Goal: Task Accomplishment & Management: Use online tool/utility

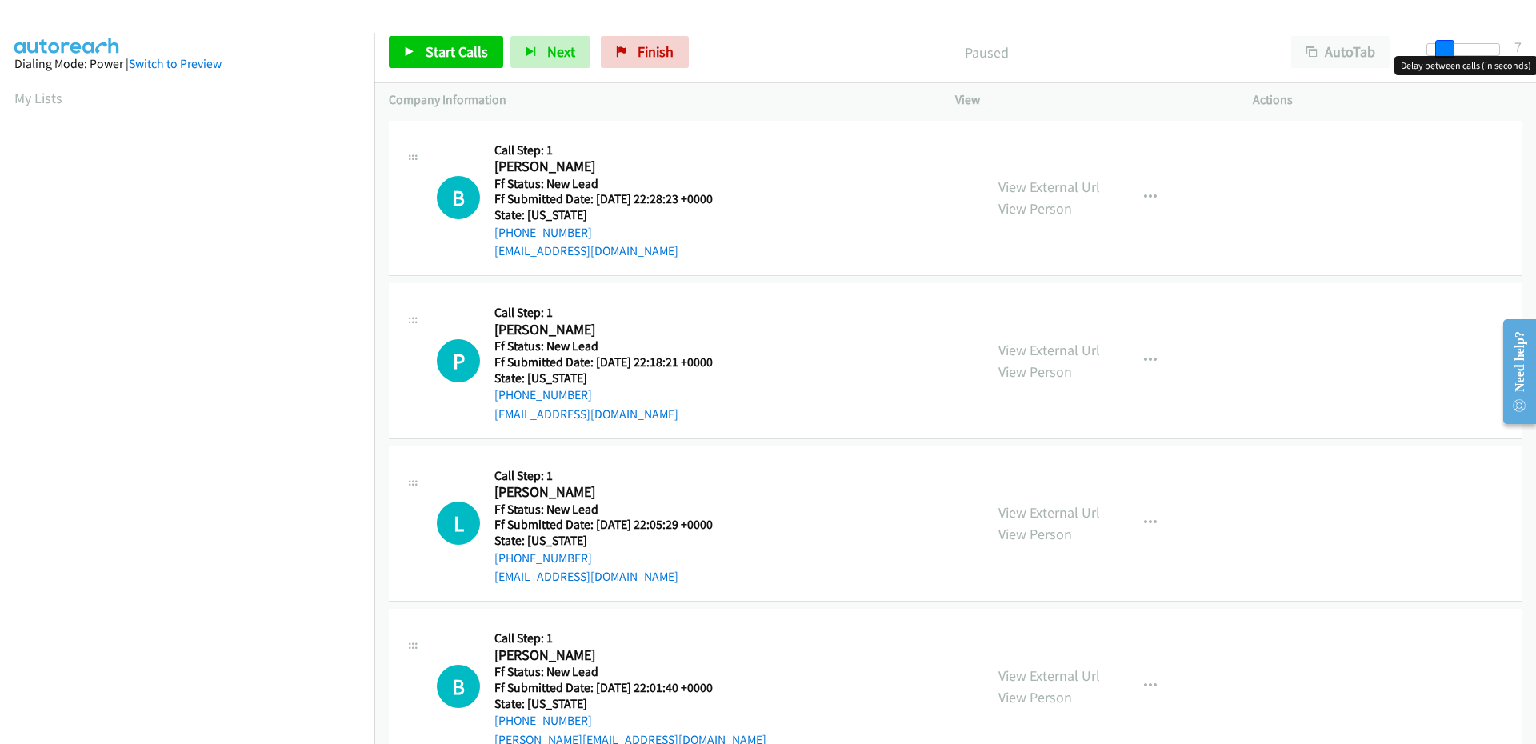
drag, startPoint x: 1433, startPoint y: 50, endPoint x: 1448, endPoint y: 50, distance: 15.2
click at [1448, 50] on span at bounding box center [1444, 49] width 19 height 19
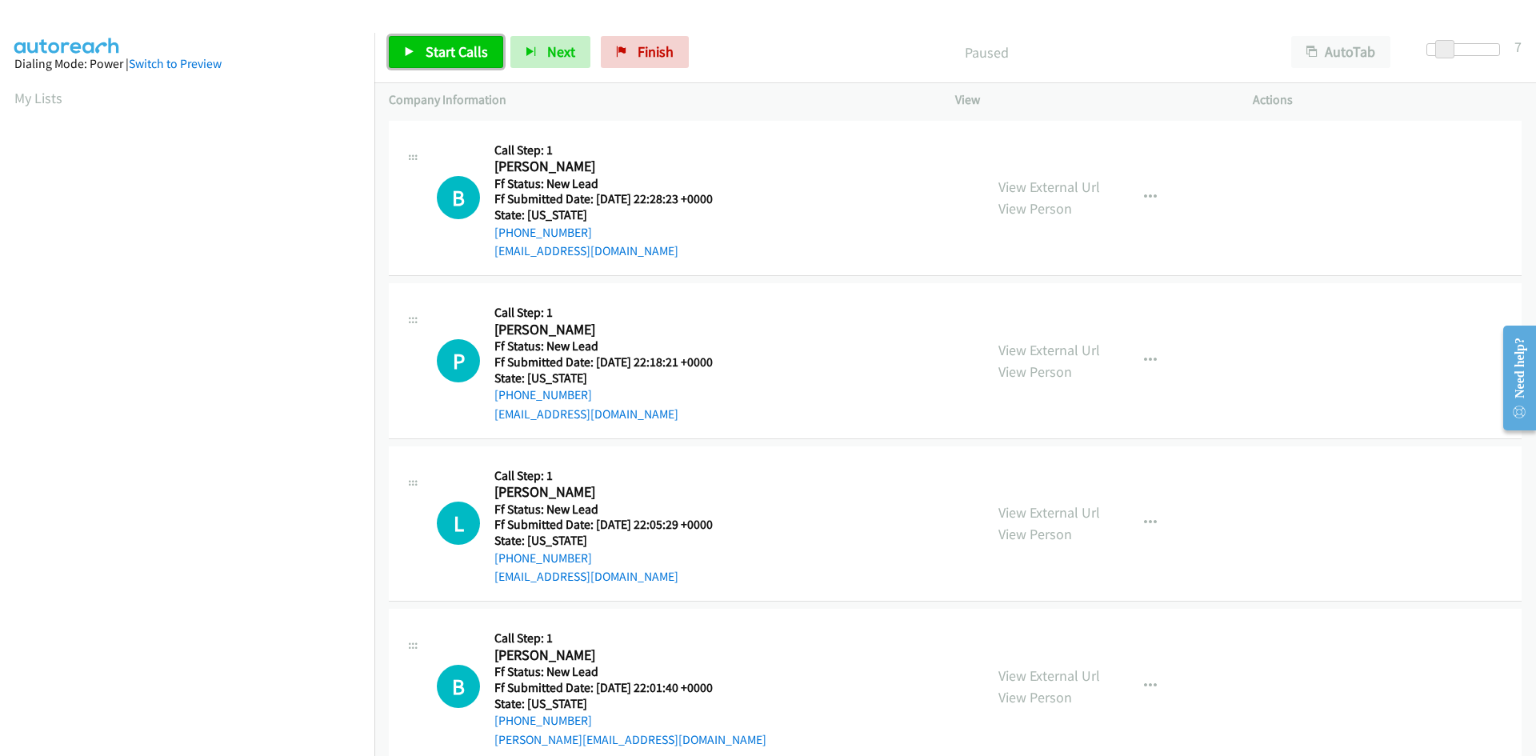
click at [429, 50] on span "Start Calls" at bounding box center [457, 51] width 62 height 18
click at [1054, 185] on link "View External Url" at bounding box center [1049, 187] width 102 height 18
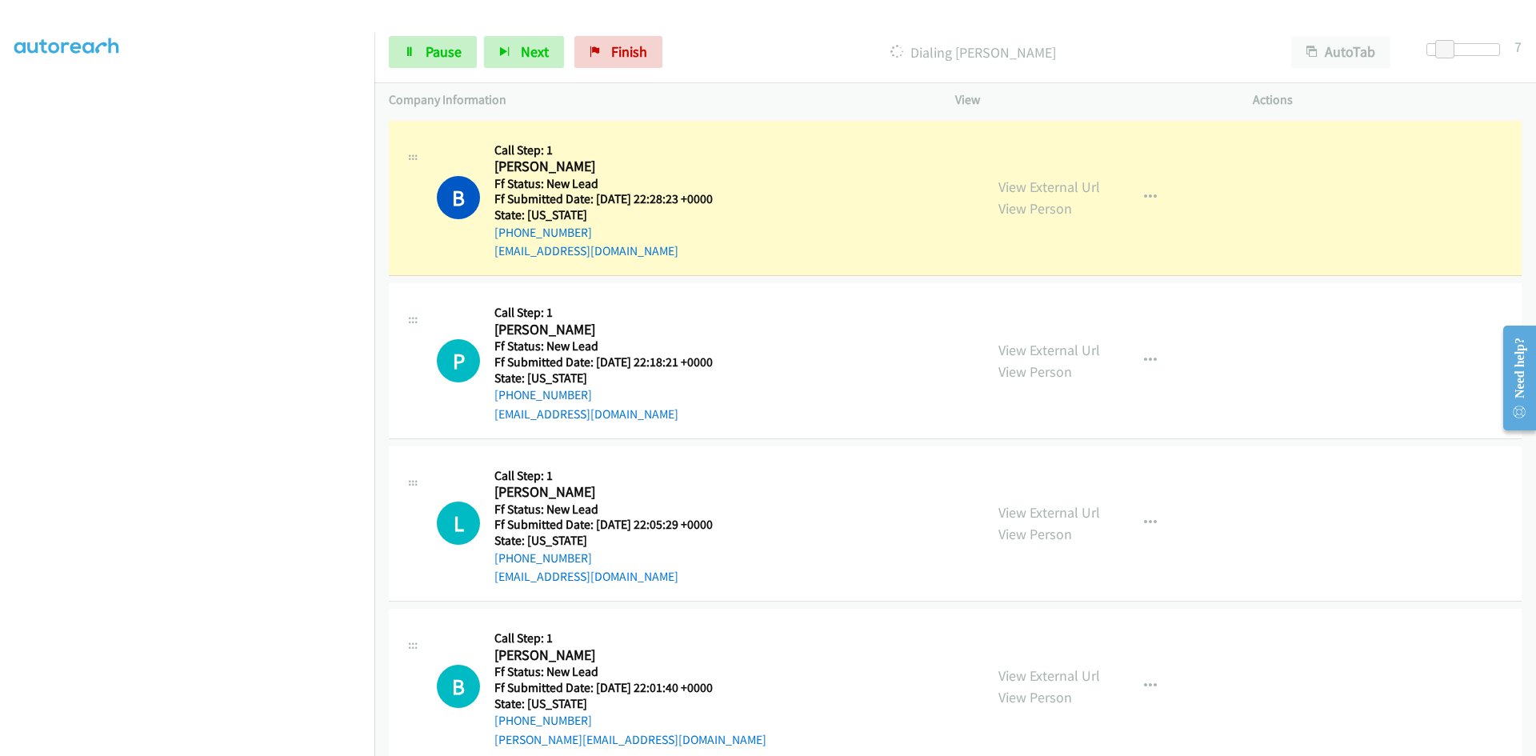
scroll to position [141, 0]
click at [439, 54] on span "Pause" at bounding box center [444, 51] width 36 height 18
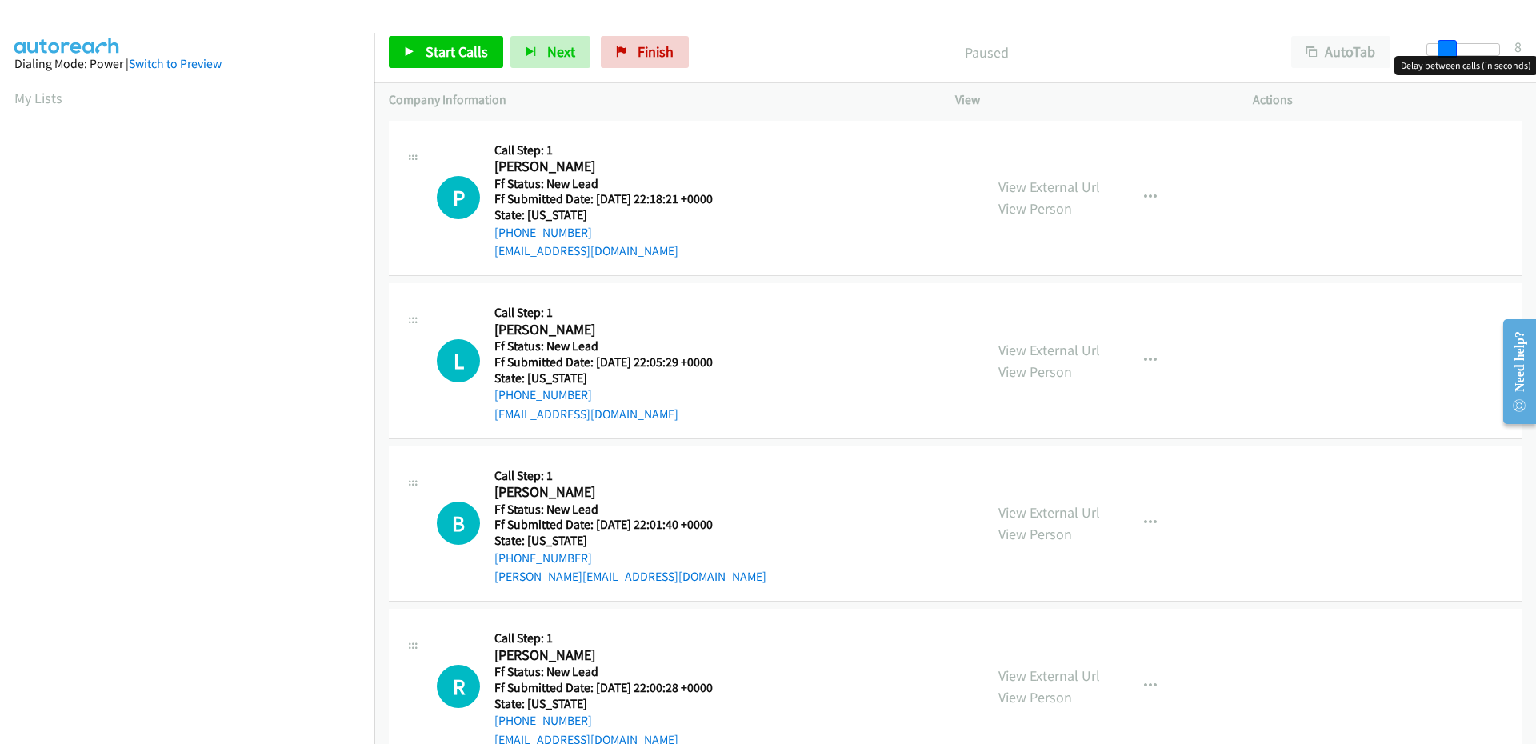
drag, startPoint x: 1427, startPoint y: 46, endPoint x: 1443, endPoint y: 46, distance: 16.0
click at [1443, 46] on span at bounding box center [1447, 49] width 19 height 19
click at [1441, 46] on span at bounding box center [1444, 49] width 19 height 19
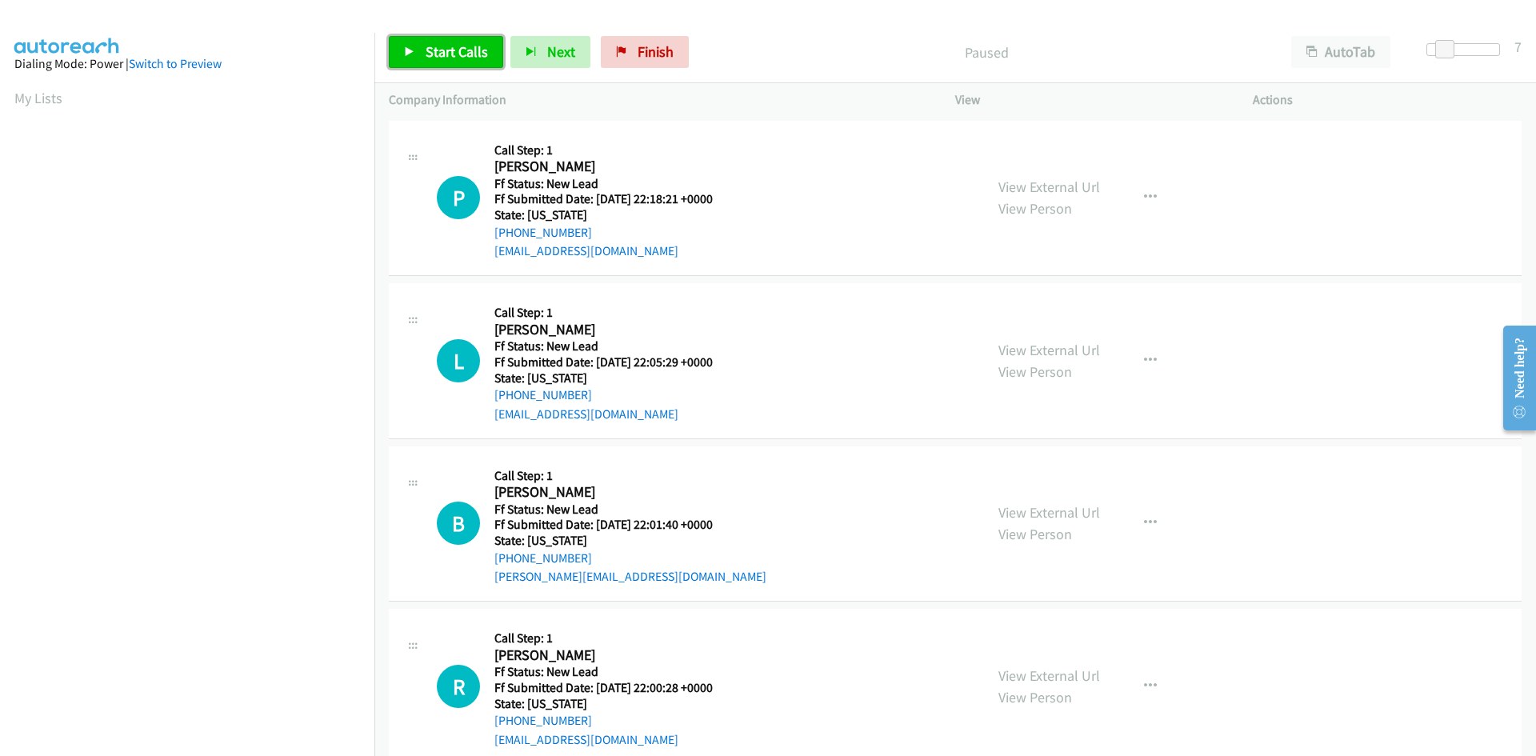
click at [462, 46] on span "Start Calls" at bounding box center [457, 51] width 62 height 18
click at [1084, 182] on link "View External Url" at bounding box center [1049, 187] width 102 height 18
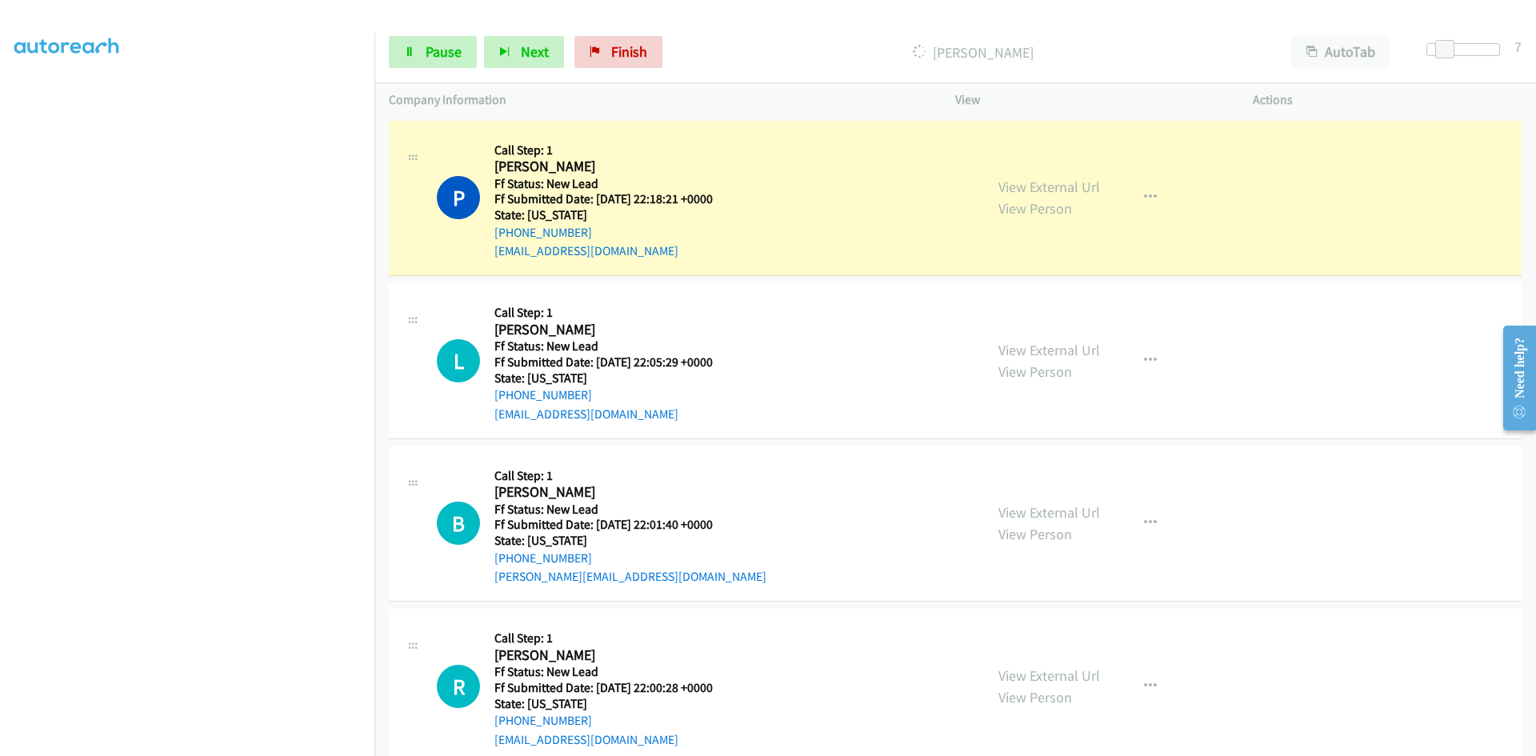
scroll to position [141, 0]
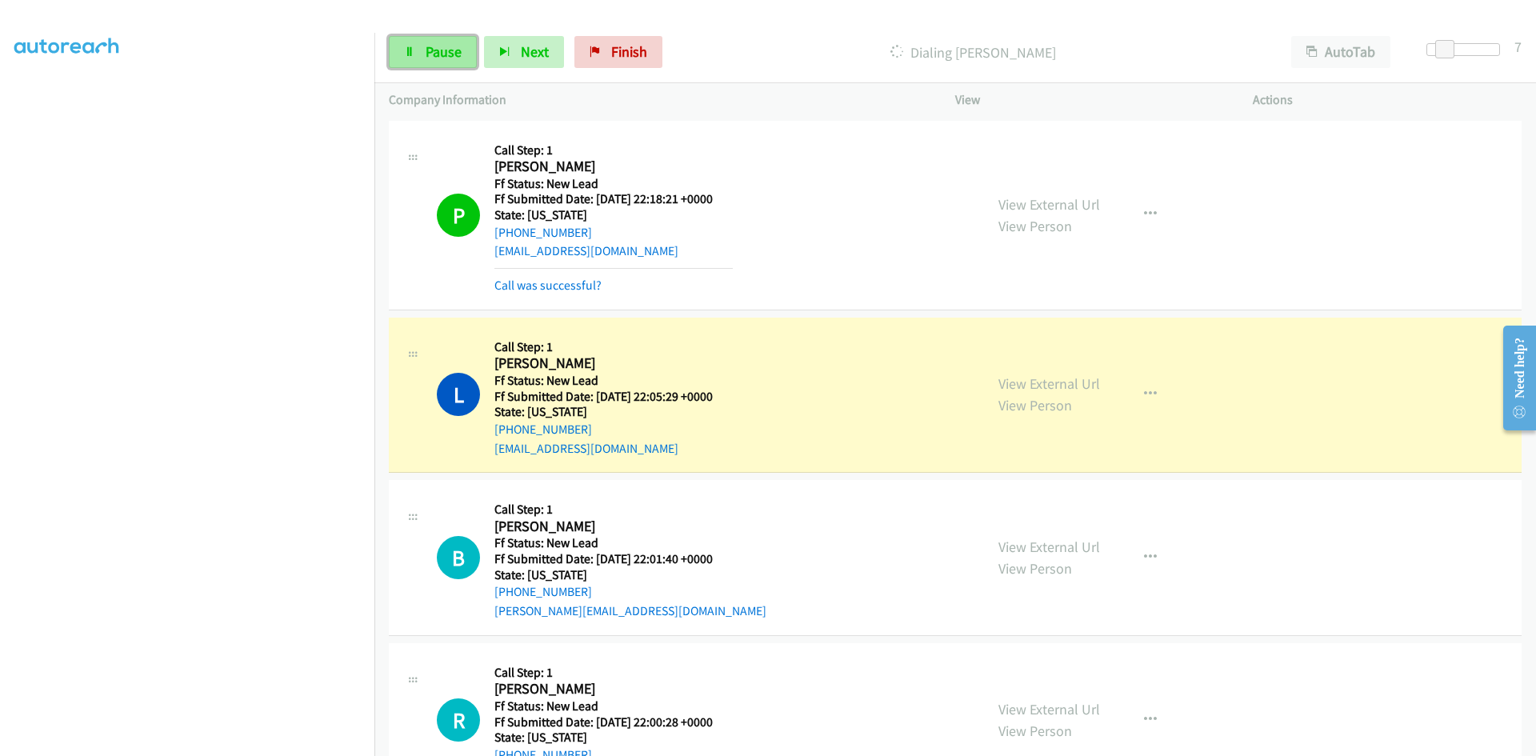
click at [435, 55] on span "Pause" at bounding box center [444, 51] width 36 height 18
click at [533, 287] on link "Call was successful?" at bounding box center [547, 285] width 107 height 15
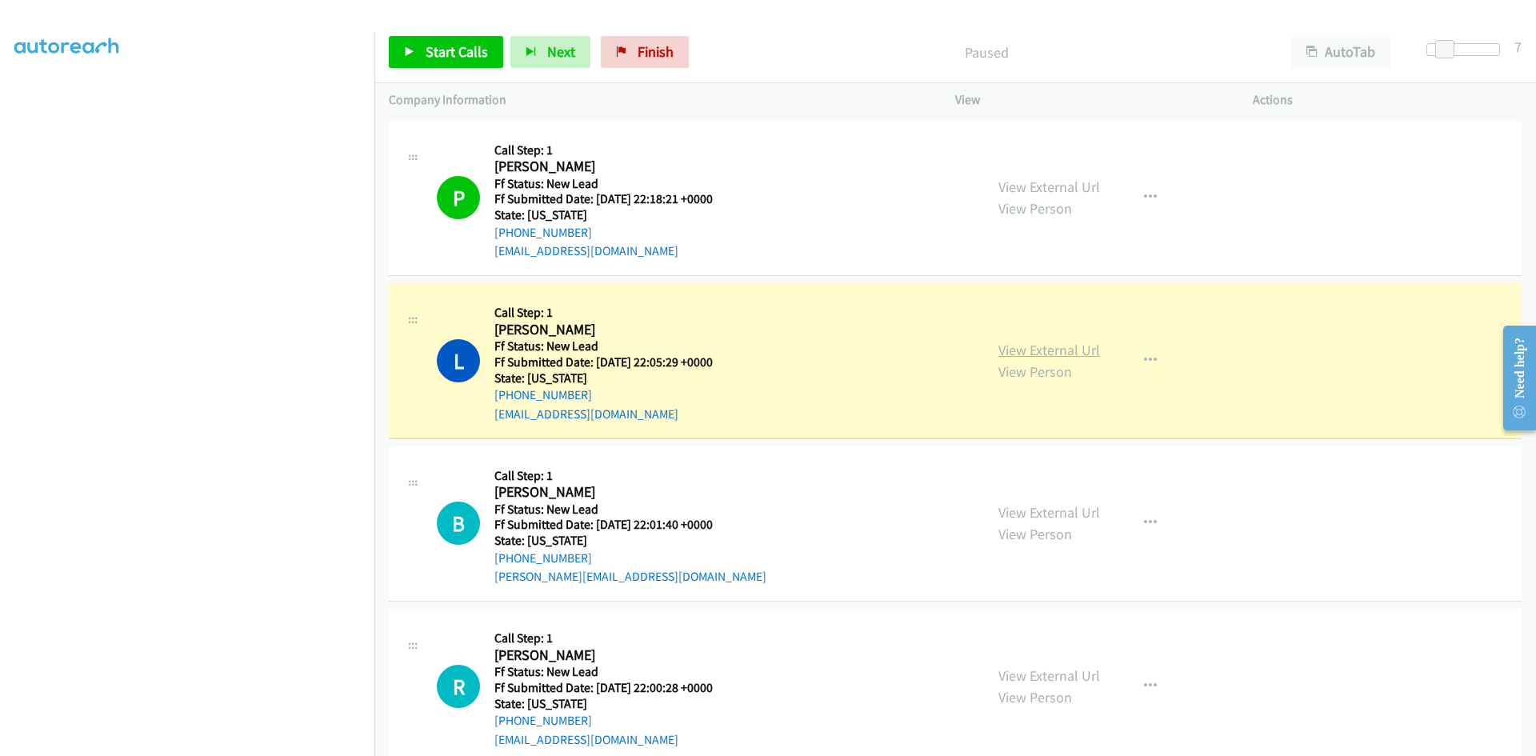
click at [1051, 357] on link "View External Url" at bounding box center [1049, 350] width 102 height 18
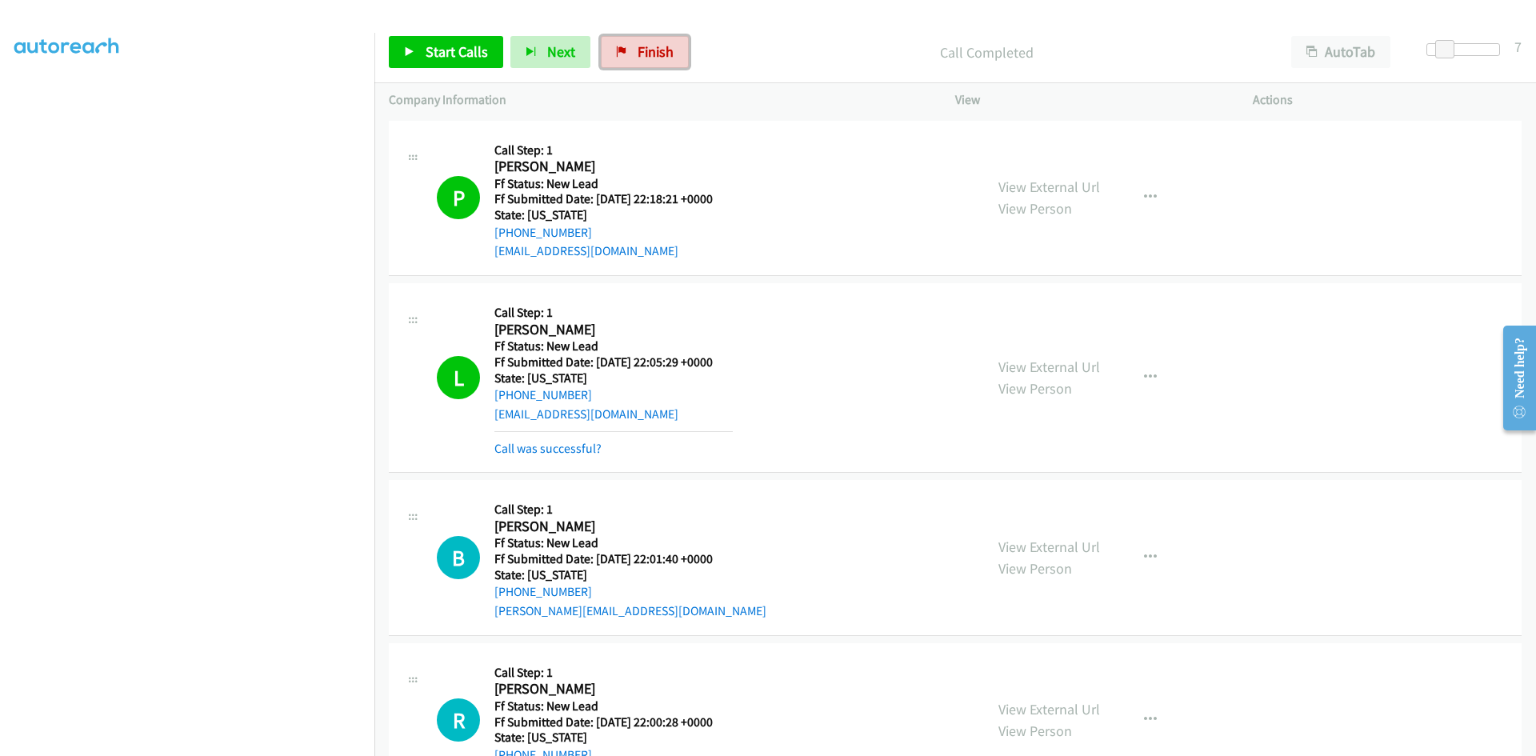
drag, startPoint x: 663, startPoint y: 58, endPoint x: 852, endPoint y: 90, distance: 191.5
click at [663, 58] on span "Finish" at bounding box center [656, 51] width 36 height 18
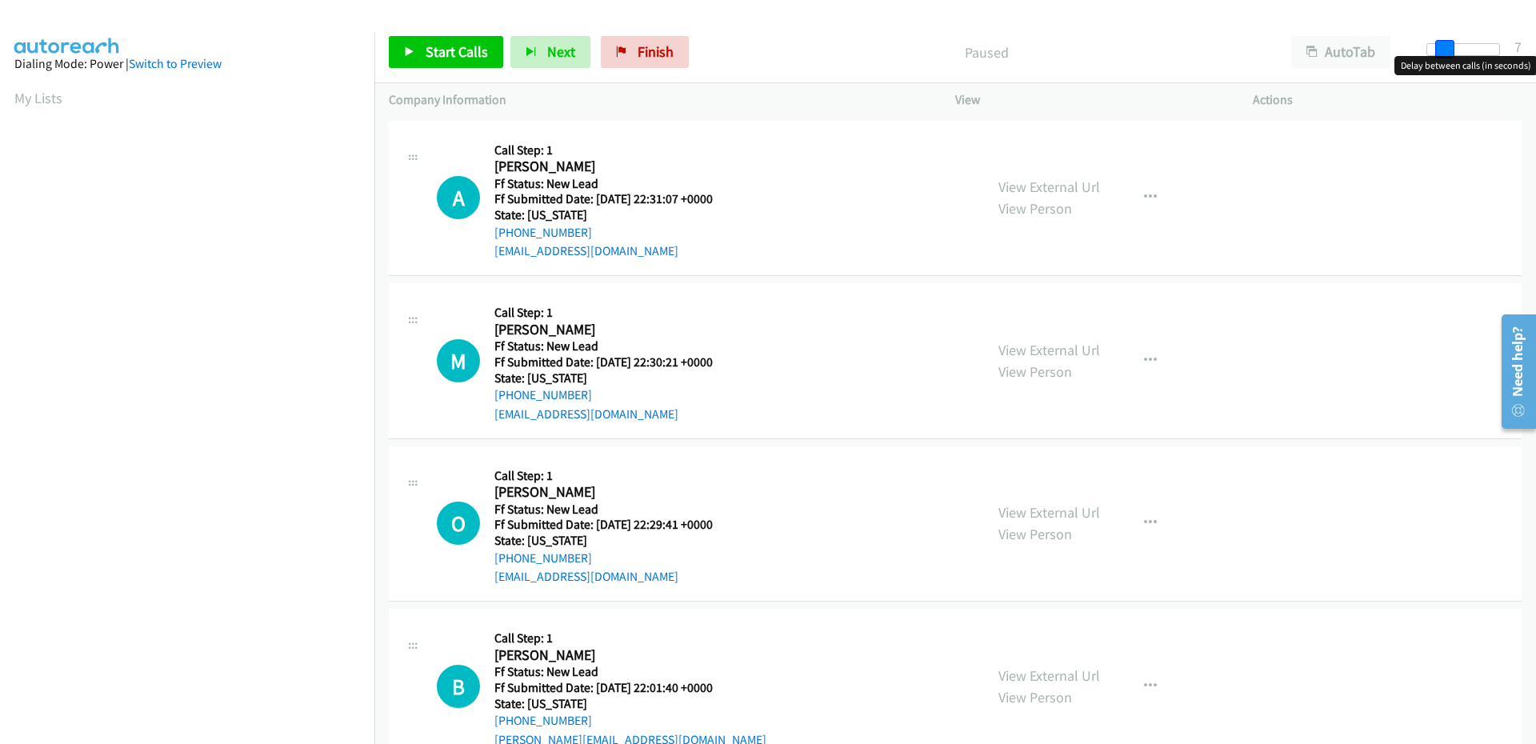
drag, startPoint x: 1426, startPoint y: 44, endPoint x: 1442, endPoint y: 43, distance: 16.8
click at [1442, 43] on span at bounding box center [1444, 49] width 19 height 19
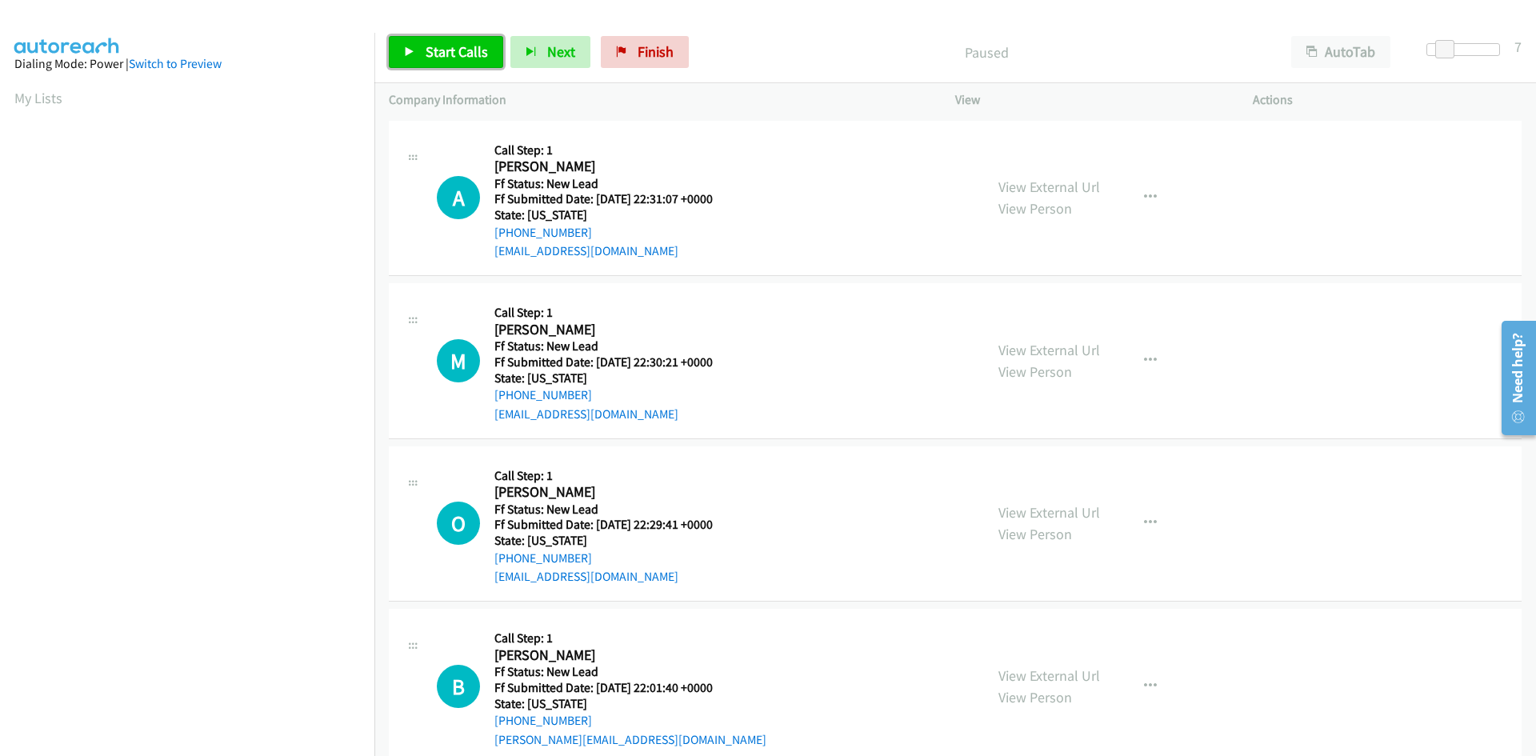
click at [447, 46] on span "Start Calls" at bounding box center [457, 51] width 62 height 18
click at [1055, 182] on link "View External Url" at bounding box center [1049, 187] width 102 height 18
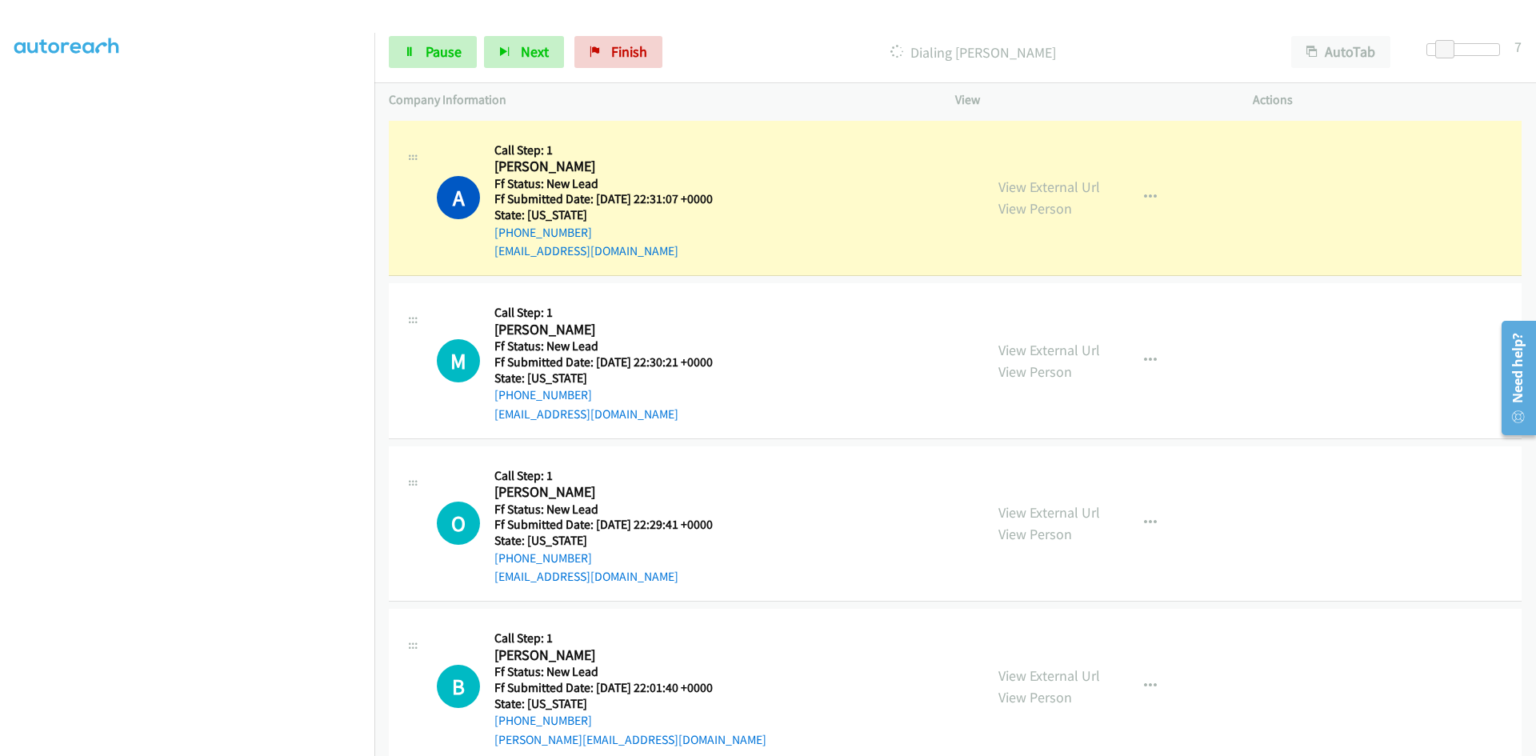
scroll to position [141, 0]
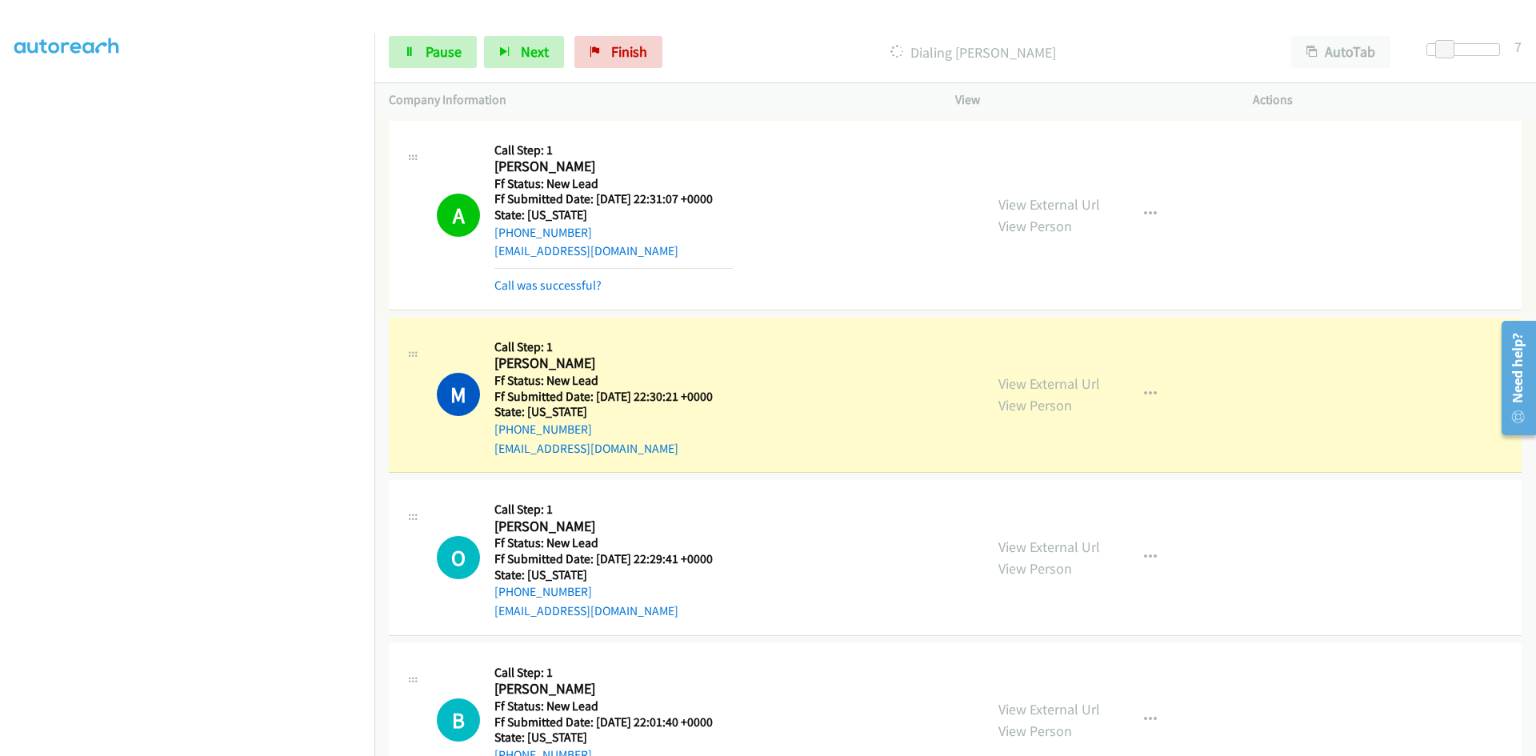
click at [571, 293] on div "Call was successful?" at bounding box center [613, 285] width 238 height 19
click at [572, 285] on link "Call was successful?" at bounding box center [547, 285] width 107 height 15
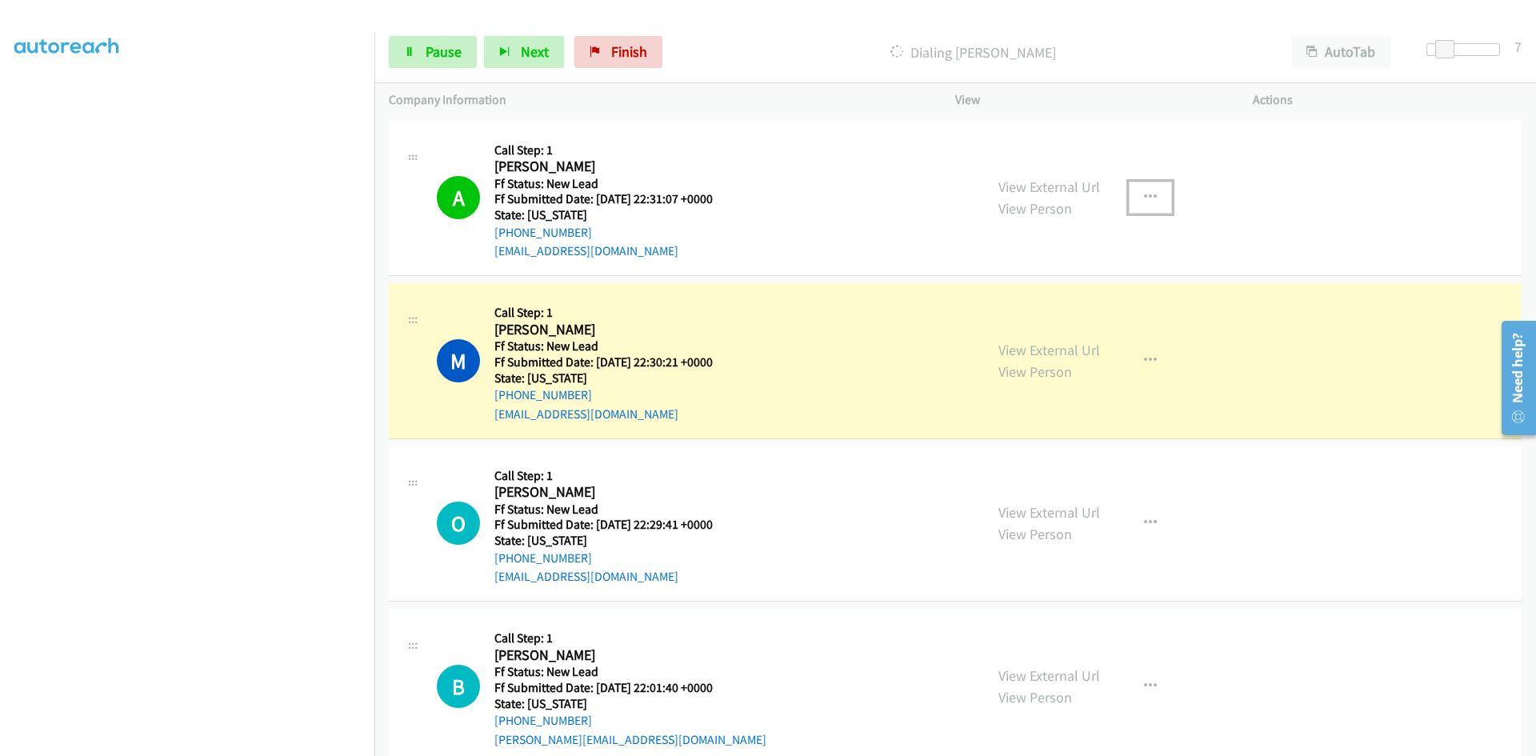
click at [1144, 193] on icon "button" at bounding box center [1150, 197] width 13 height 13
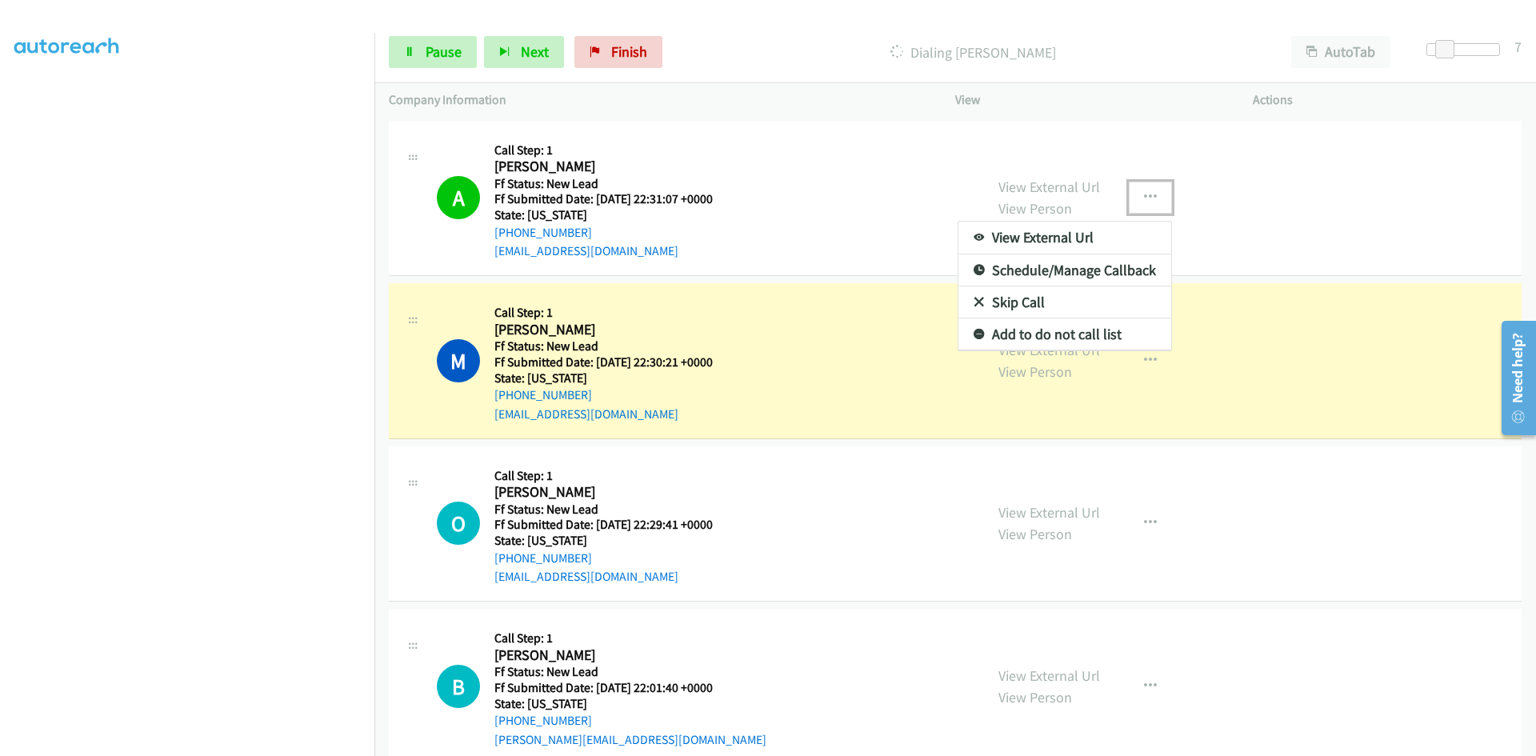
click at [1013, 335] on link "Add to do not call list" at bounding box center [1064, 334] width 213 height 32
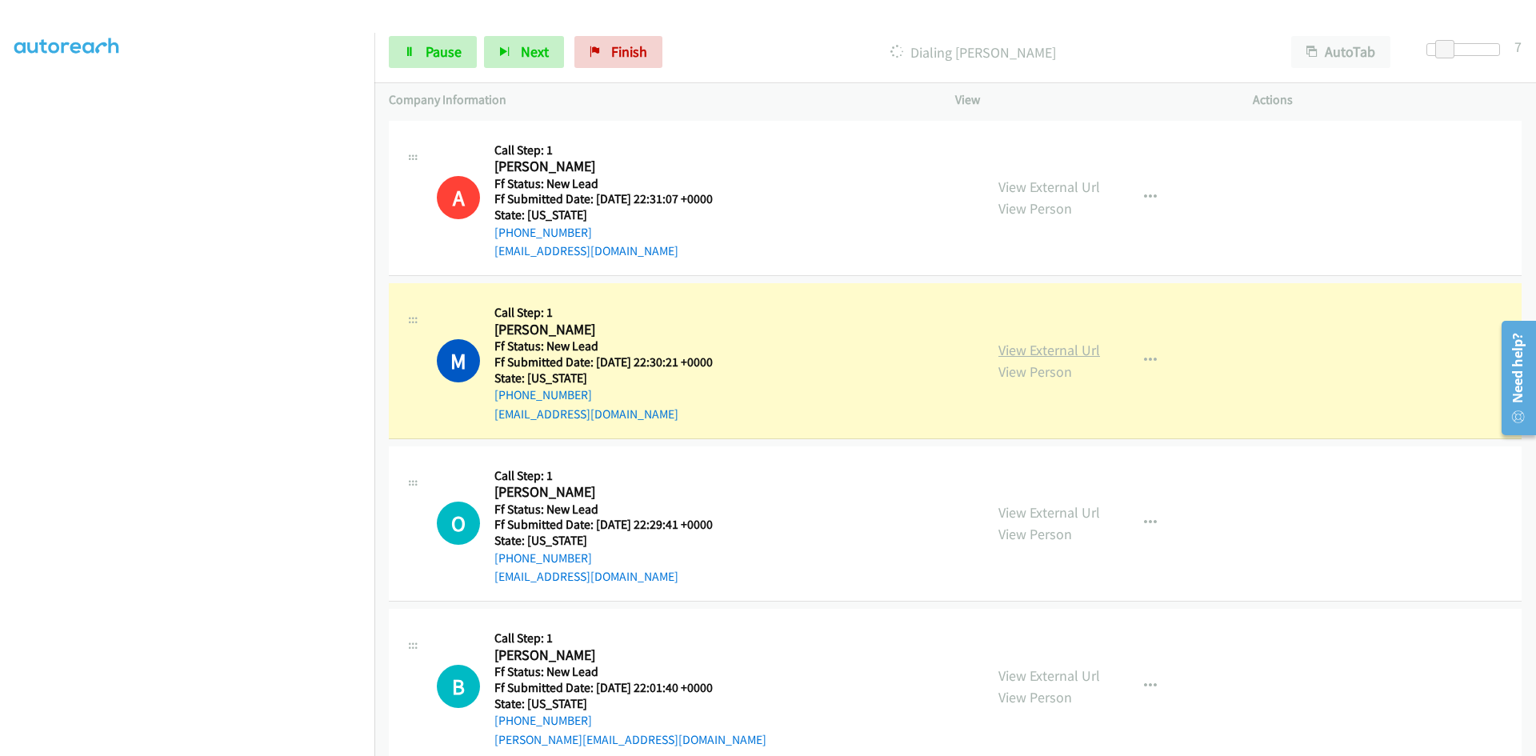
click at [1066, 341] on link "View External Url" at bounding box center [1049, 350] width 102 height 18
click at [456, 57] on span "Pause" at bounding box center [444, 51] width 36 height 18
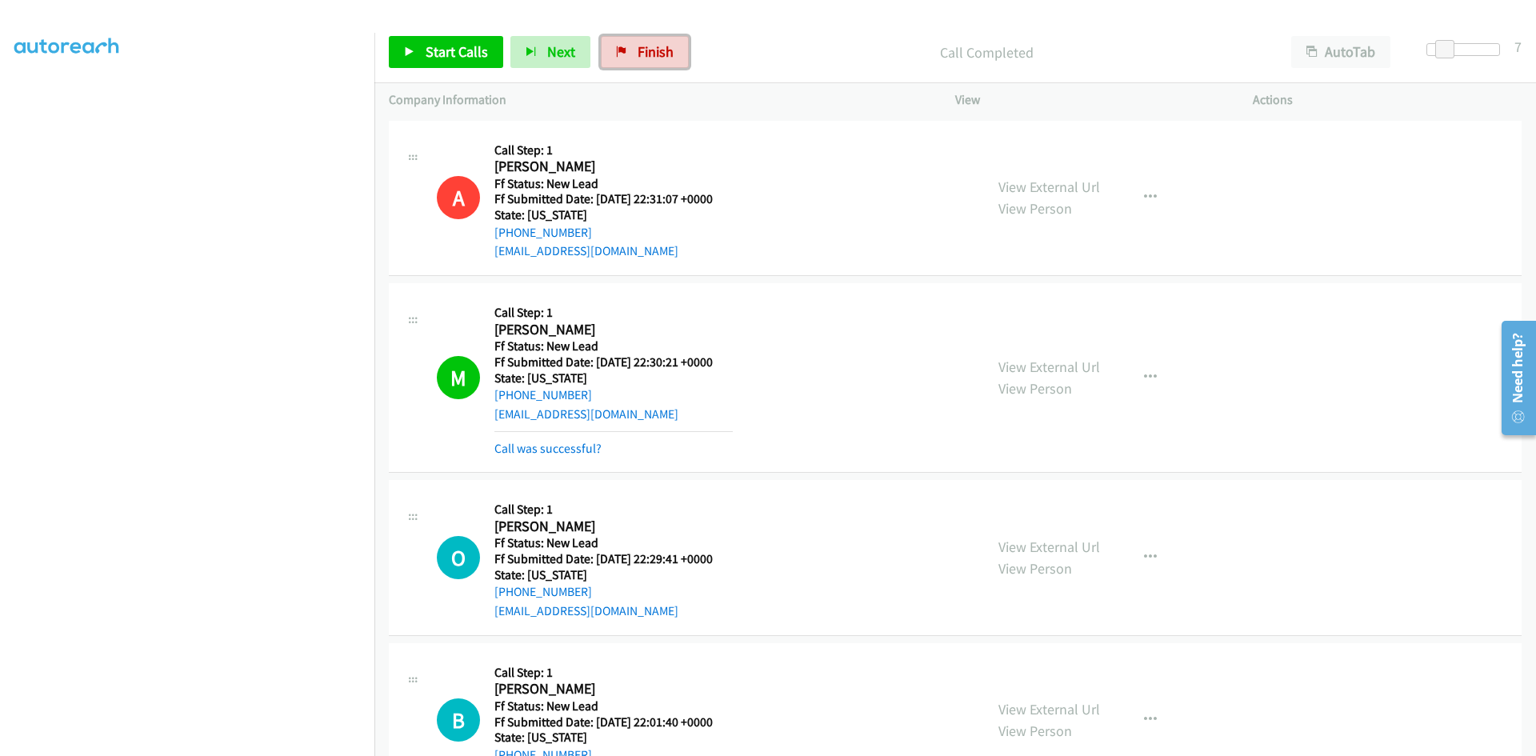
drag, startPoint x: 667, startPoint y: 49, endPoint x: 834, endPoint y: 86, distance: 170.4
click at [668, 49] on span "Finish" at bounding box center [656, 51] width 36 height 18
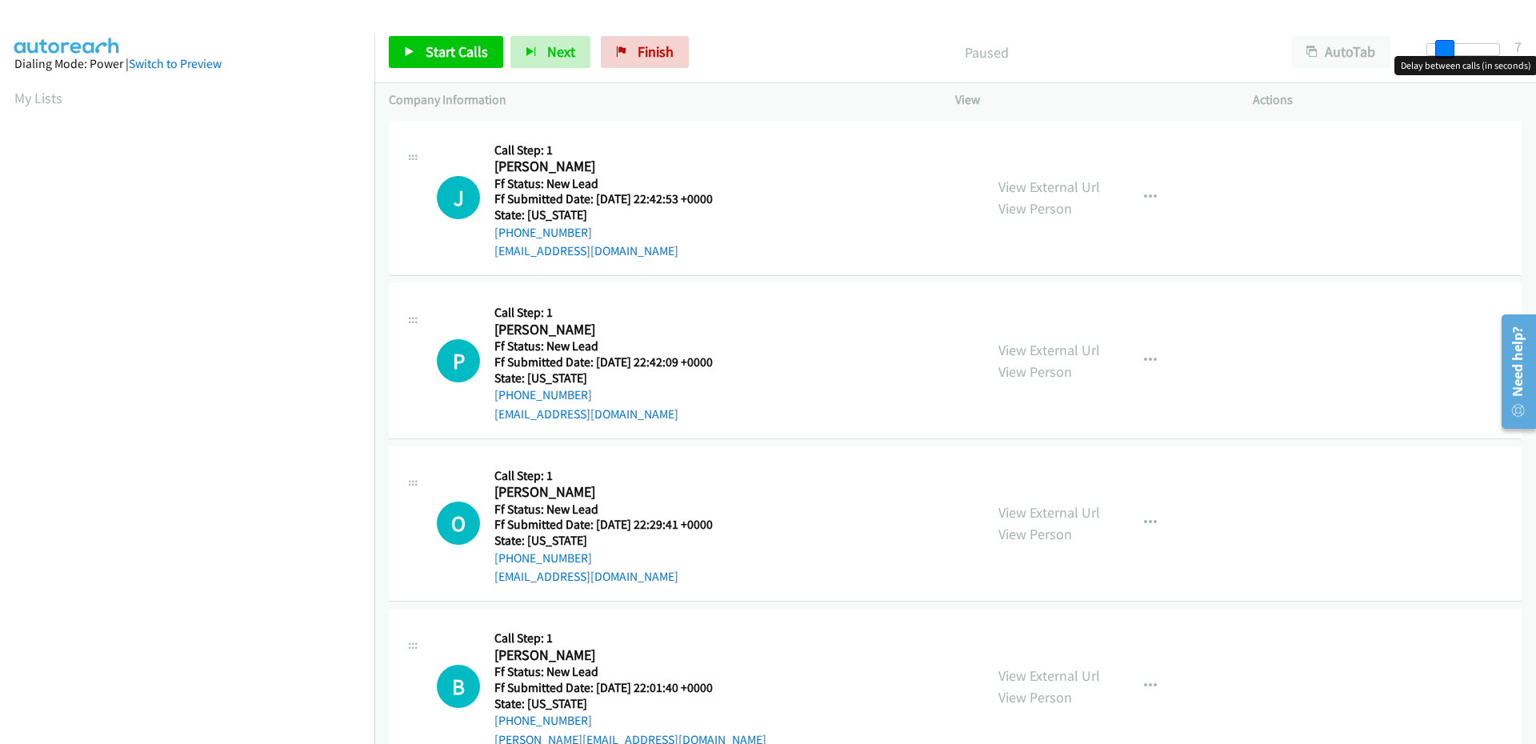
drag, startPoint x: 1438, startPoint y: 45, endPoint x: 1446, endPoint y: 46, distance: 8.8
click at [1446, 46] on span at bounding box center [1444, 49] width 19 height 19
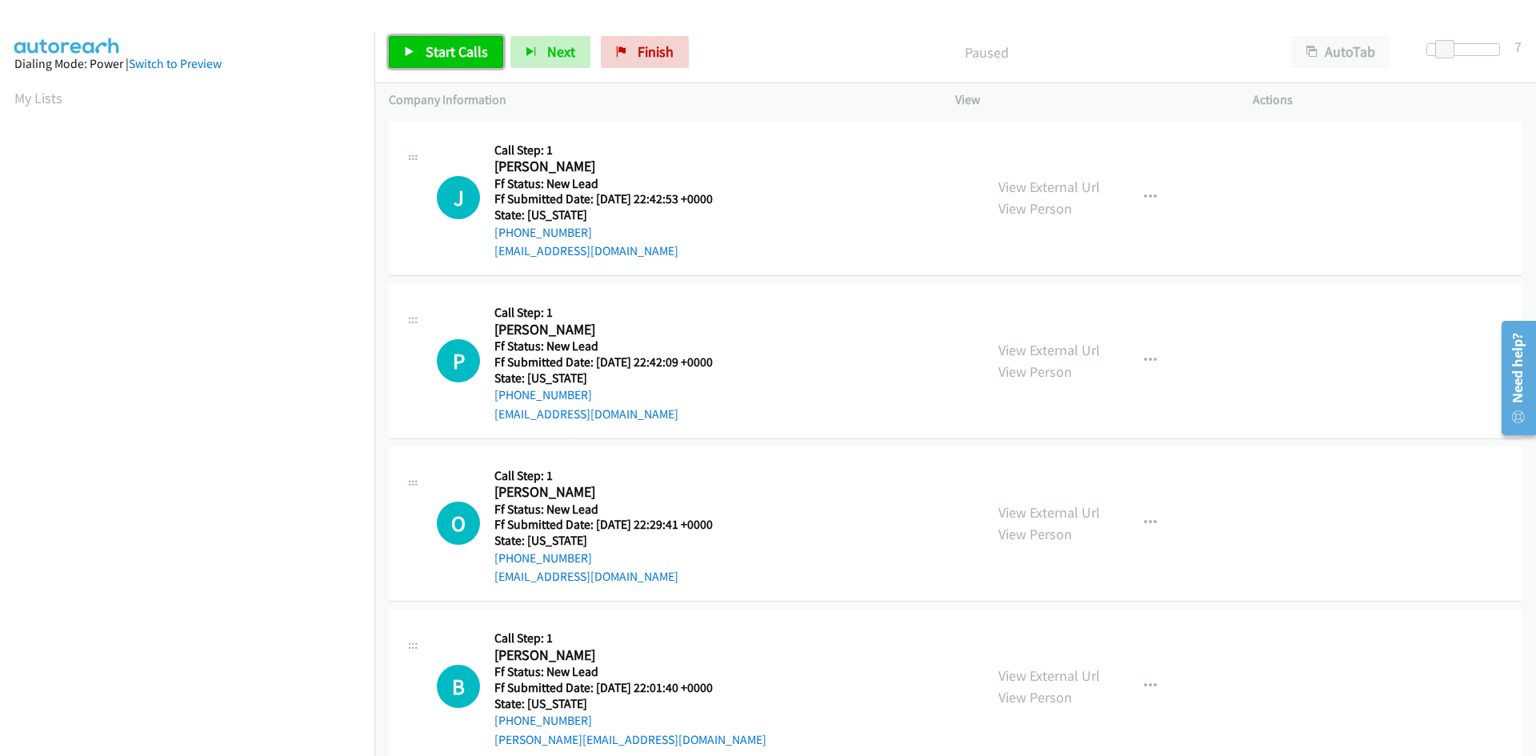
click at [476, 39] on link "Start Calls" at bounding box center [446, 52] width 114 height 32
click at [453, 42] on link "Pause" at bounding box center [433, 52] width 88 height 32
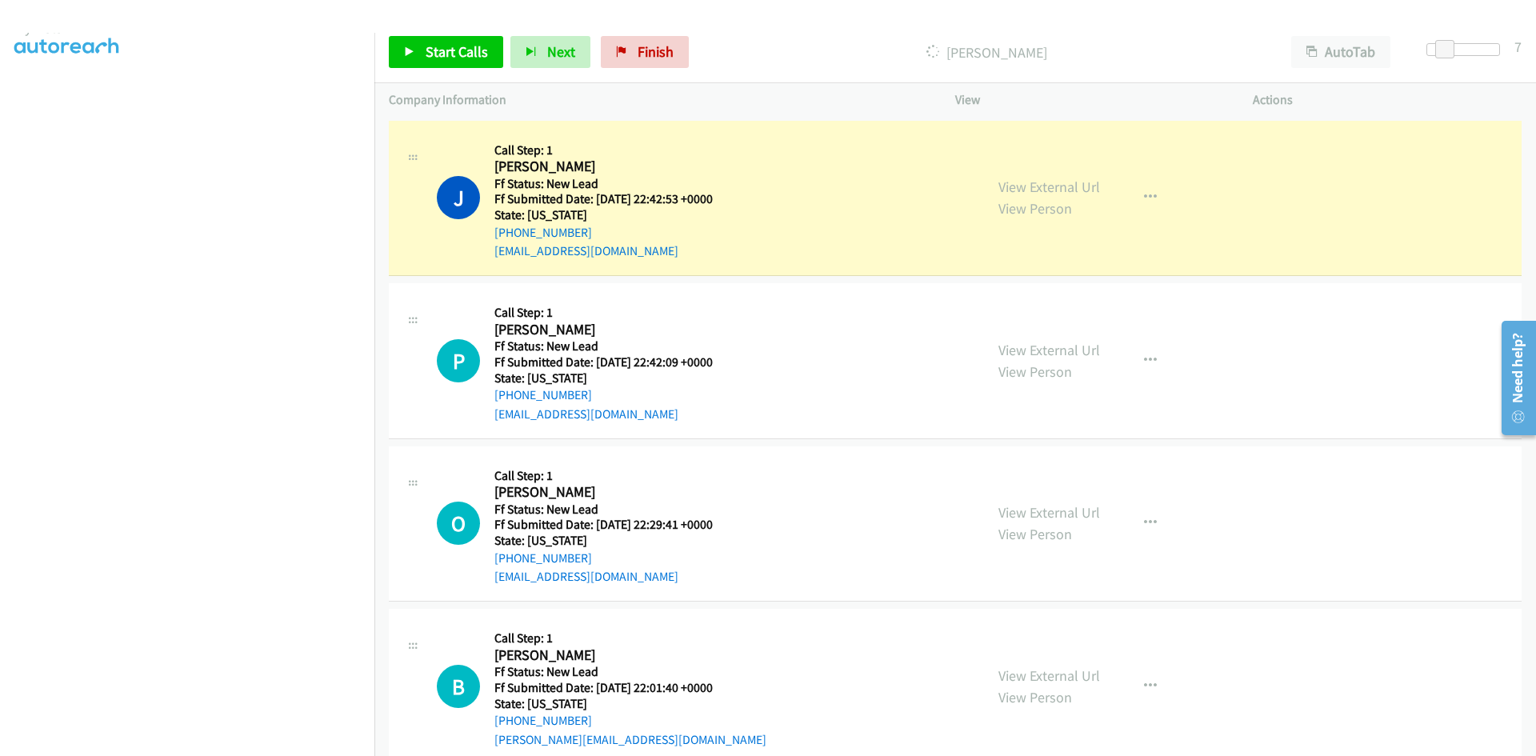
scroll to position [141, 0]
click at [1044, 183] on link "View External Url" at bounding box center [1049, 187] width 102 height 18
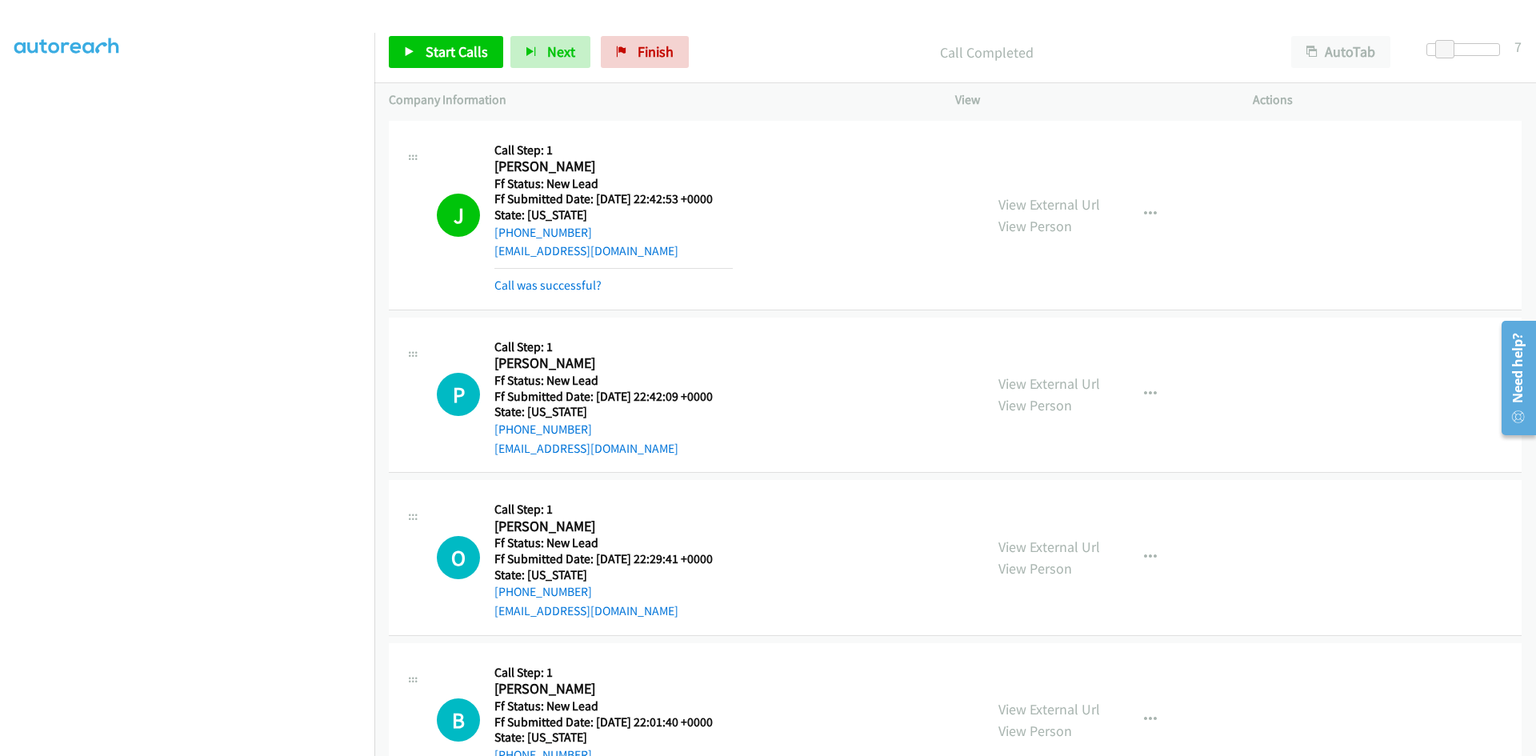
drag, startPoint x: 790, startPoint y: 37, endPoint x: 766, endPoint y: 42, distance: 23.7
click at [789, 37] on div "Call Completed" at bounding box center [986, 52] width 581 height 32
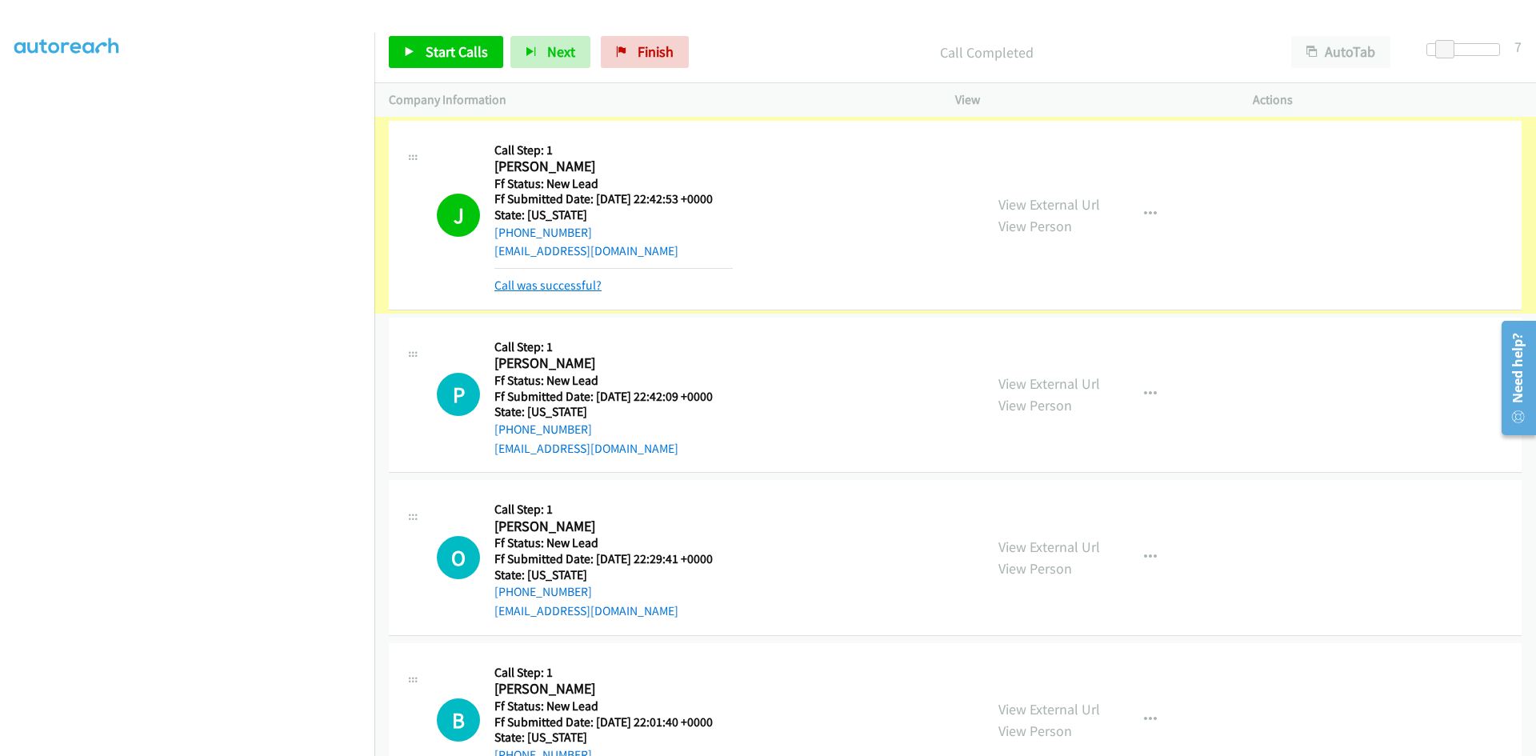
click at [528, 290] on link "Call was successful?" at bounding box center [547, 285] width 107 height 15
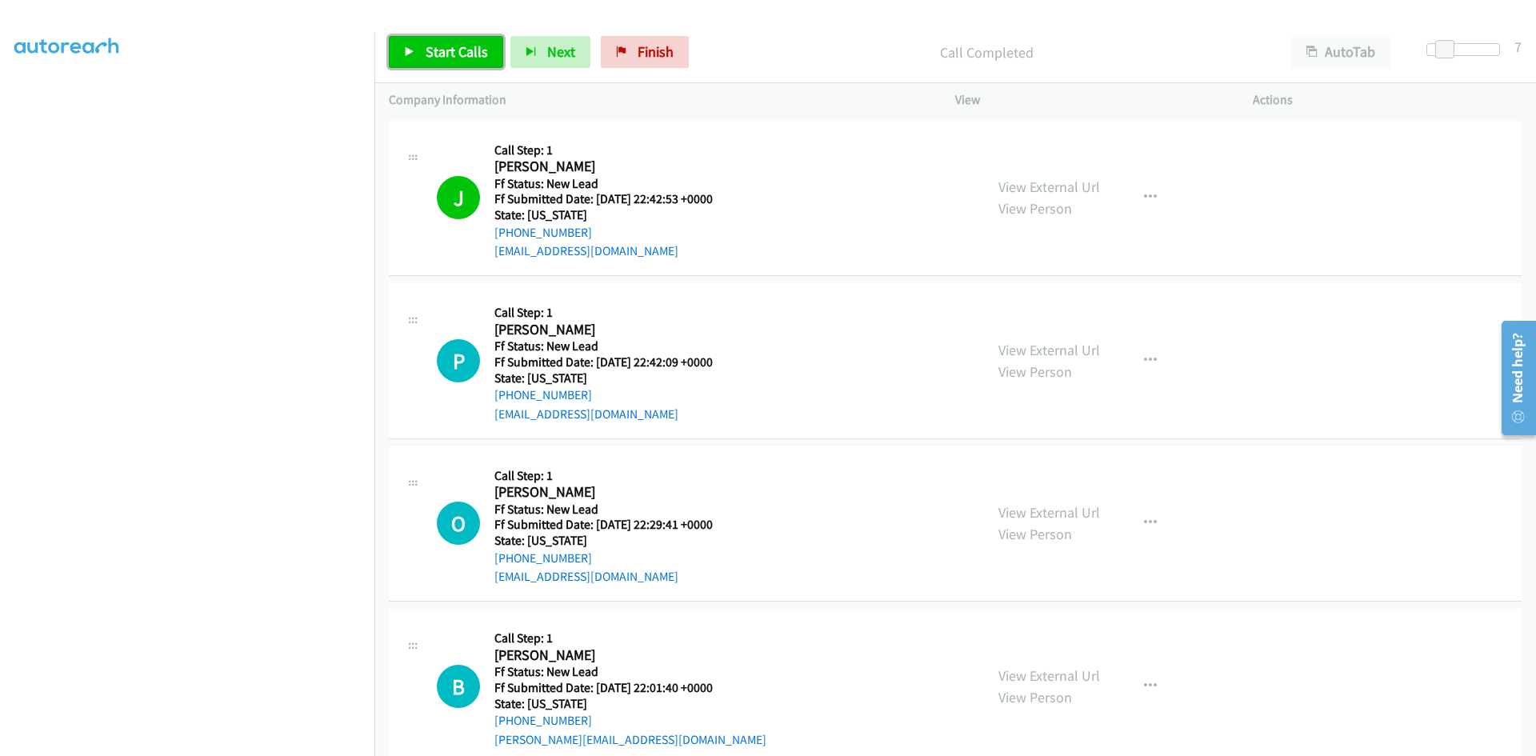
click at [475, 54] on span "Start Calls" at bounding box center [457, 51] width 62 height 18
click at [1015, 350] on link "View External Url" at bounding box center [1049, 350] width 102 height 18
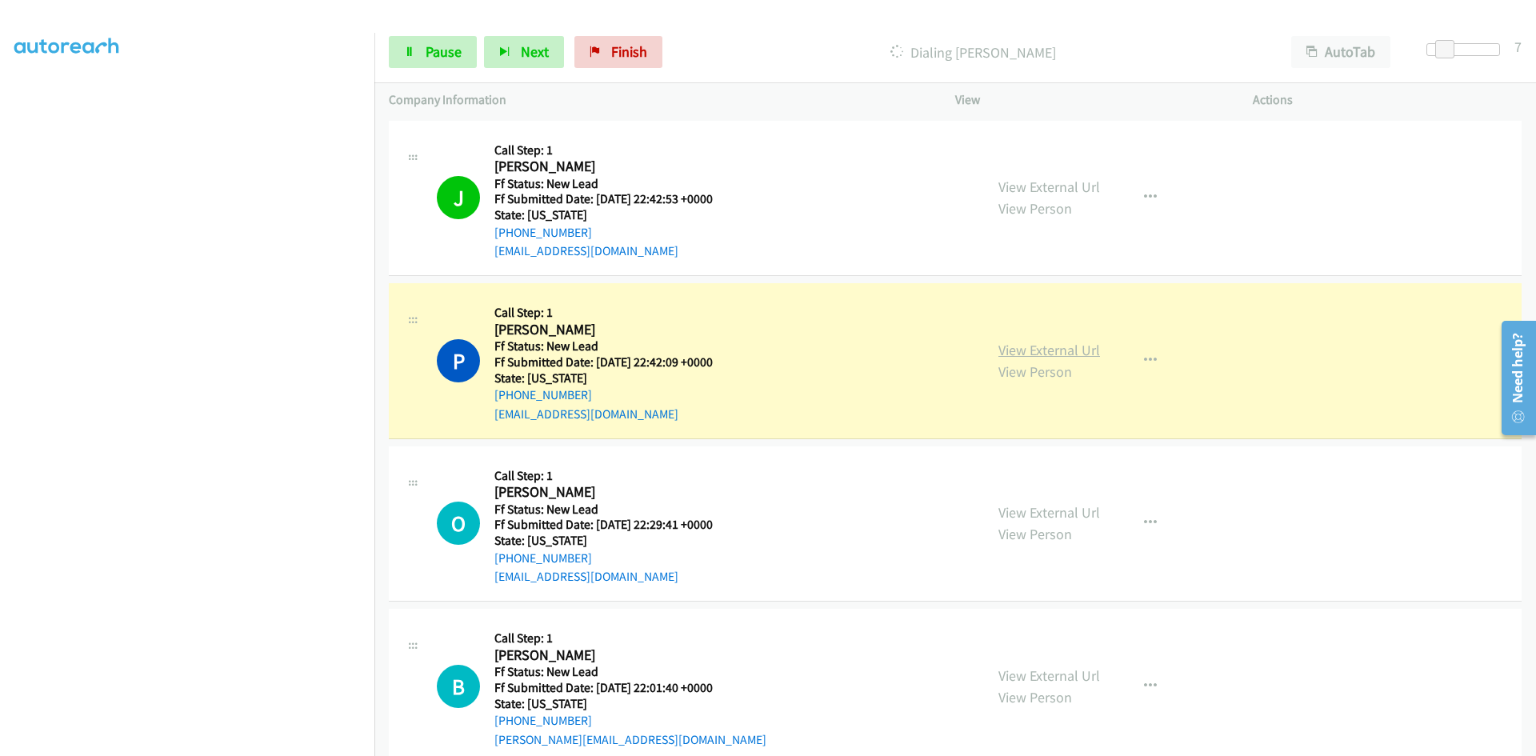
click at [1054, 349] on link "View External Url" at bounding box center [1049, 350] width 102 height 18
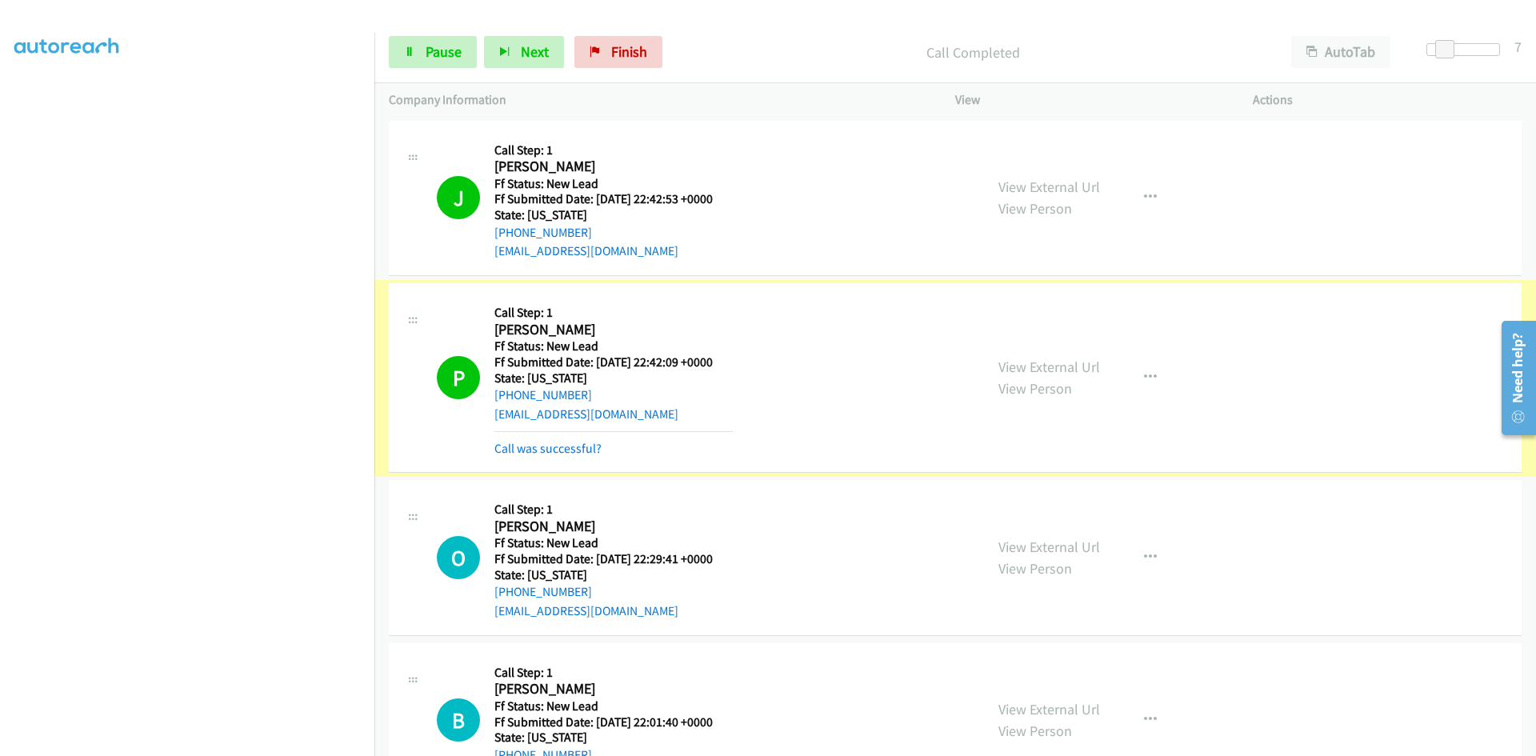
click at [524, 447] on link "Call was successful?" at bounding box center [547, 448] width 107 height 15
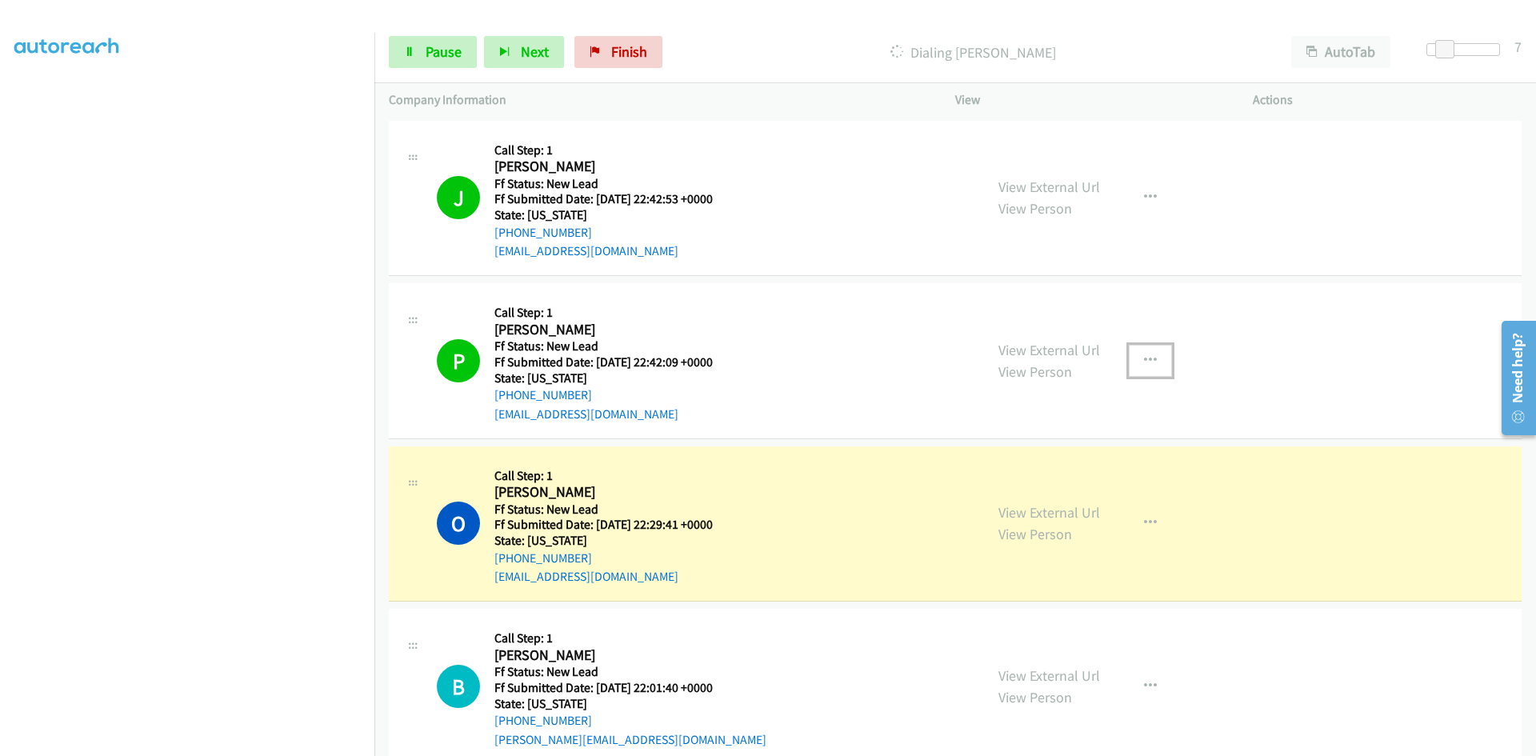
click at [1144, 362] on icon "button" at bounding box center [1150, 360] width 13 height 13
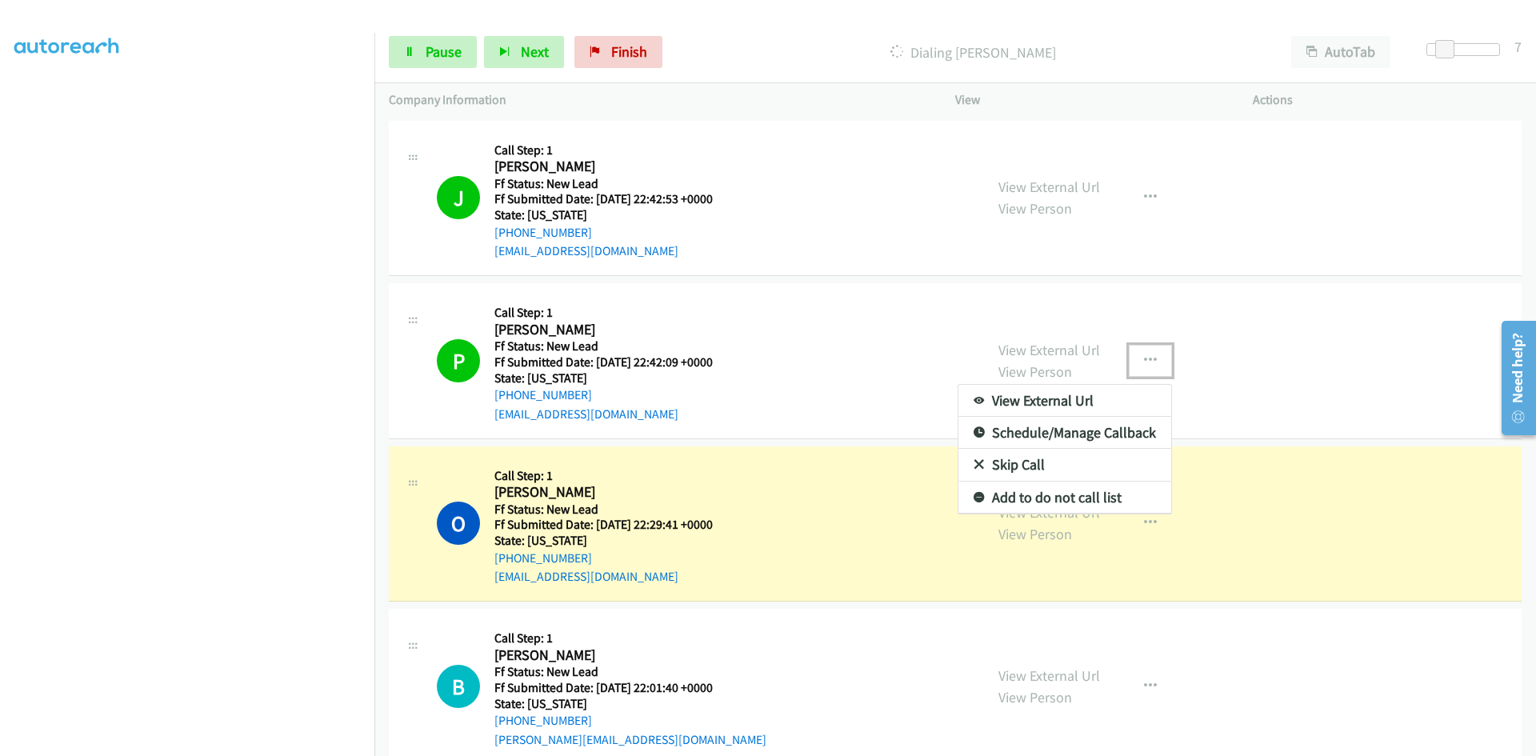
click at [1050, 498] on link "Add to do not call list" at bounding box center [1064, 498] width 213 height 32
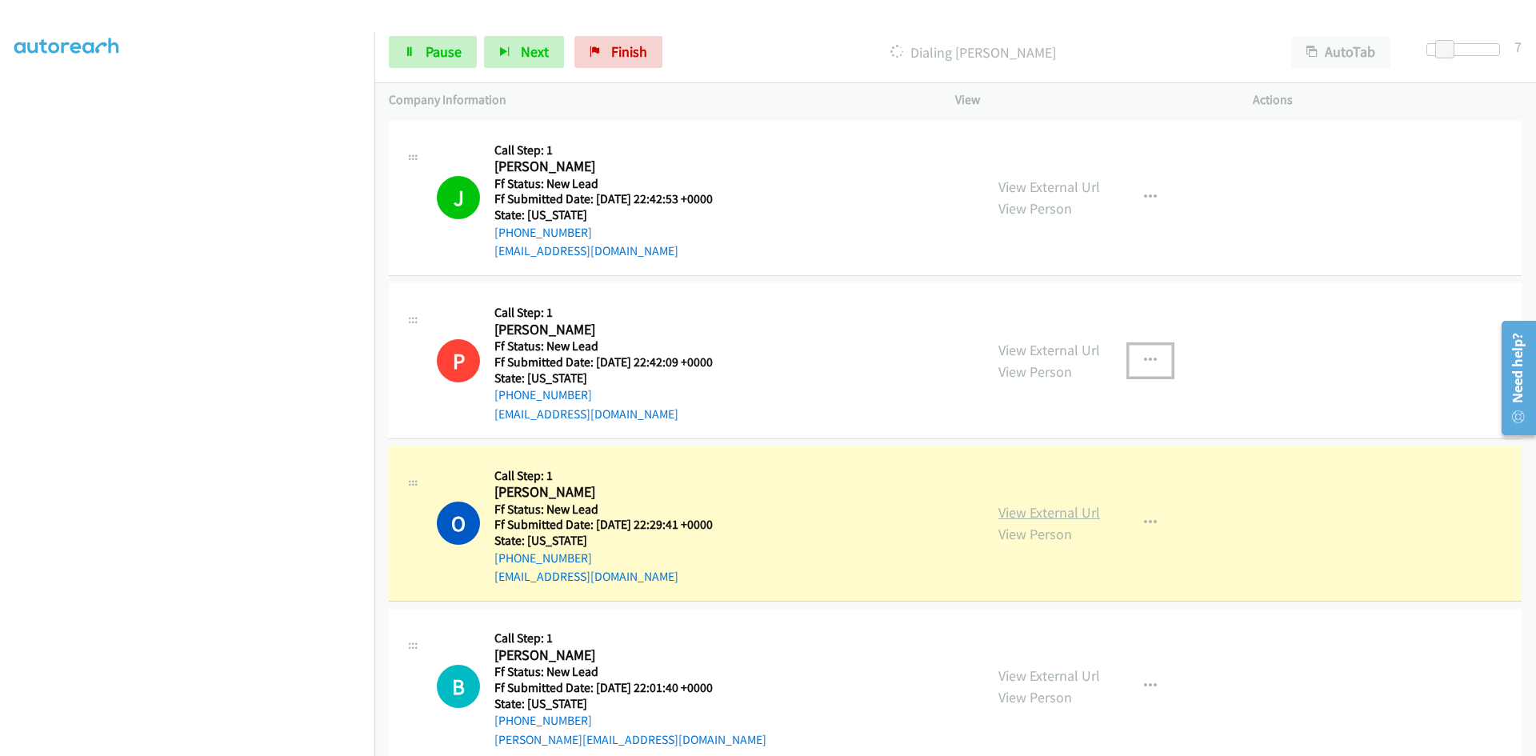
click at [1047, 518] on link "View External Url" at bounding box center [1049, 512] width 102 height 18
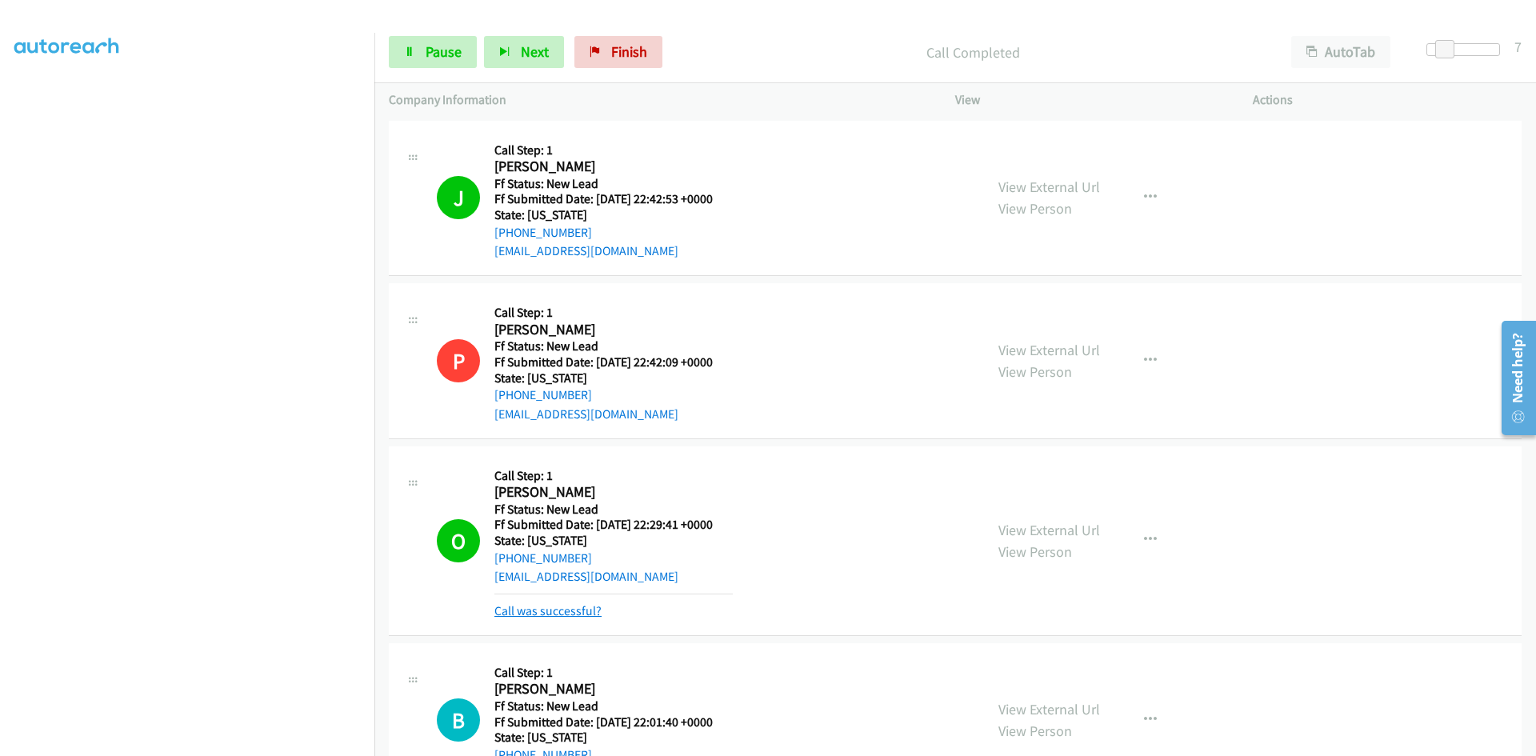
click at [550, 613] on link "Call was successful?" at bounding box center [547, 610] width 107 height 15
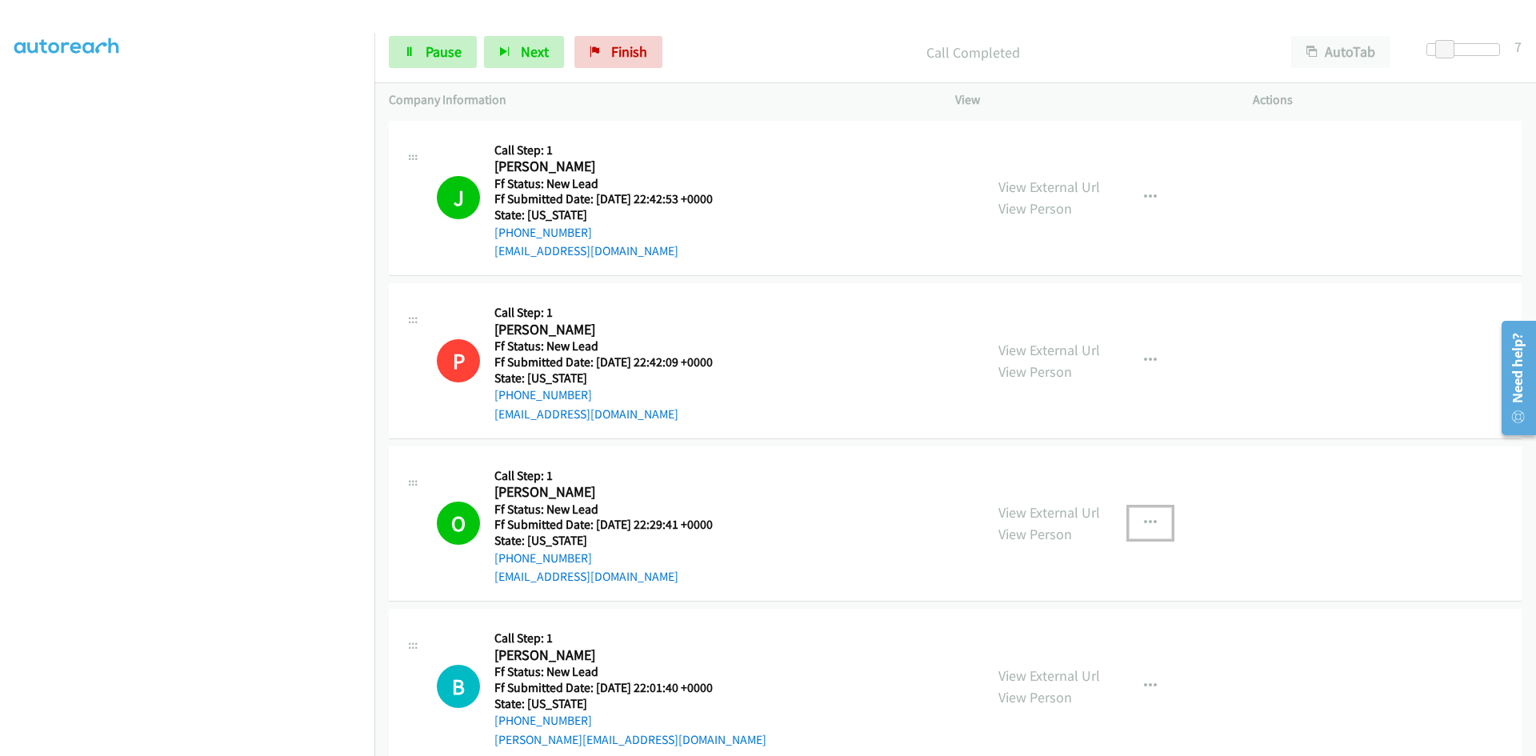
click at [1135, 524] on button "button" at bounding box center [1150, 523] width 43 height 32
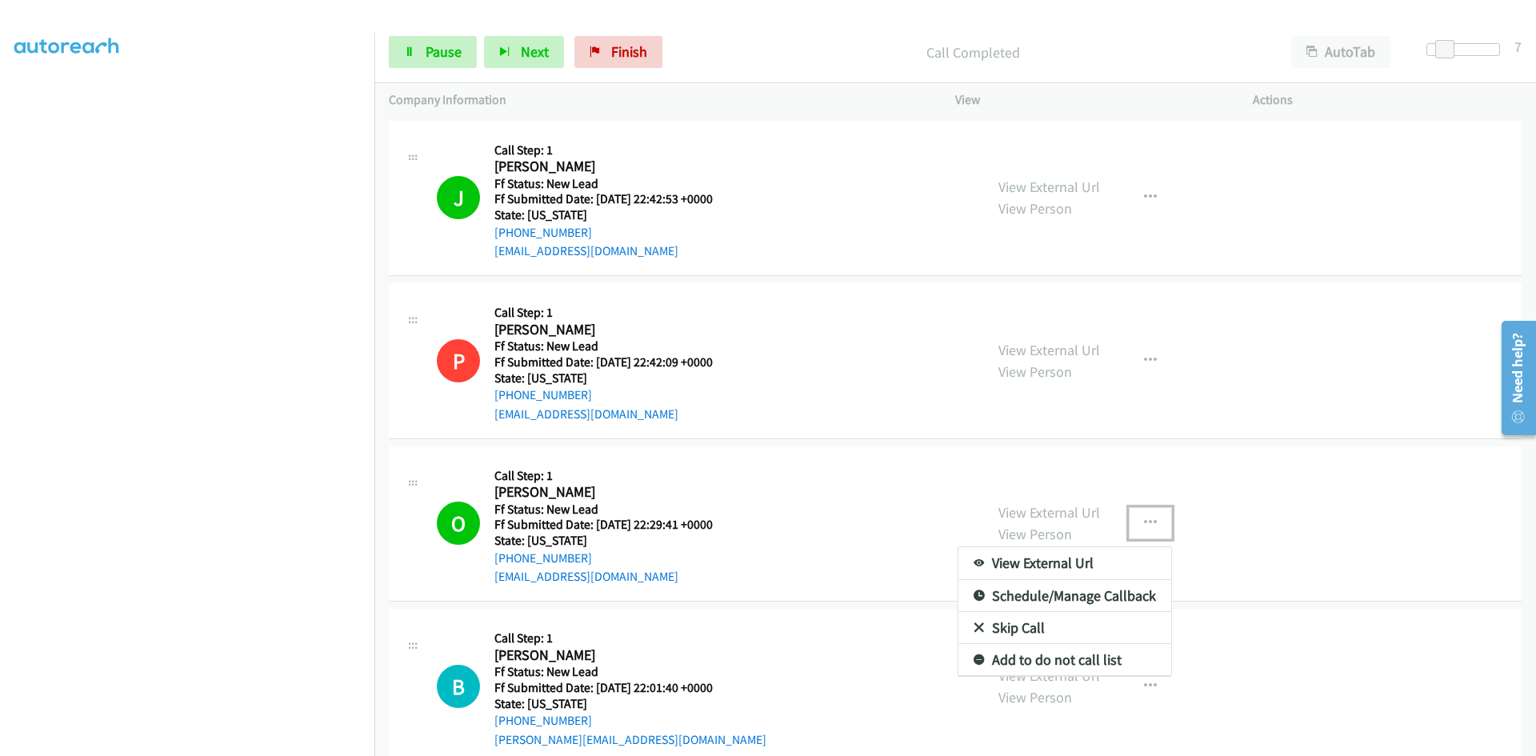
click at [1105, 656] on link "Add to do not call list" at bounding box center [1064, 660] width 213 height 32
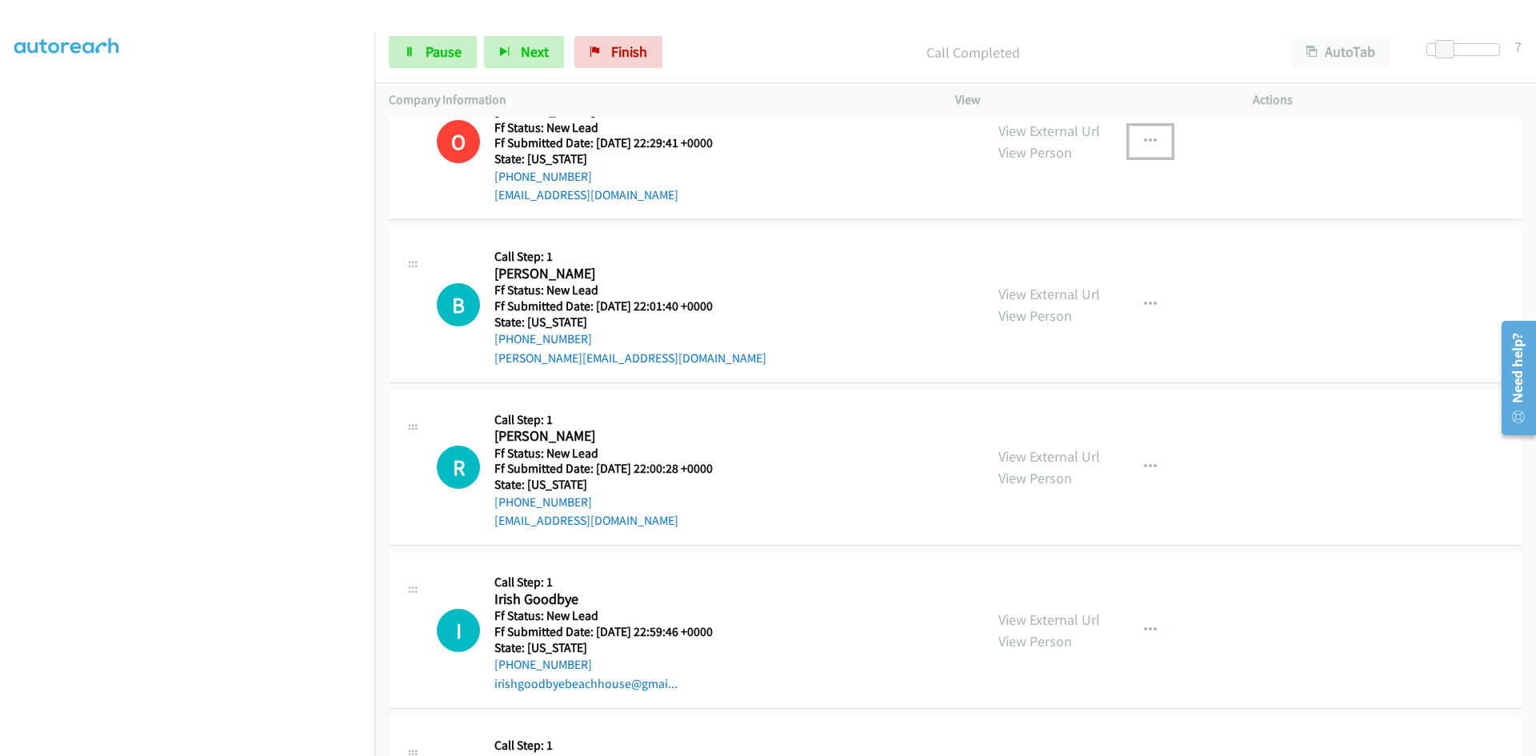
scroll to position [400, 0]
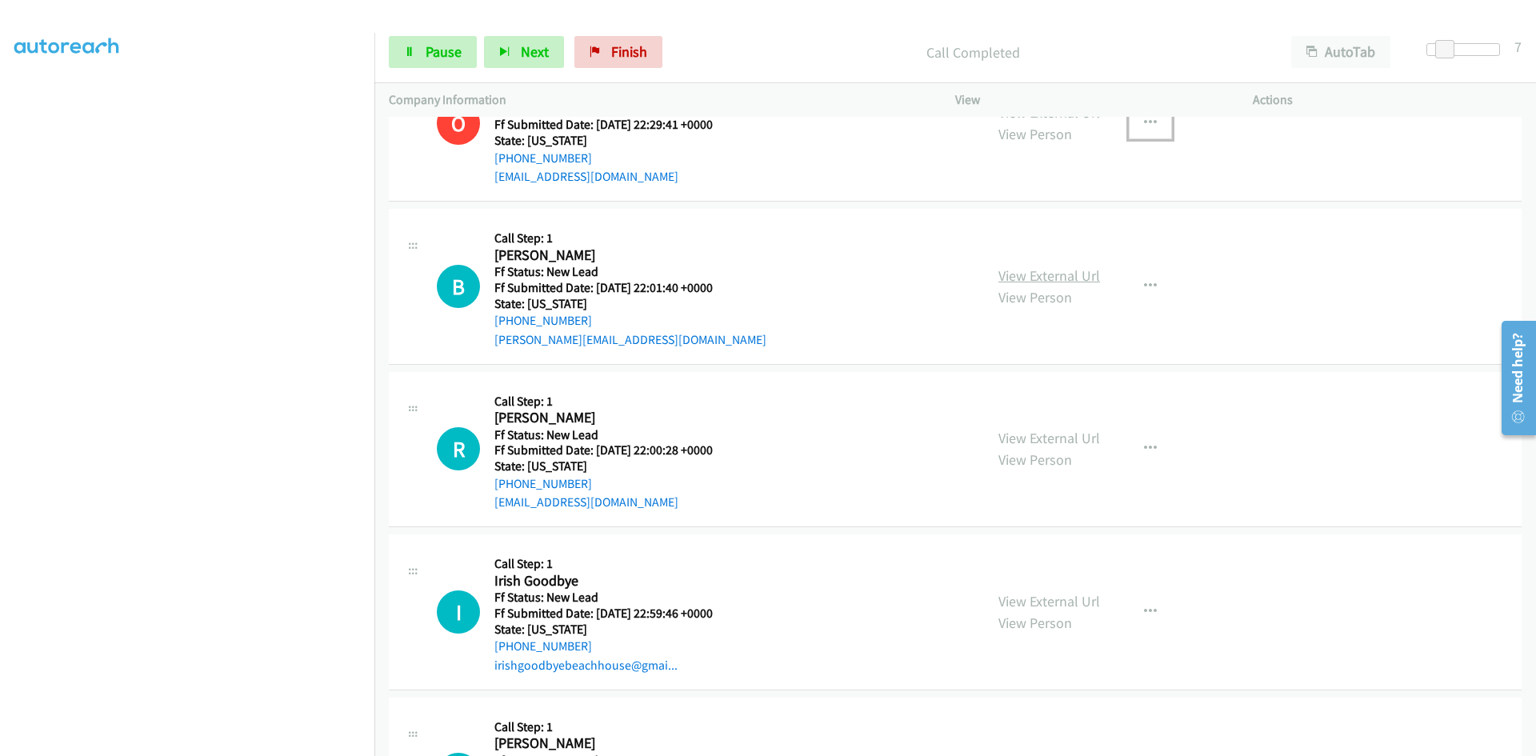
click at [1064, 276] on link "View External Url" at bounding box center [1049, 275] width 102 height 18
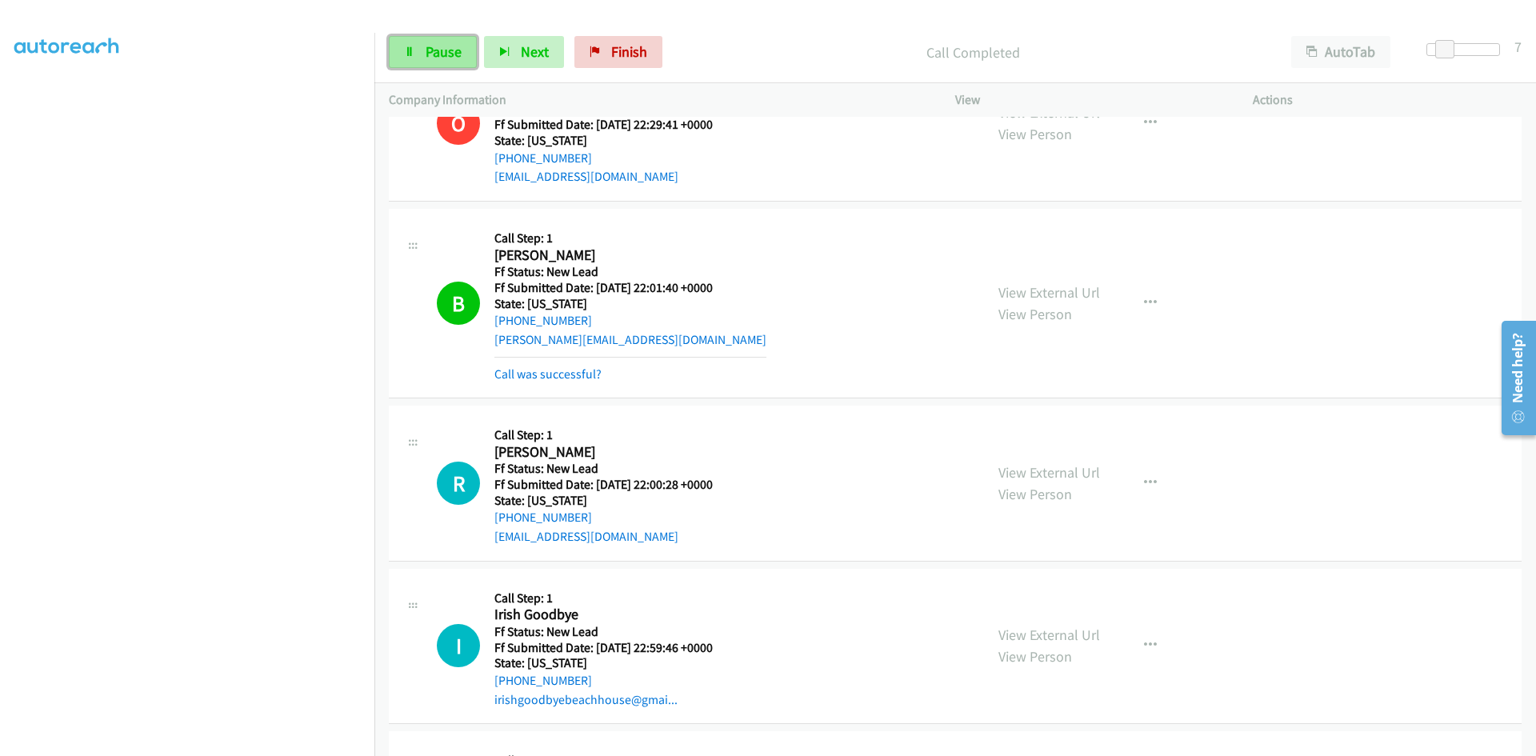
click at [399, 52] on link "Pause" at bounding box center [433, 52] width 88 height 32
click at [538, 373] on link "Call was successful?" at bounding box center [547, 373] width 107 height 15
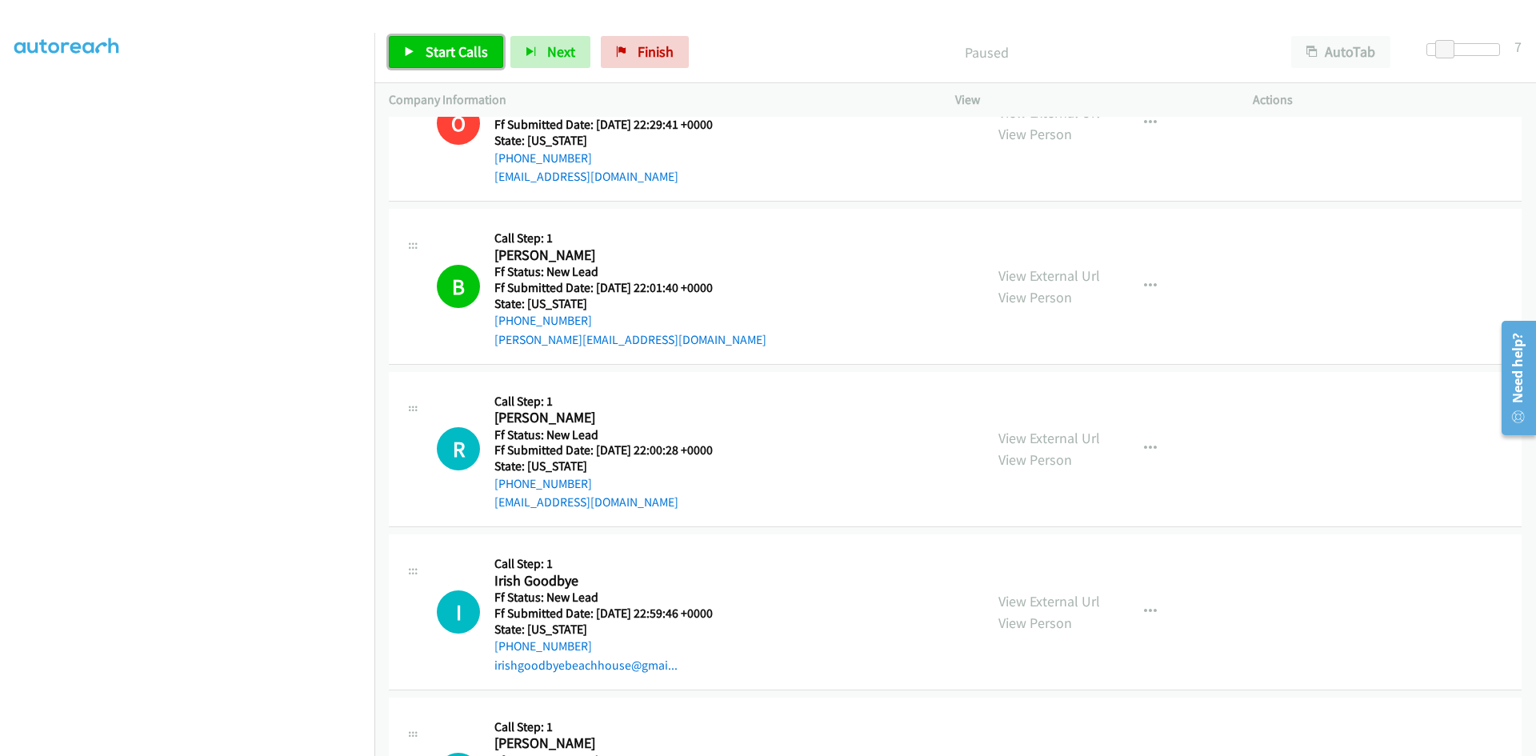
click at [428, 50] on span "Start Calls" at bounding box center [457, 51] width 62 height 18
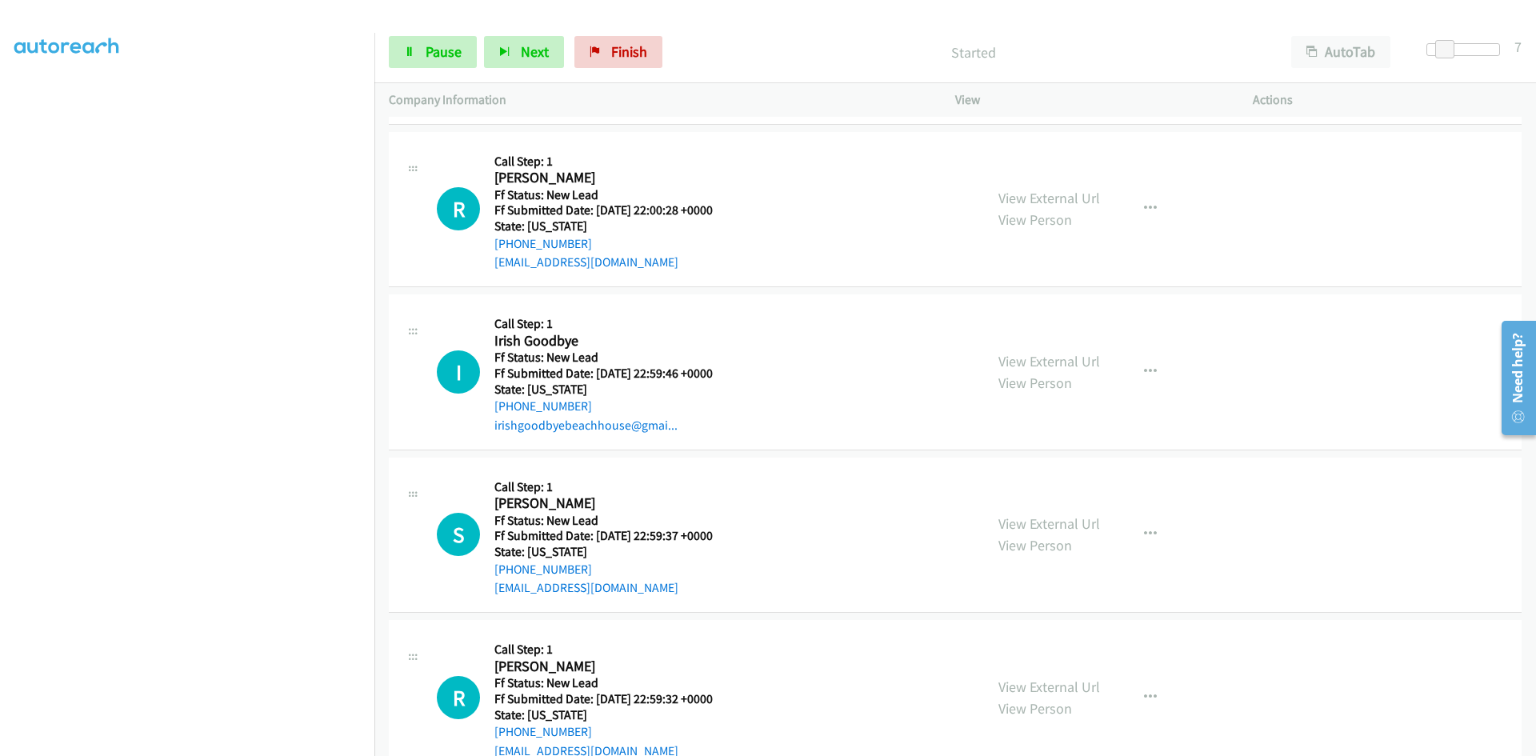
scroll to position [683, 0]
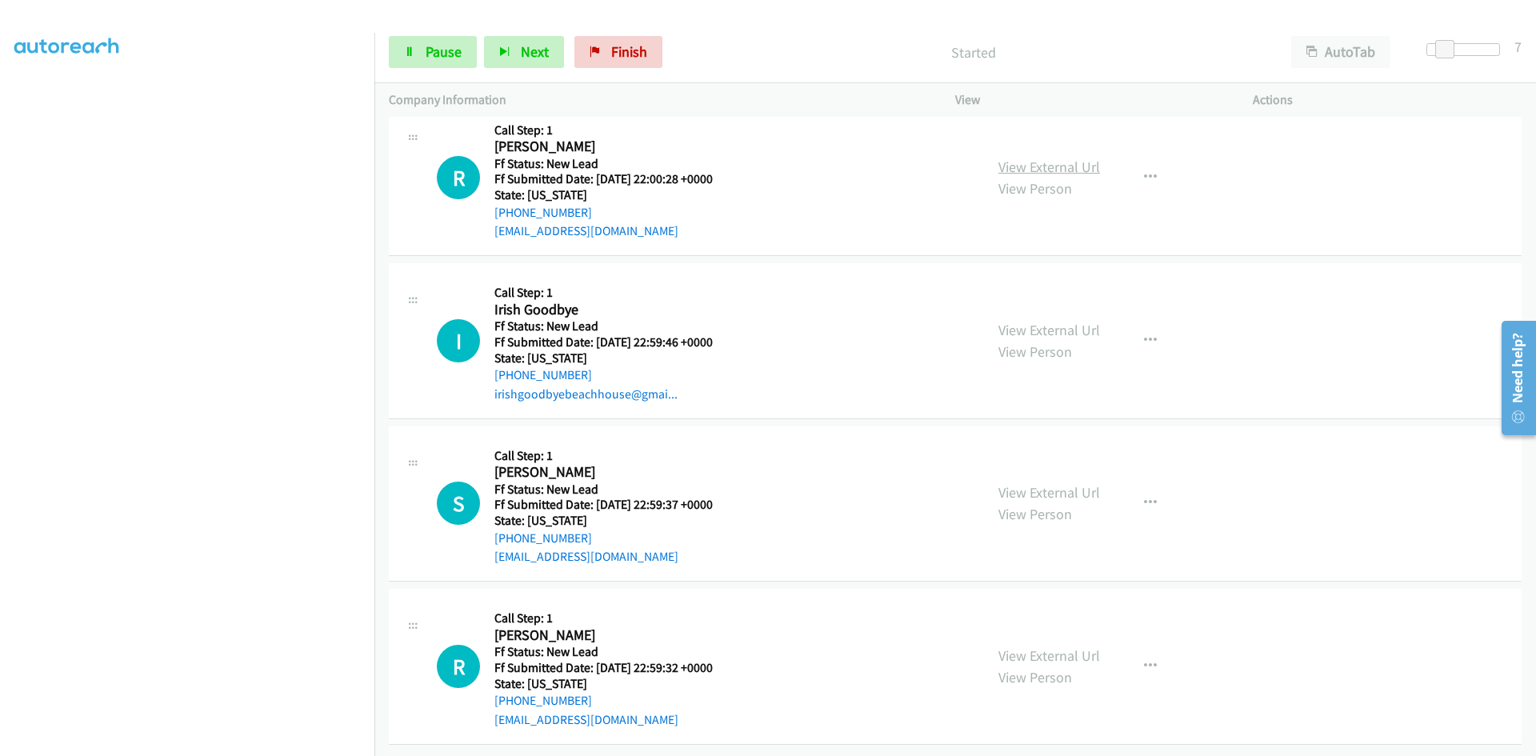
click at [1086, 158] on link "View External Url" at bounding box center [1049, 167] width 102 height 18
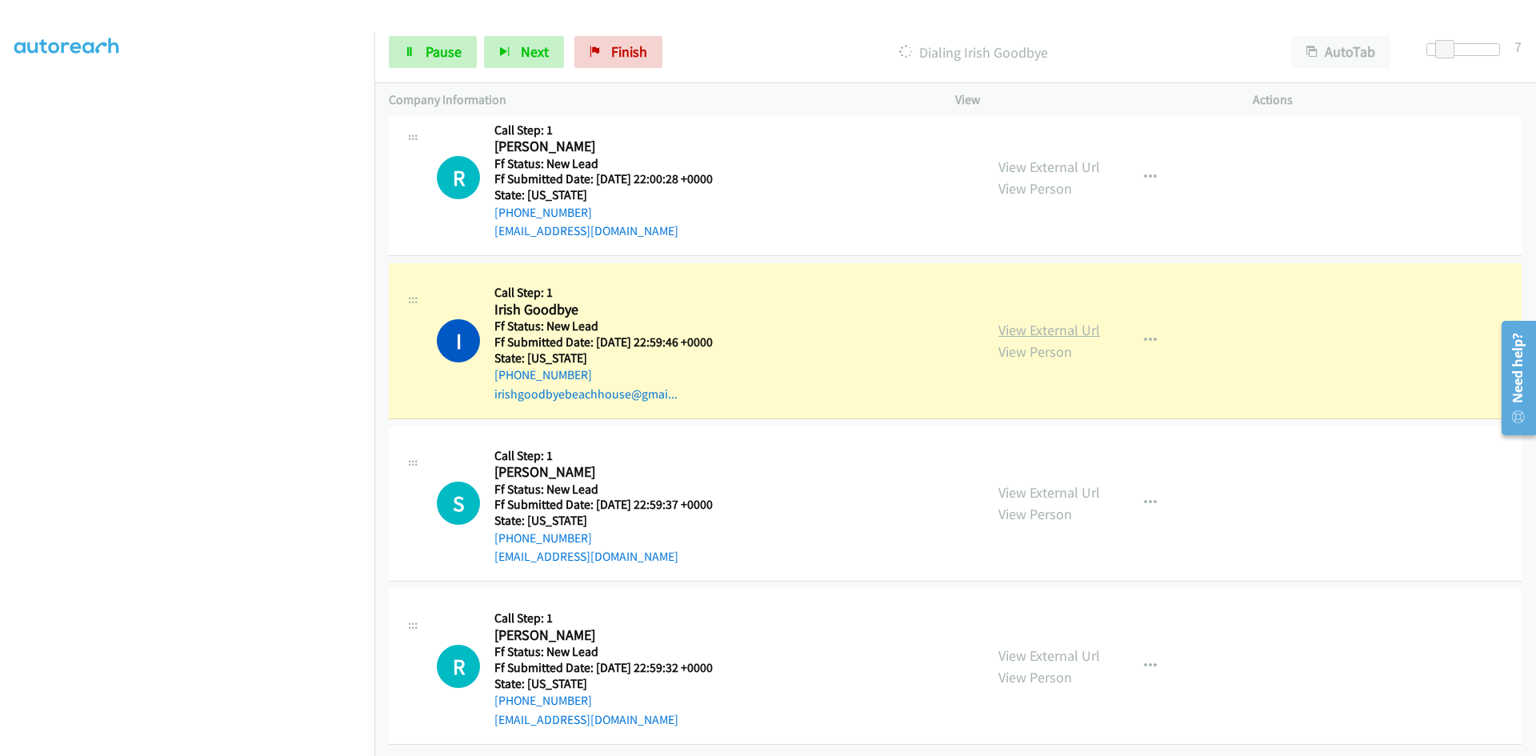
click at [1082, 321] on link "View External Url" at bounding box center [1049, 330] width 102 height 18
click at [428, 46] on span "Pause" at bounding box center [444, 51] width 36 height 18
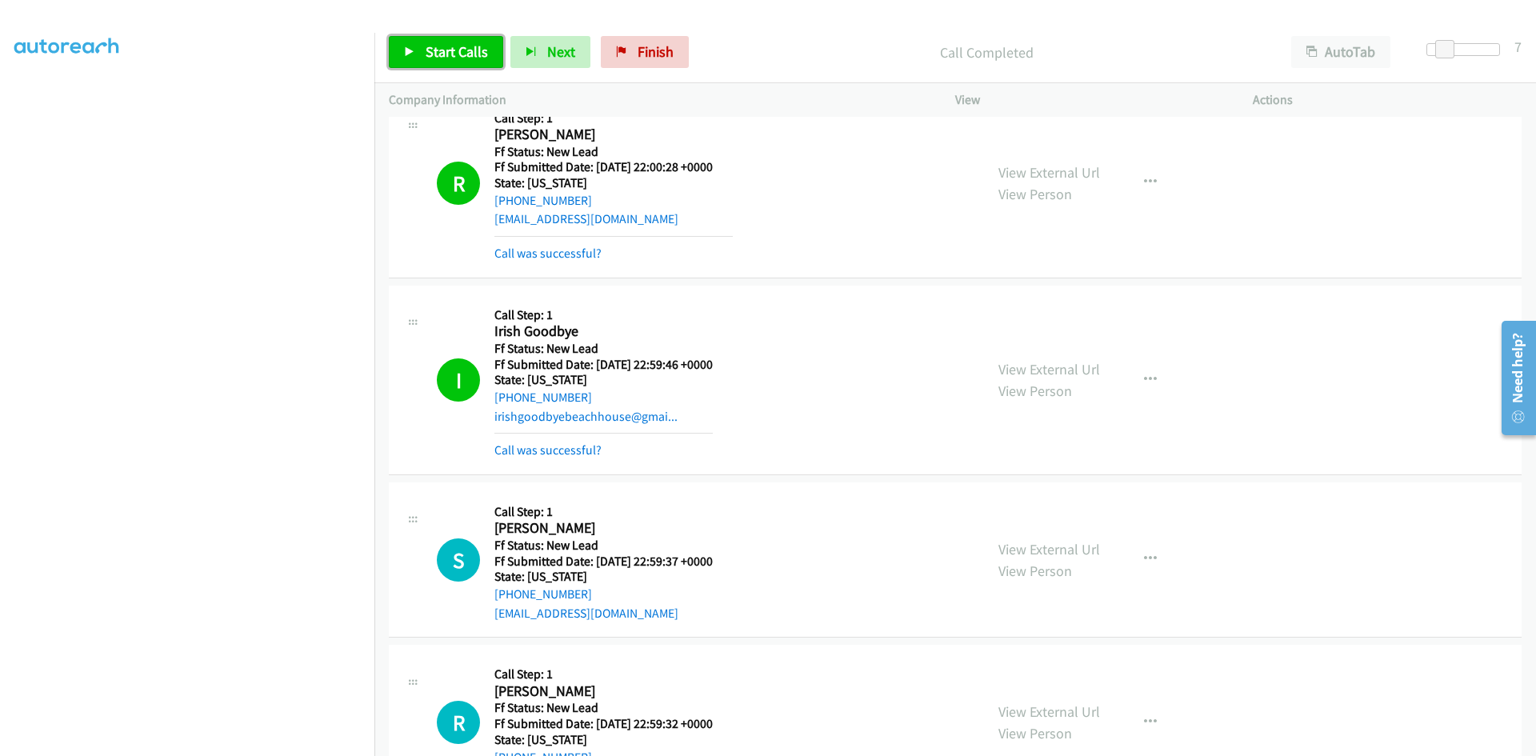
click at [406, 45] on link "Start Calls" at bounding box center [446, 52] width 114 height 32
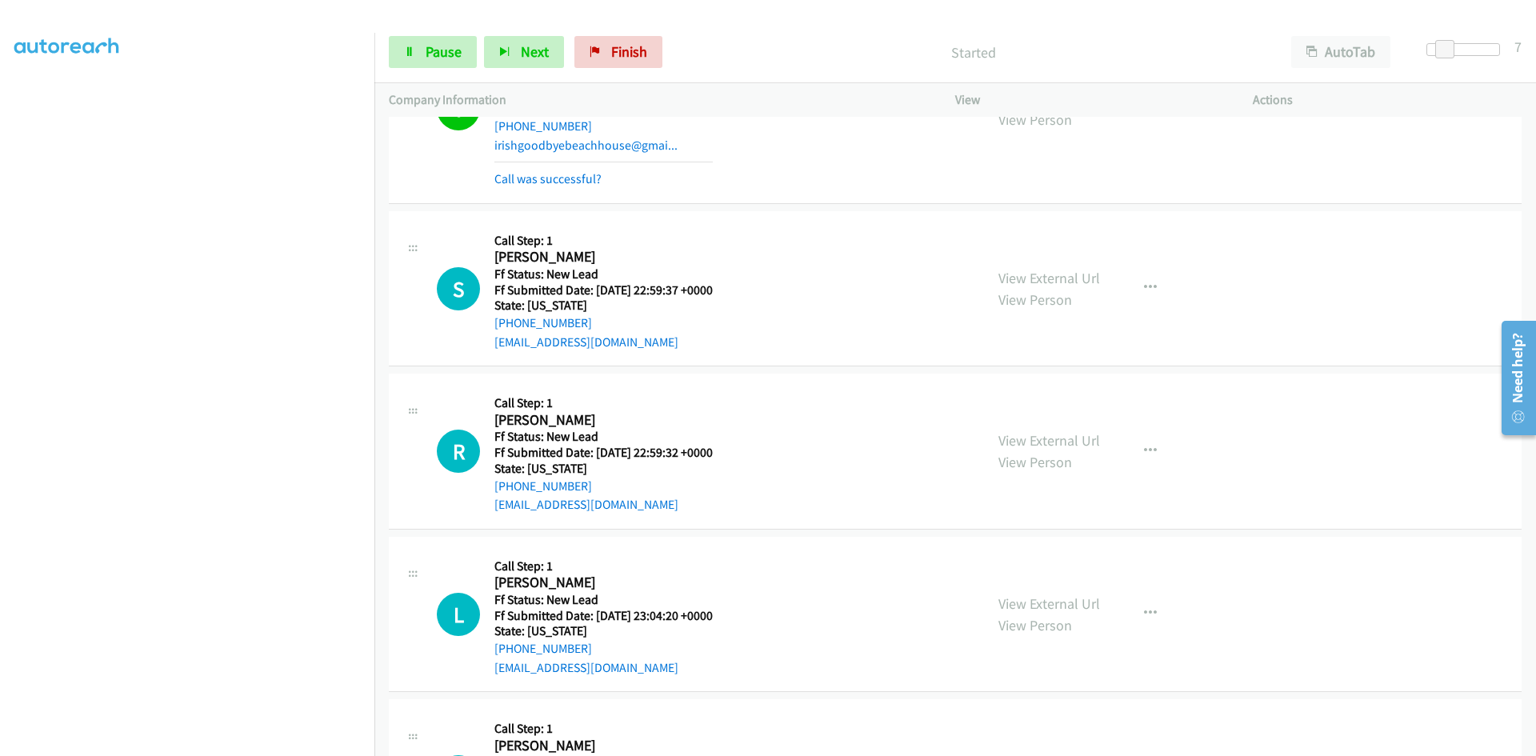
scroll to position [1083, 0]
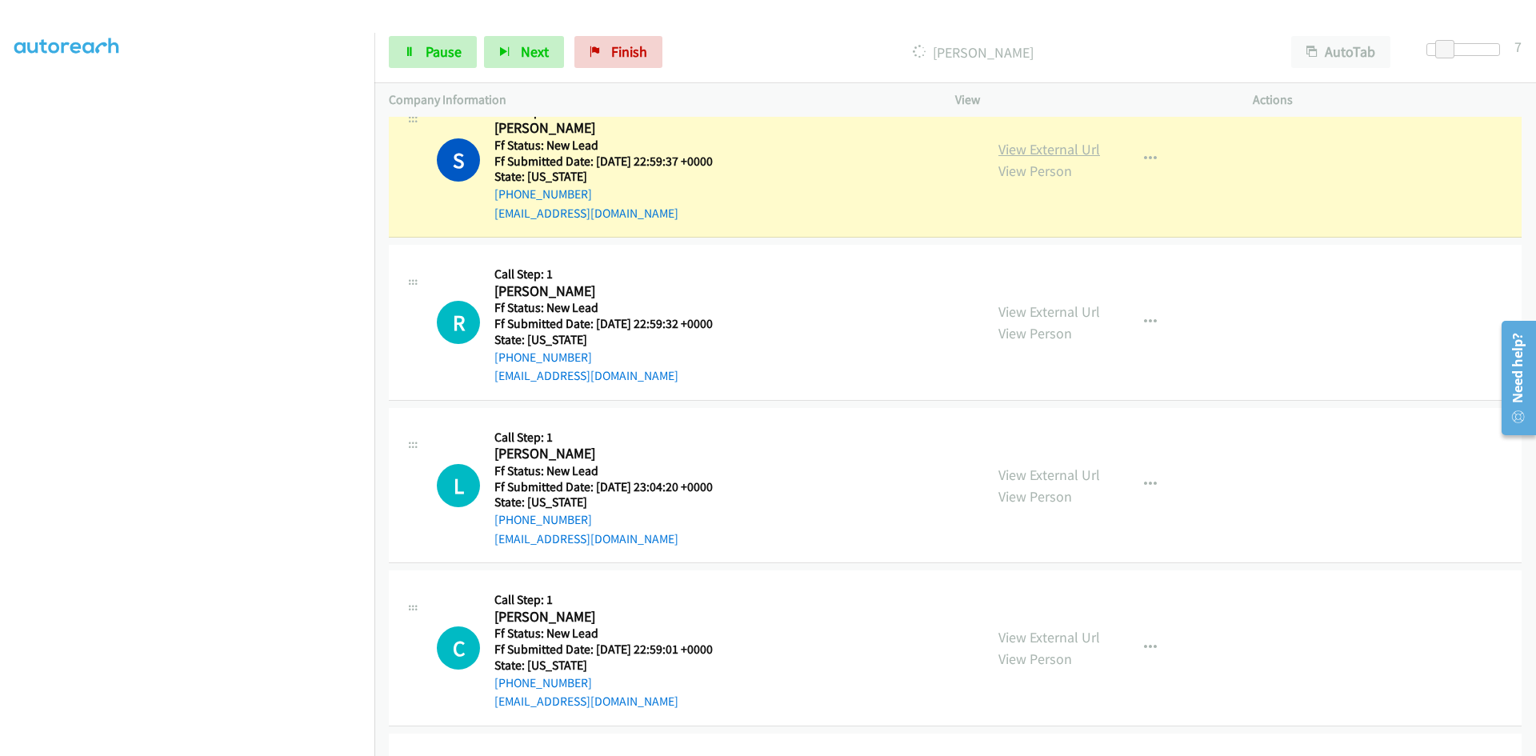
click at [1034, 143] on link "View External Url" at bounding box center [1049, 149] width 102 height 18
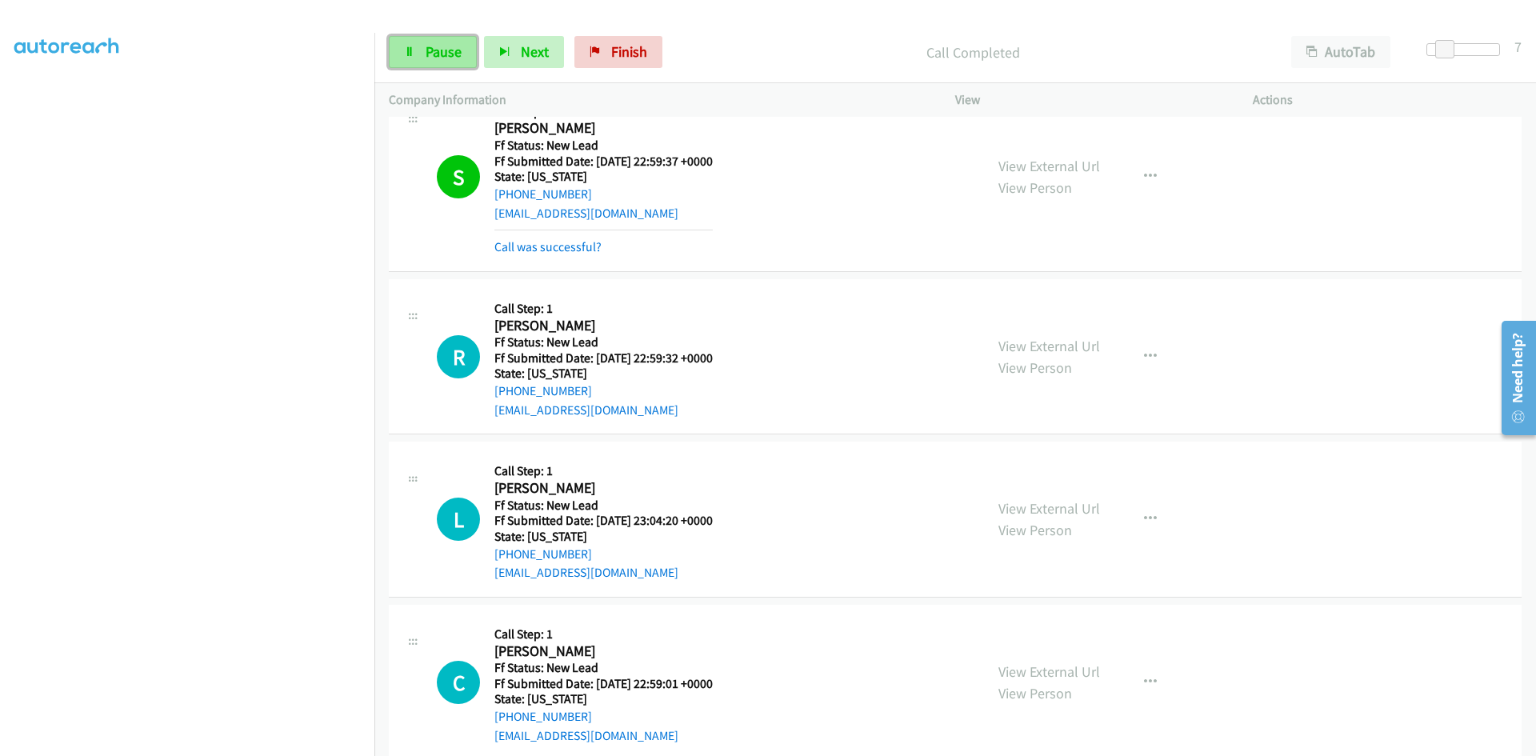
click at [410, 43] on link "Pause" at bounding box center [433, 52] width 88 height 32
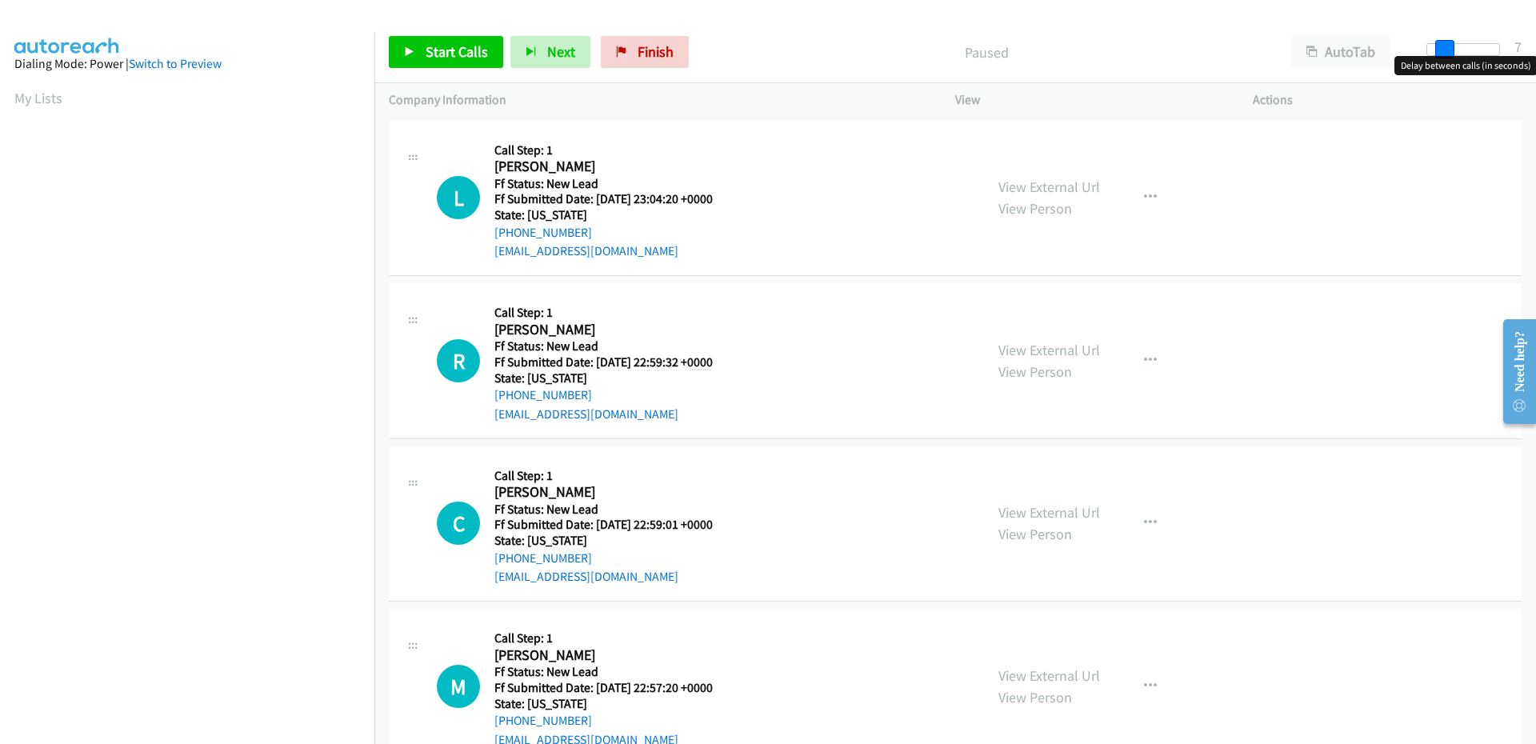
click at [1451, 48] on span at bounding box center [1444, 49] width 19 height 19
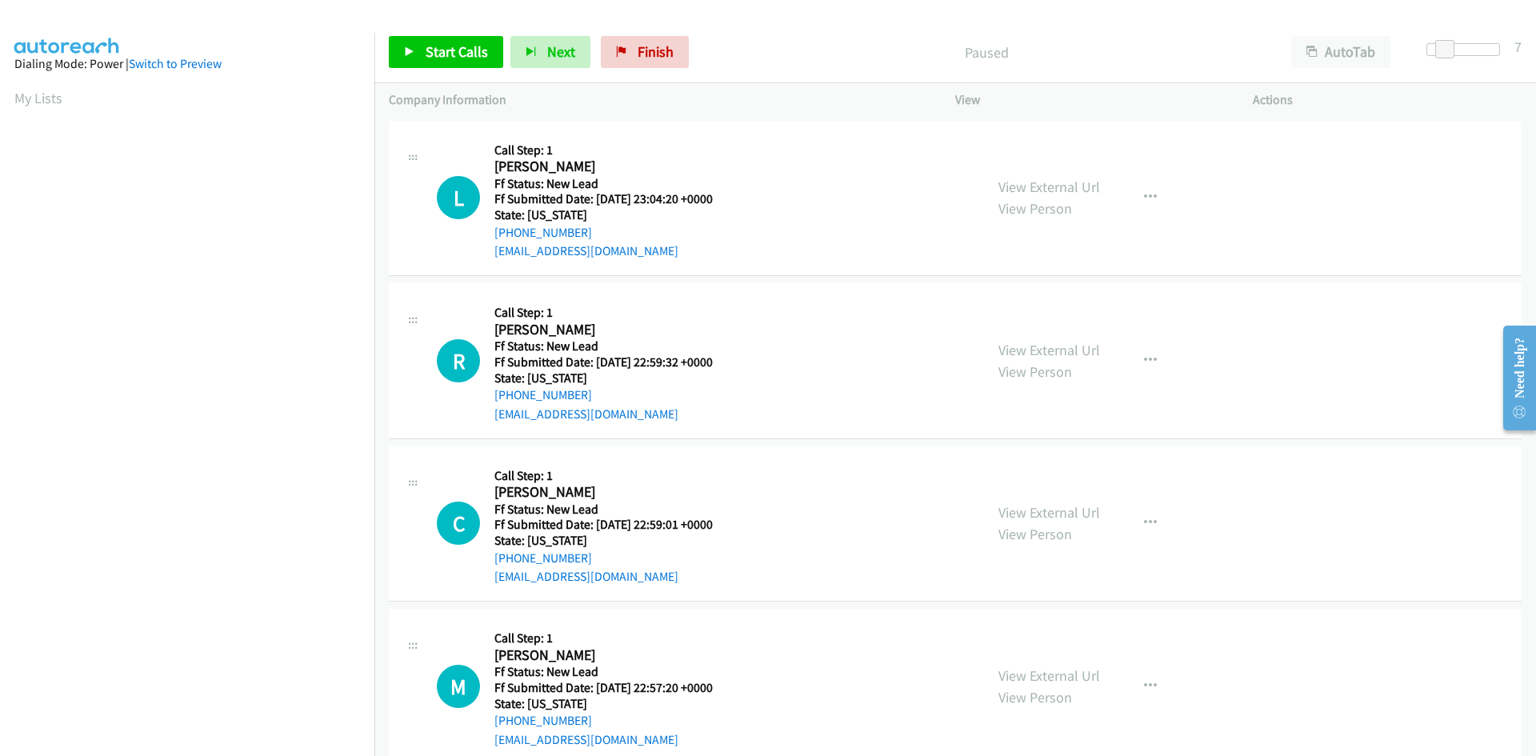
scroll to position [91, 0]
click at [420, 50] on link "Start Calls" at bounding box center [446, 52] width 114 height 32
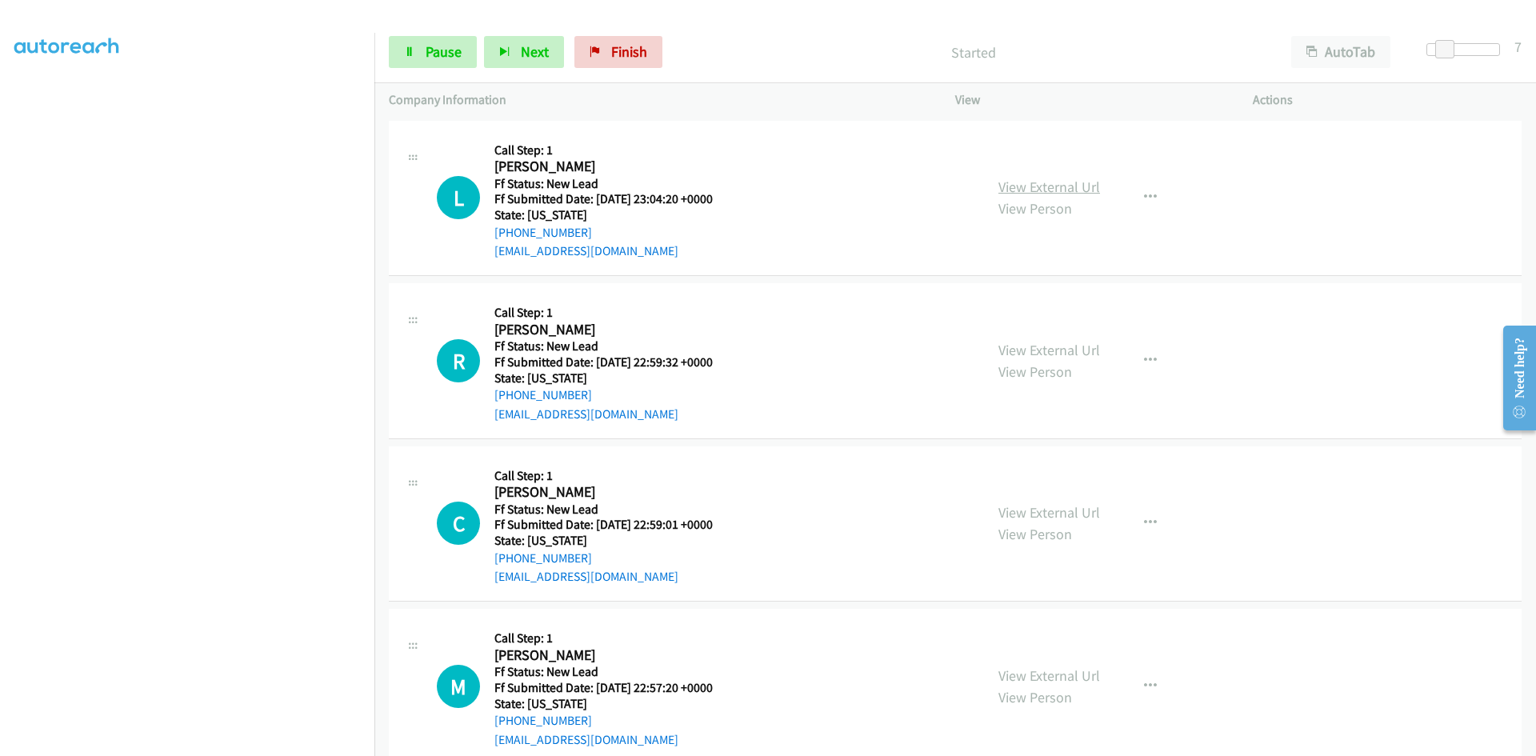
click at [1062, 182] on link "View External Url" at bounding box center [1049, 187] width 102 height 18
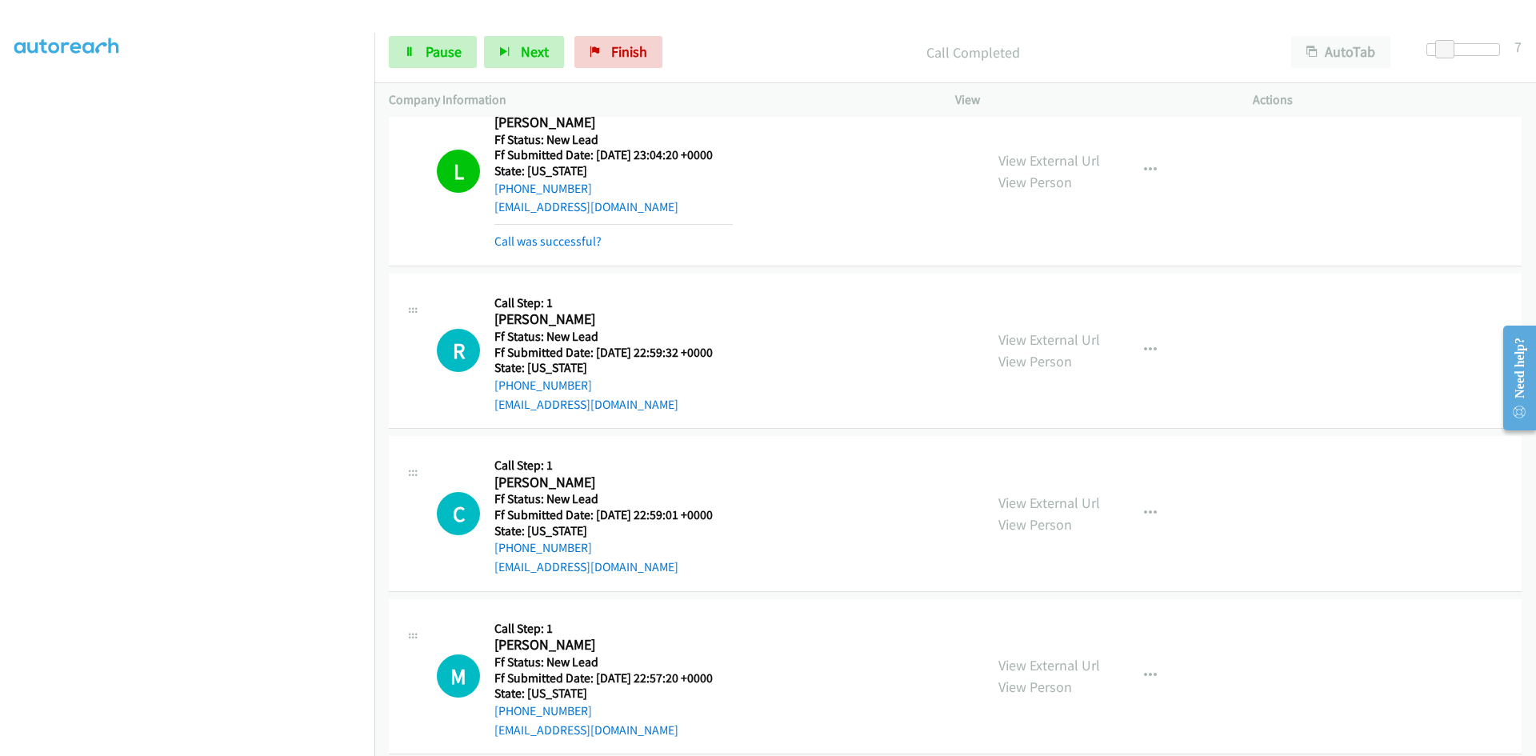
scroll to position [66, 0]
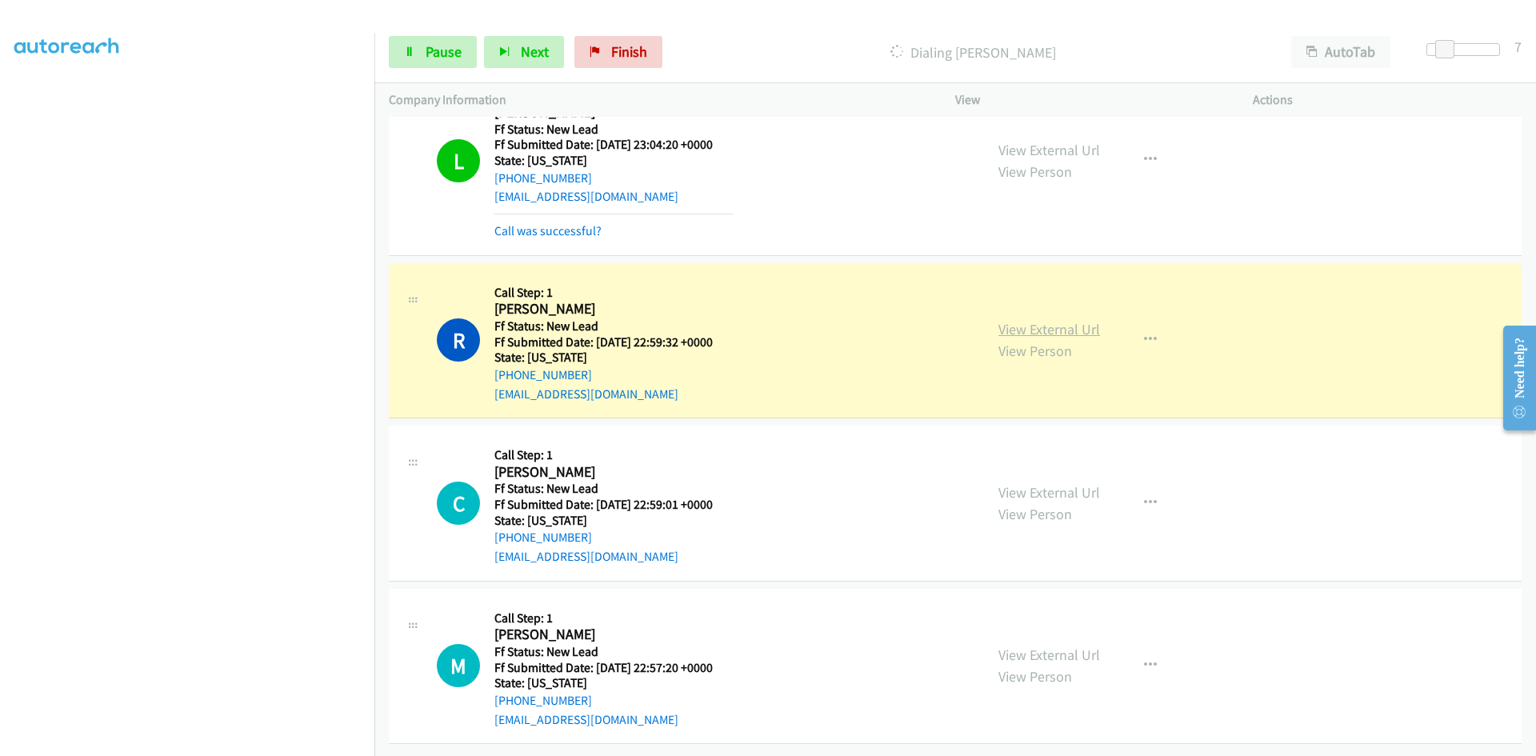
click at [1050, 320] on link "View External Url" at bounding box center [1049, 329] width 102 height 18
click at [434, 50] on span "Pause" at bounding box center [444, 51] width 36 height 18
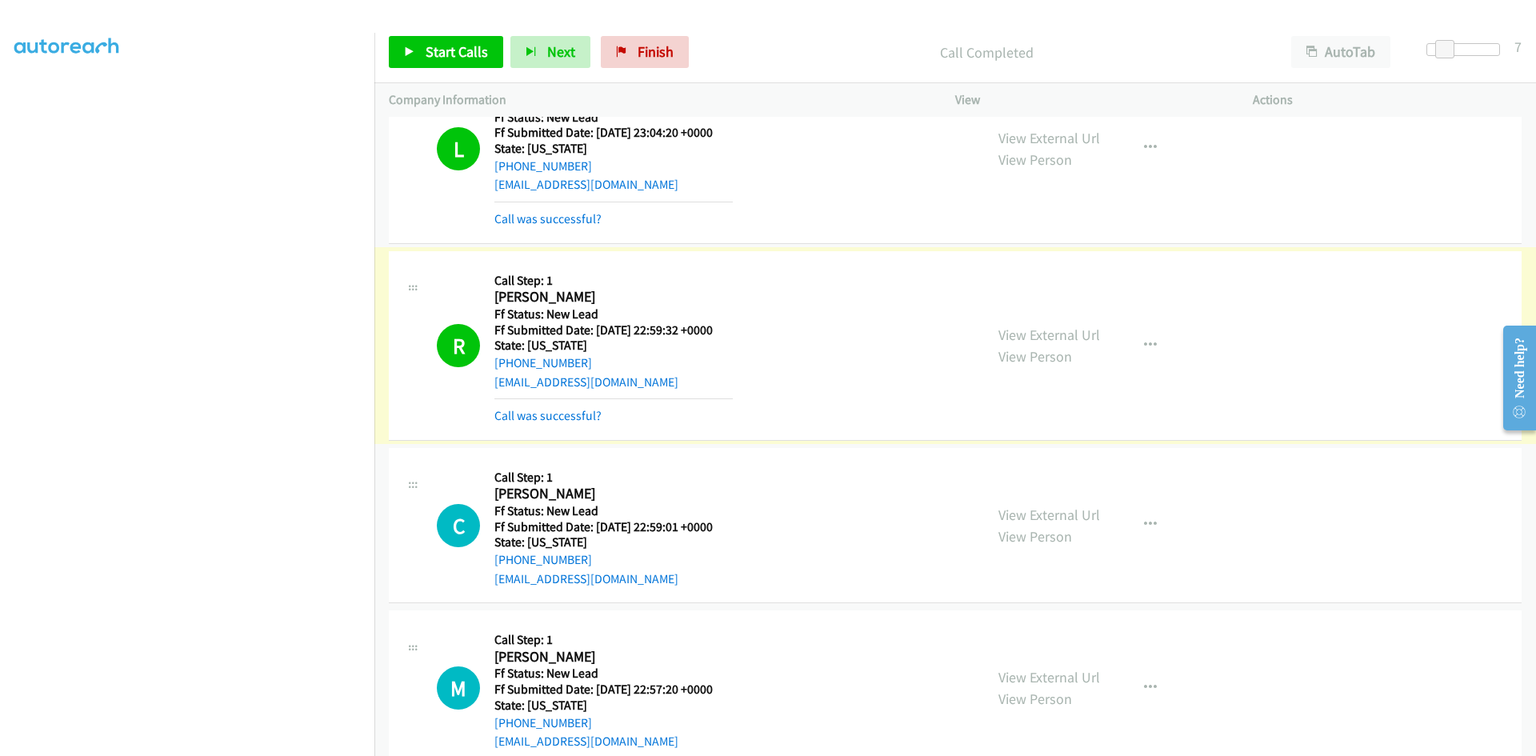
click at [589, 416] on link "Call was successful?" at bounding box center [547, 415] width 107 height 15
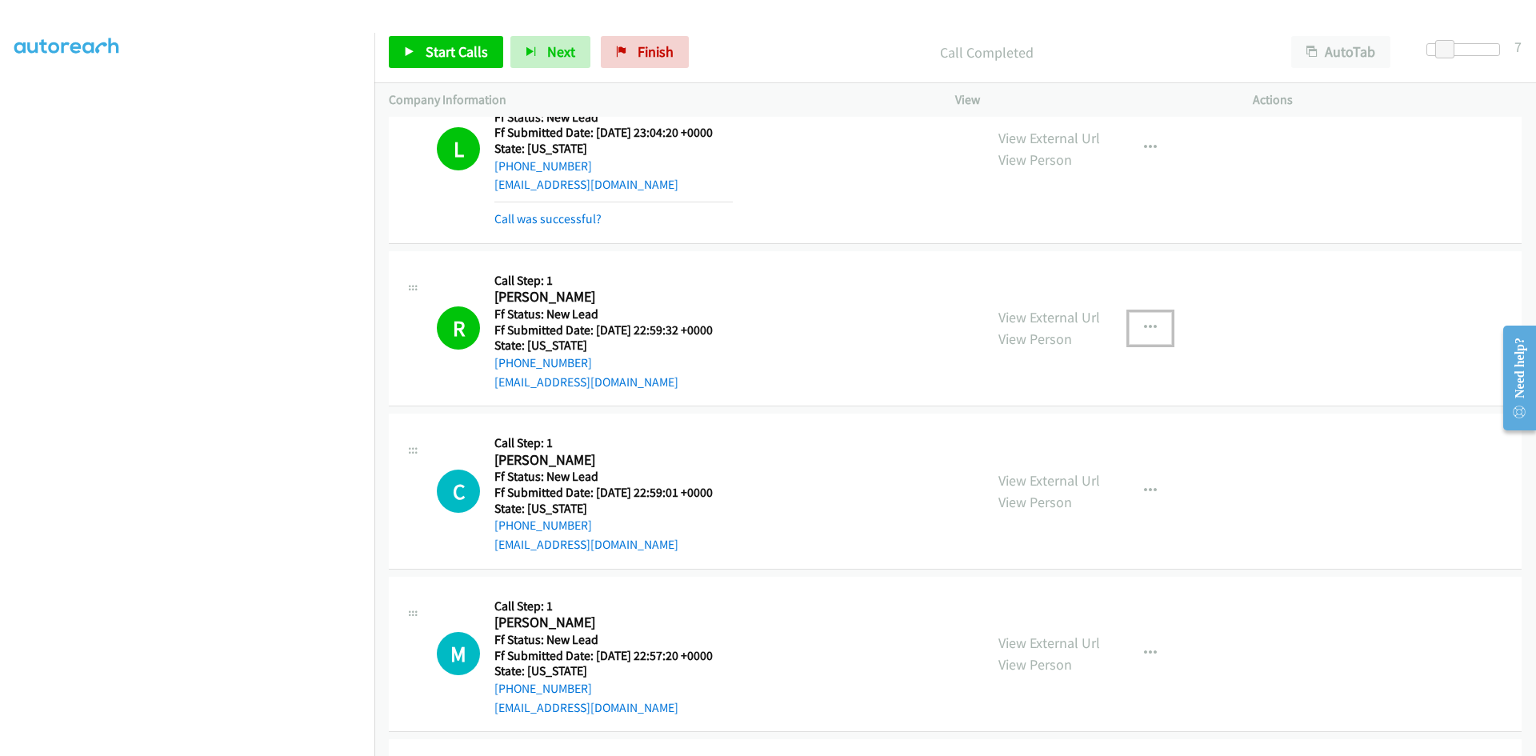
click at [1151, 326] on button "button" at bounding box center [1150, 328] width 43 height 32
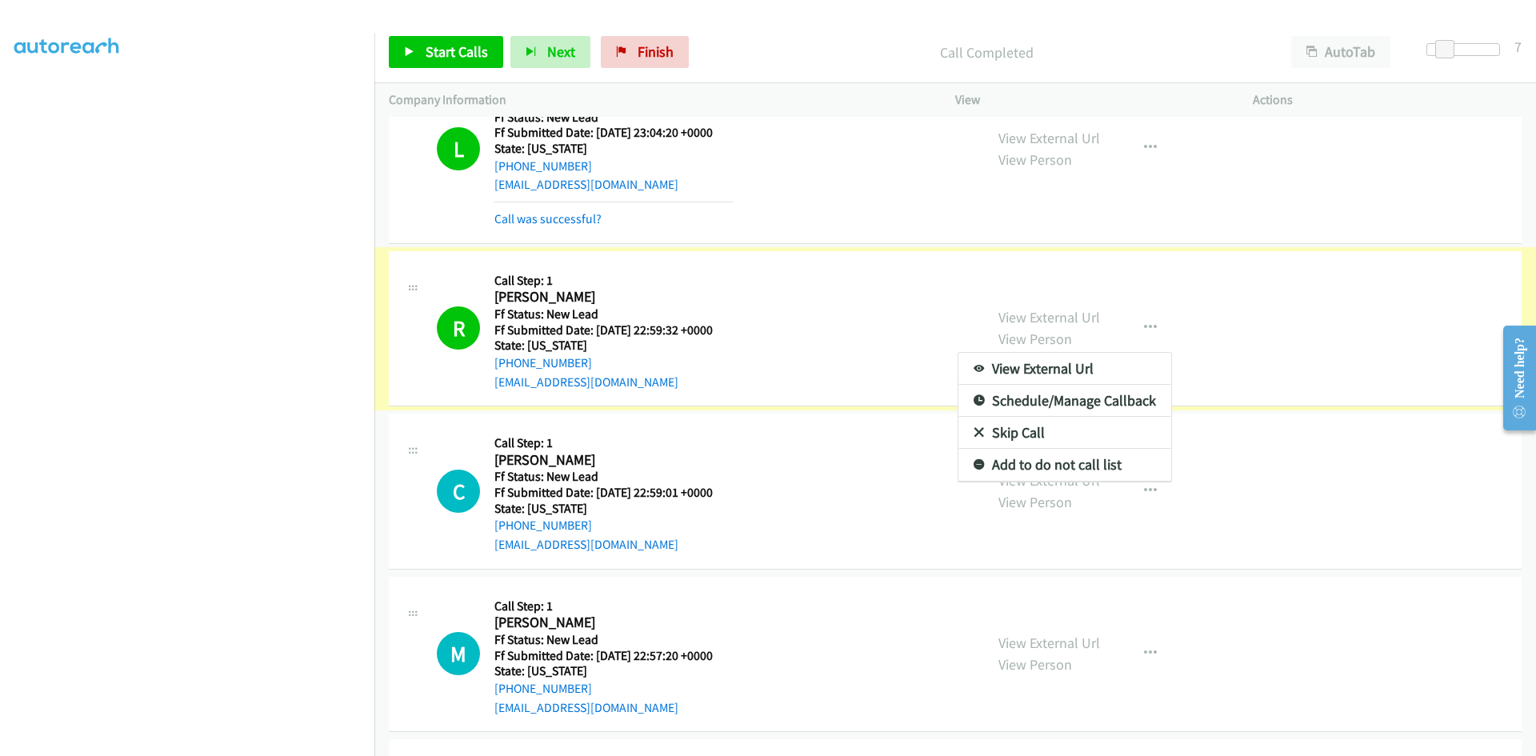
click at [1067, 462] on link "Add to do not call list" at bounding box center [1064, 465] width 213 height 32
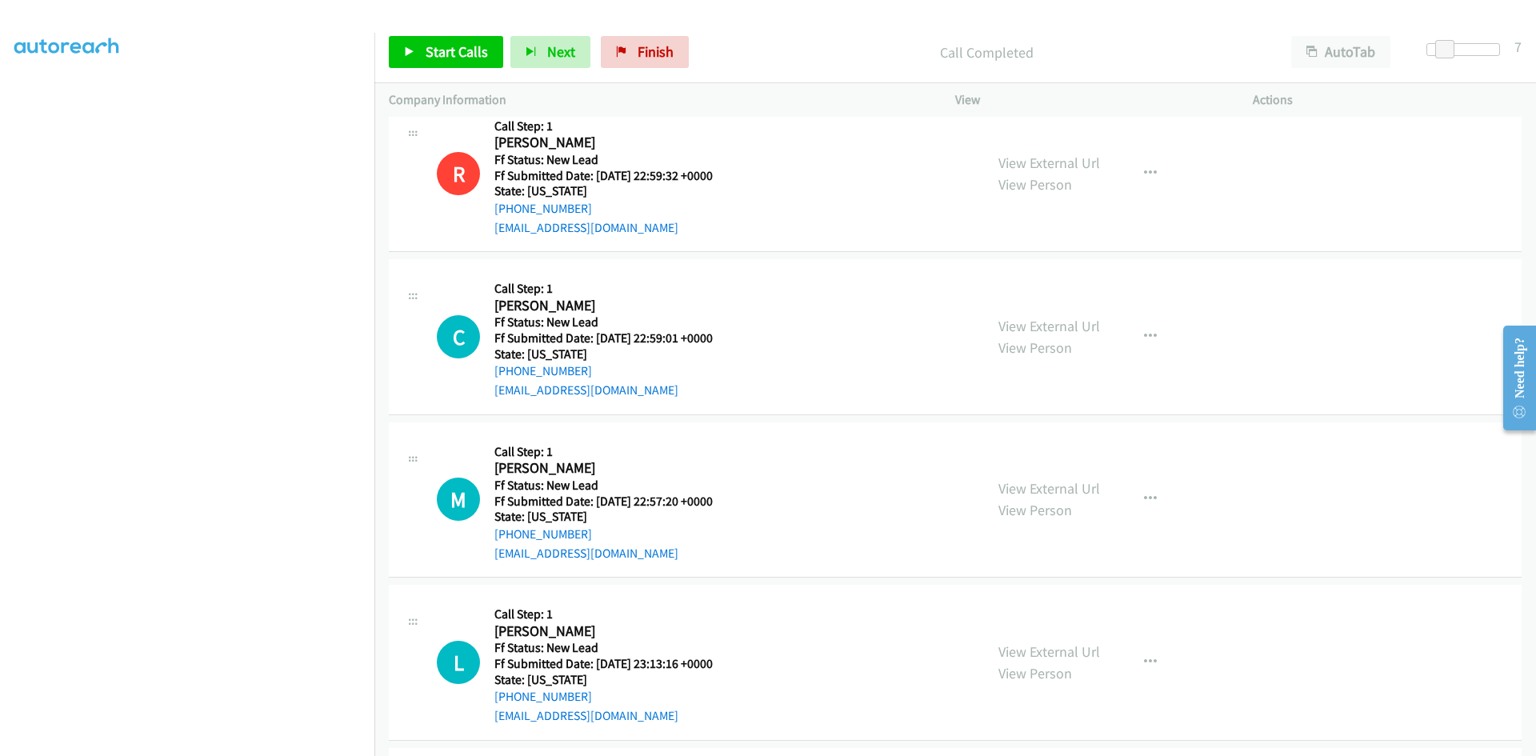
scroll to position [306, 0]
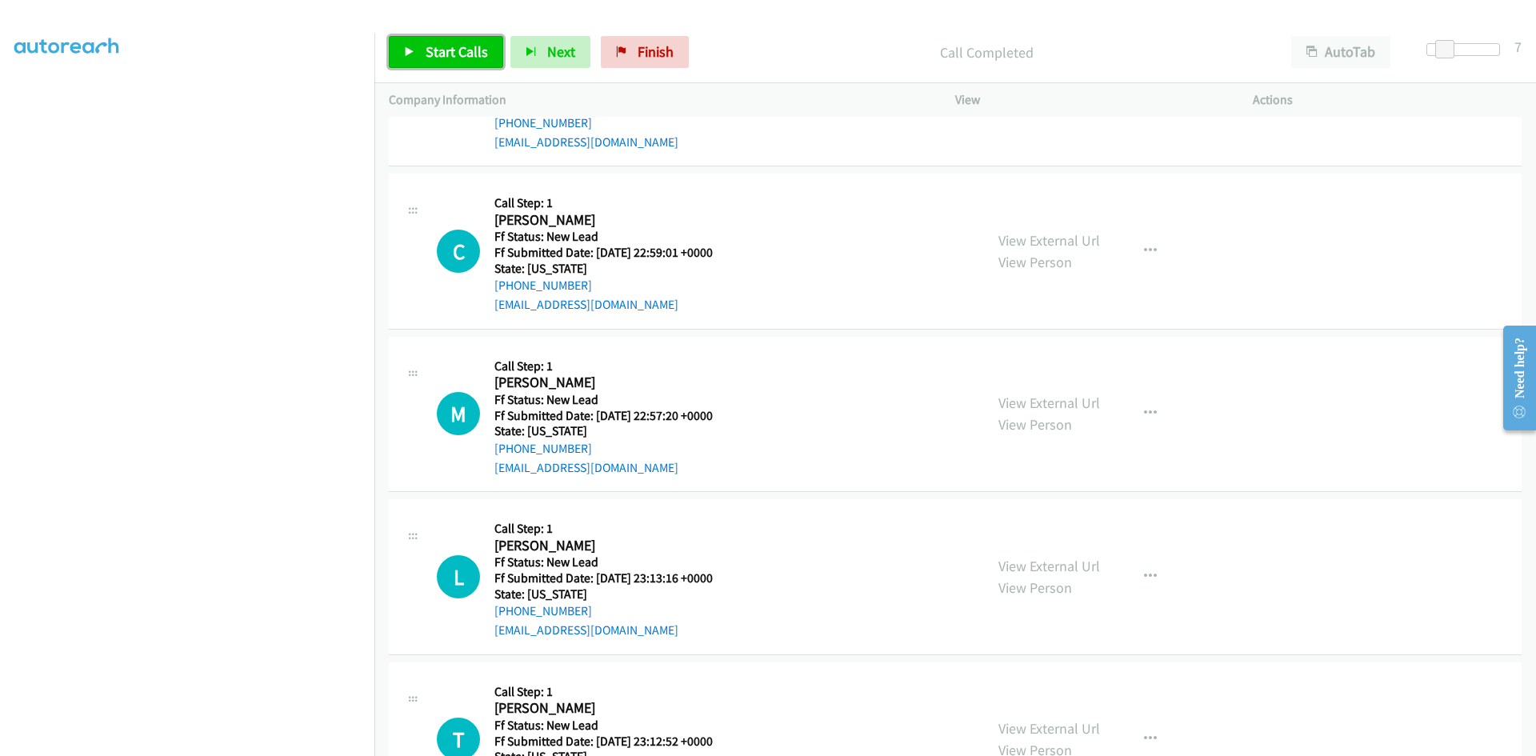
click at [420, 58] on link "Start Calls" at bounding box center [446, 52] width 114 height 32
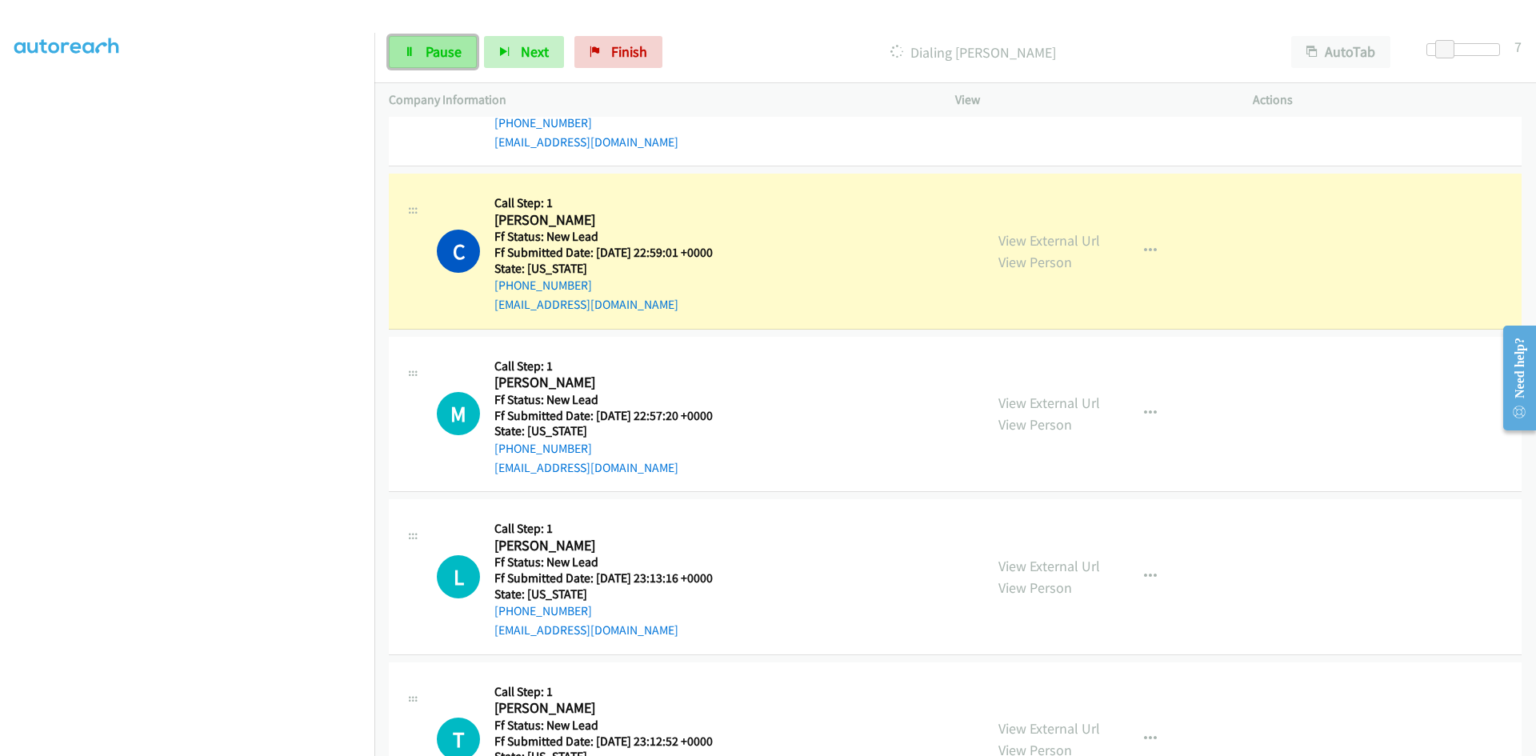
click at [458, 56] on span "Pause" at bounding box center [444, 51] width 36 height 18
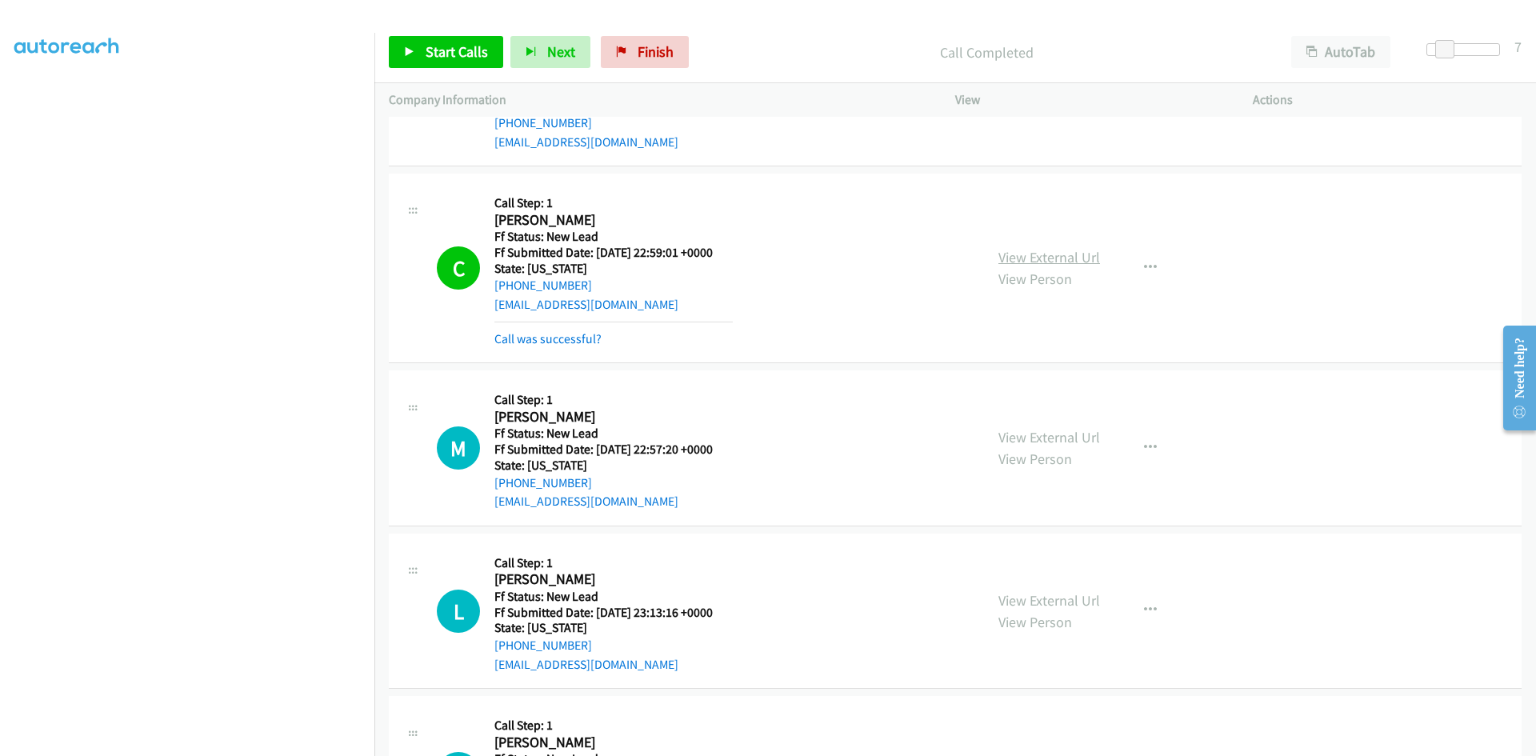
click at [1040, 254] on link "View External Url" at bounding box center [1049, 257] width 102 height 18
click at [444, 50] on span "Start Calls" at bounding box center [457, 51] width 62 height 18
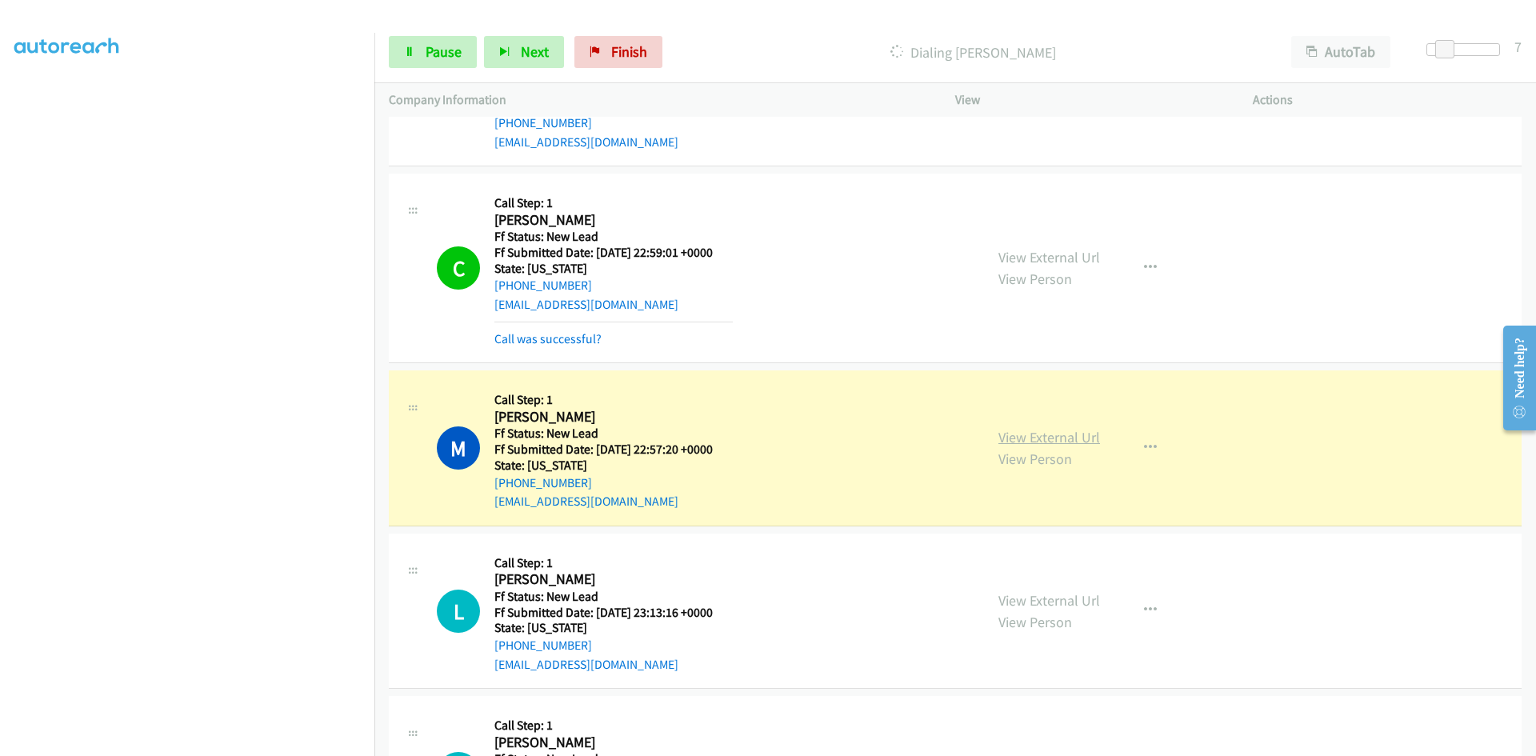
click at [1070, 433] on link "View External Url" at bounding box center [1049, 437] width 102 height 18
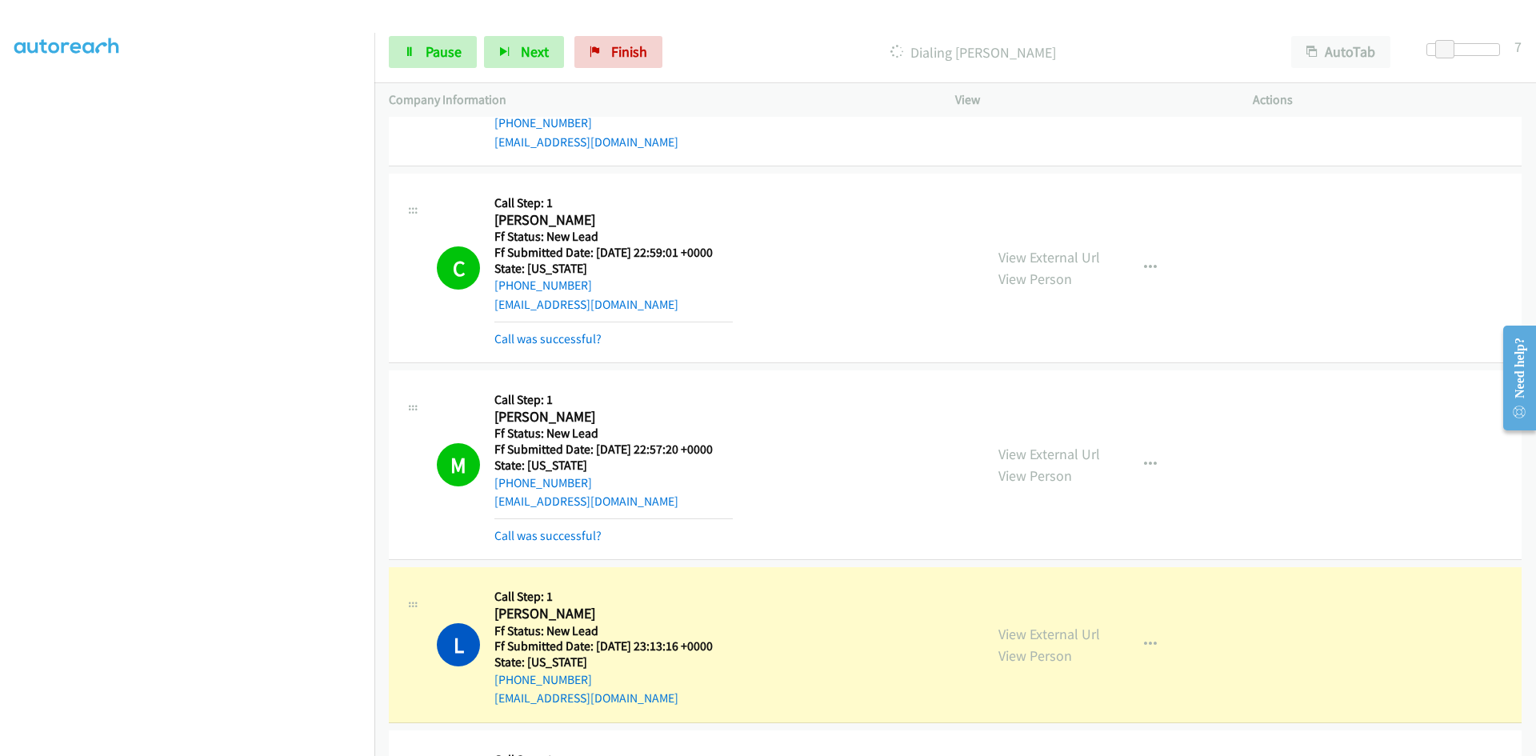
scroll to position [622, 0]
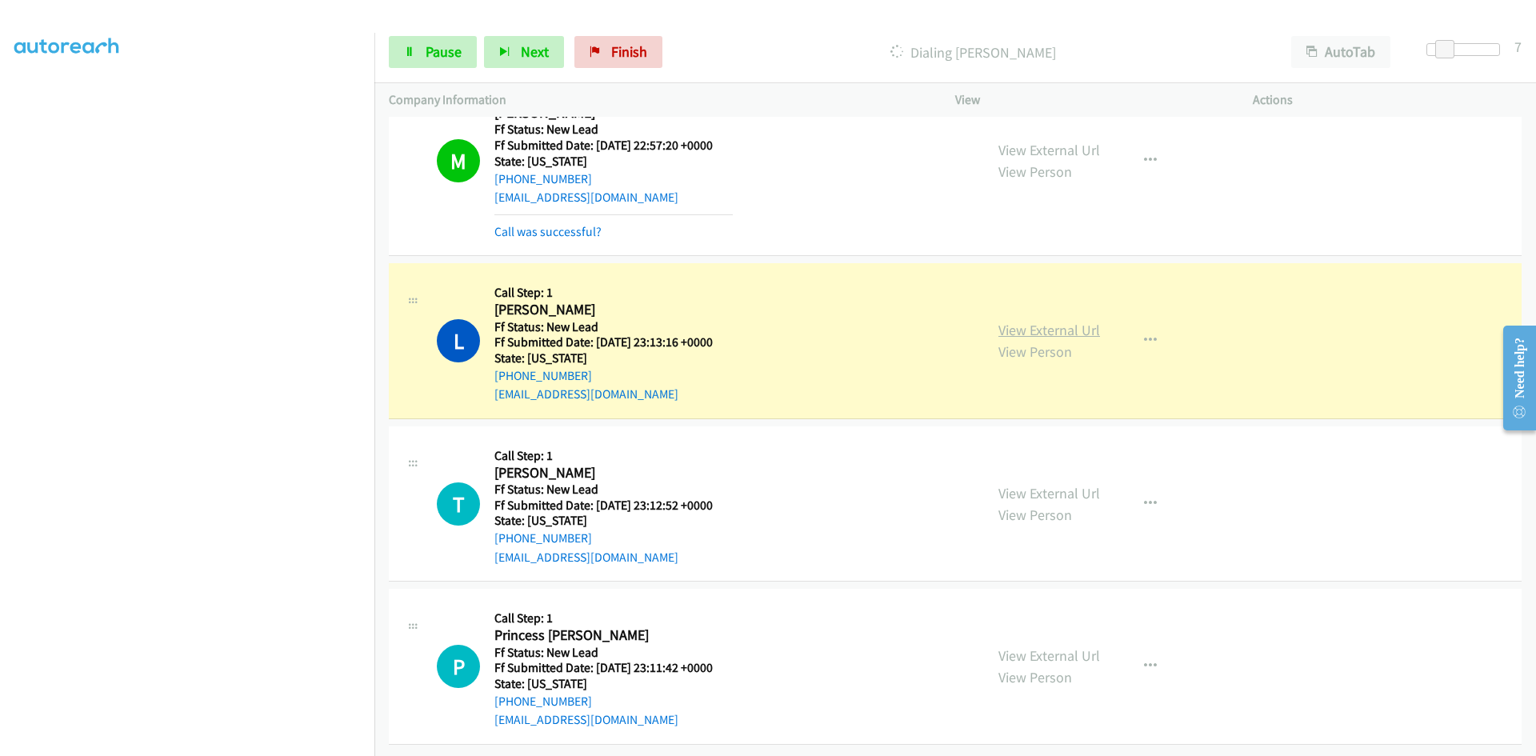
click at [1015, 321] on link "View External Url" at bounding box center [1049, 330] width 102 height 18
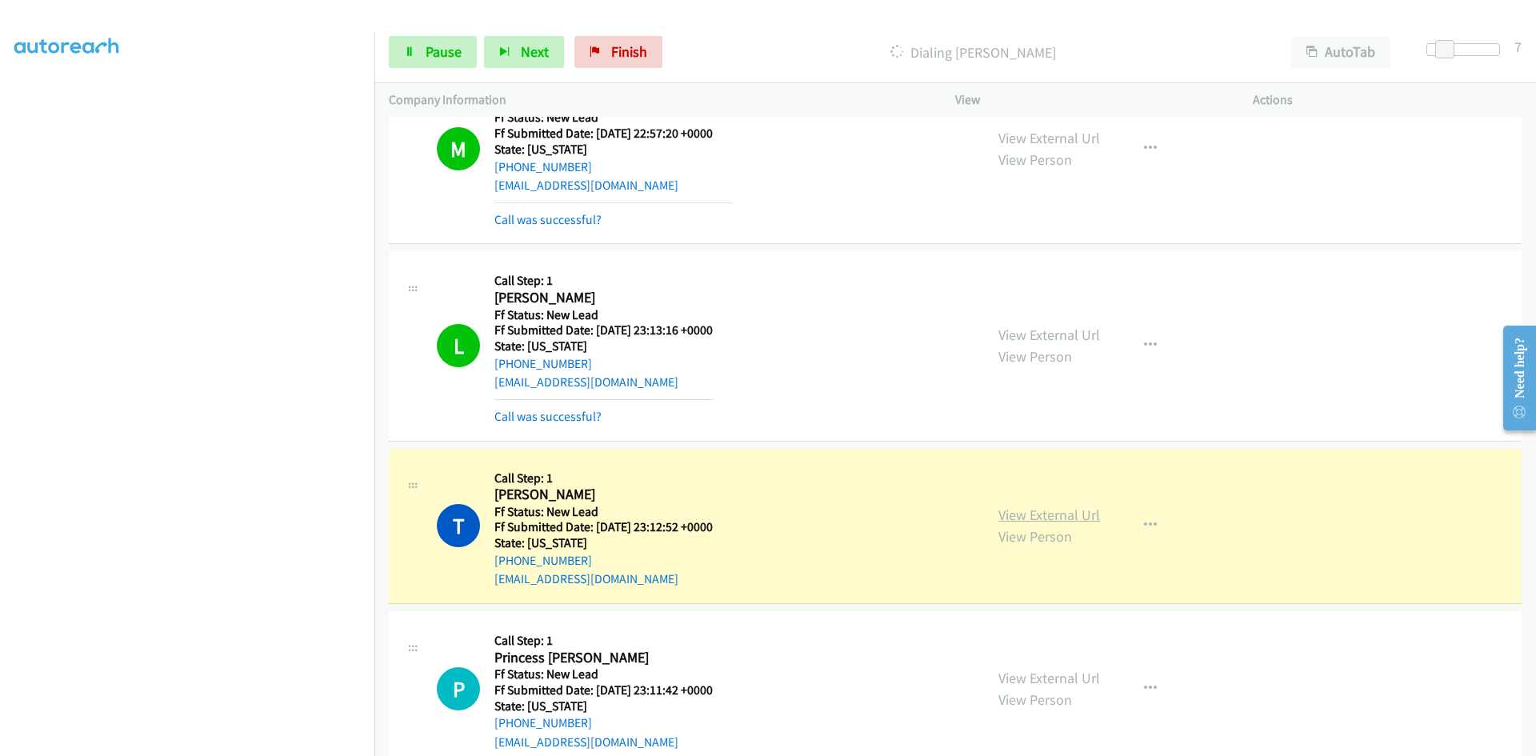
click at [1063, 522] on link "View External Url" at bounding box center [1049, 515] width 102 height 18
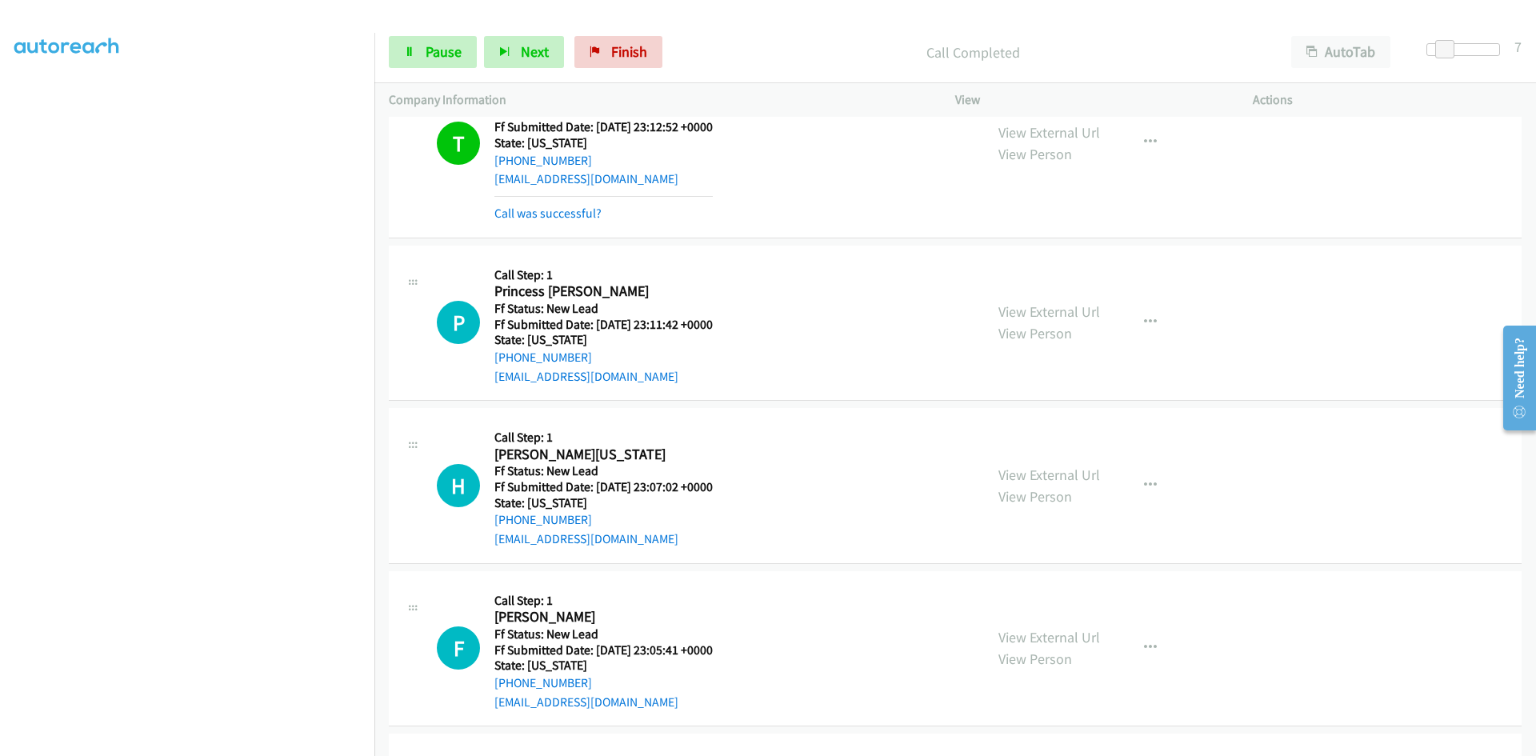
scroll to position [1040, 0]
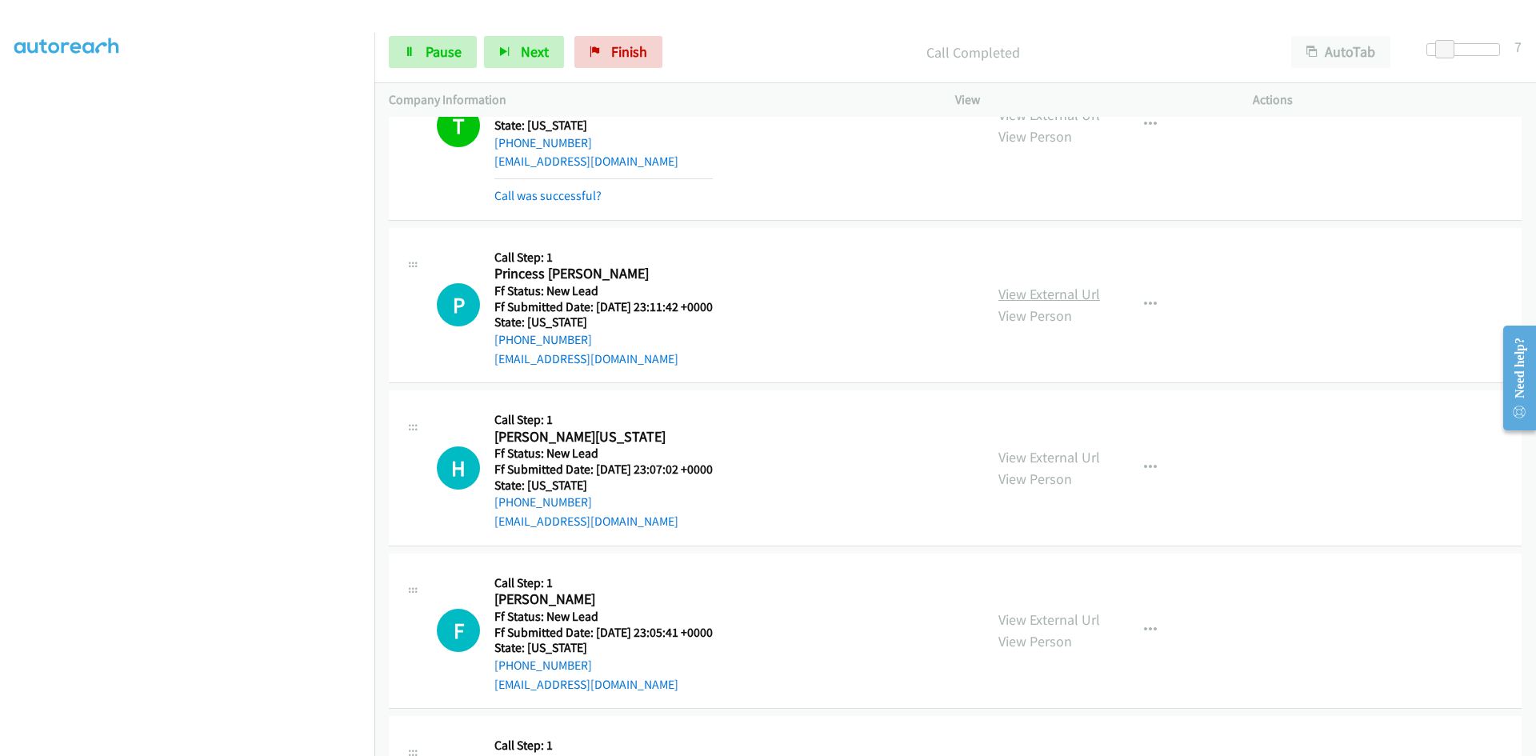
click at [1007, 298] on link "View External Url" at bounding box center [1049, 294] width 102 height 18
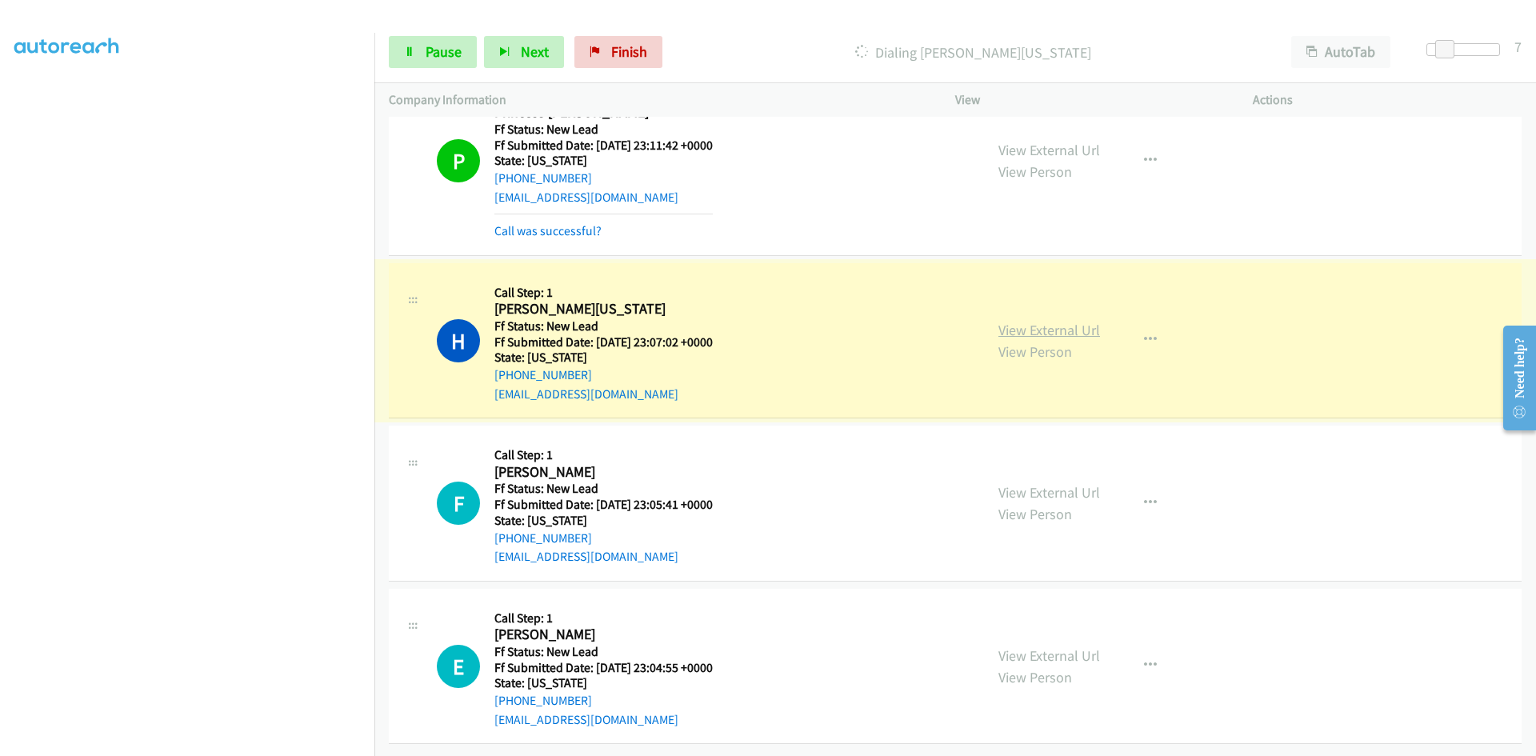
scroll to position [1214, 0]
click at [998, 321] on link "View External Url" at bounding box center [1049, 330] width 102 height 18
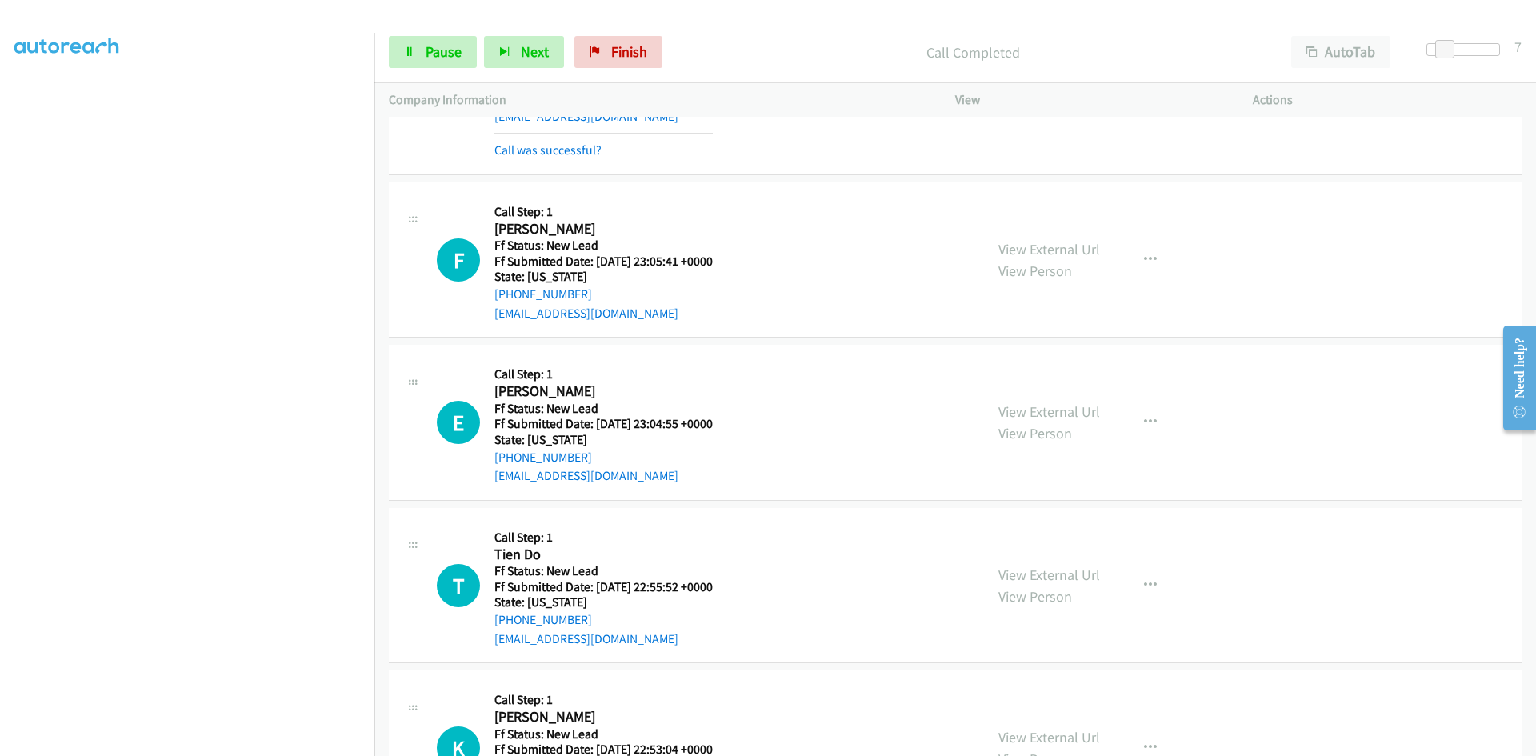
scroll to position [1534, 0]
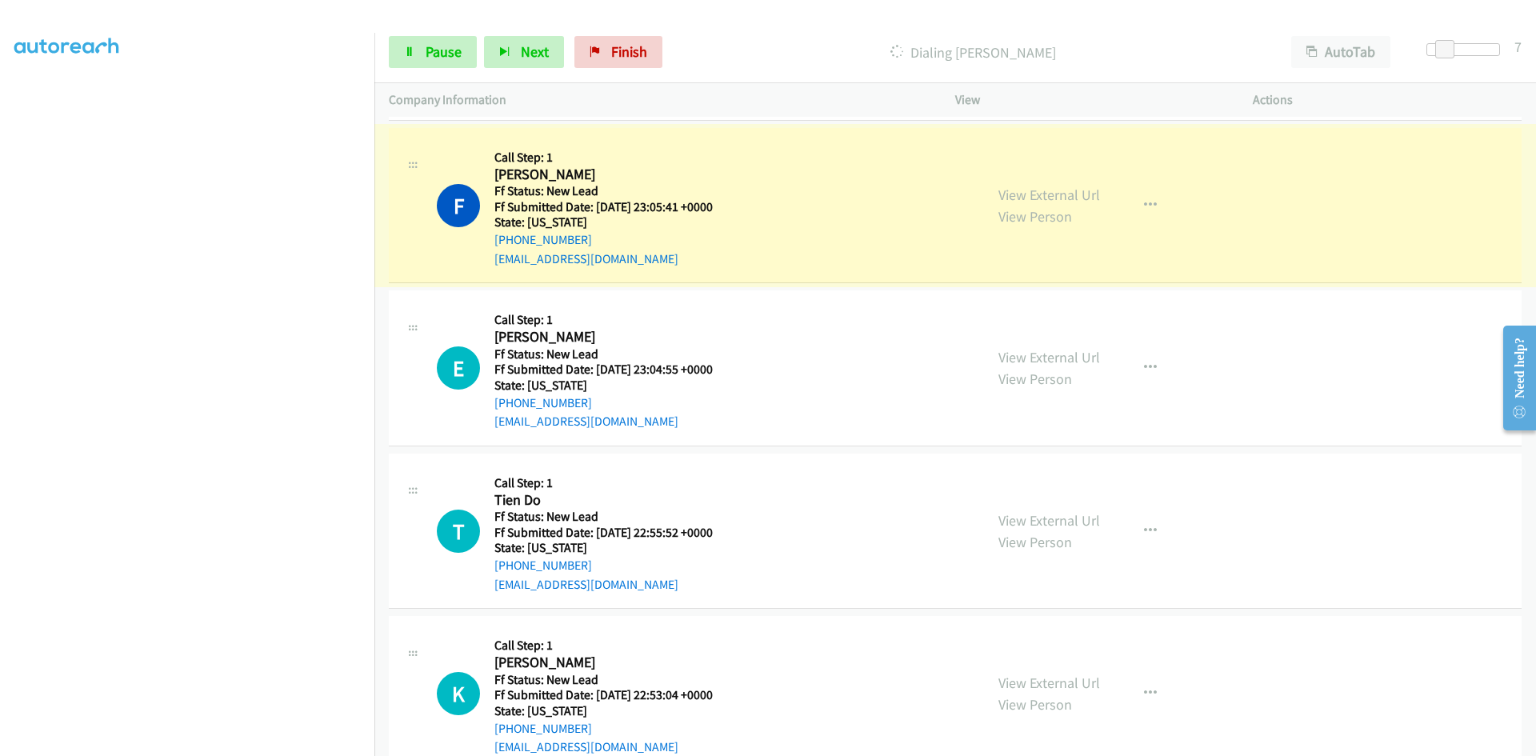
click at [1077, 196] on link "View External Url" at bounding box center [1049, 195] width 102 height 18
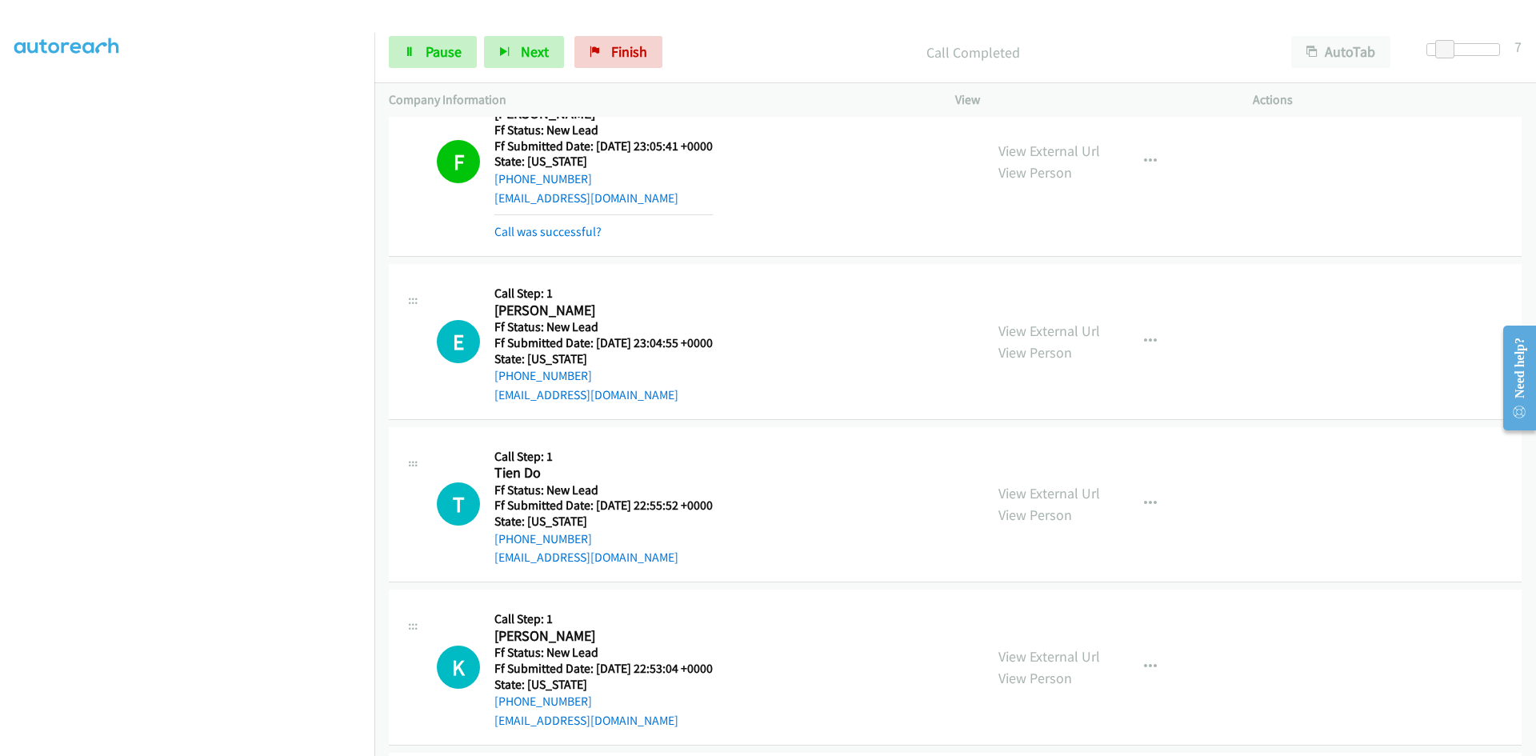
scroll to position [1774, 0]
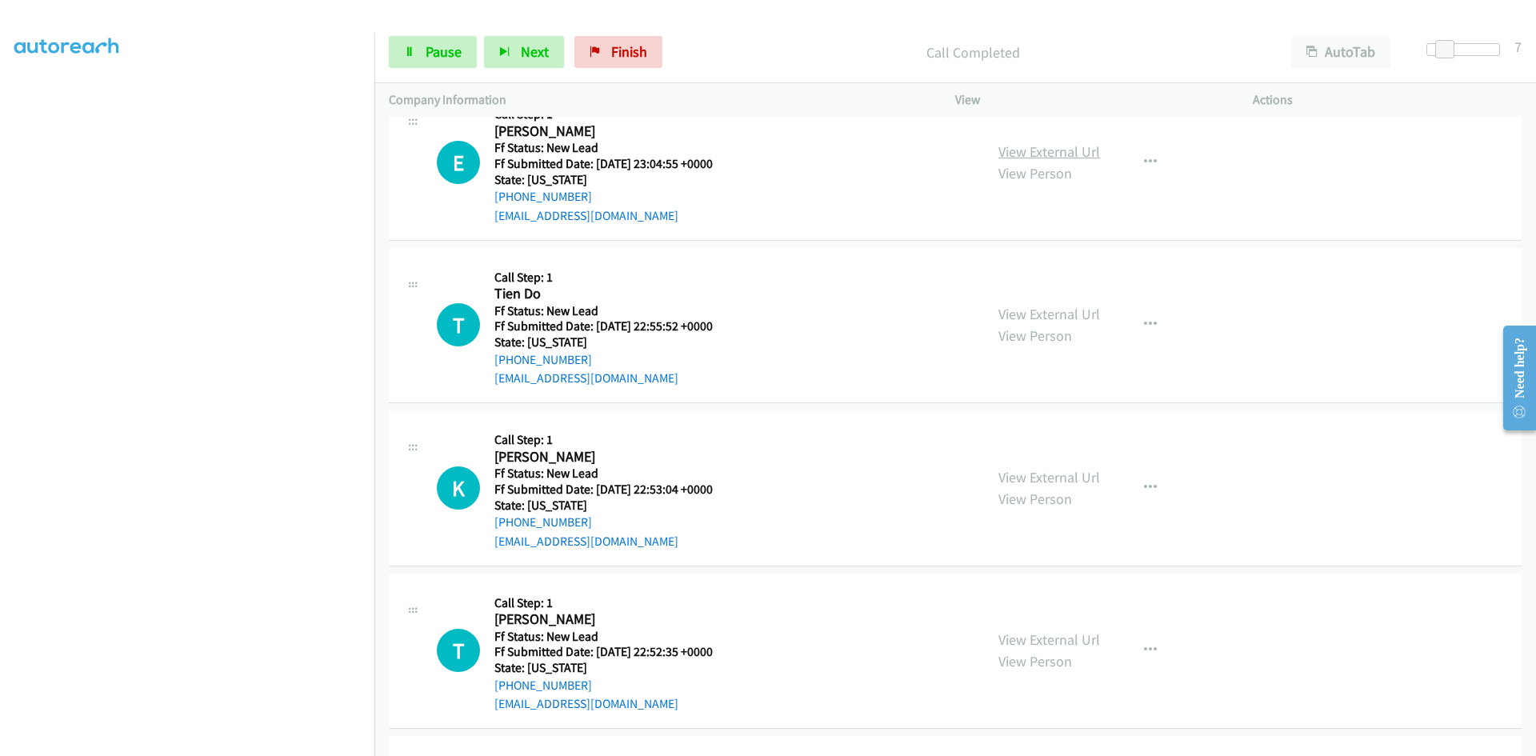
click at [1091, 157] on link "View External Url" at bounding box center [1049, 151] width 102 height 18
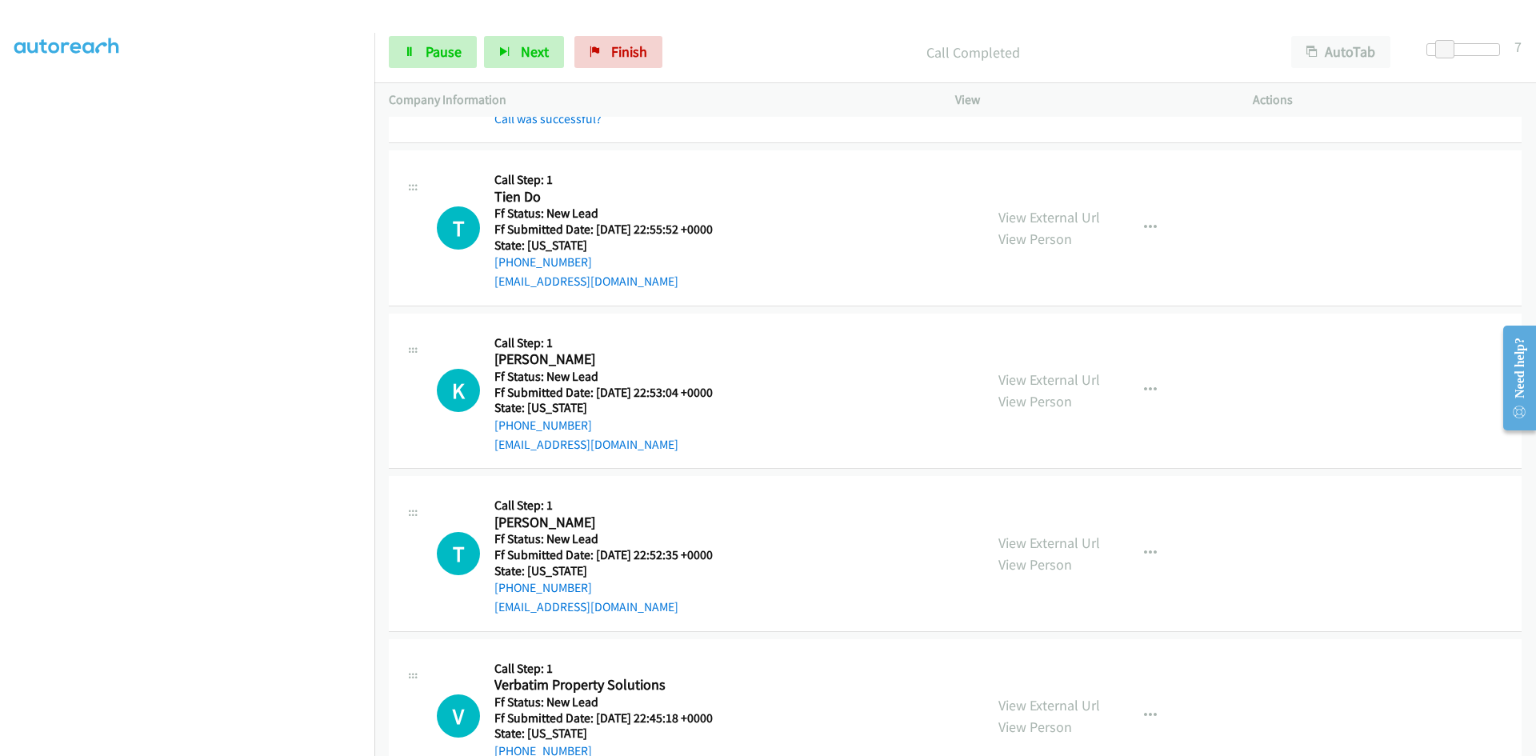
scroll to position [1934, 0]
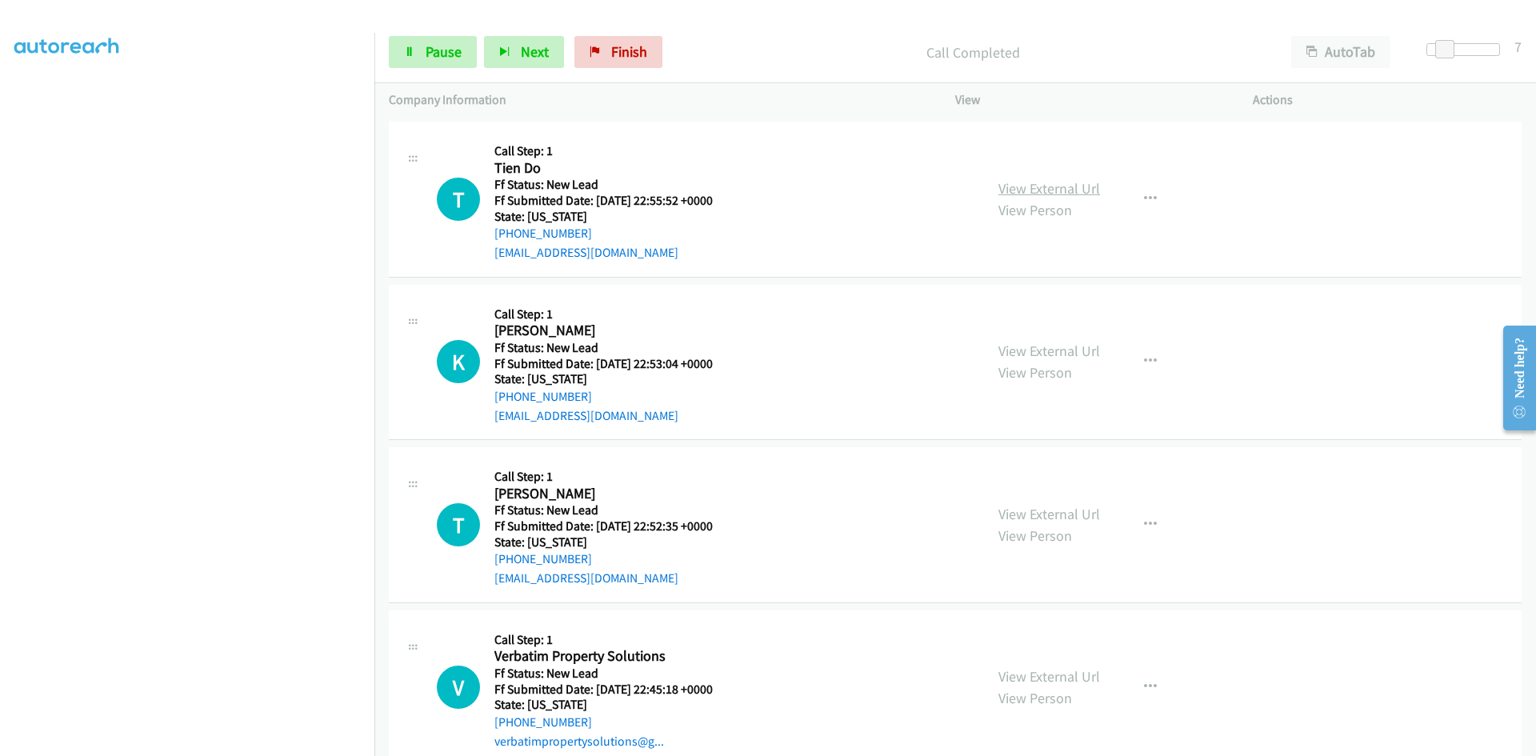
click at [1082, 183] on link "View External Url" at bounding box center [1049, 188] width 102 height 18
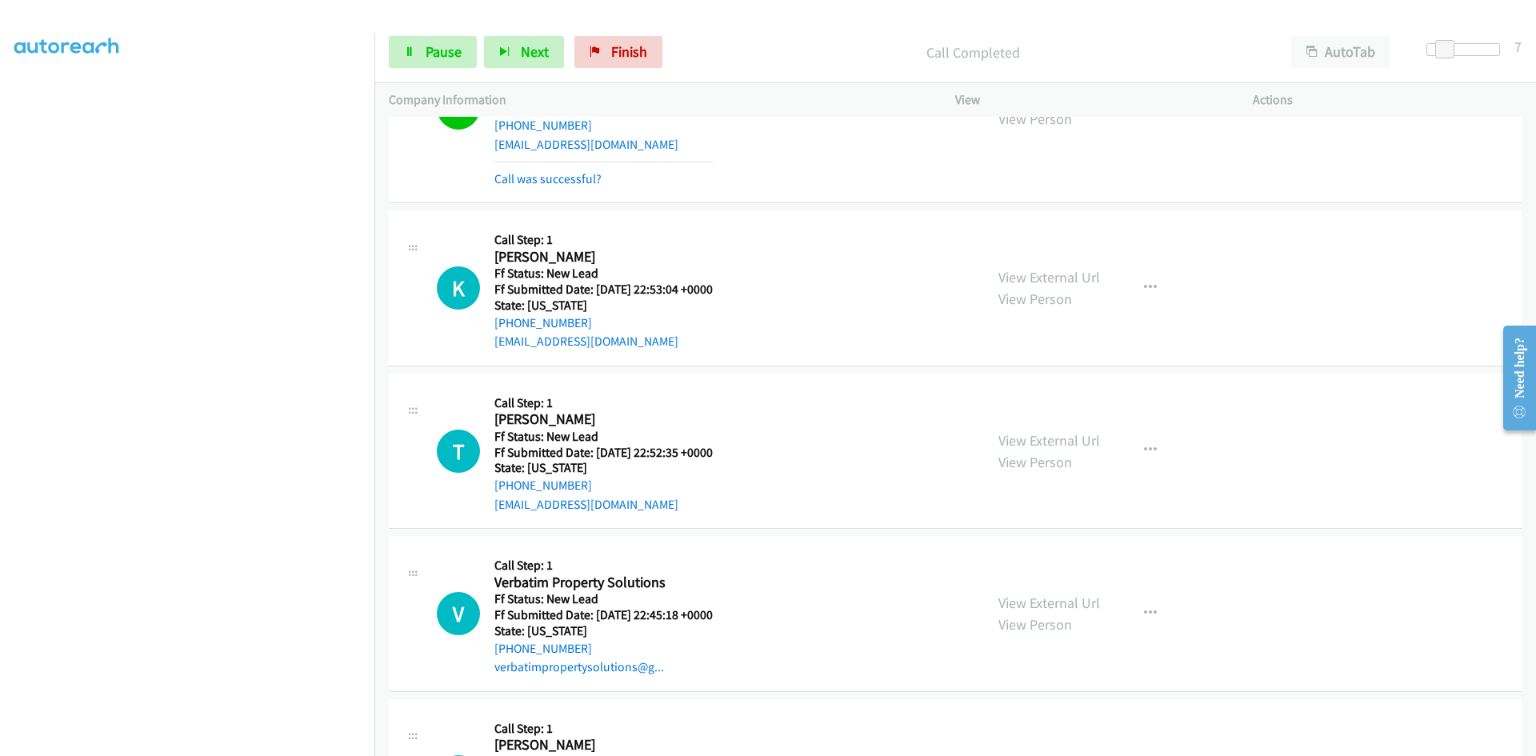
scroll to position [2094, 0]
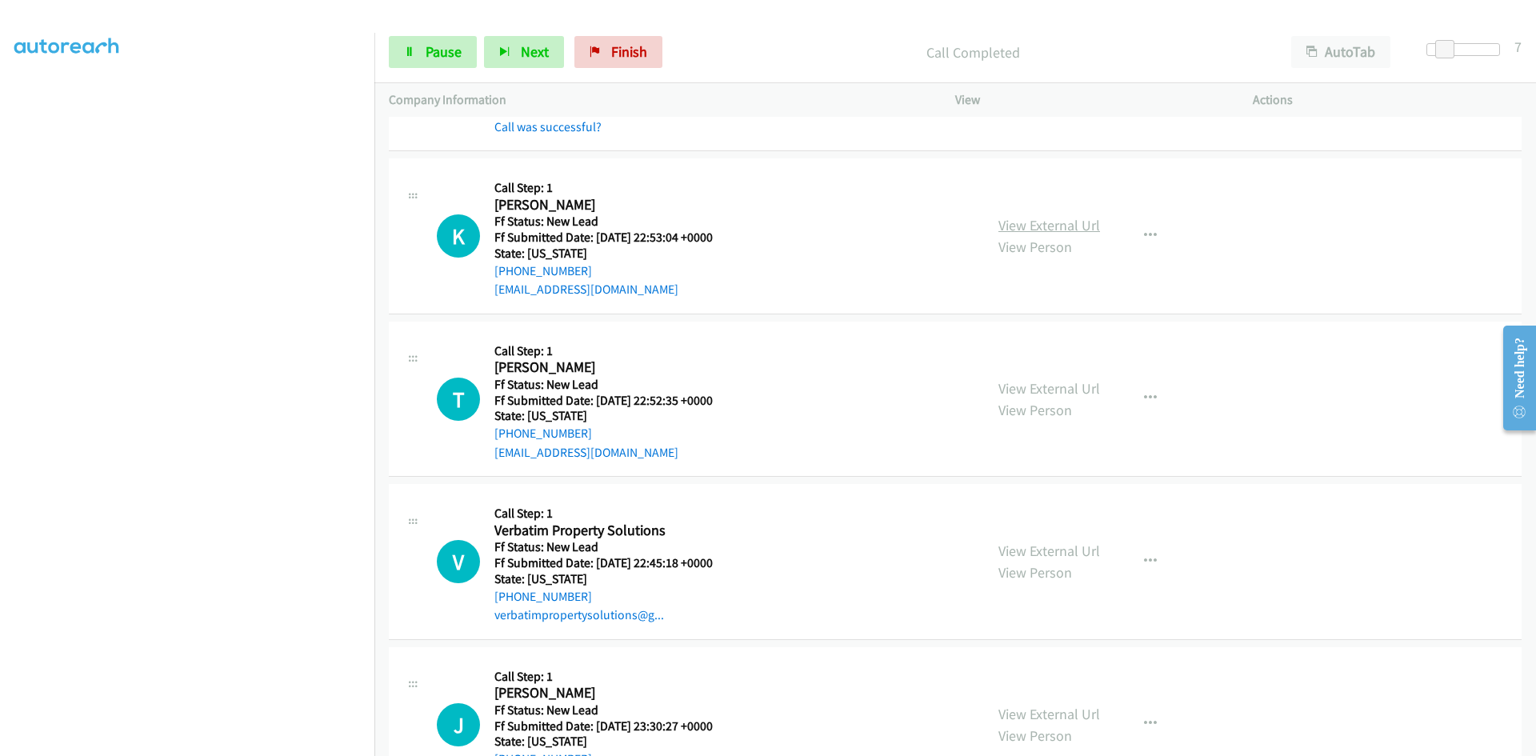
click at [1018, 226] on link "View External Url" at bounding box center [1049, 225] width 102 height 18
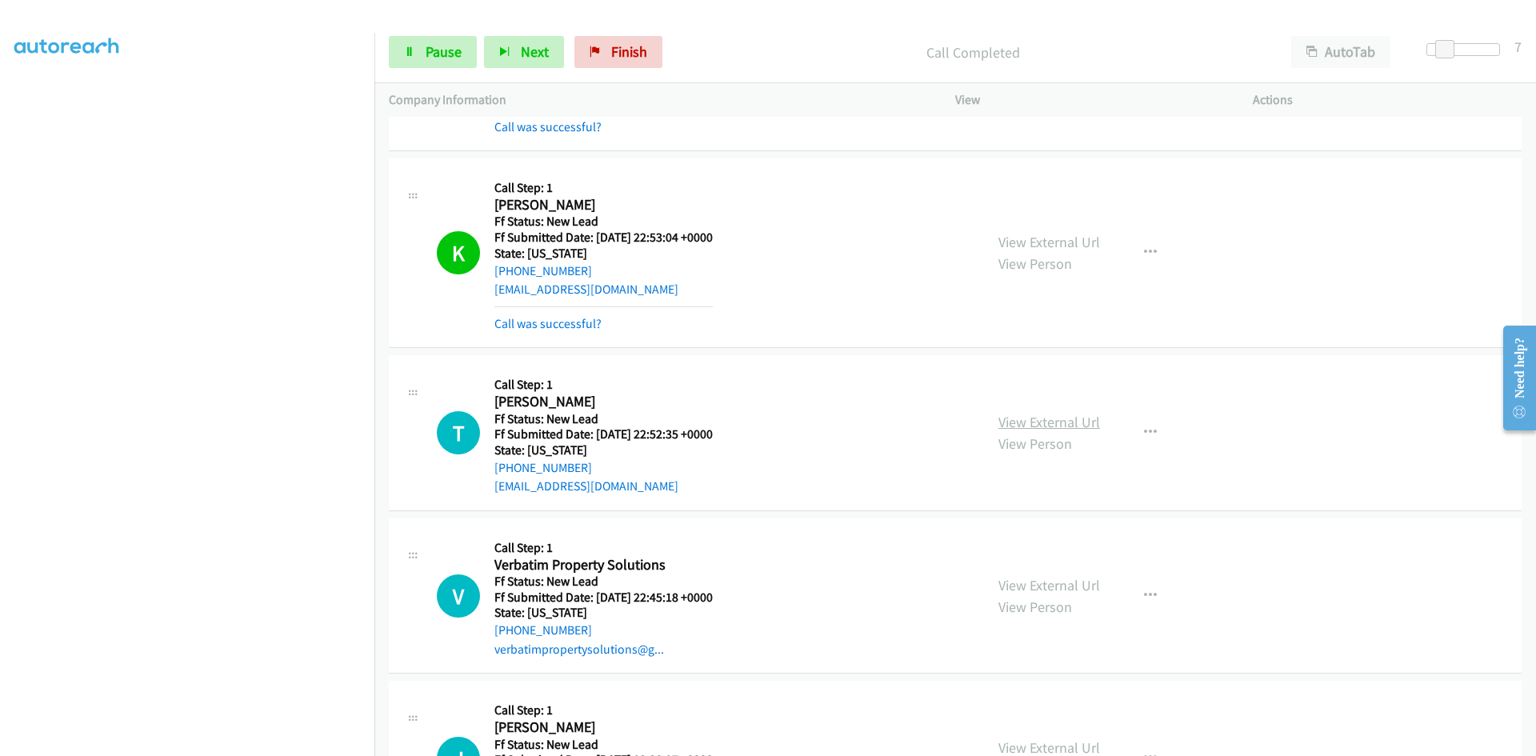
click at [1038, 424] on link "View External Url" at bounding box center [1049, 422] width 102 height 18
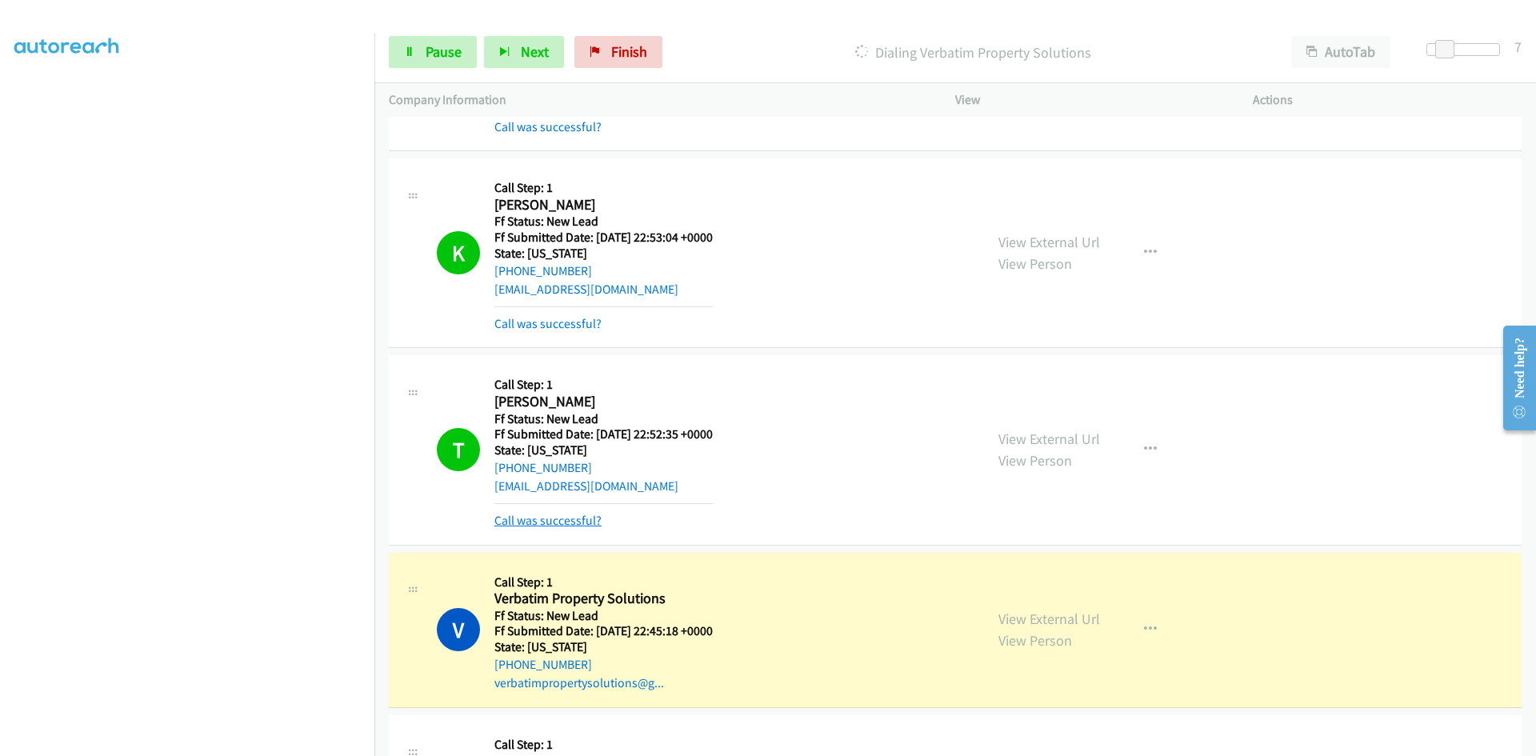
click at [574, 519] on link "Call was successful?" at bounding box center [547, 520] width 107 height 15
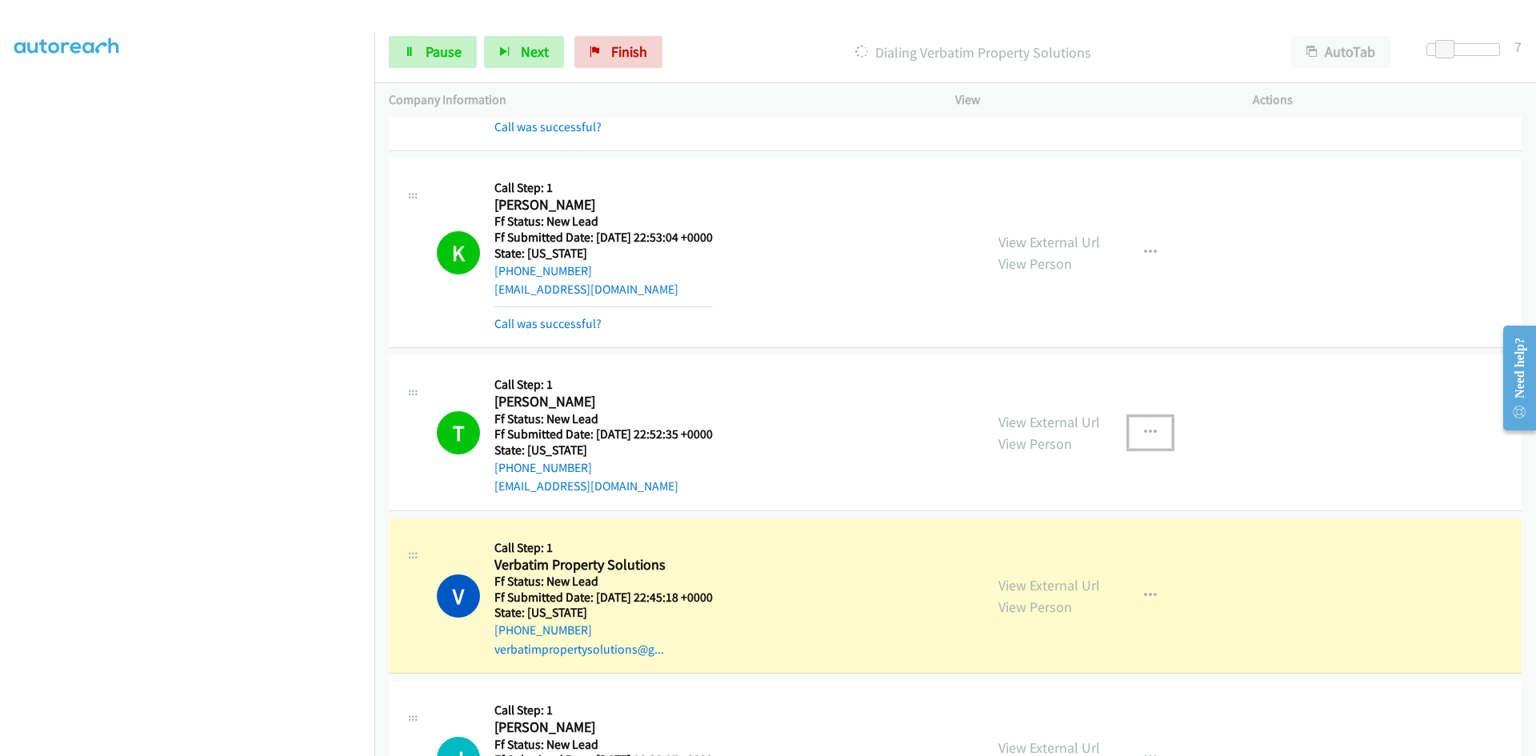
click at [1150, 426] on button "button" at bounding box center [1150, 433] width 43 height 32
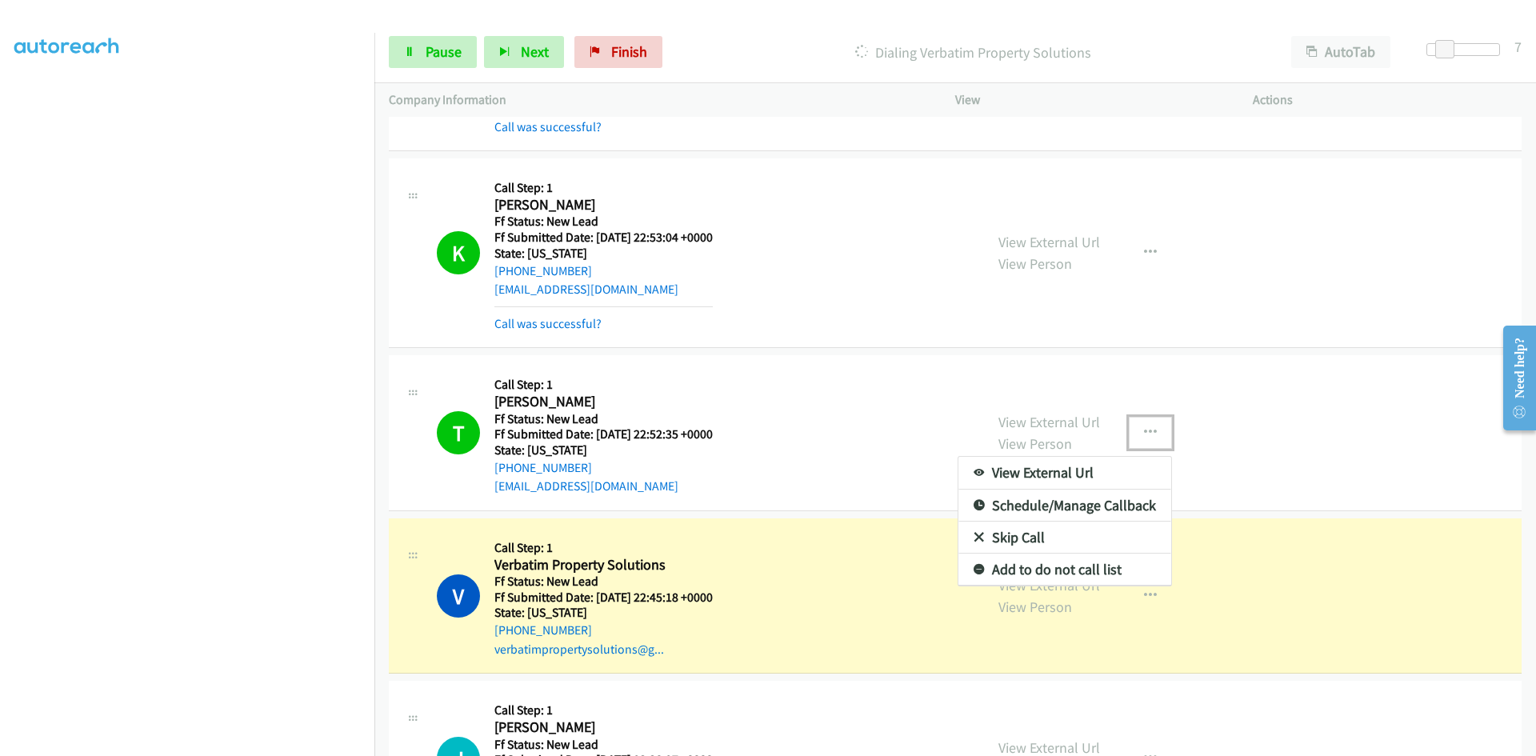
click at [1047, 566] on link "Add to do not call list" at bounding box center [1064, 570] width 213 height 32
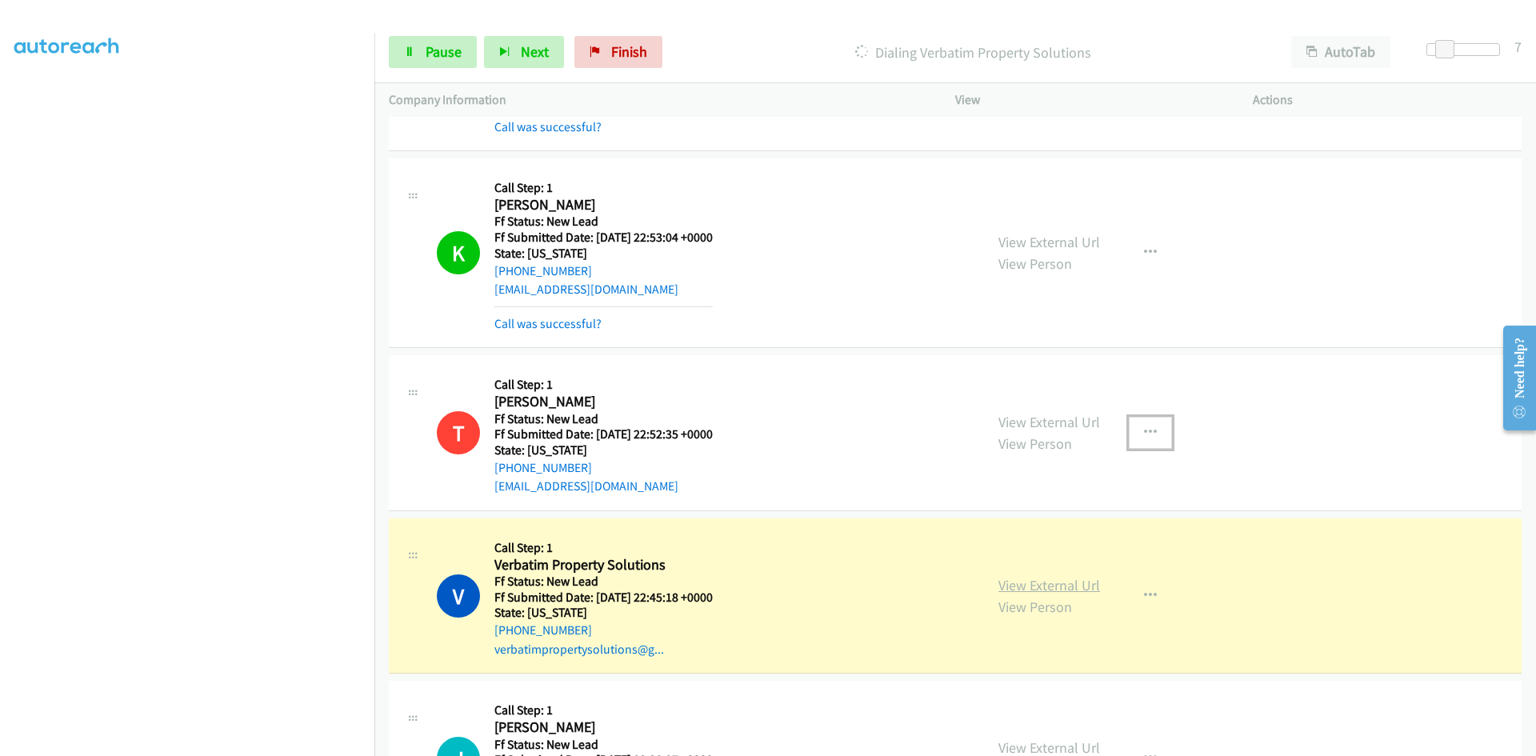
click at [1048, 589] on link "View External Url" at bounding box center [1049, 585] width 102 height 18
click at [453, 55] on span "Pause" at bounding box center [444, 51] width 36 height 18
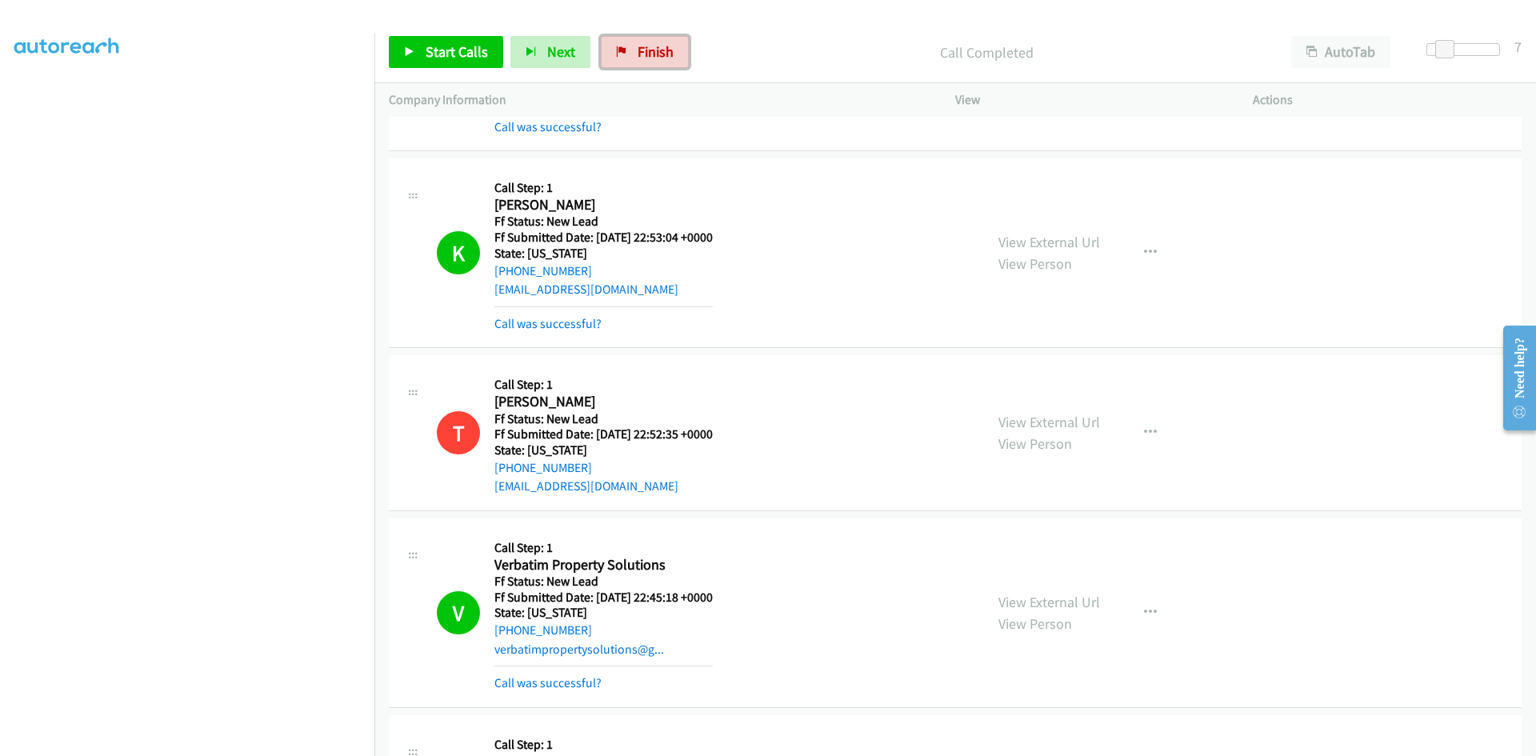
drag, startPoint x: 649, startPoint y: 49, endPoint x: 818, endPoint y: 92, distance: 175.0
click at [649, 49] on span "Finish" at bounding box center [656, 51] width 36 height 18
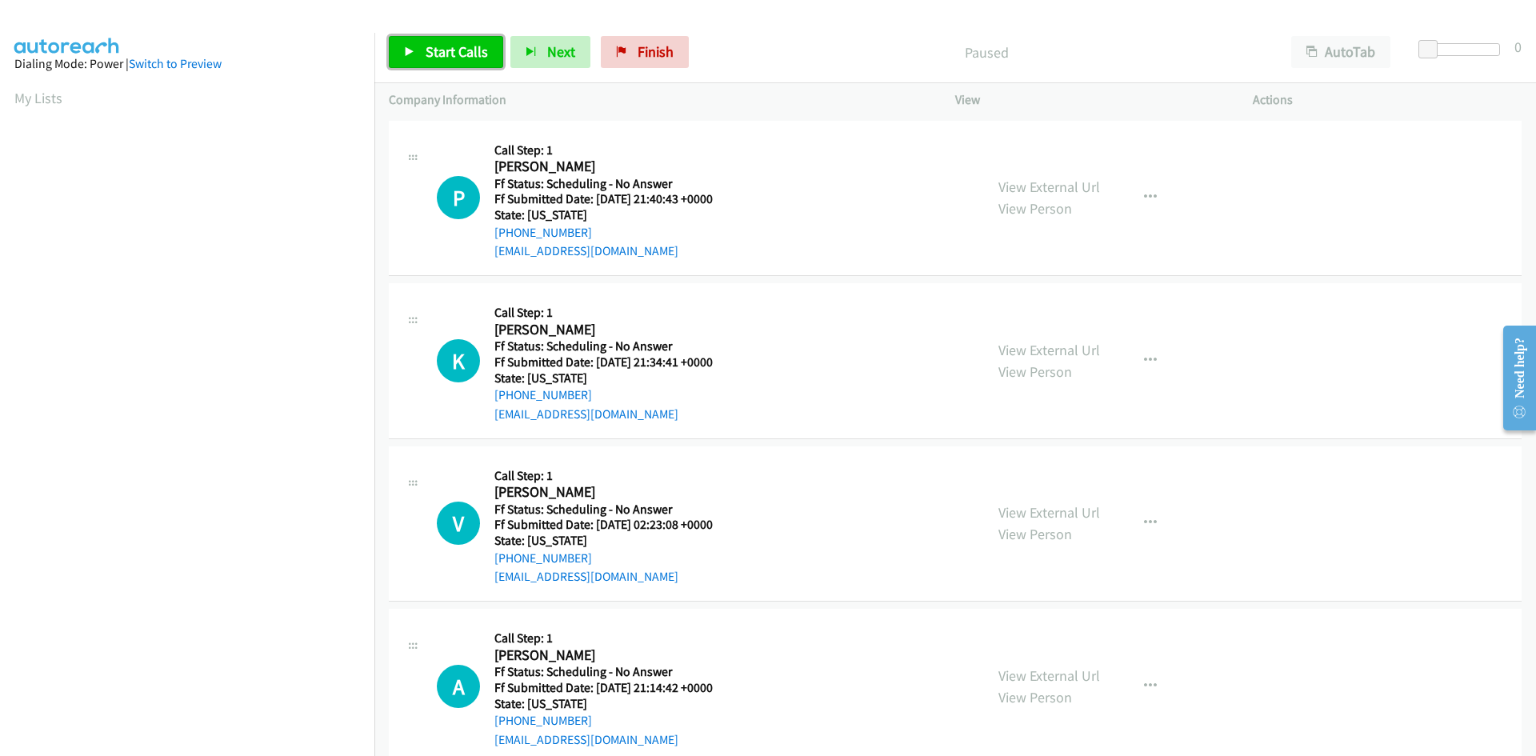
click at [441, 50] on span "Start Calls" at bounding box center [457, 51] width 62 height 18
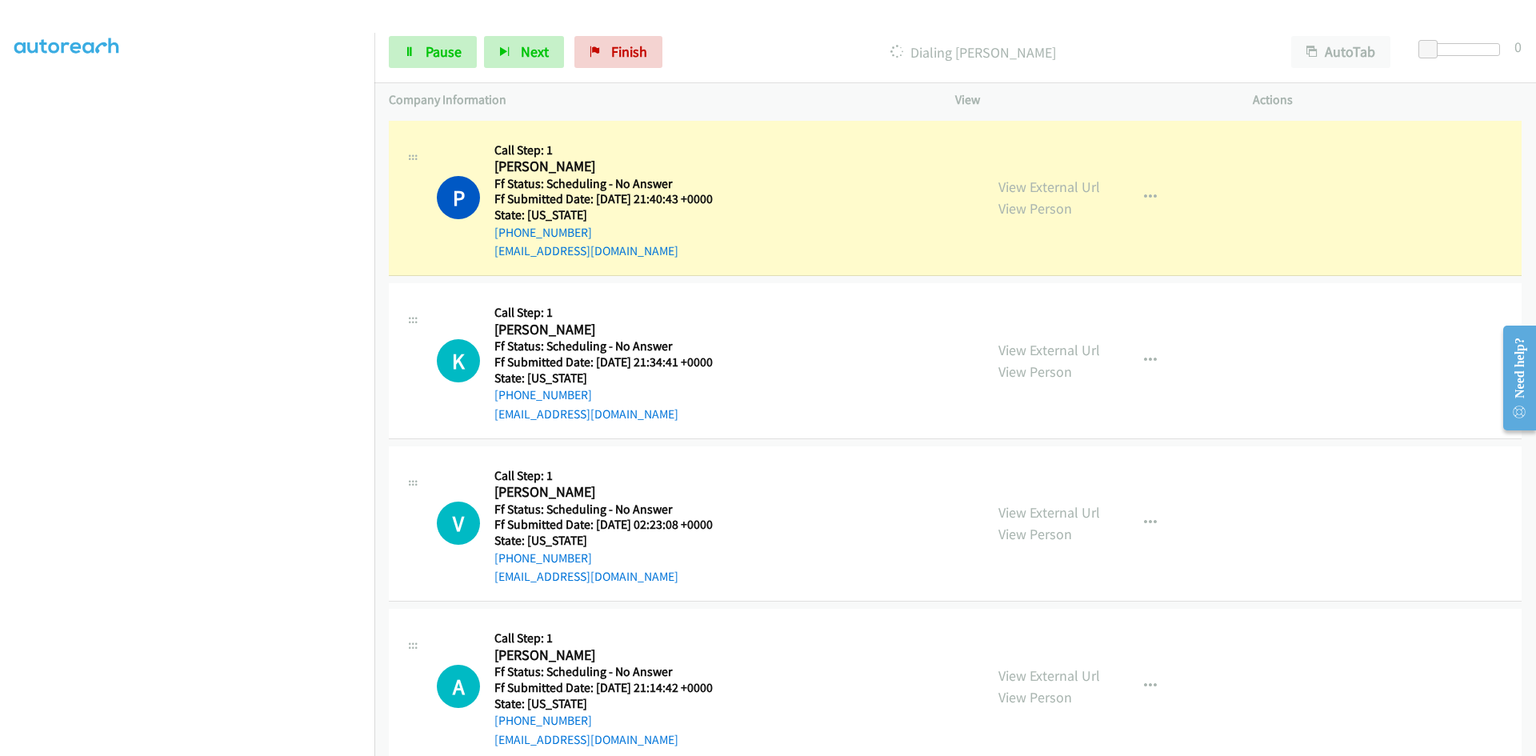
scroll to position [141, 0]
click at [1010, 188] on link "View External Url" at bounding box center [1049, 187] width 102 height 18
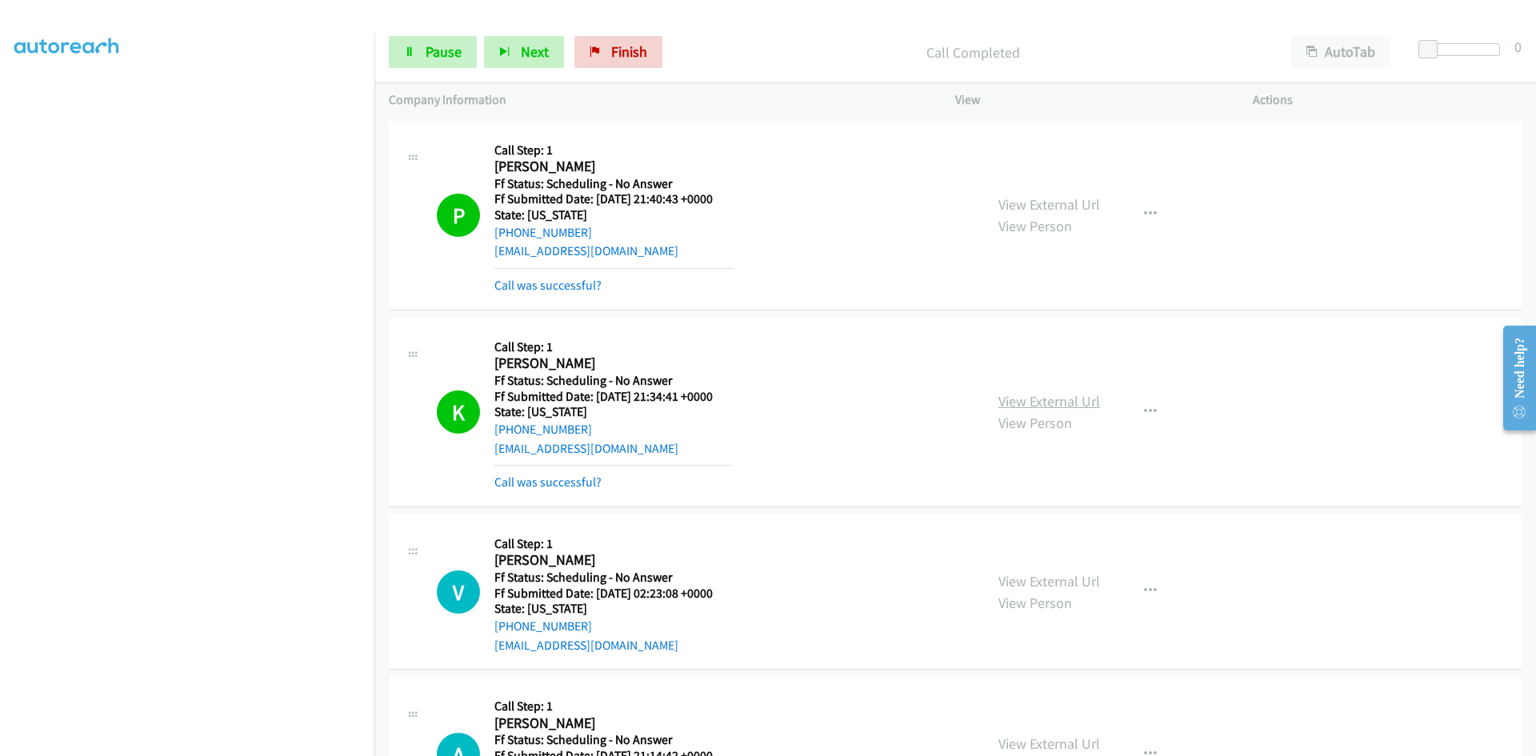
click at [1018, 402] on link "View External Url" at bounding box center [1049, 401] width 102 height 18
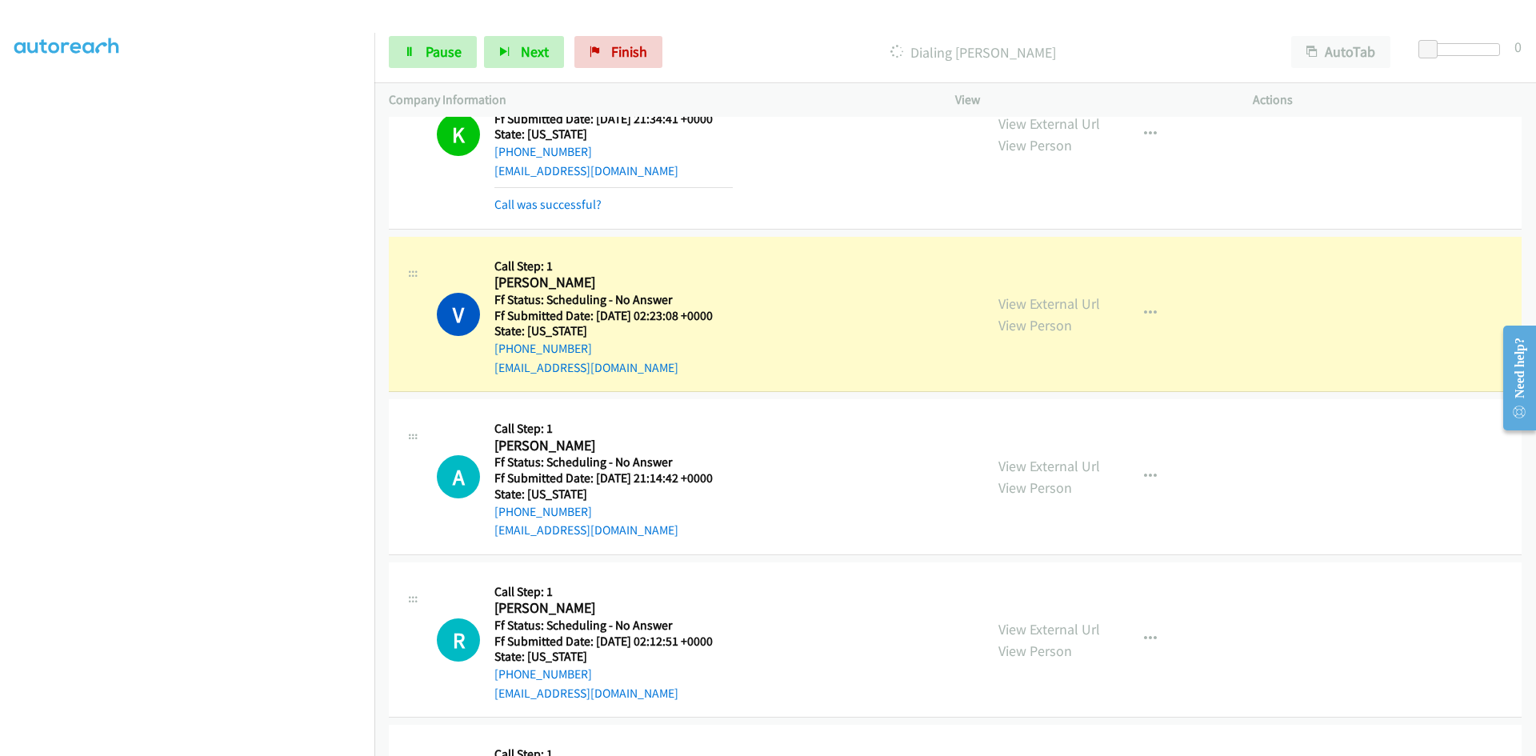
scroll to position [400, 0]
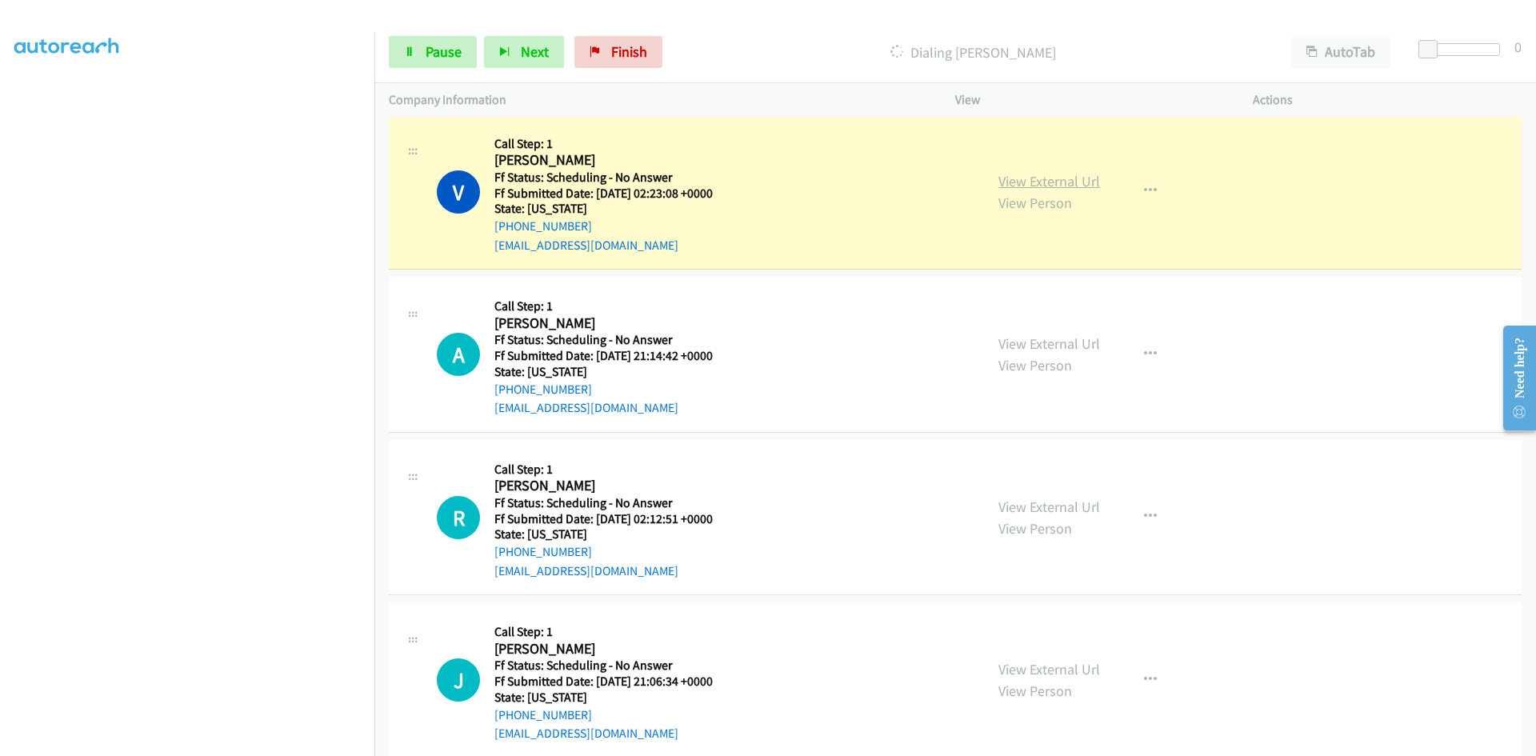
click at [1066, 180] on link "View External Url" at bounding box center [1049, 181] width 102 height 18
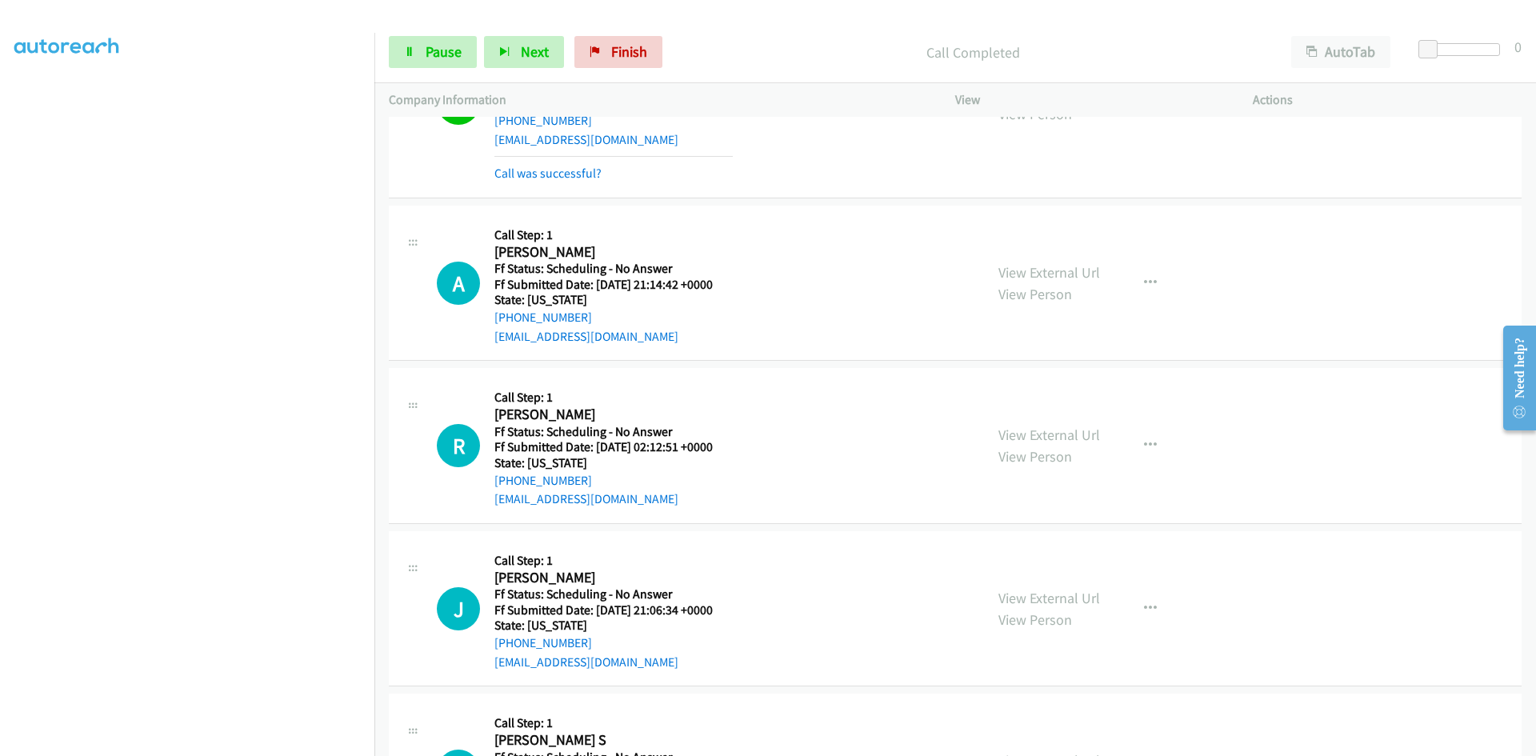
scroll to position [560, 0]
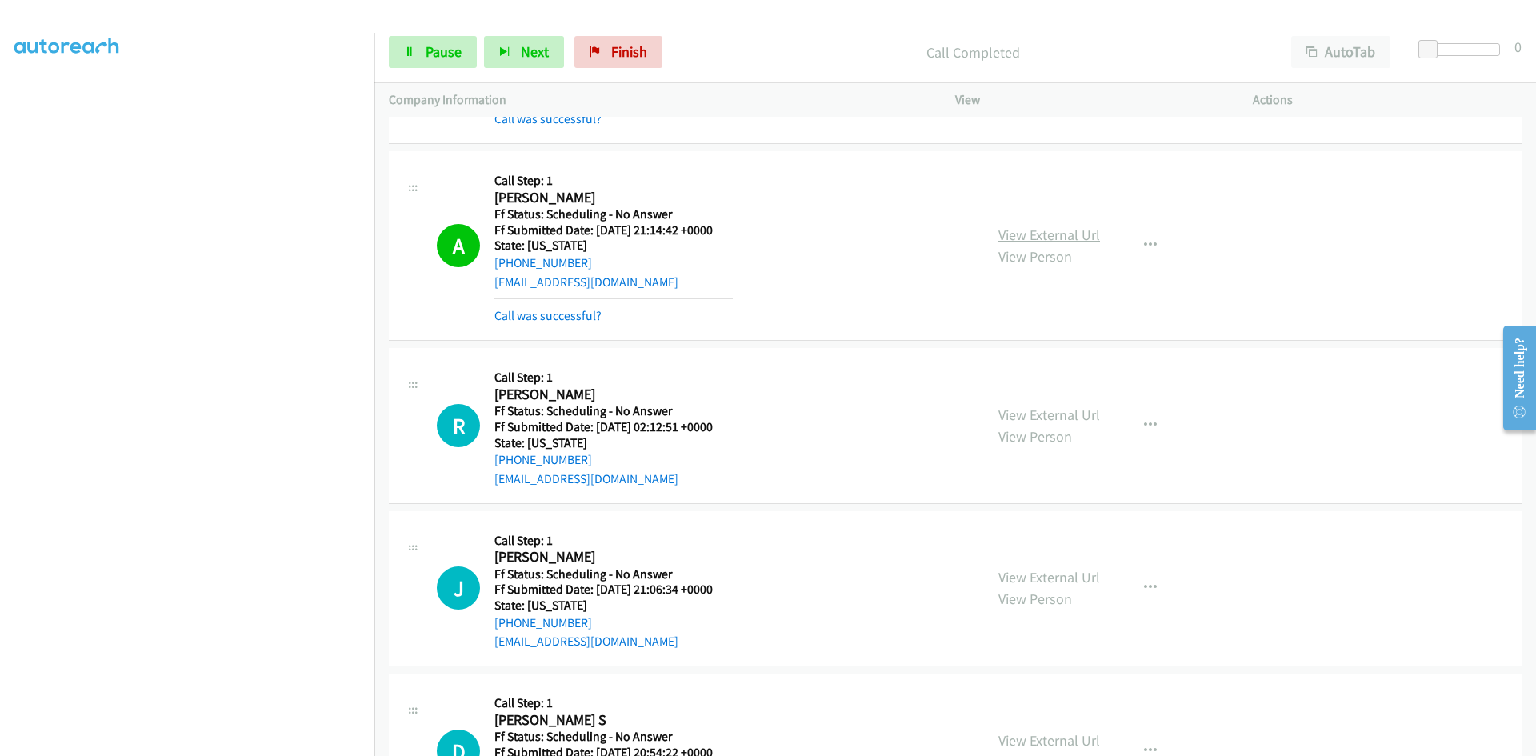
click at [1084, 229] on link "View External Url" at bounding box center [1049, 235] width 102 height 18
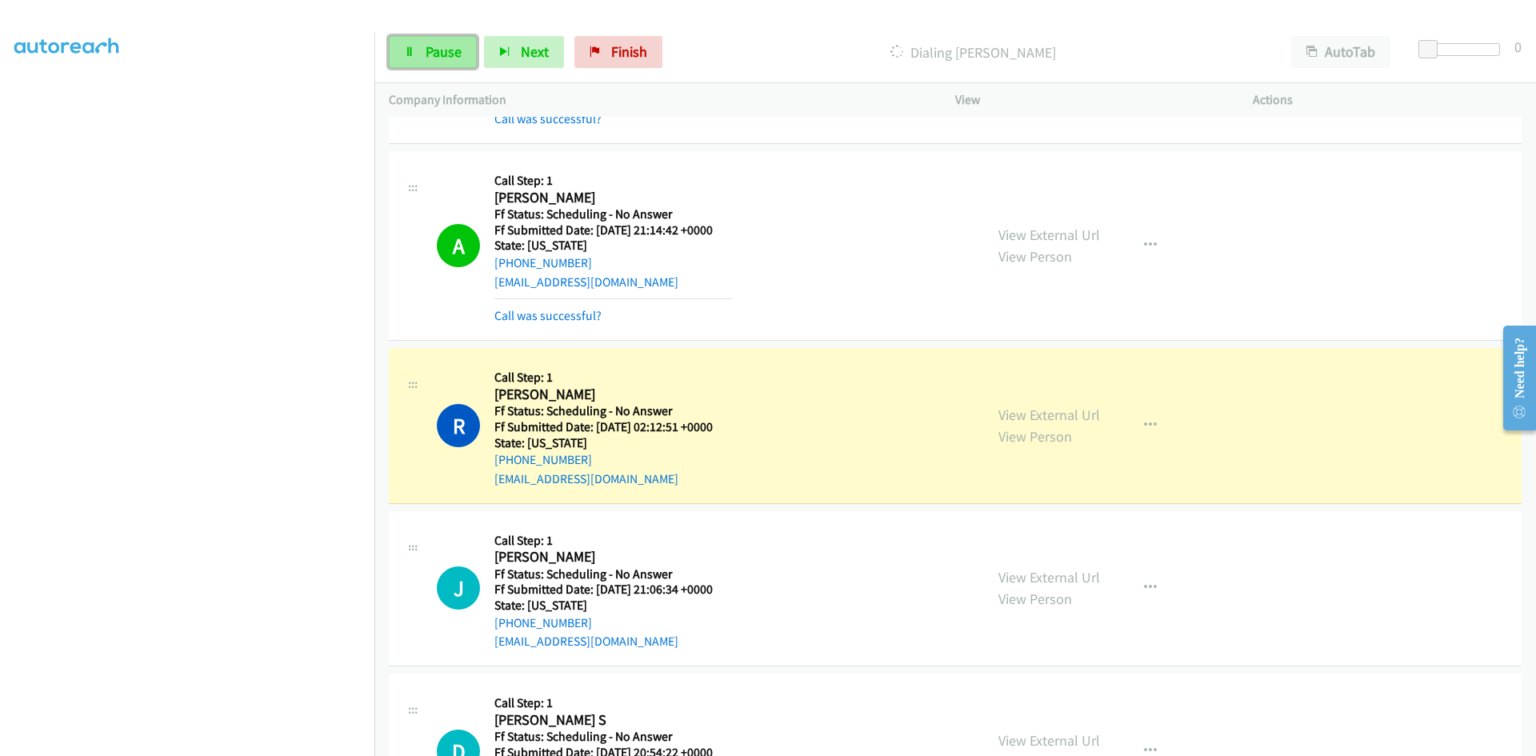
click at [446, 48] on span "Pause" at bounding box center [444, 51] width 36 height 18
click at [1023, 414] on link "View External Url" at bounding box center [1049, 415] width 102 height 18
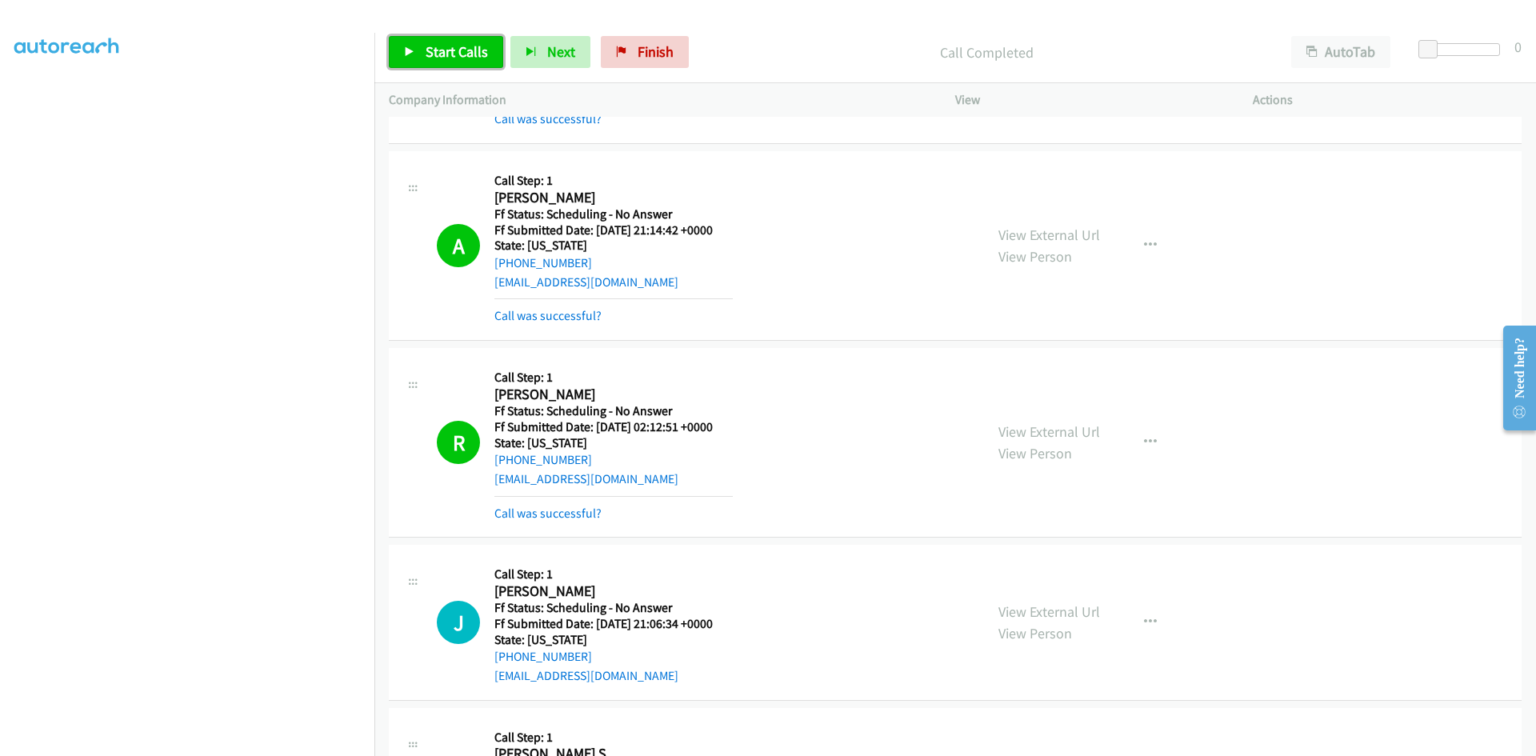
click at [449, 47] on span "Start Calls" at bounding box center [457, 51] width 62 height 18
click at [1081, 430] on link "View External Url" at bounding box center [1049, 431] width 102 height 18
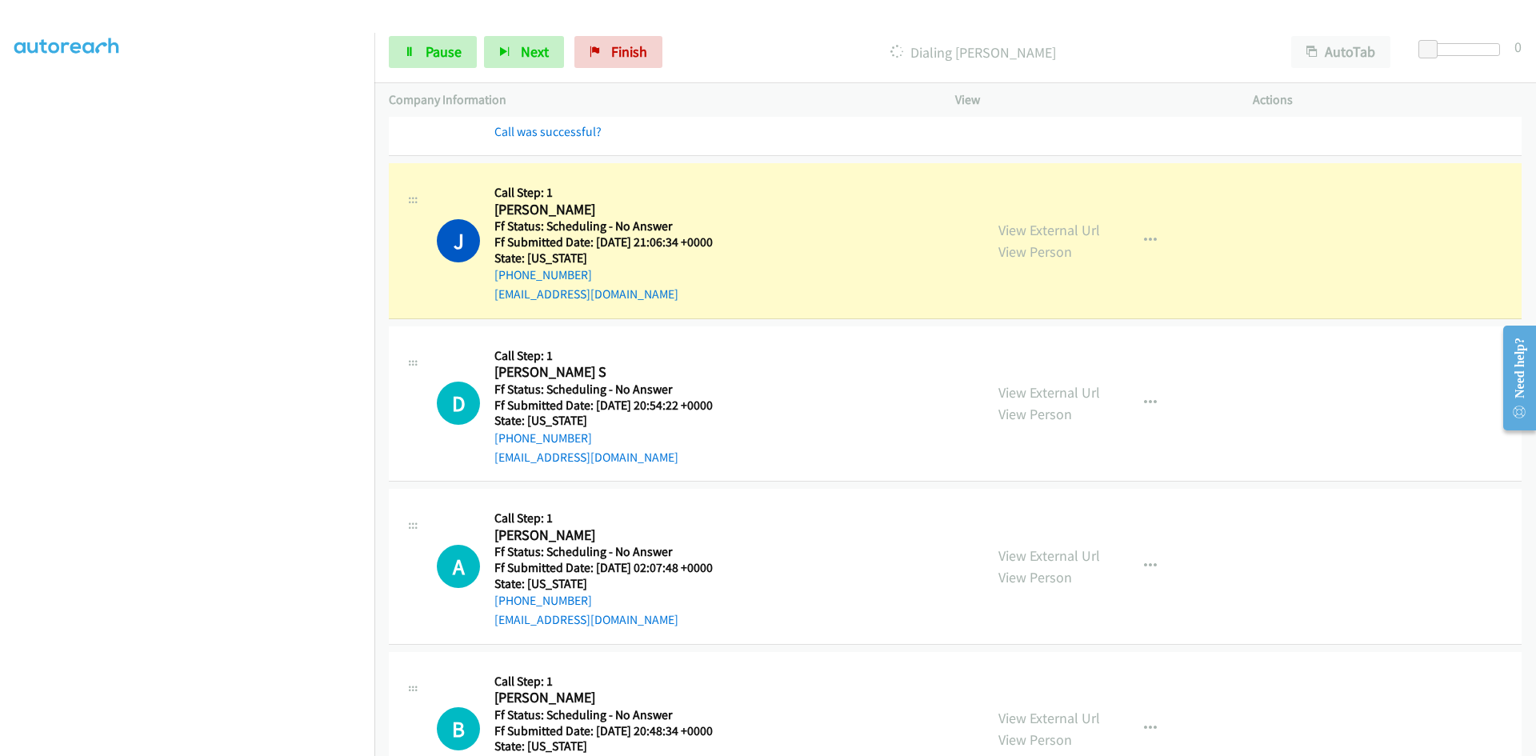
scroll to position [960, 0]
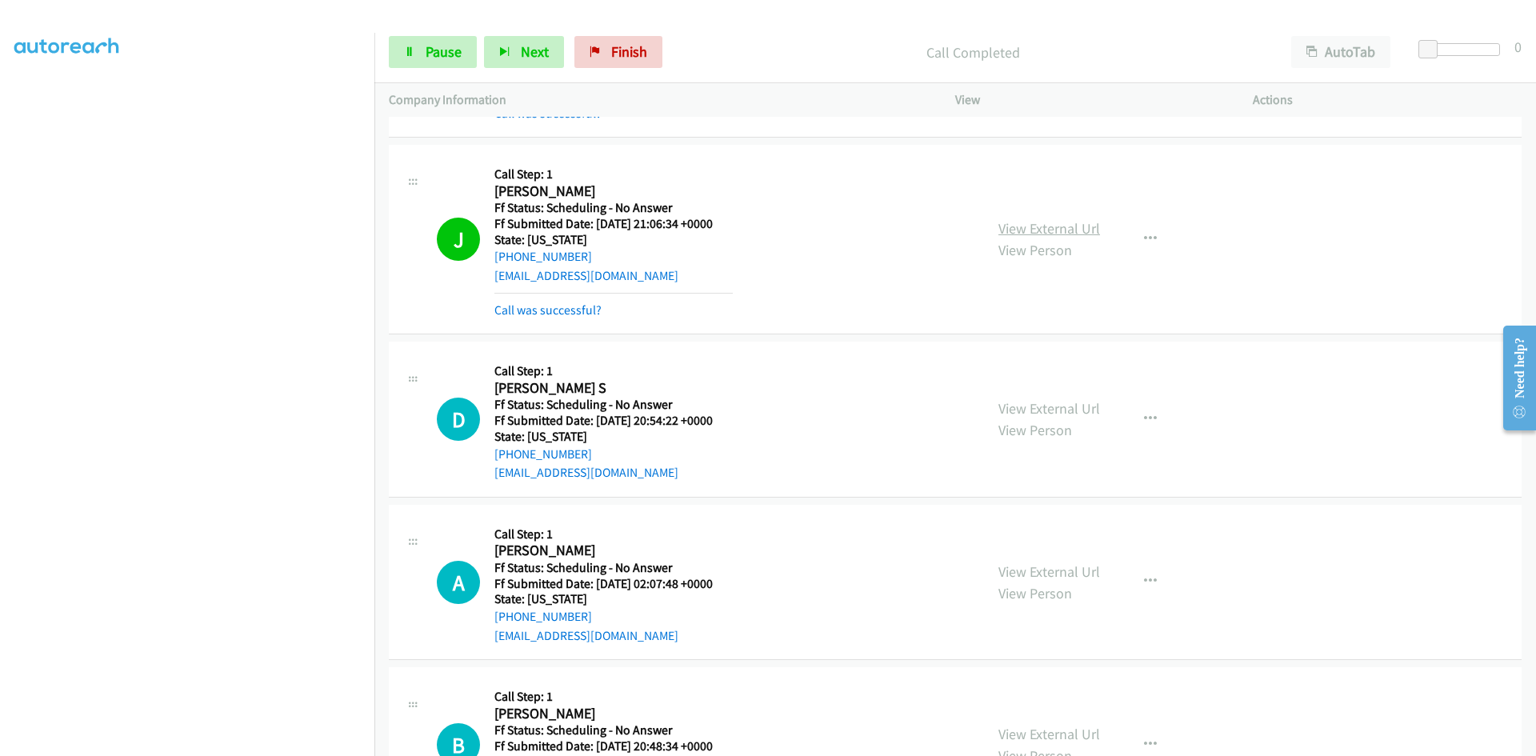
click at [1080, 223] on link "View External Url" at bounding box center [1049, 228] width 102 height 18
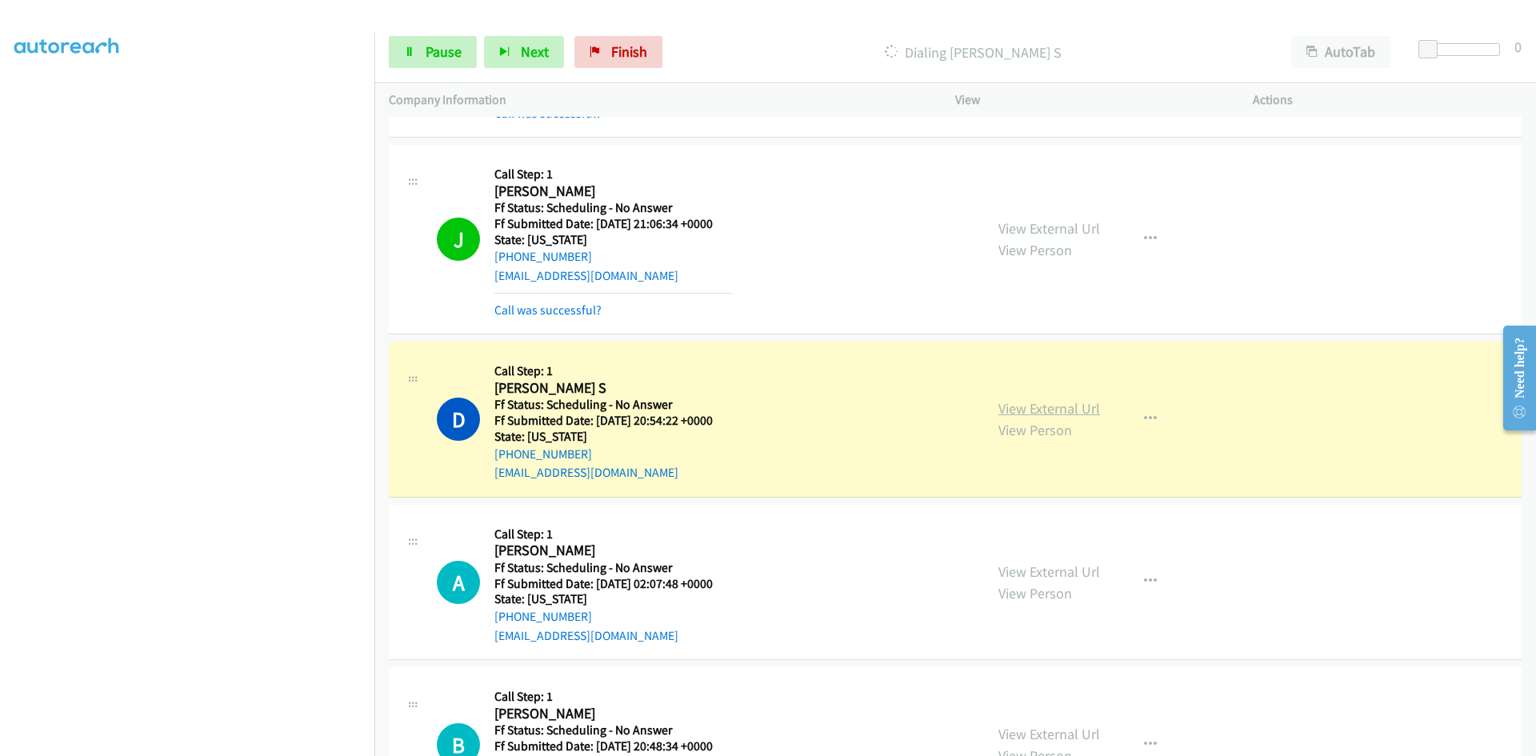
click at [1032, 403] on link "View External Url" at bounding box center [1049, 408] width 102 height 18
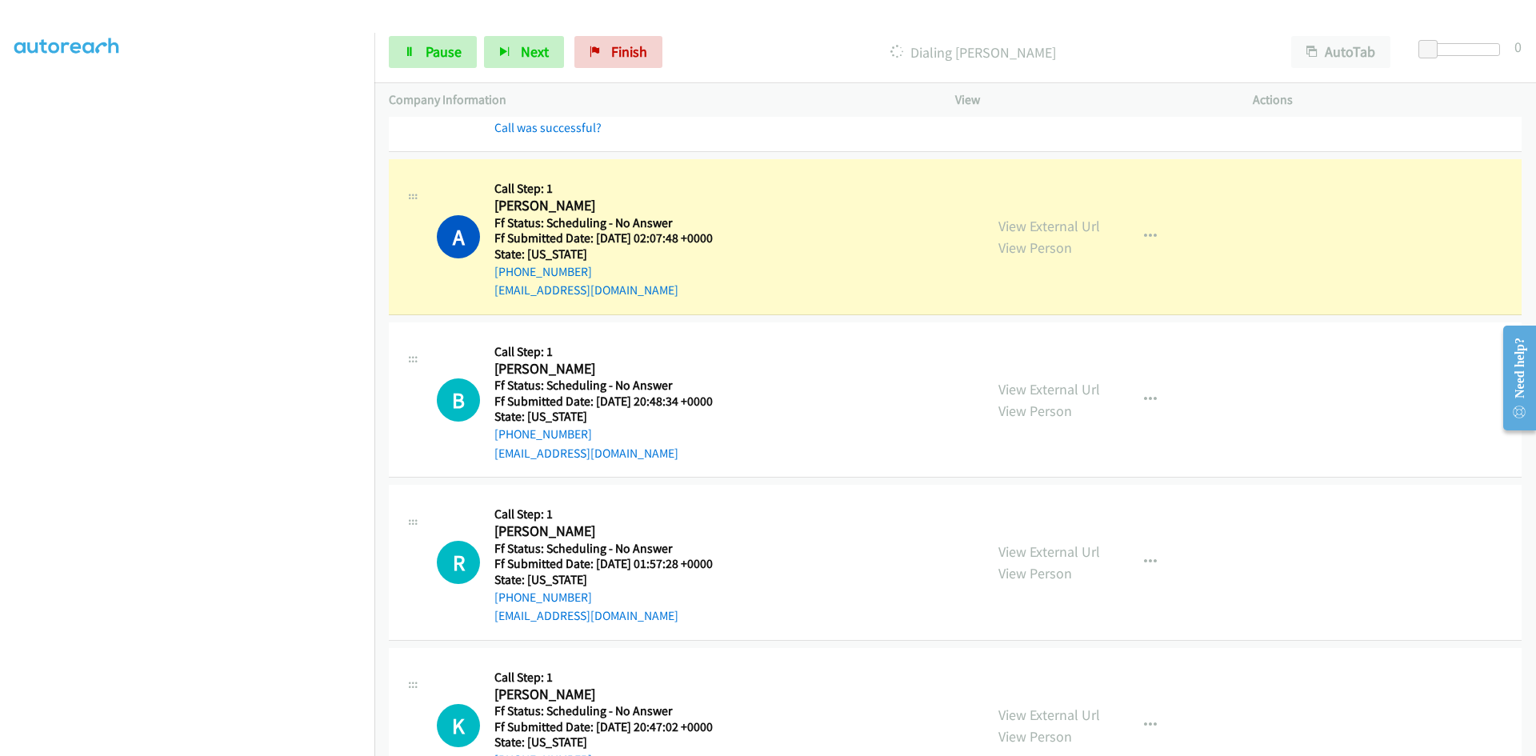
scroll to position [1360, 0]
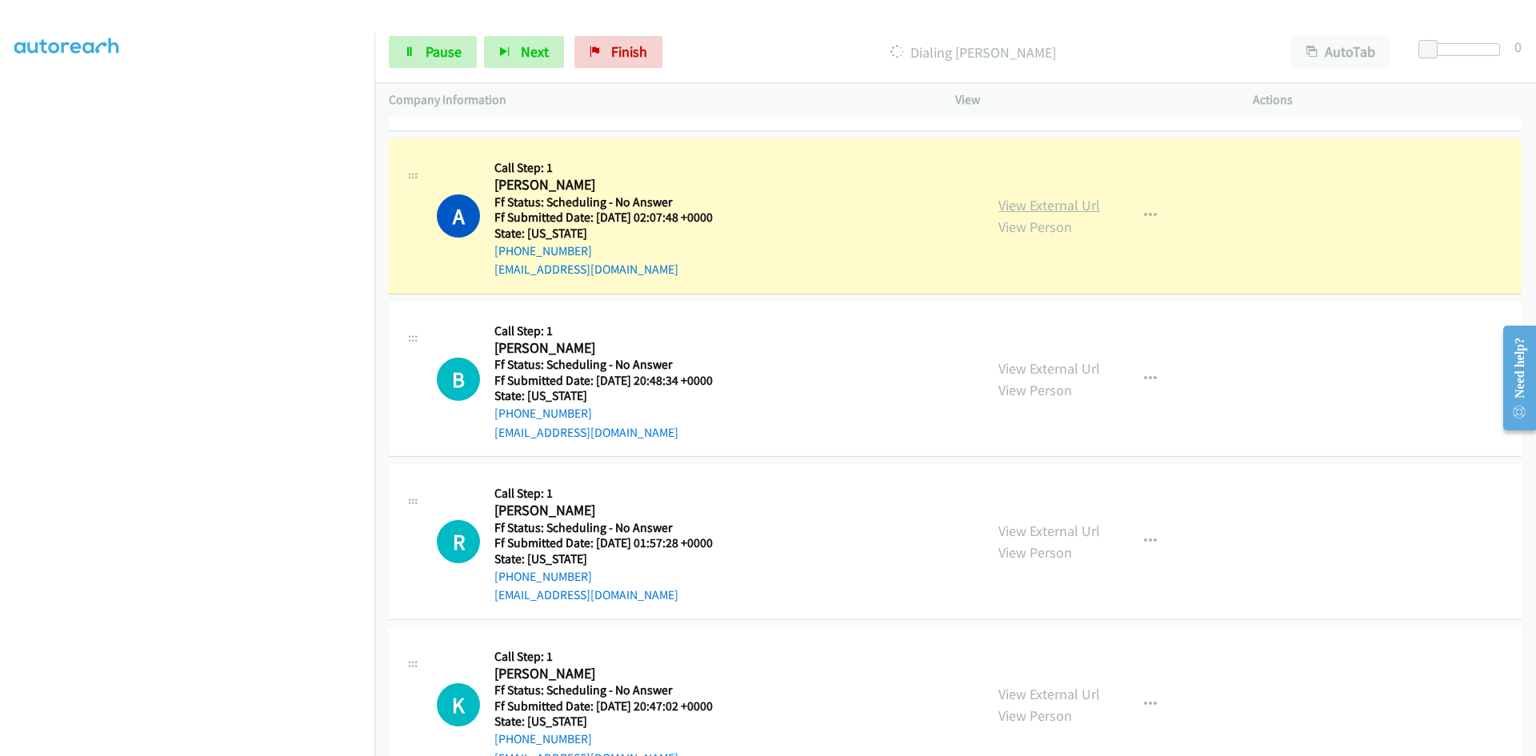
click at [1031, 203] on link "View External Url" at bounding box center [1049, 205] width 102 height 18
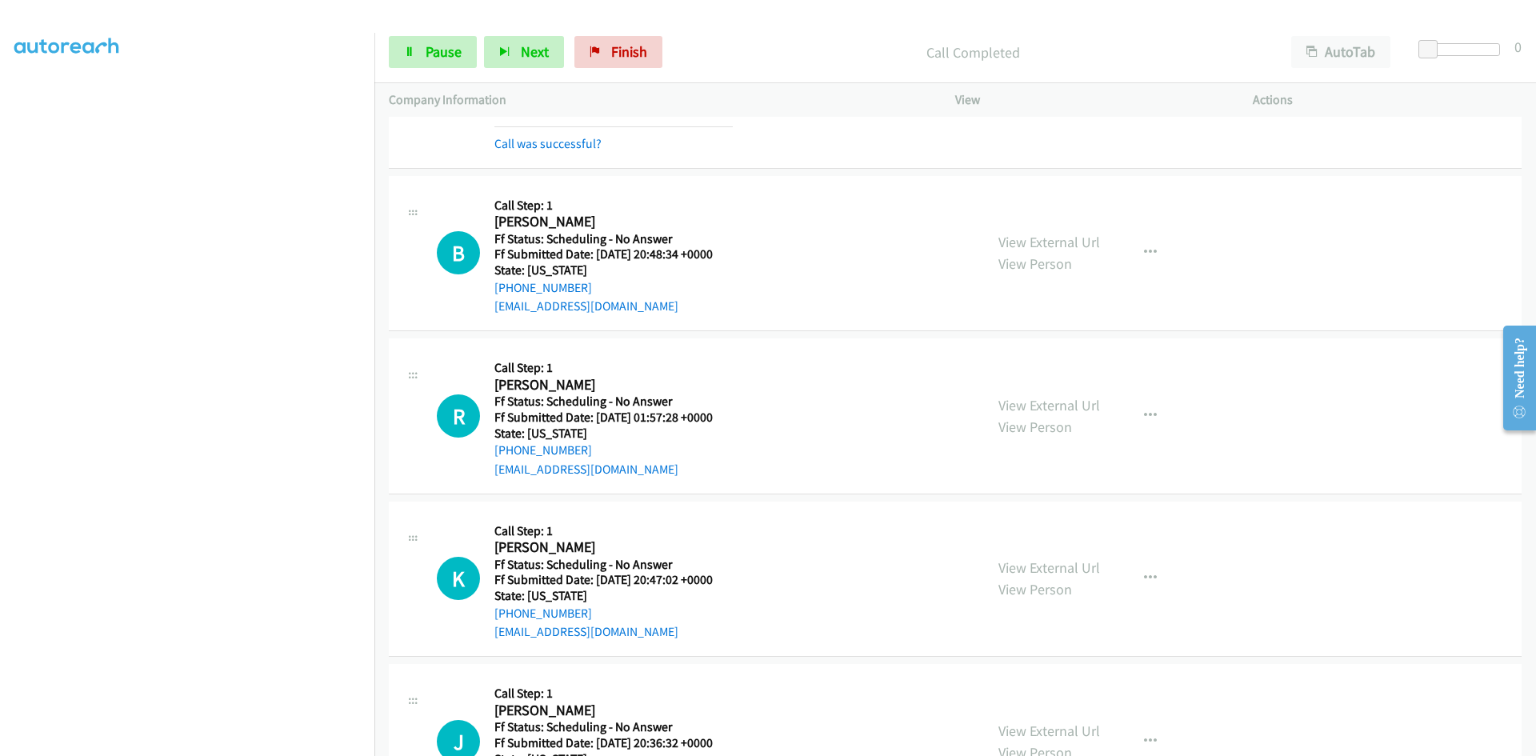
scroll to position [1600, 0]
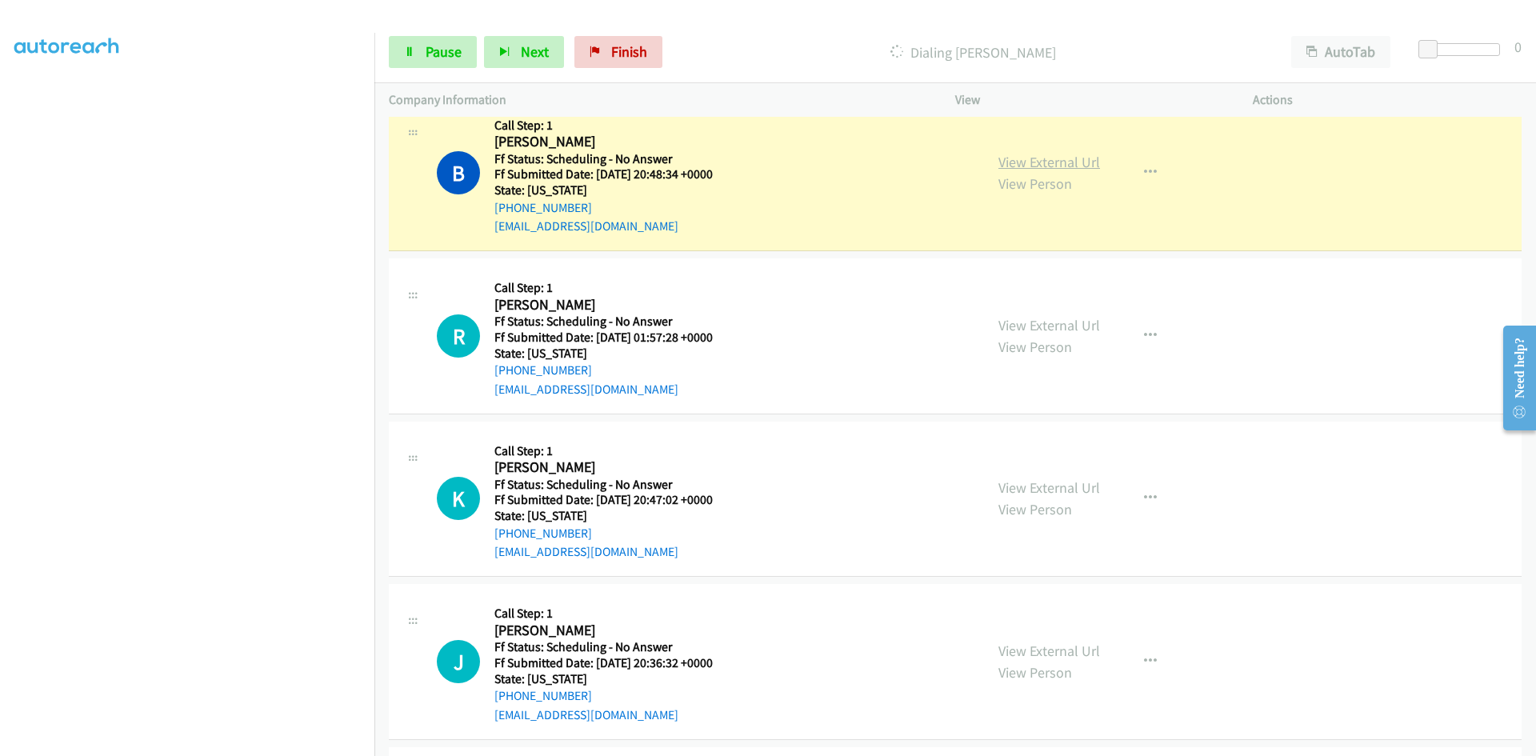
click at [1049, 160] on link "View External Url" at bounding box center [1049, 162] width 102 height 18
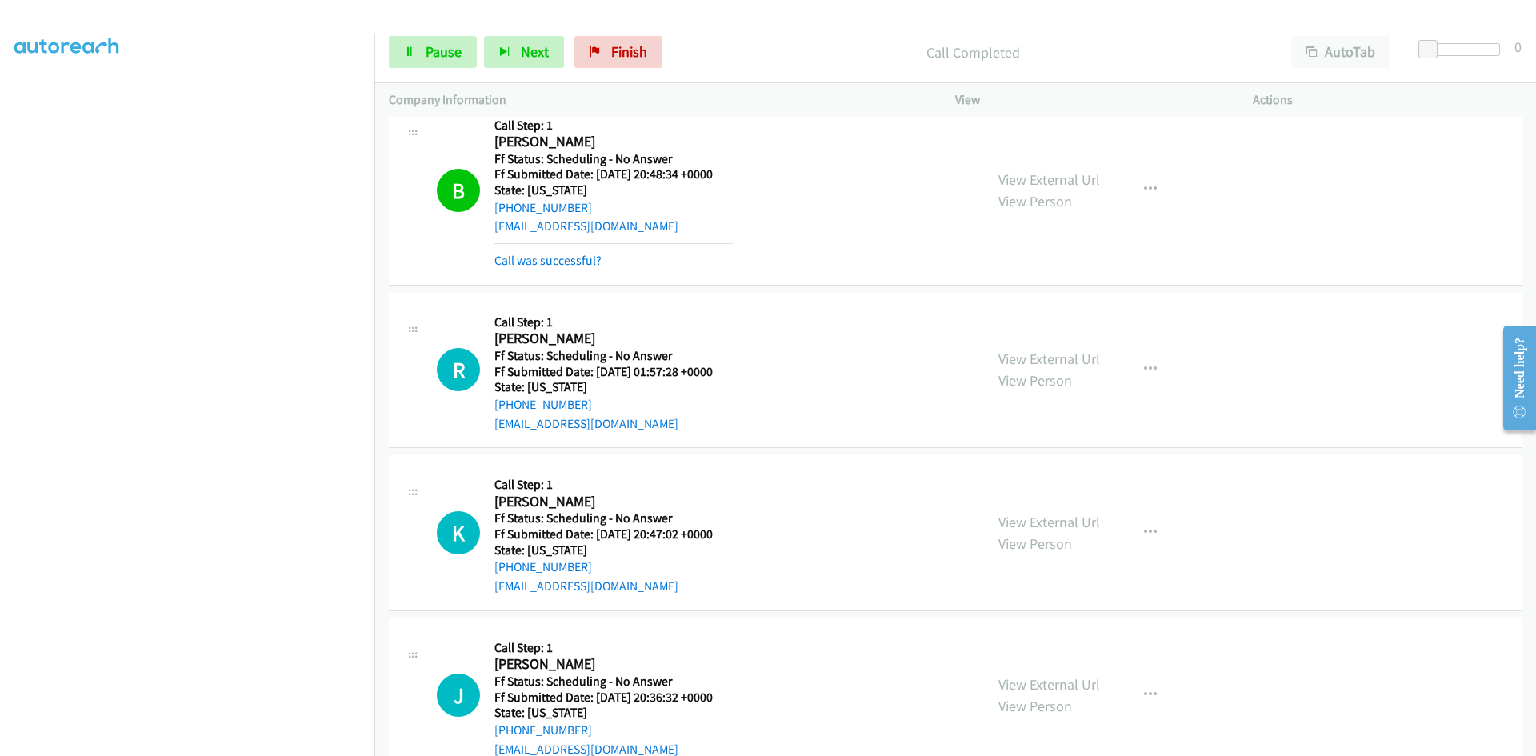
click at [570, 262] on link "Call was successful?" at bounding box center [547, 260] width 107 height 15
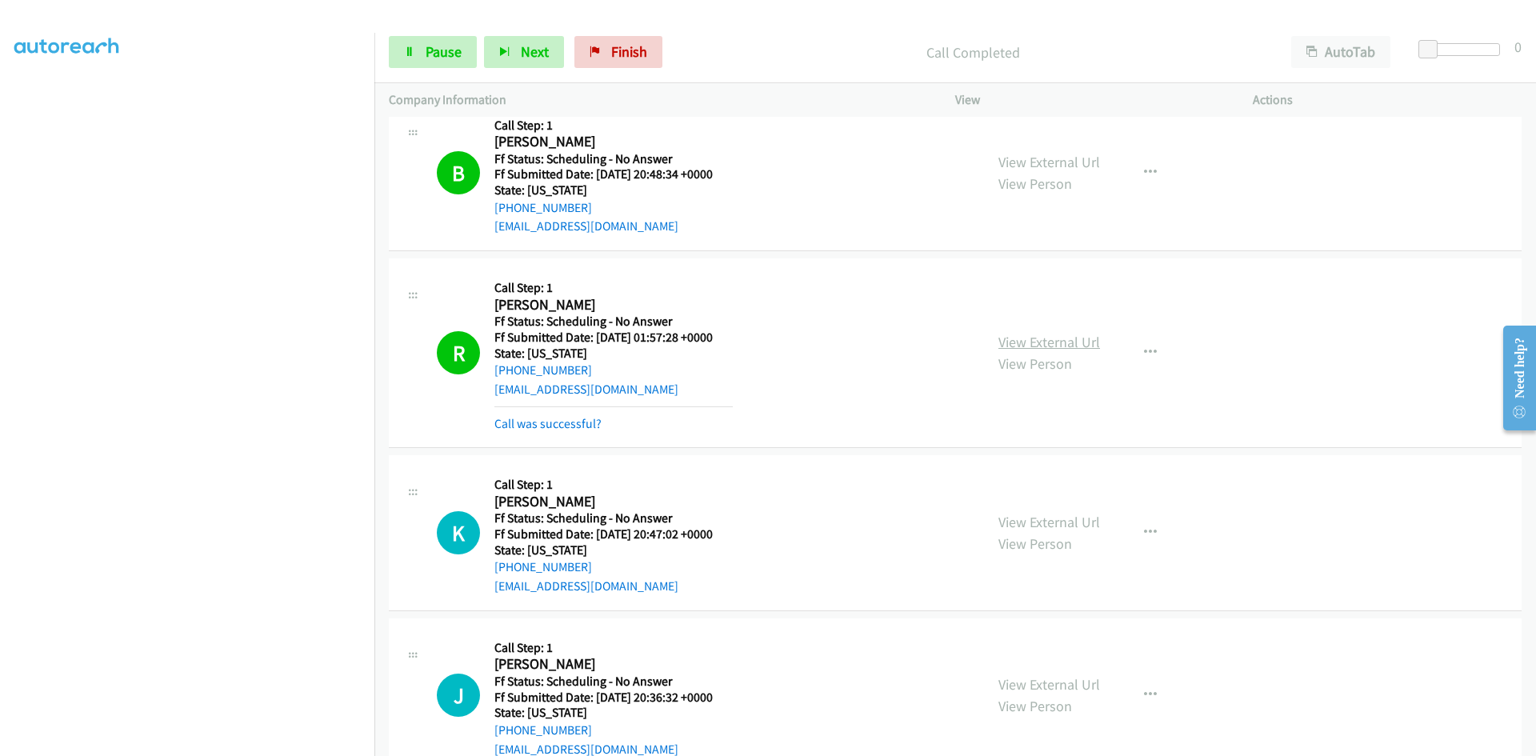
click at [1073, 336] on link "View External Url" at bounding box center [1049, 342] width 102 height 18
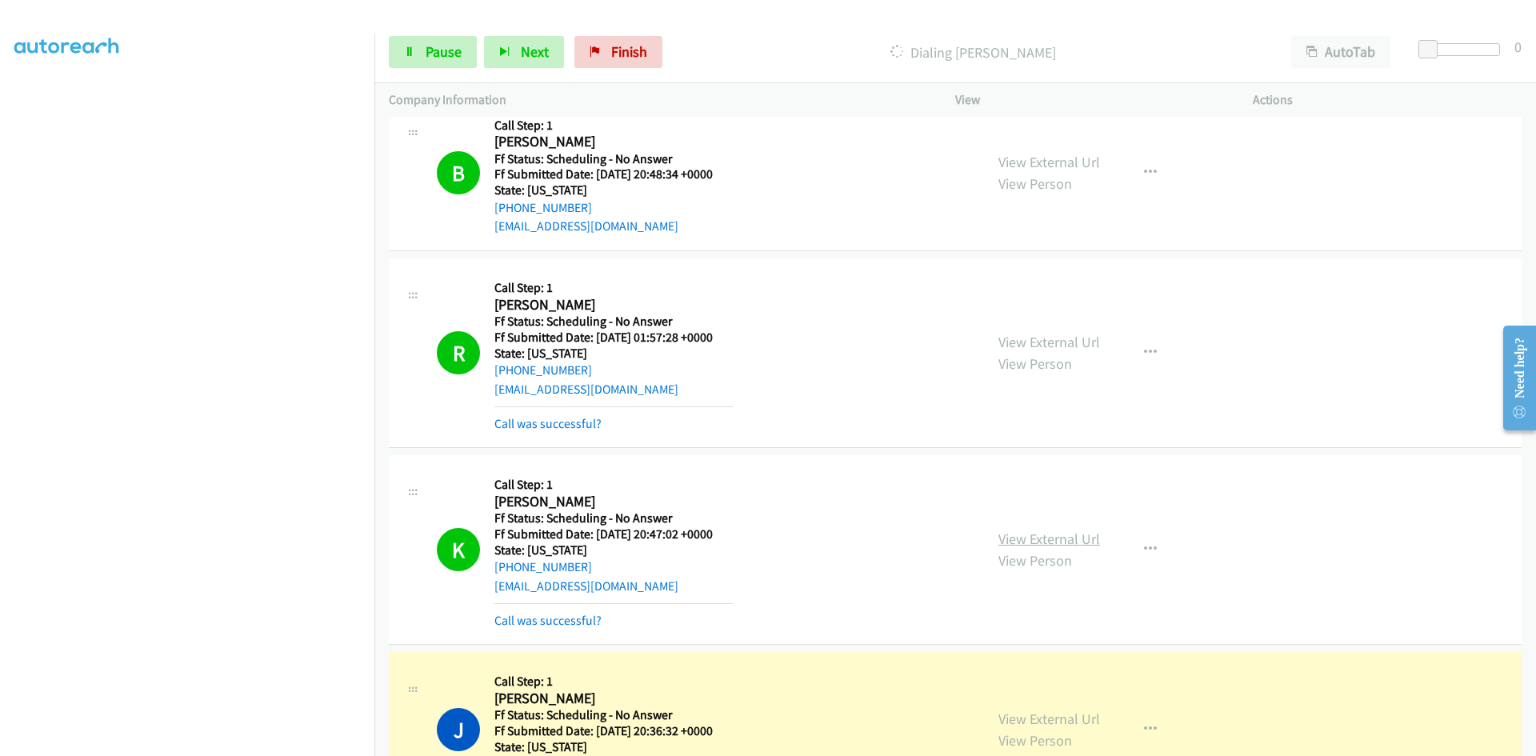
click at [1071, 538] on link "View External Url" at bounding box center [1049, 539] width 102 height 18
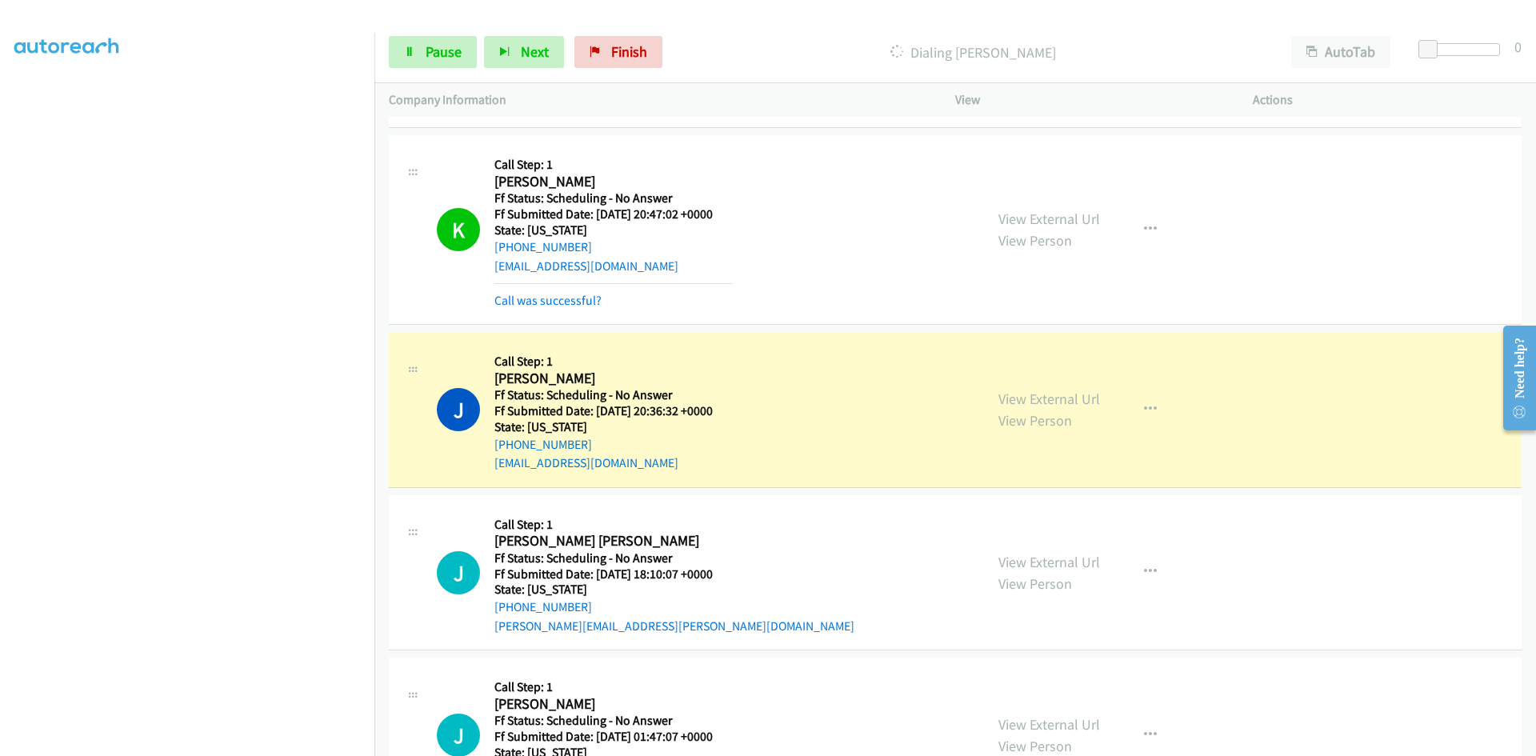
scroll to position [2160, 0]
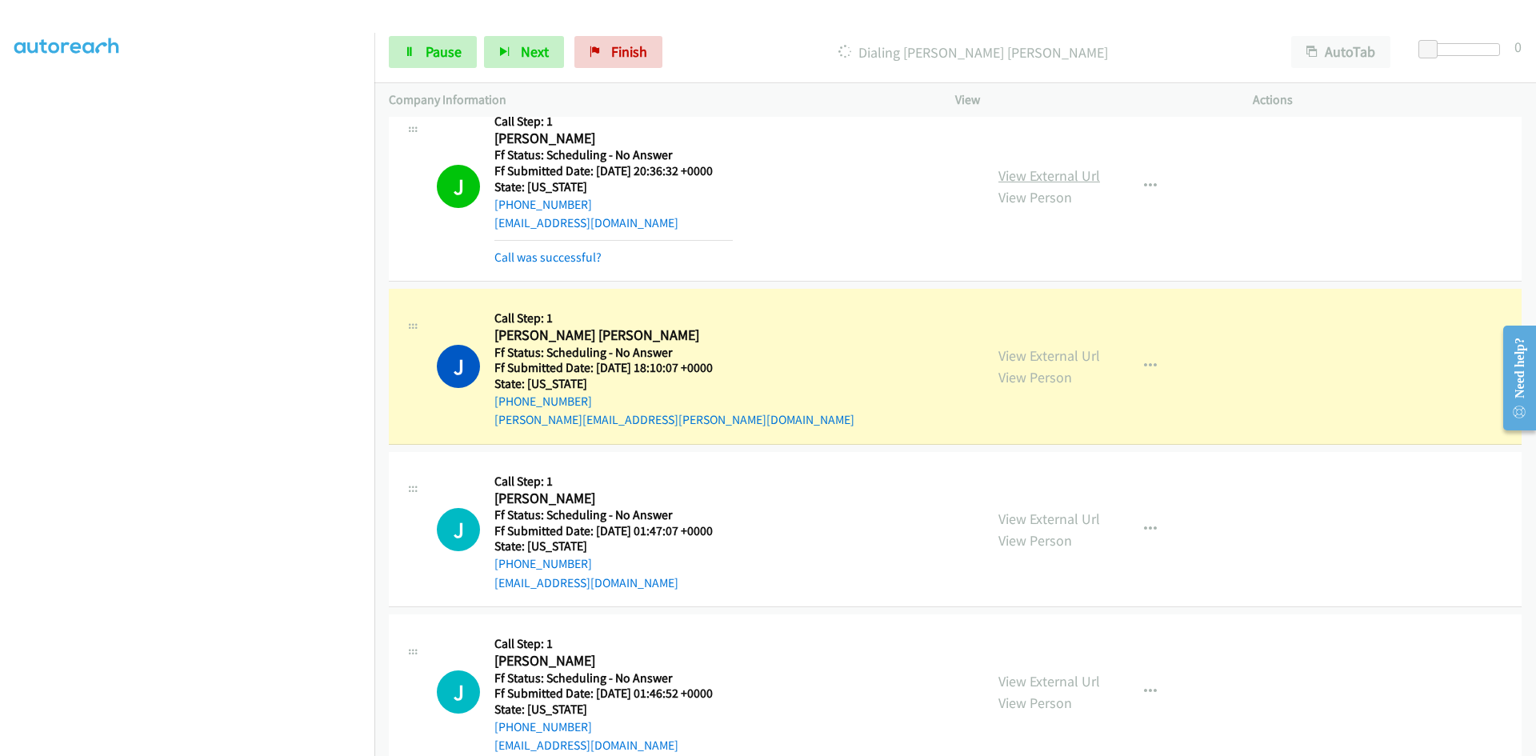
click at [1070, 175] on link "View External Url" at bounding box center [1049, 175] width 102 height 18
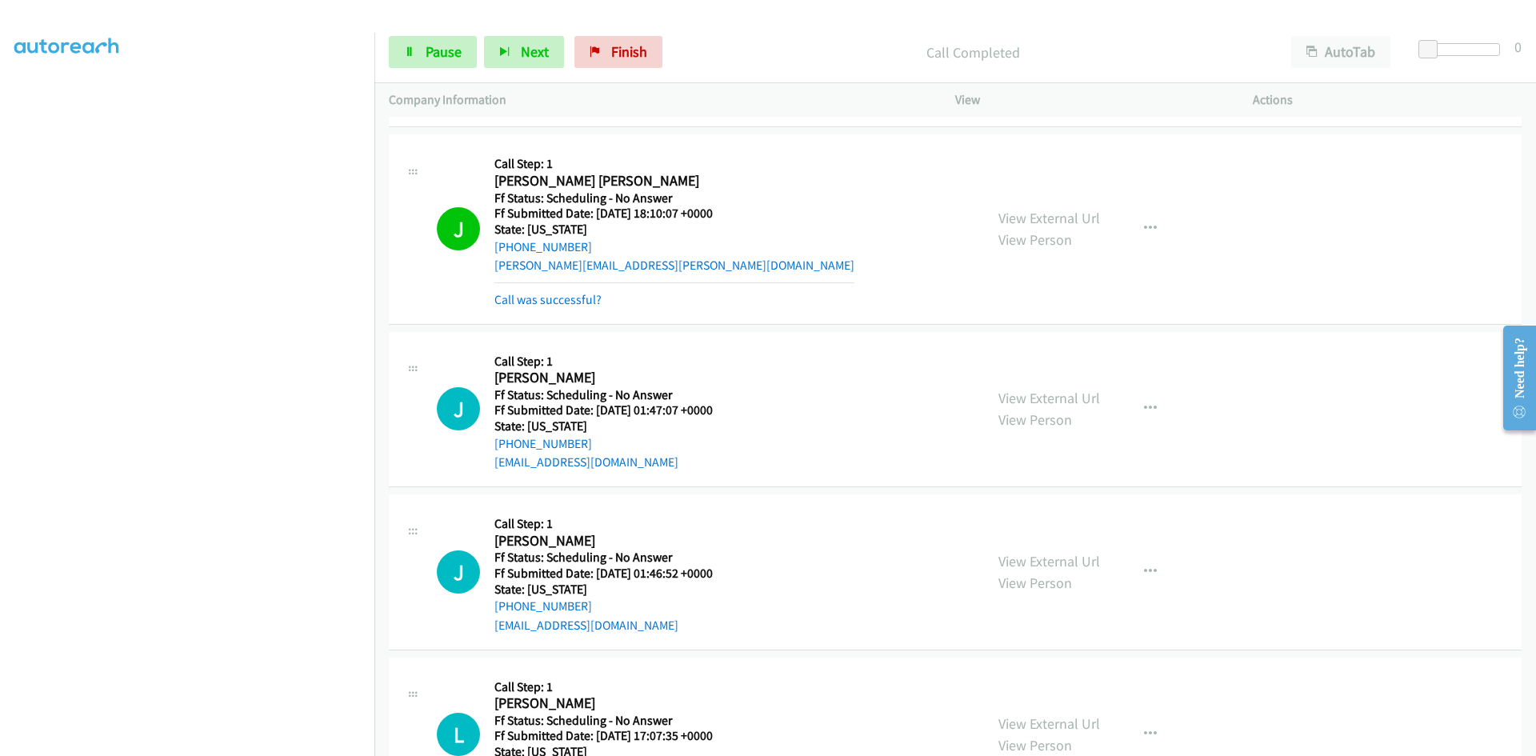
scroll to position [2320, 0]
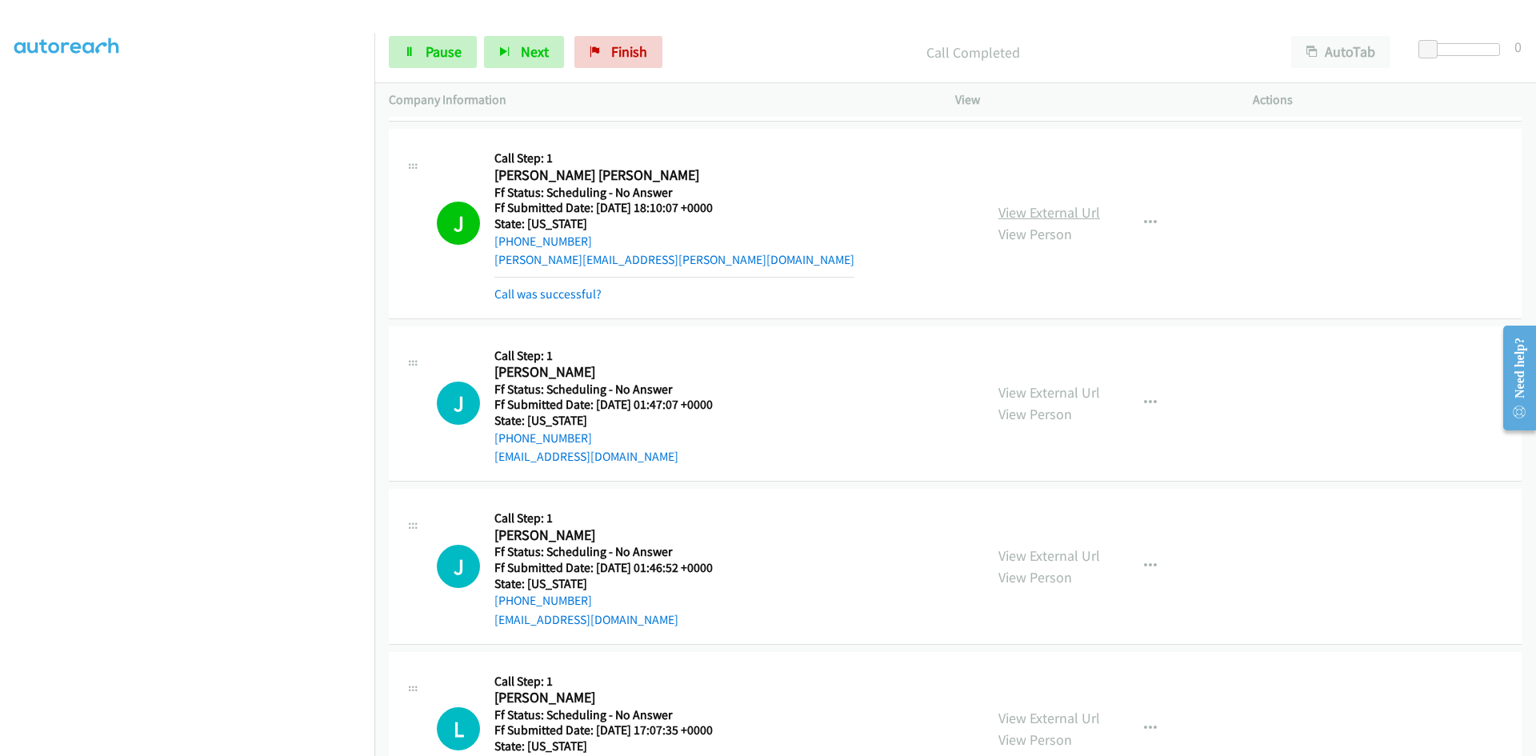
click at [1069, 214] on link "View External Url" at bounding box center [1049, 212] width 102 height 18
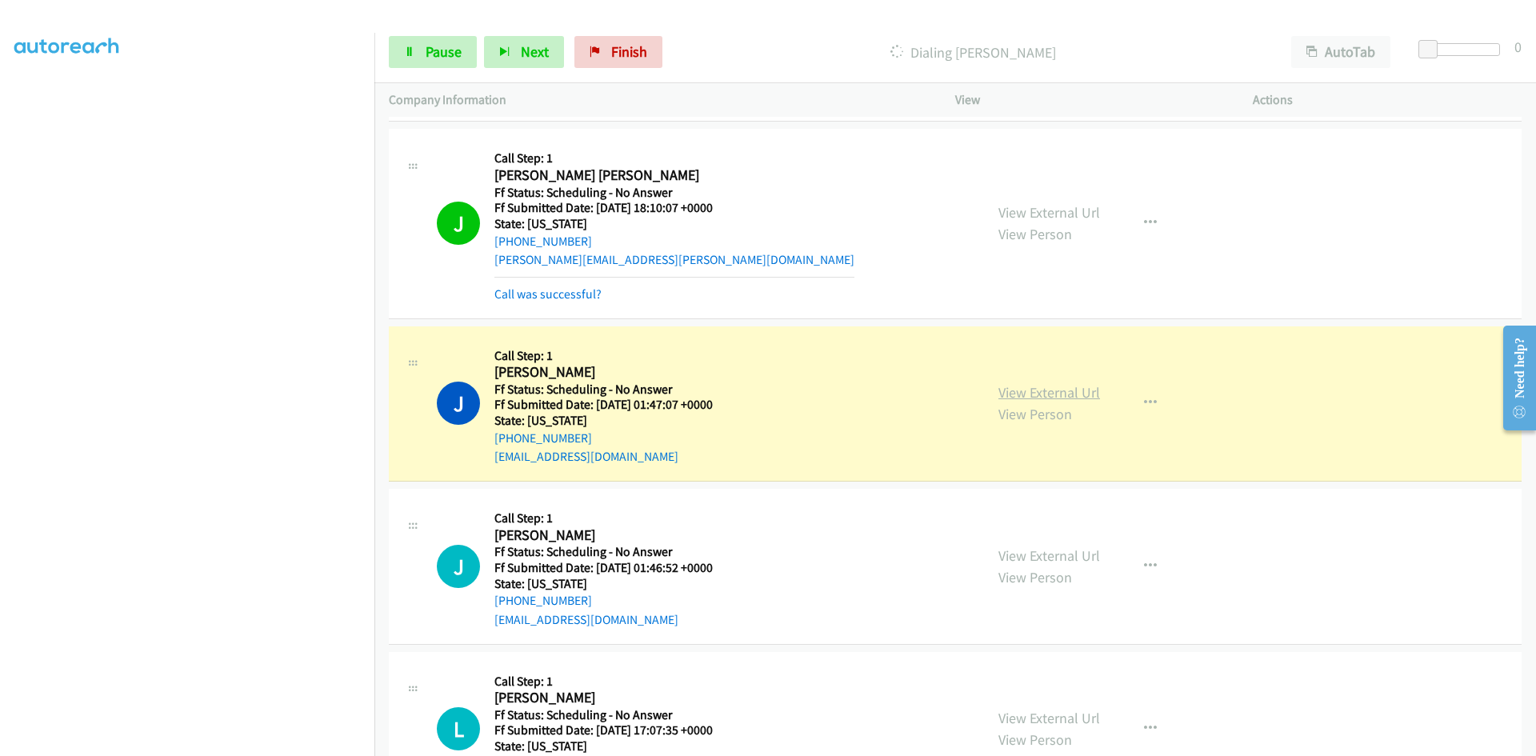
click at [1005, 394] on link "View External Url" at bounding box center [1049, 392] width 102 height 18
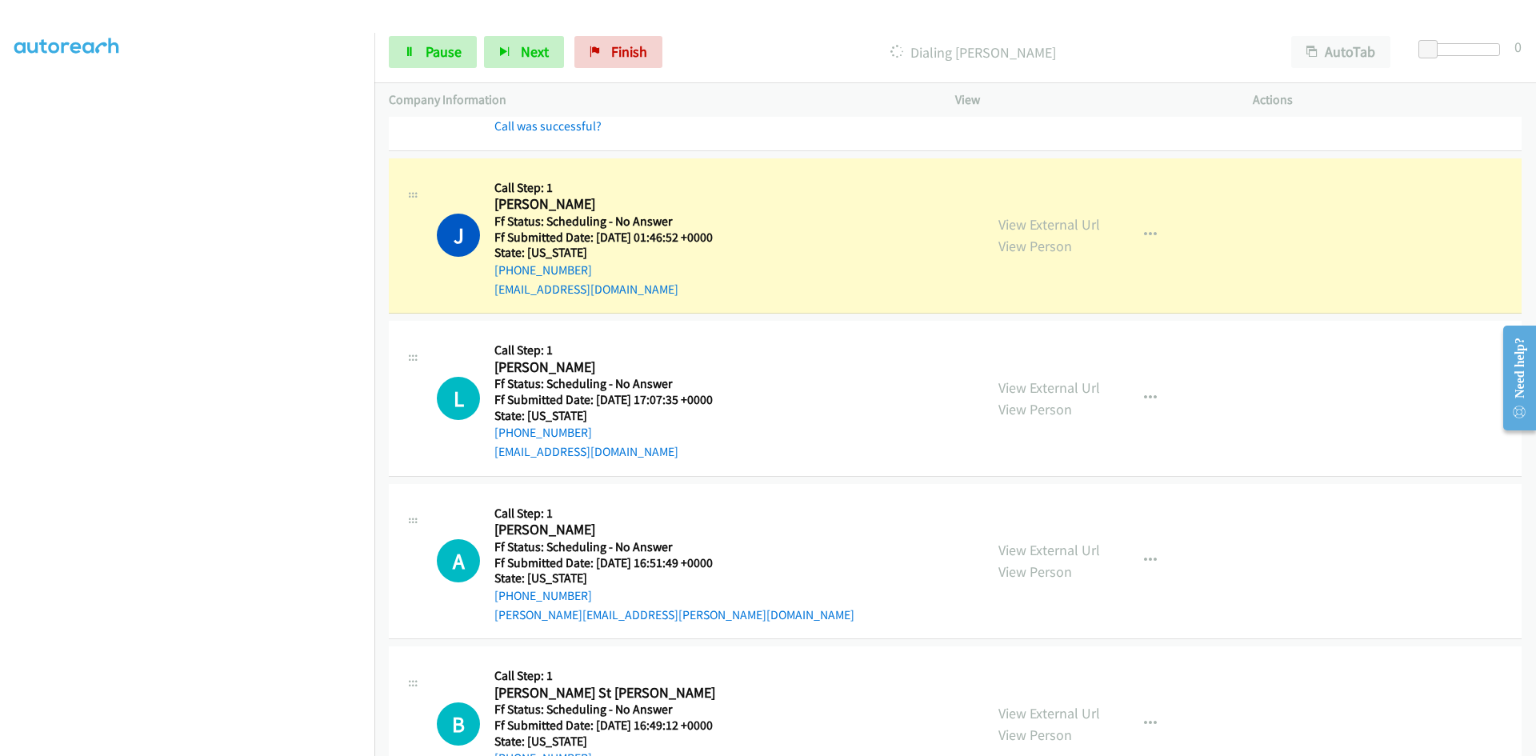
scroll to position [2720, 0]
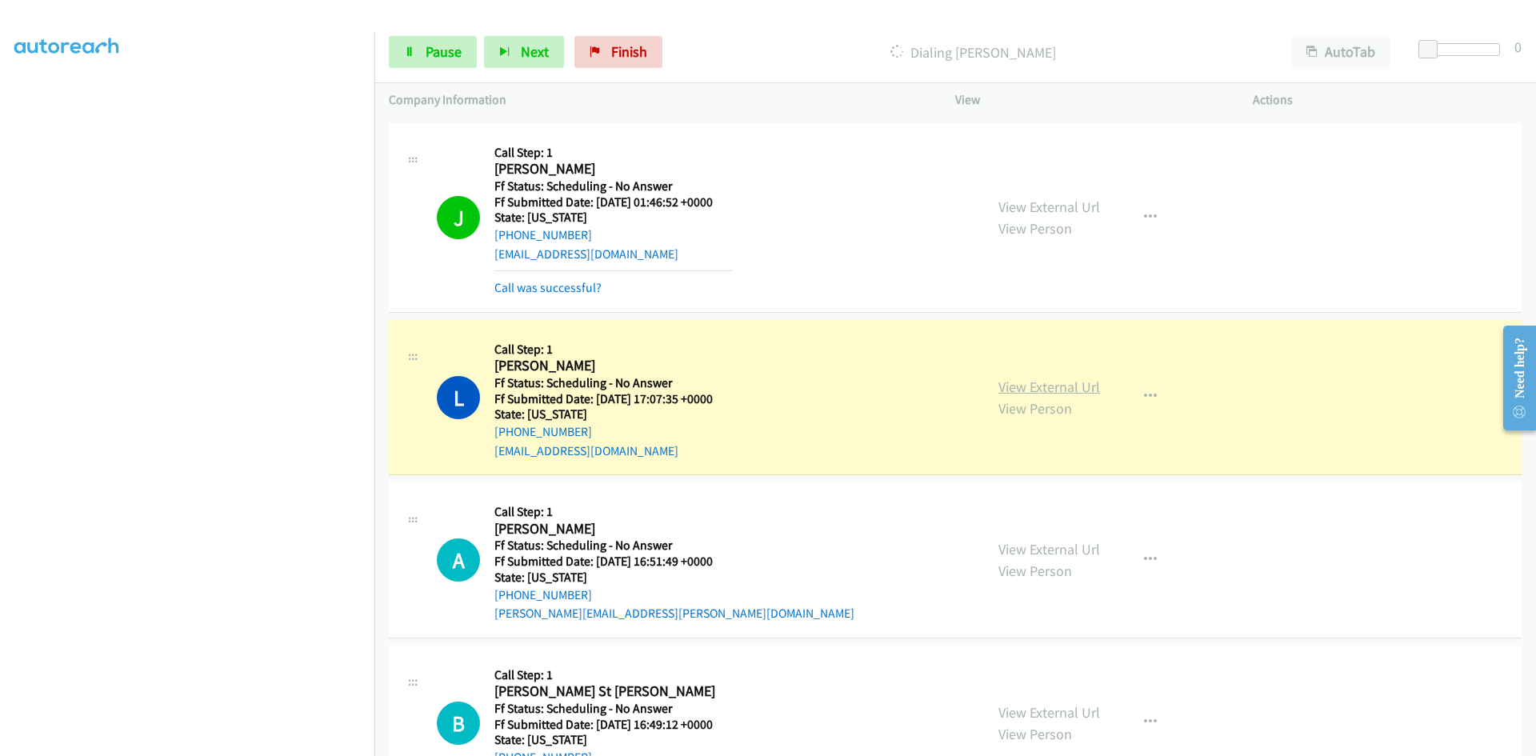
click at [1049, 382] on link "View External Url" at bounding box center [1049, 387] width 102 height 18
click at [1077, 203] on link "View External Url" at bounding box center [1049, 207] width 102 height 18
click at [1085, 386] on link "View External Url" at bounding box center [1049, 387] width 102 height 18
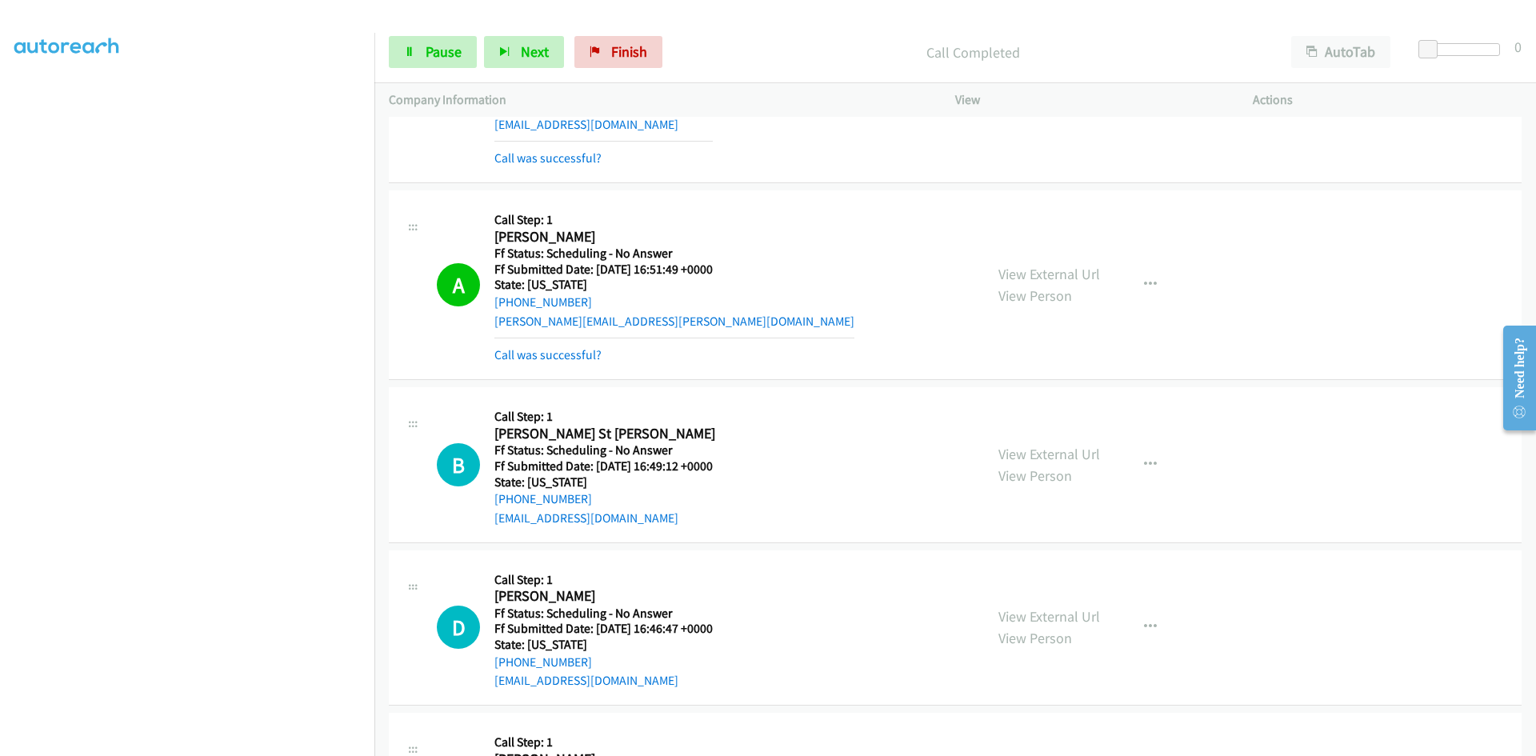
scroll to position [3040, 0]
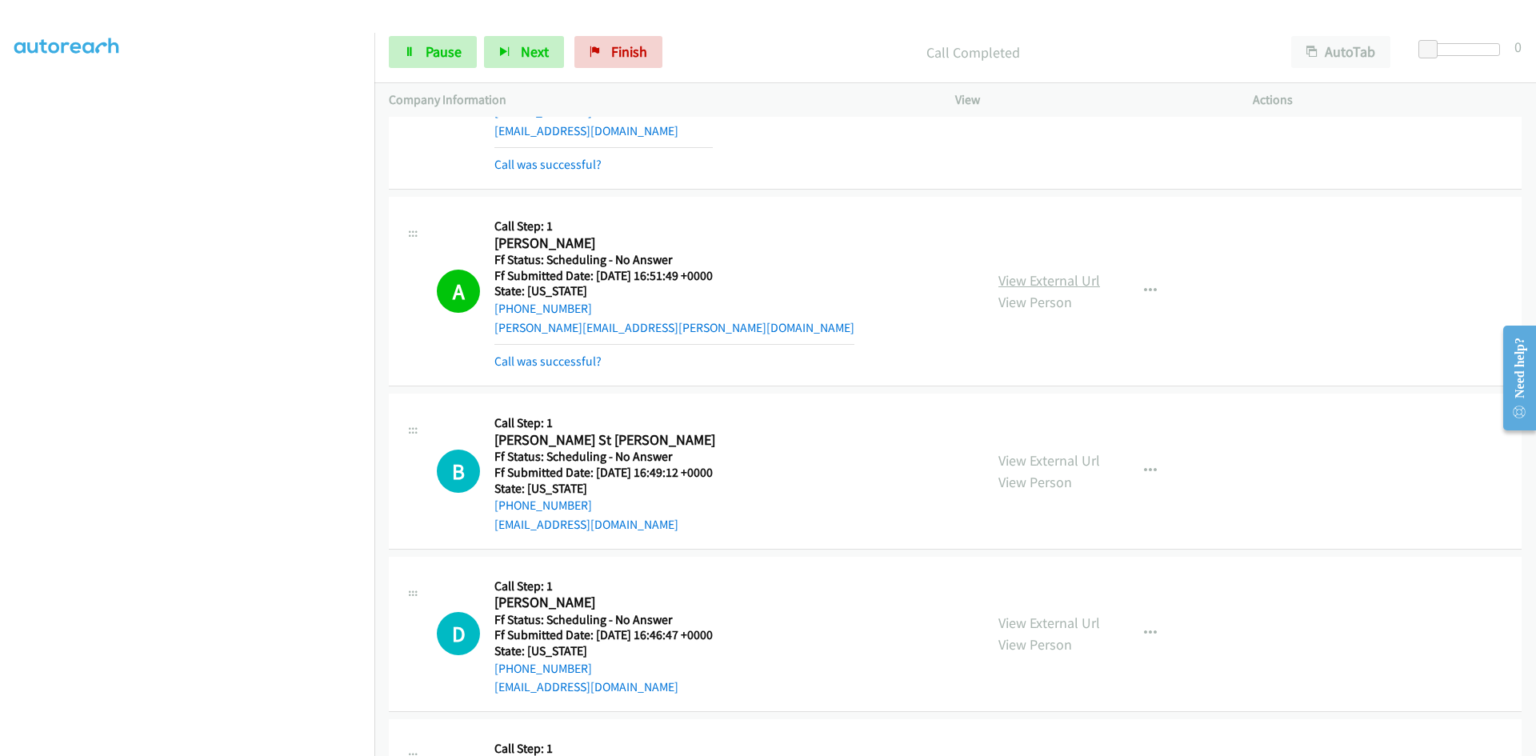
click at [1074, 274] on link "View External Url" at bounding box center [1049, 280] width 102 height 18
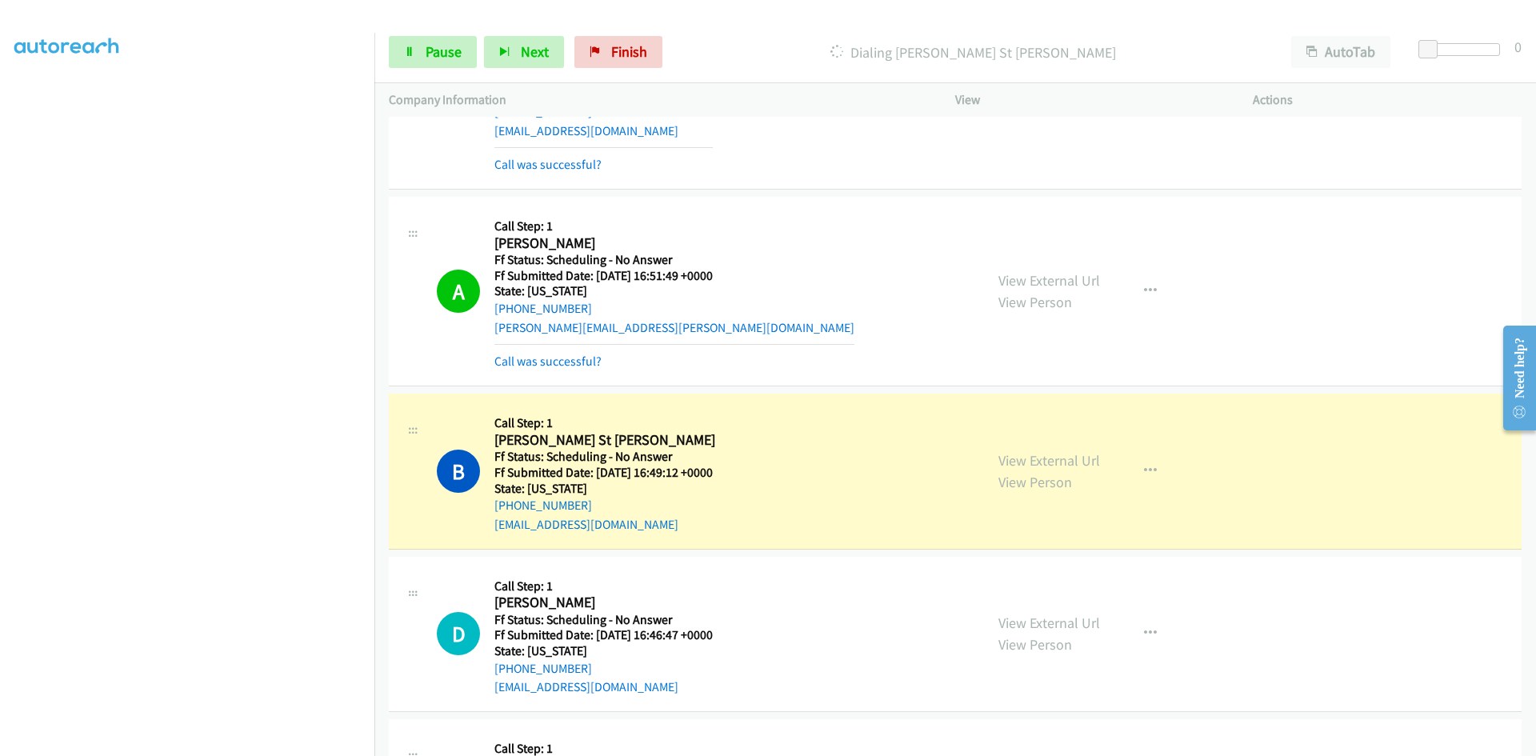
scroll to position [141, 0]
click at [1063, 462] on link "View External Url" at bounding box center [1049, 460] width 102 height 18
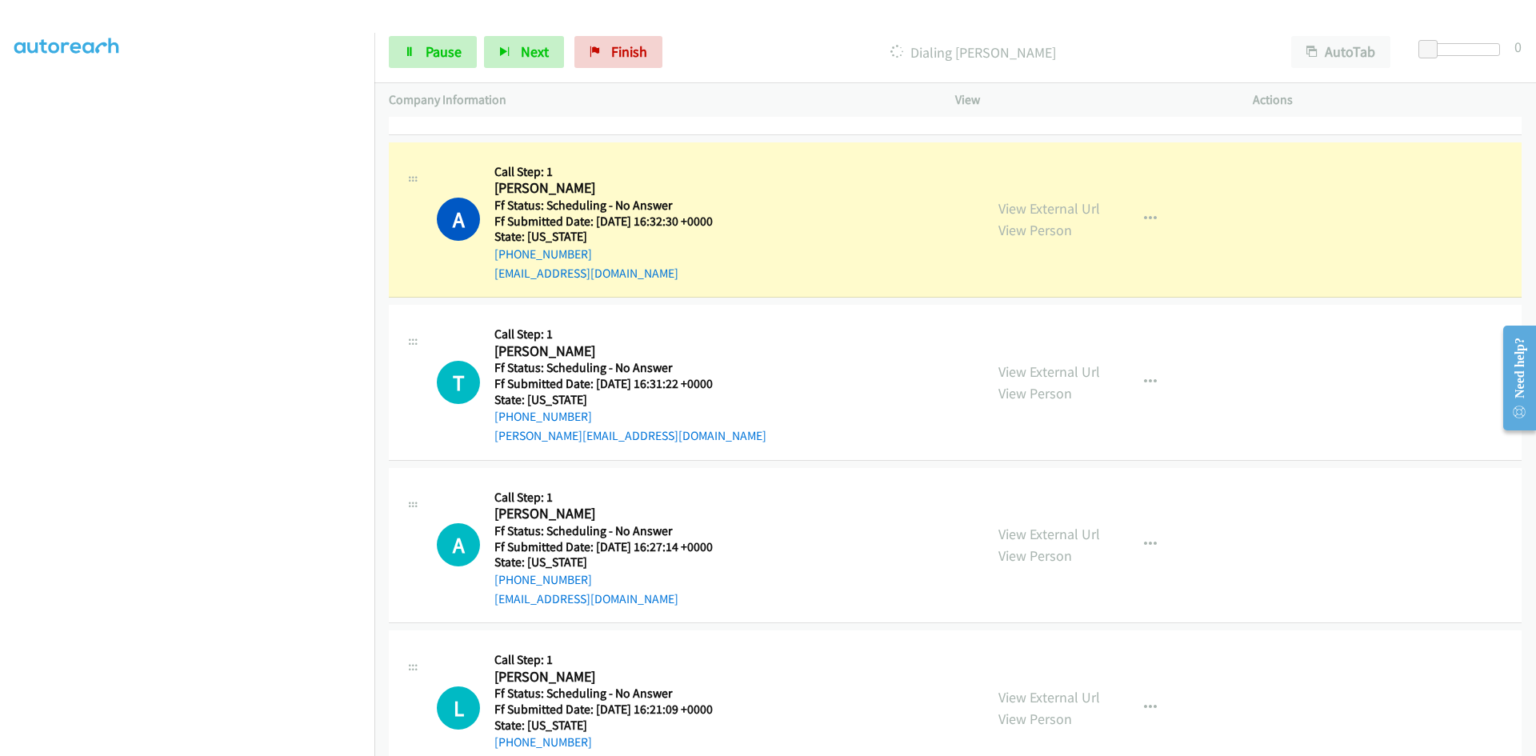
scroll to position [3680, 0]
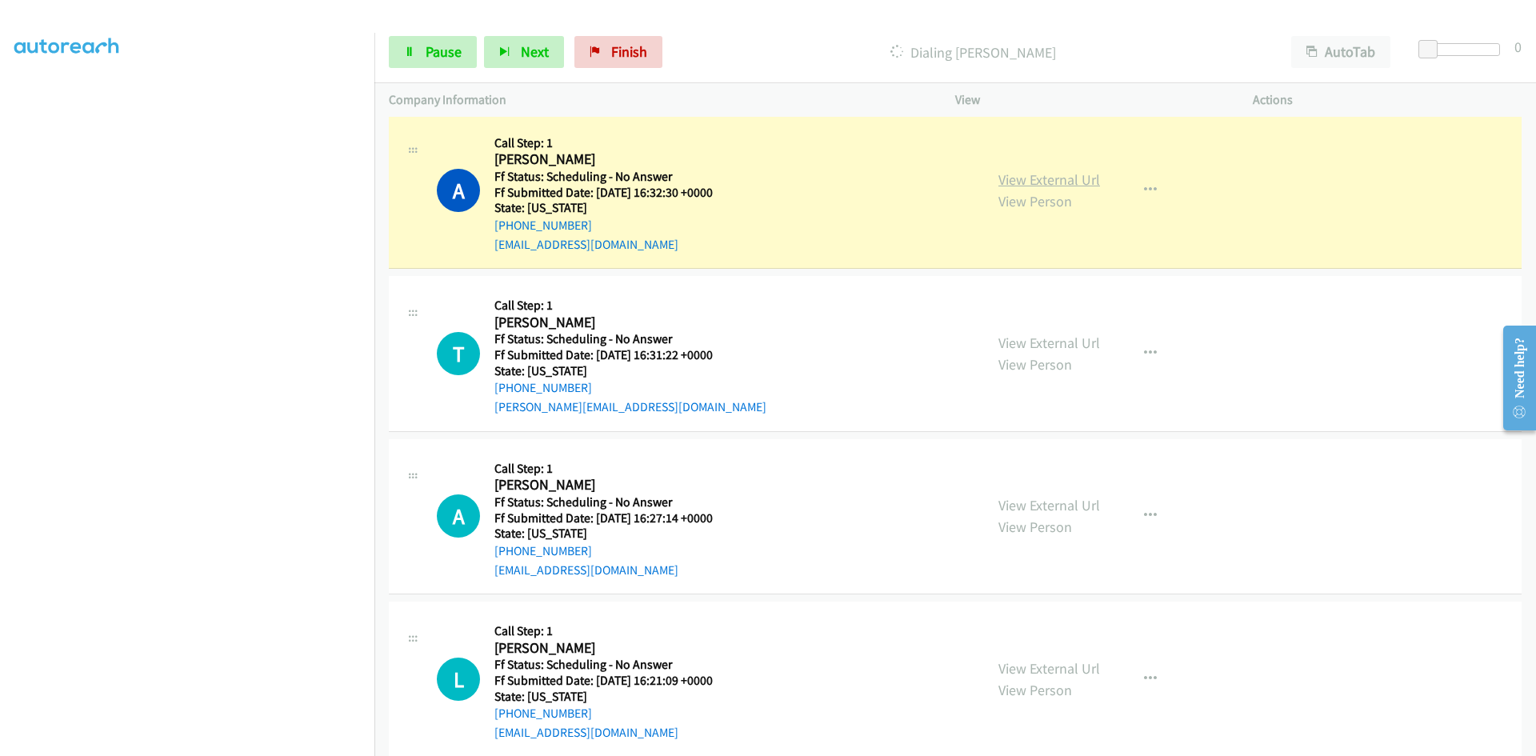
click at [1086, 178] on link "View External Url" at bounding box center [1049, 179] width 102 height 18
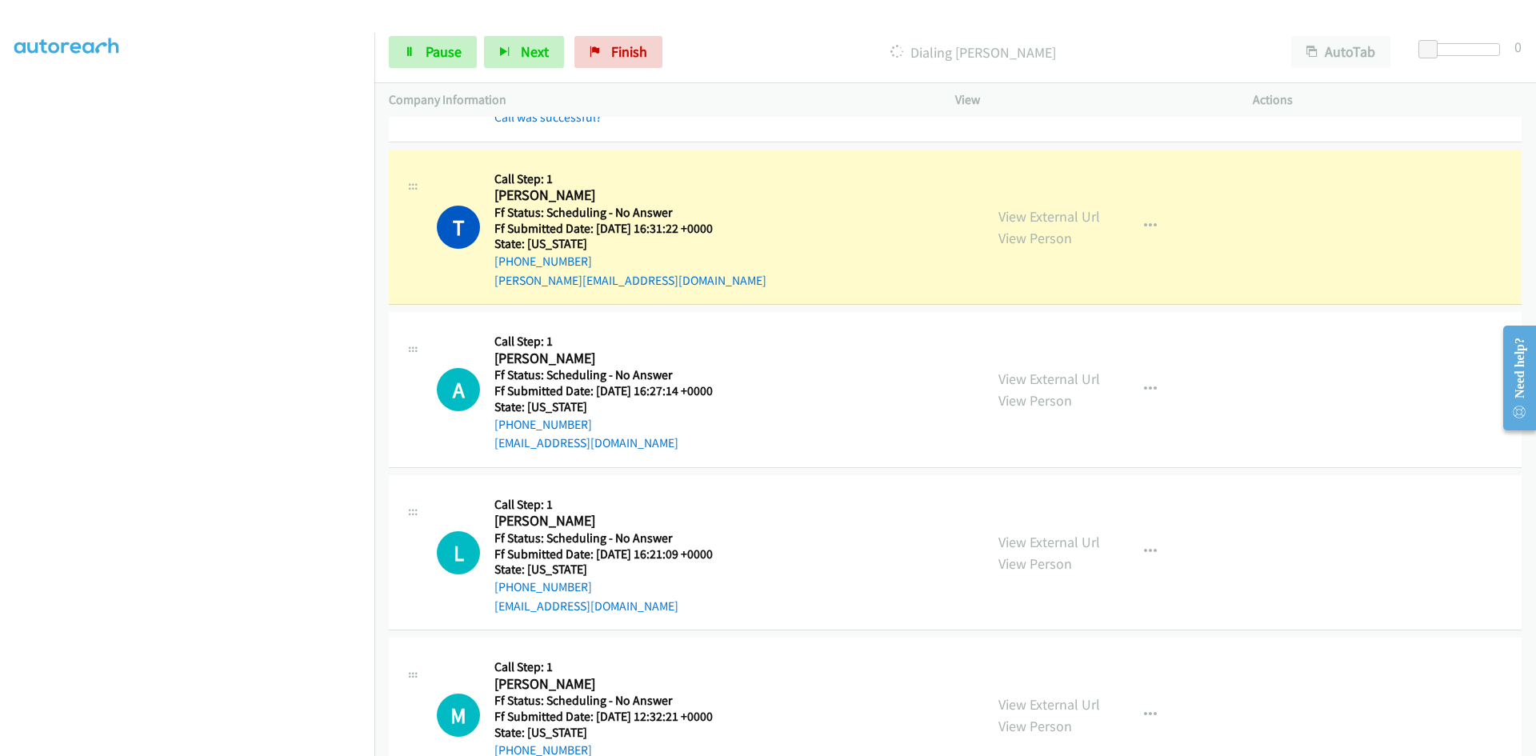
scroll to position [3920, 0]
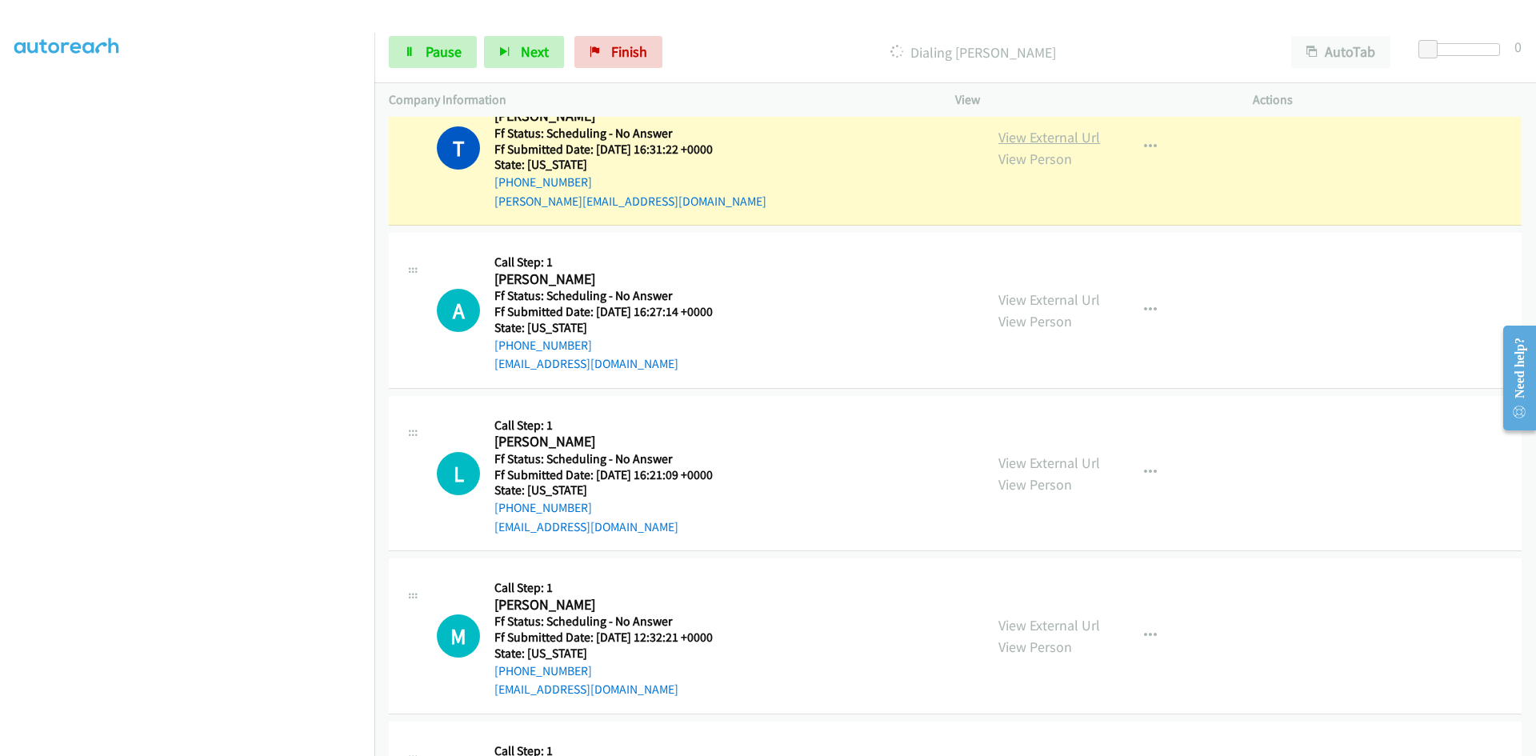
click at [1065, 134] on link "View External Url" at bounding box center [1049, 137] width 102 height 18
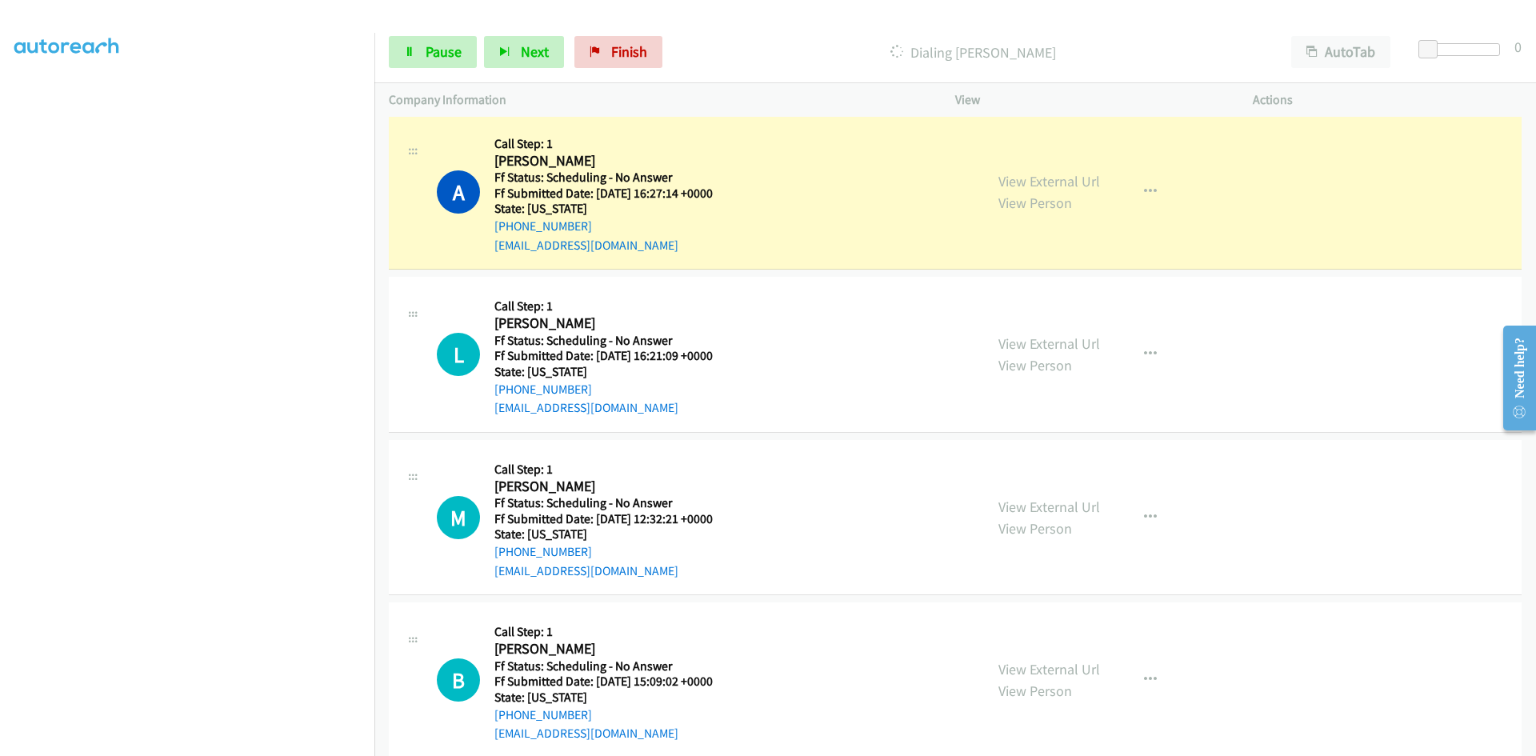
scroll to position [4080, 0]
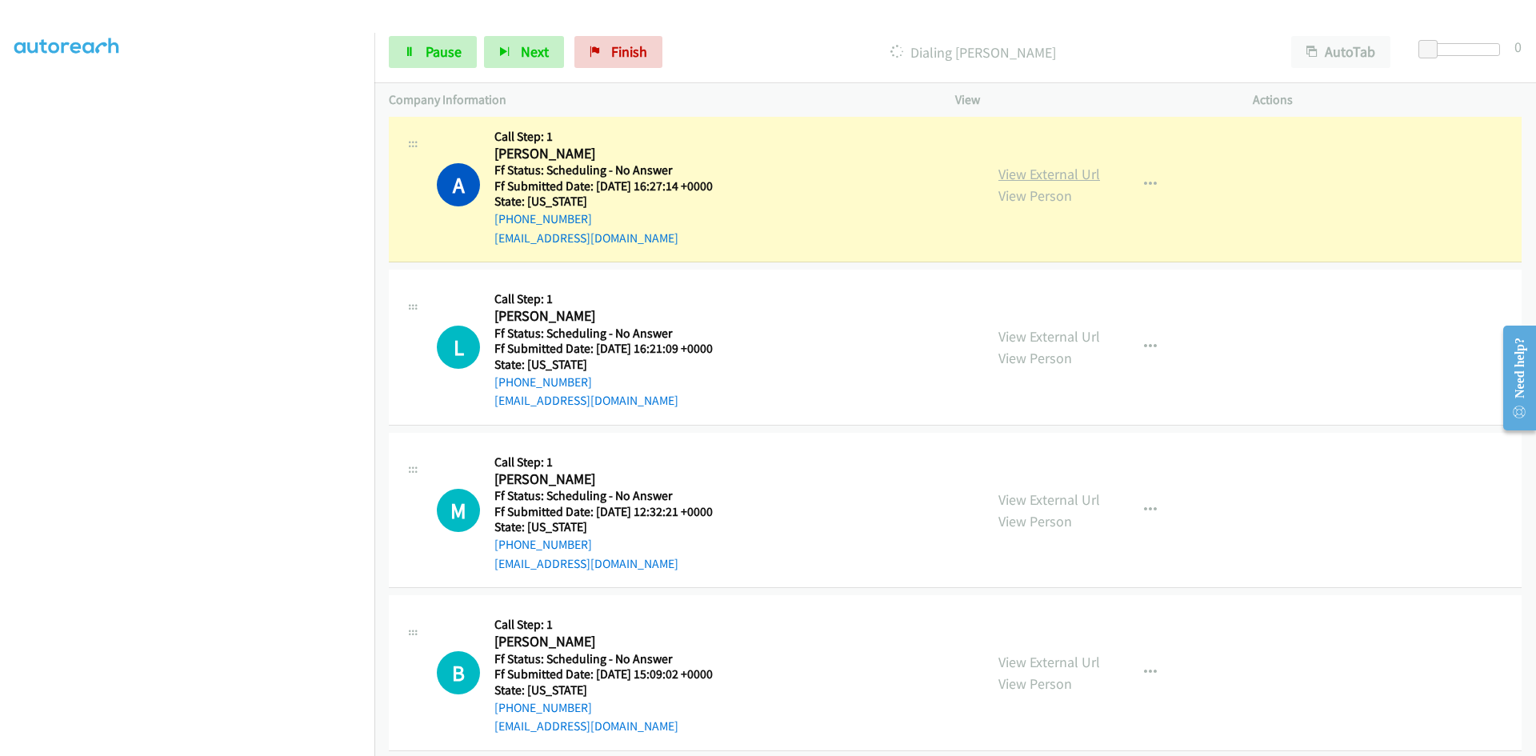
click at [1010, 178] on link "View External Url" at bounding box center [1049, 174] width 102 height 18
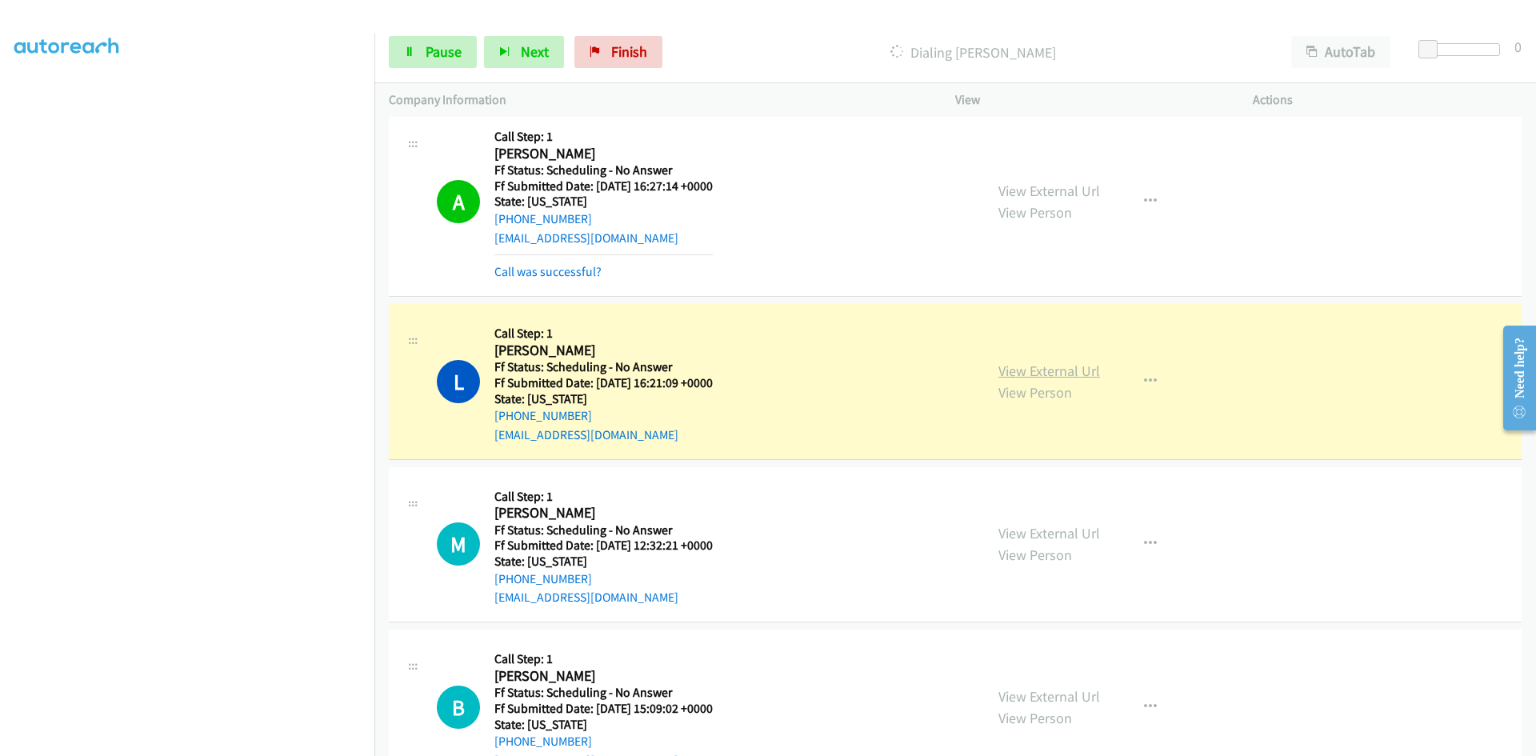
click at [1019, 368] on link "View External Url" at bounding box center [1049, 371] width 102 height 18
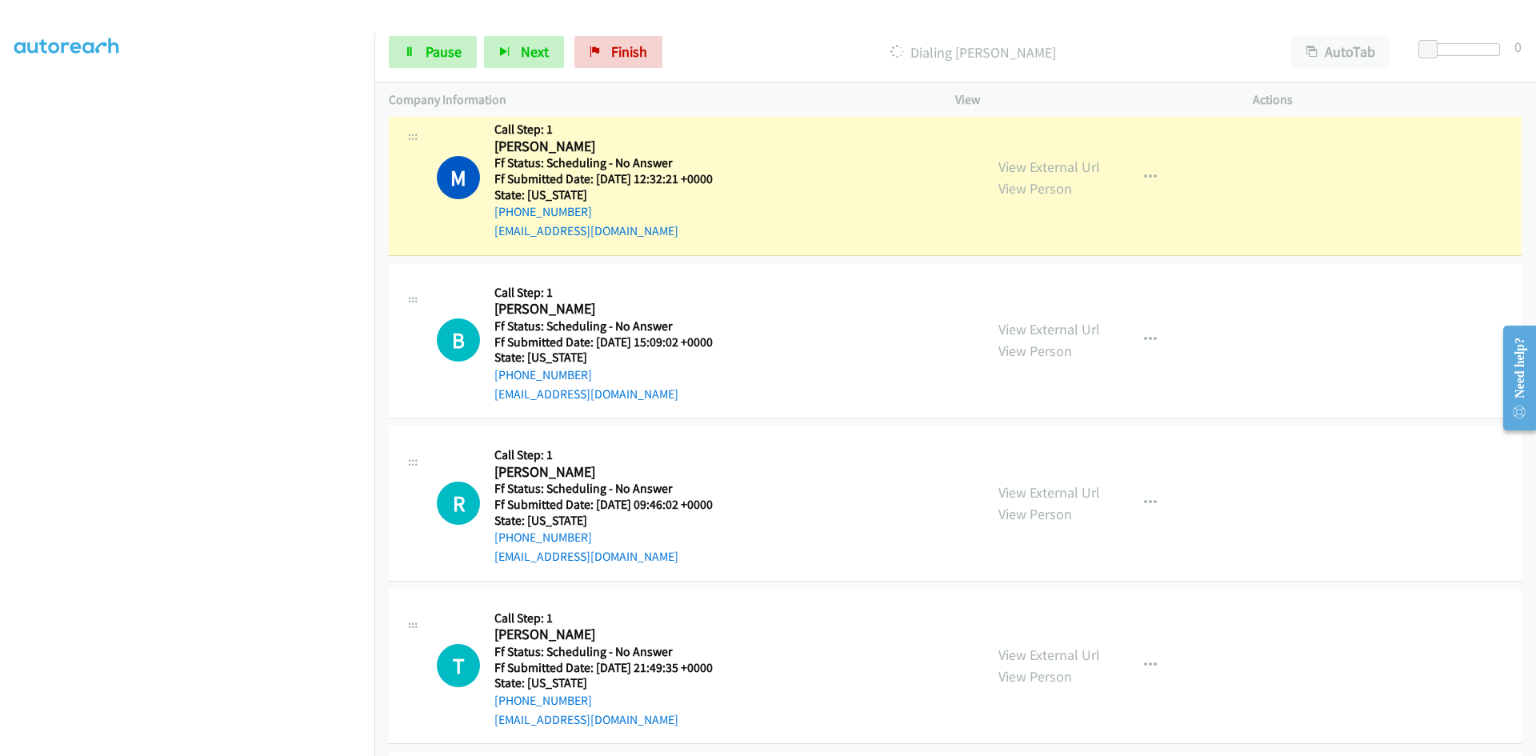
scroll to position [4480, 0]
click at [1091, 170] on link "View External Url" at bounding box center [1049, 167] width 102 height 18
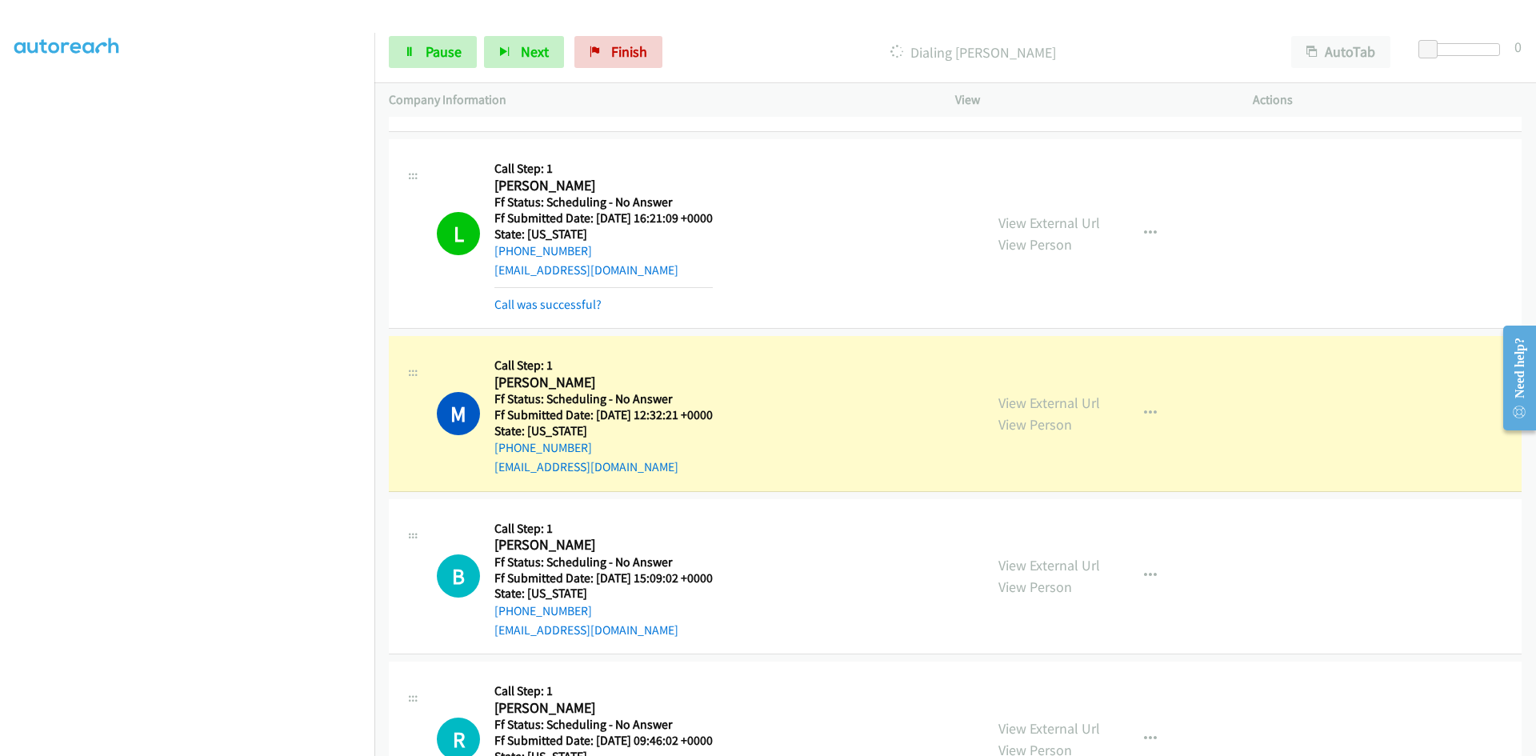
scroll to position [4240, 0]
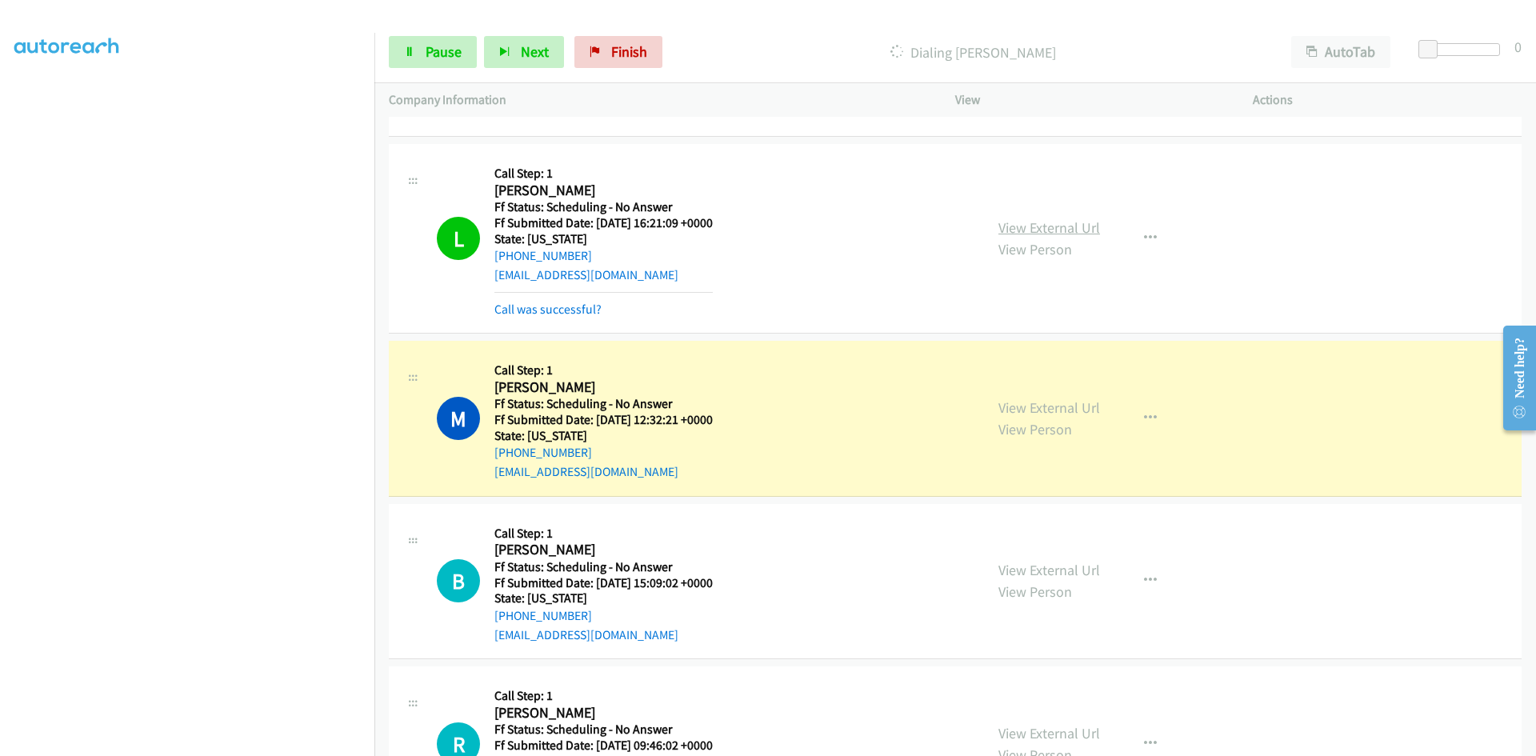
click at [1055, 223] on link "View External Url" at bounding box center [1049, 227] width 102 height 18
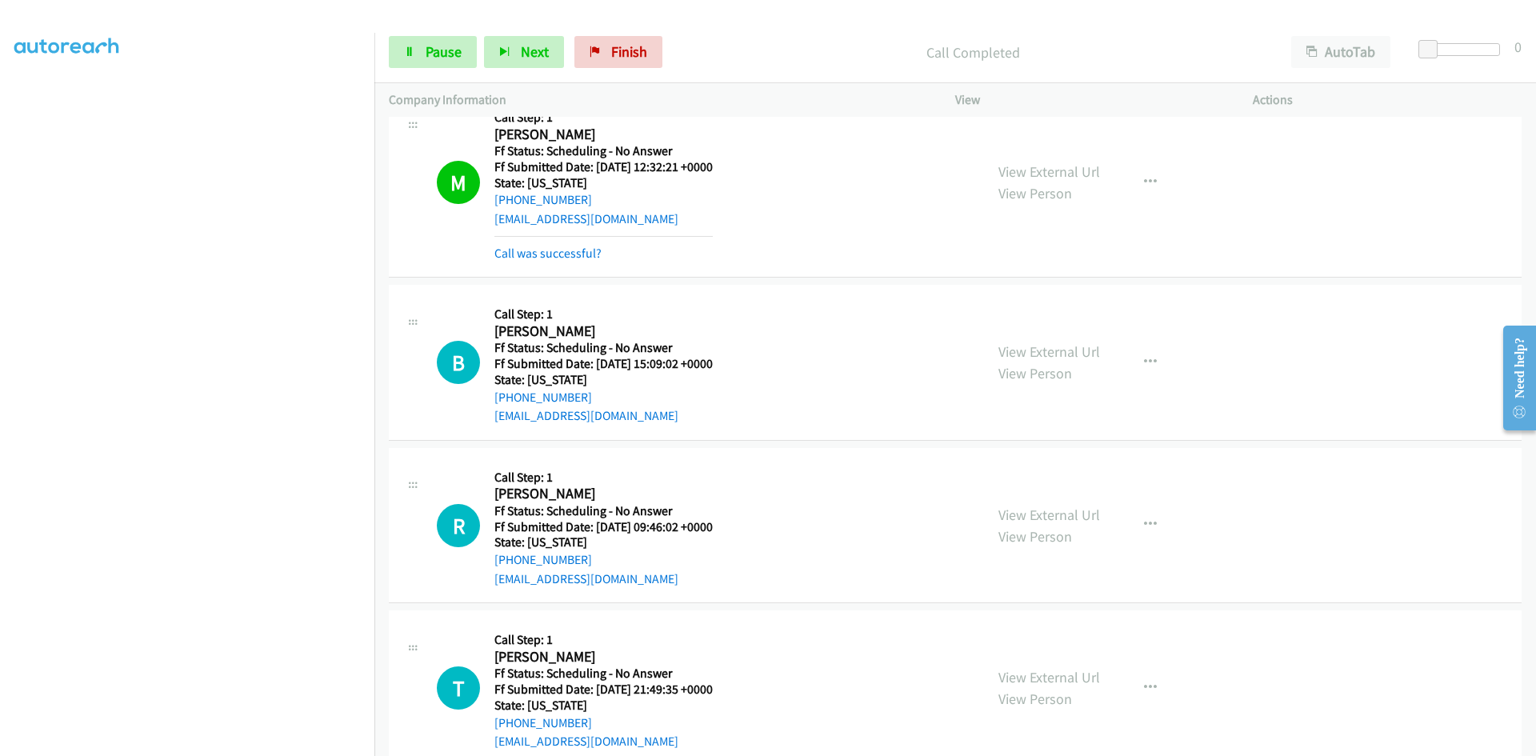
scroll to position [4400, 0]
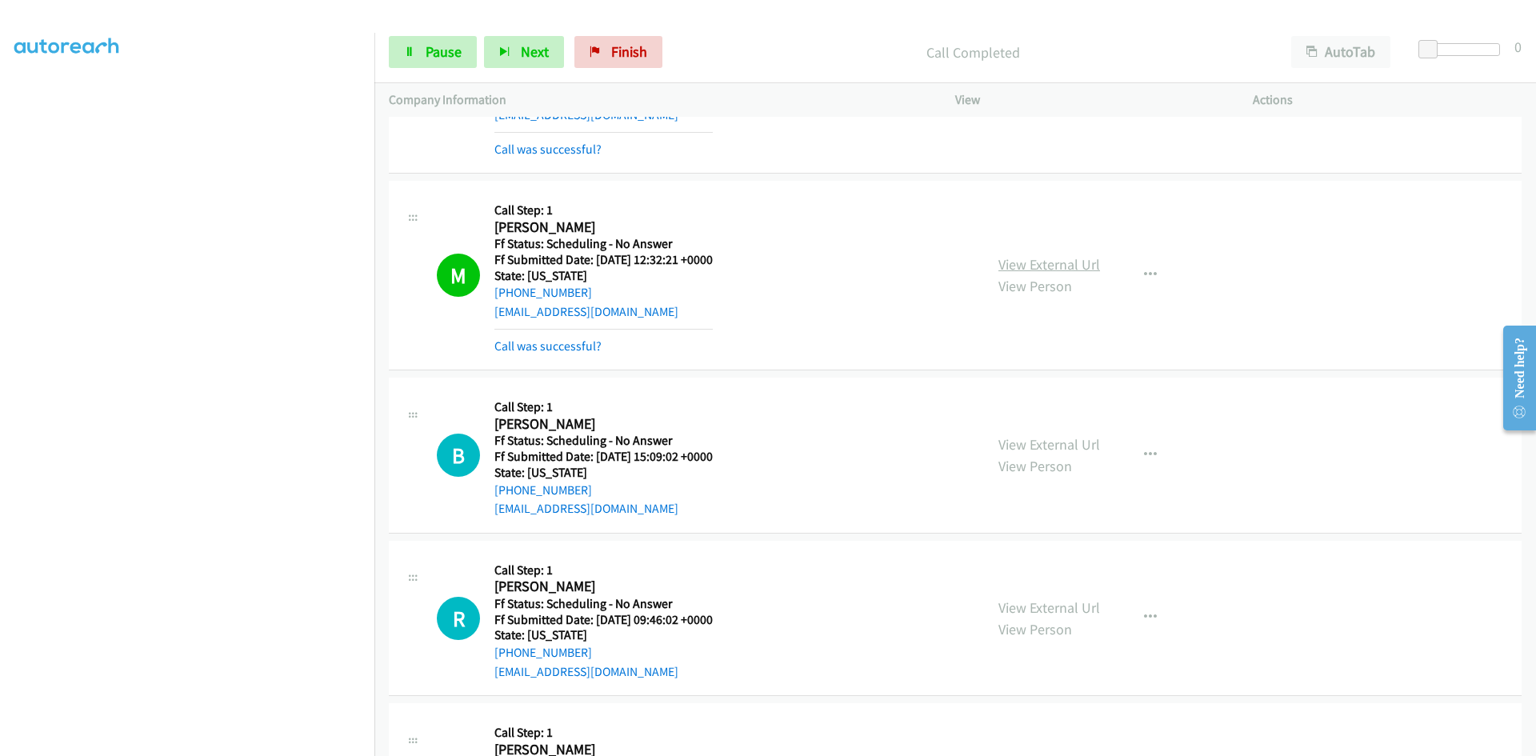
click at [1046, 263] on link "View External Url" at bounding box center [1049, 264] width 102 height 18
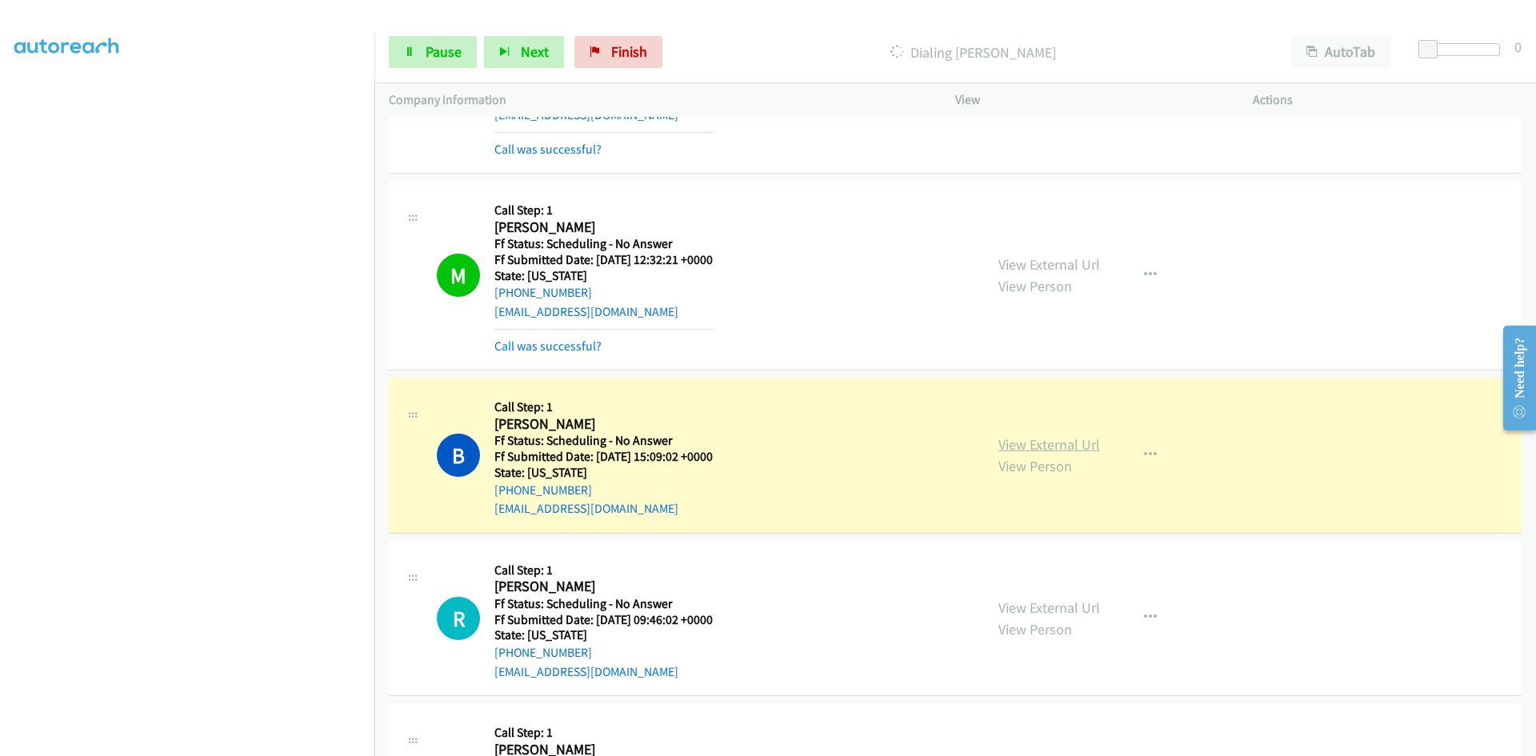
click at [1002, 446] on link "View External Url" at bounding box center [1049, 444] width 102 height 18
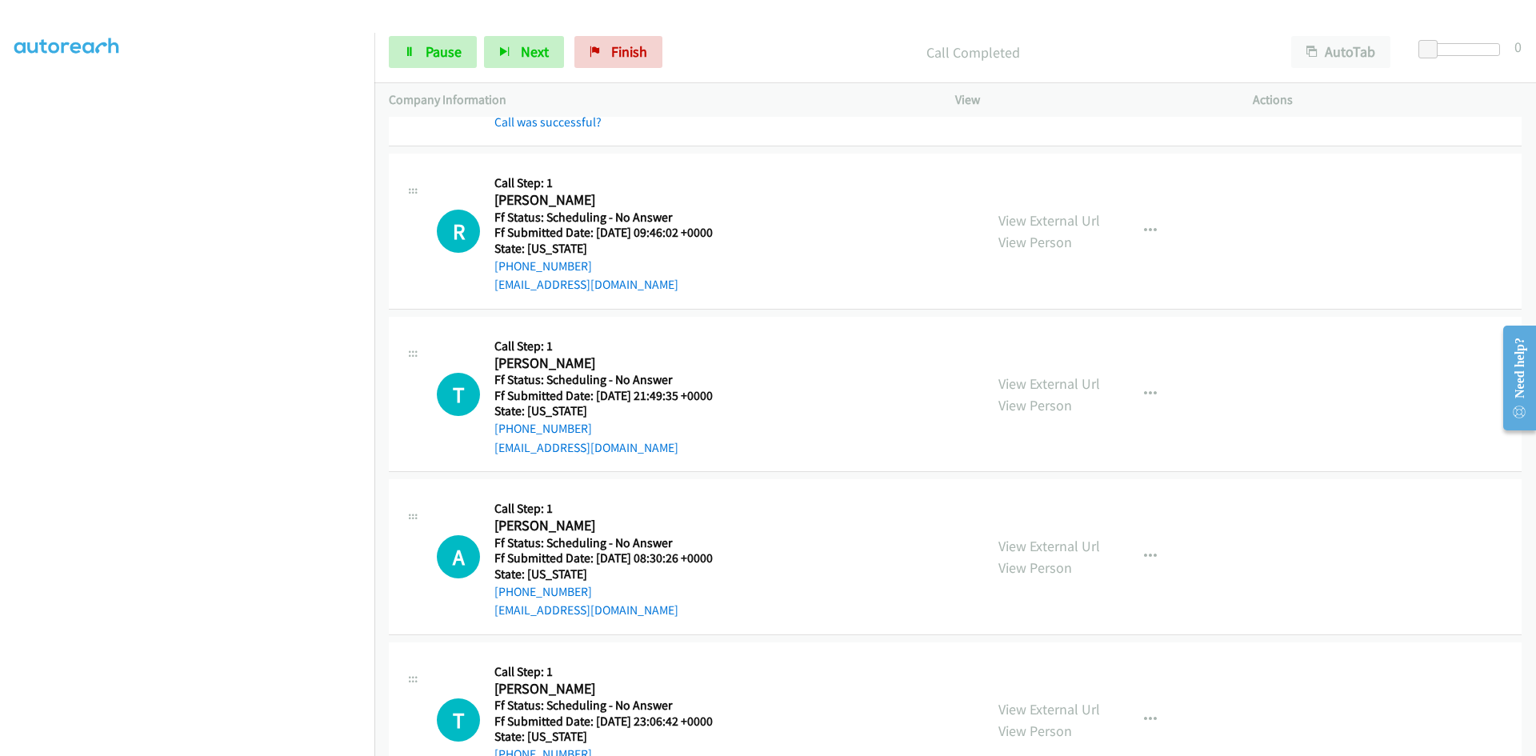
scroll to position [4880, 0]
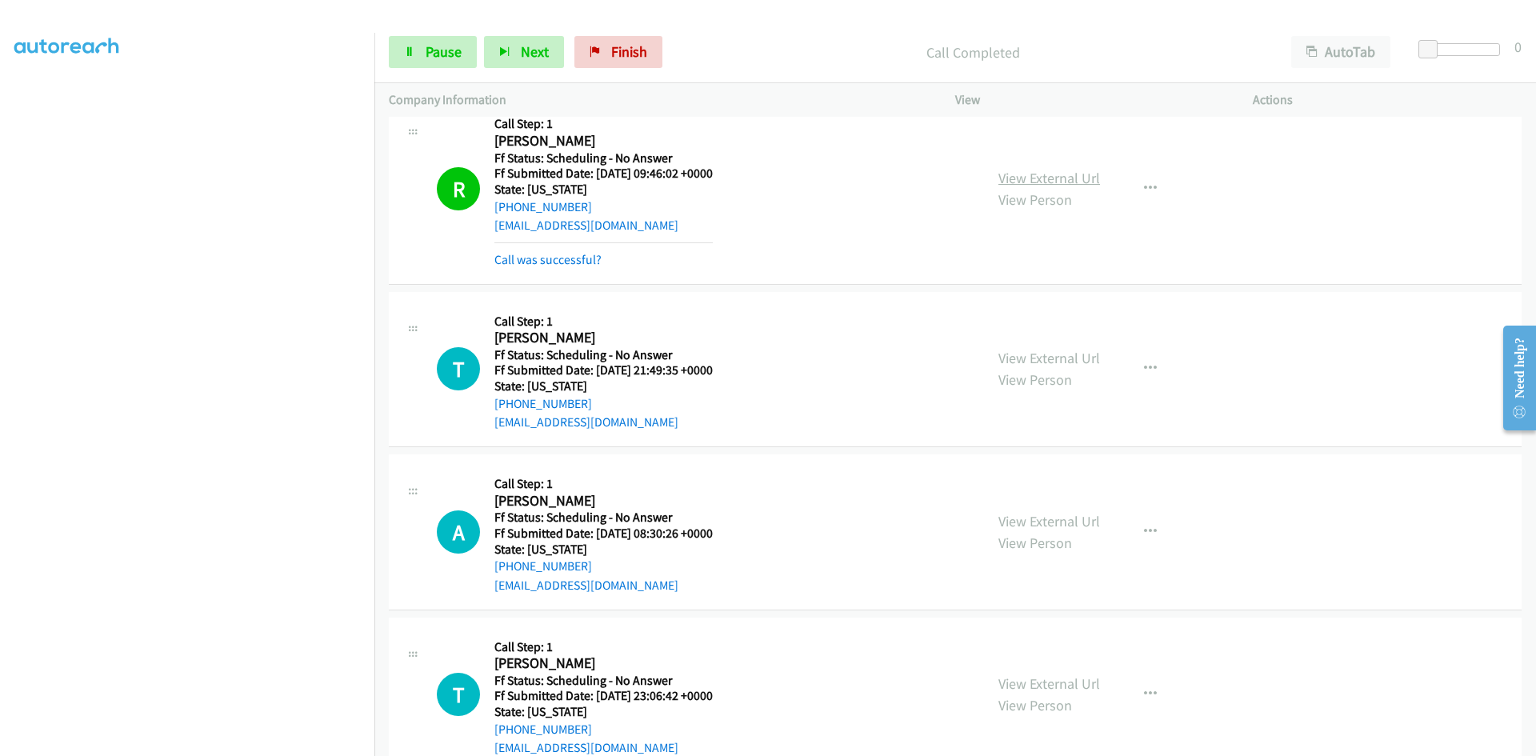
click at [1000, 179] on link "View External Url" at bounding box center [1049, 178] width 102 height 18
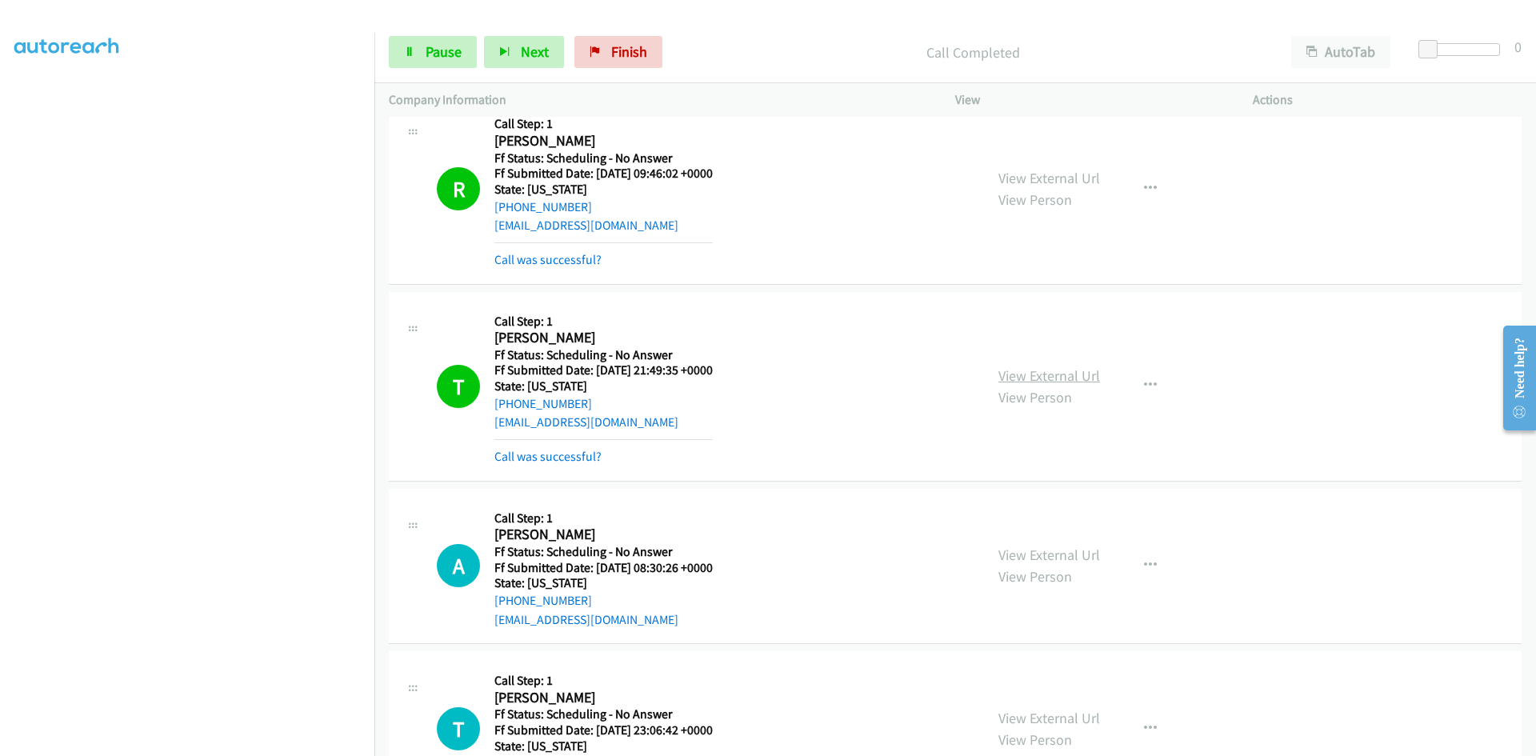
click at [1045, 372] on link "View External Url" at bounding box center [1049, 375] width 102 height 18
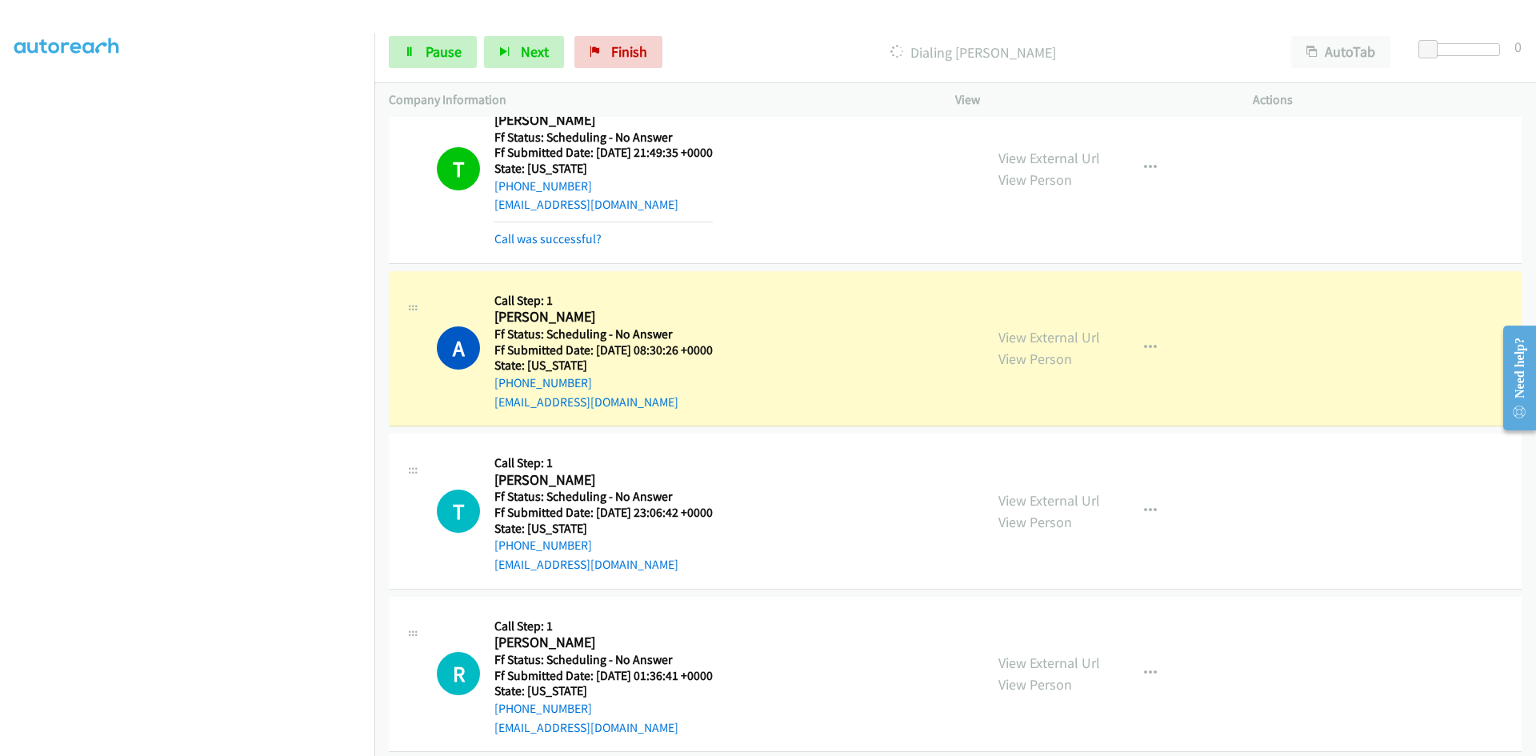
scroll to position [5120, 0]
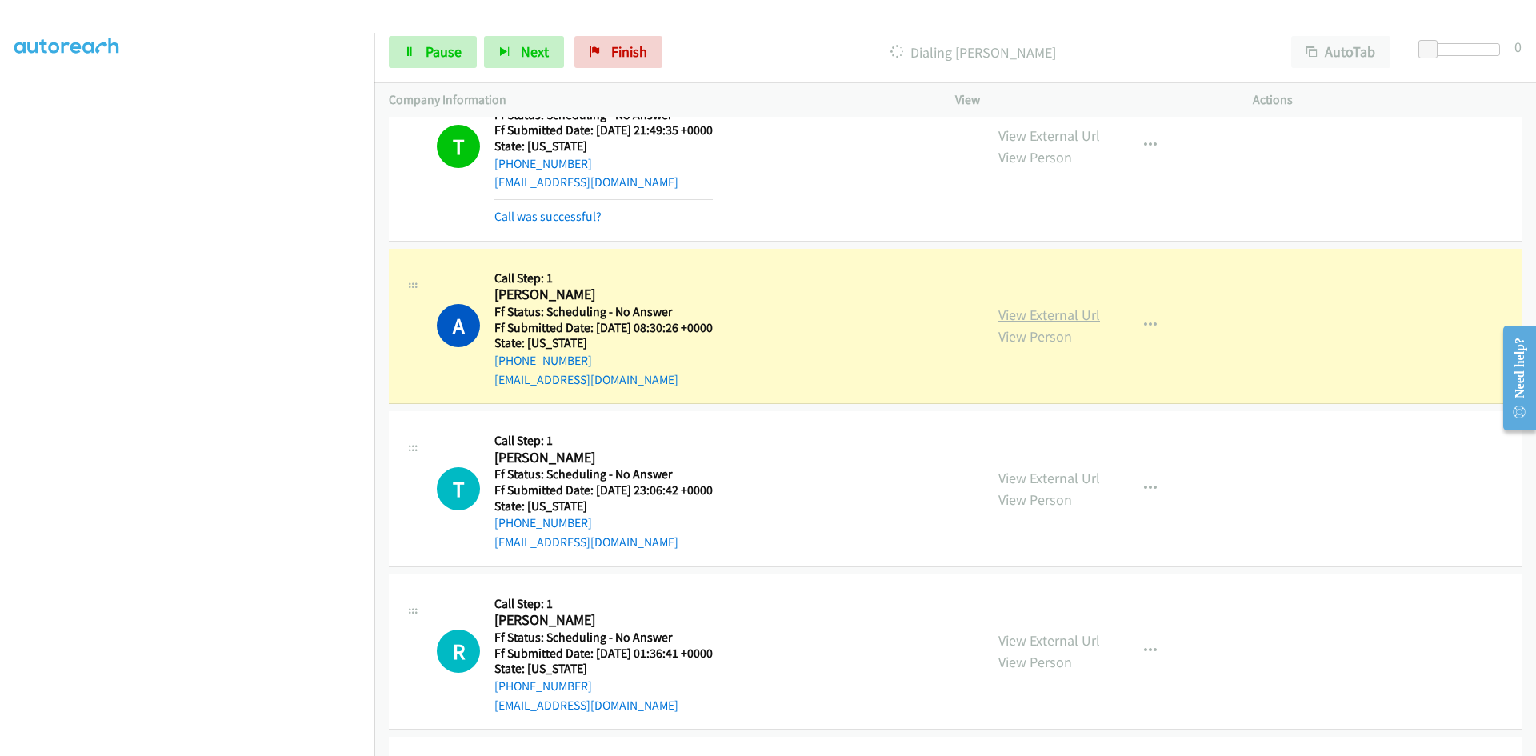
click at [1076, 315] on link "View External Url" at bounding box center [1049, 315] width 102 height 18
click at [437, 43] on span "Pause" at bounding box center [444, 51] width 36 height 18
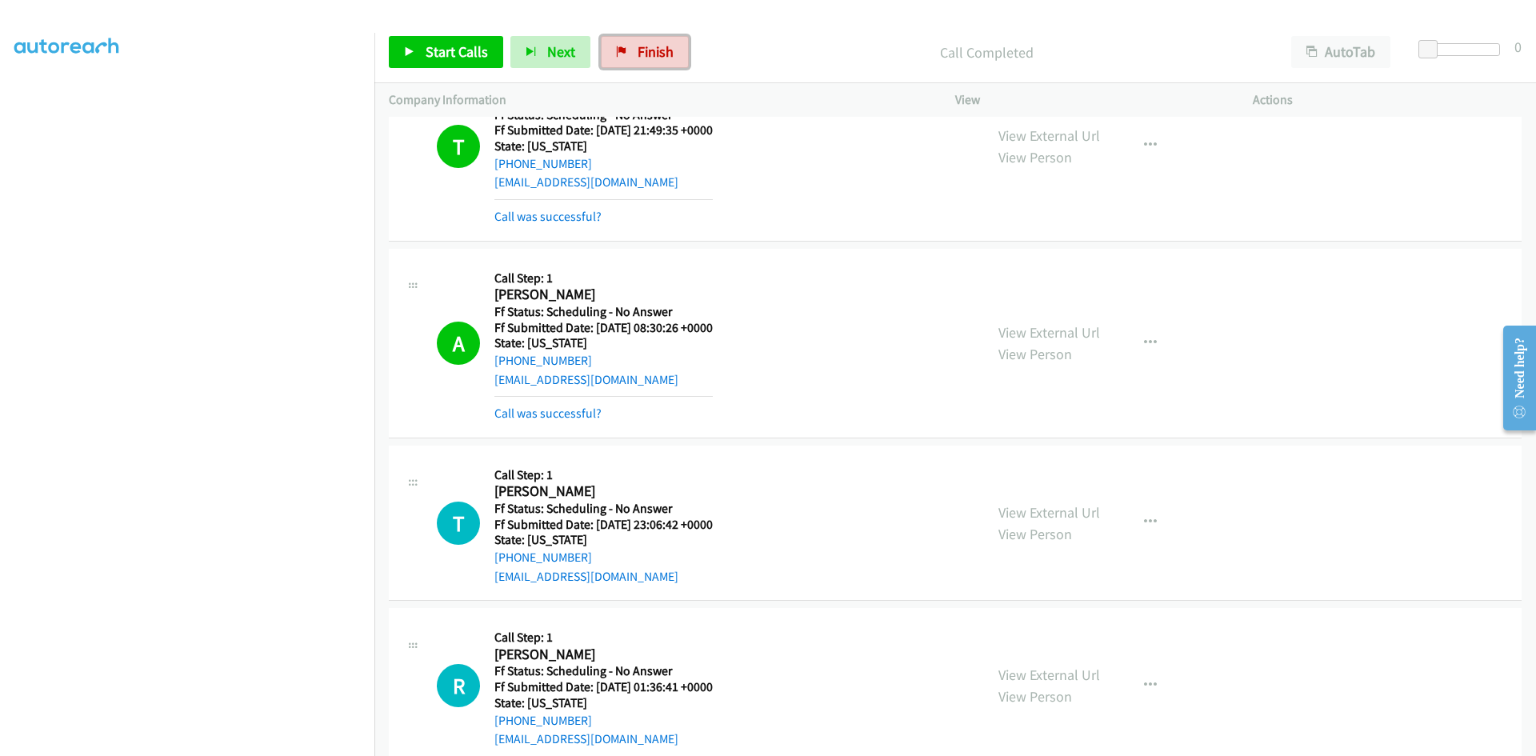
click at [638, 46] on span "Finish" at bounding box center [656, 51] width 36 height 18
